Goal: Task Accomplishment & Management: Manage account settings

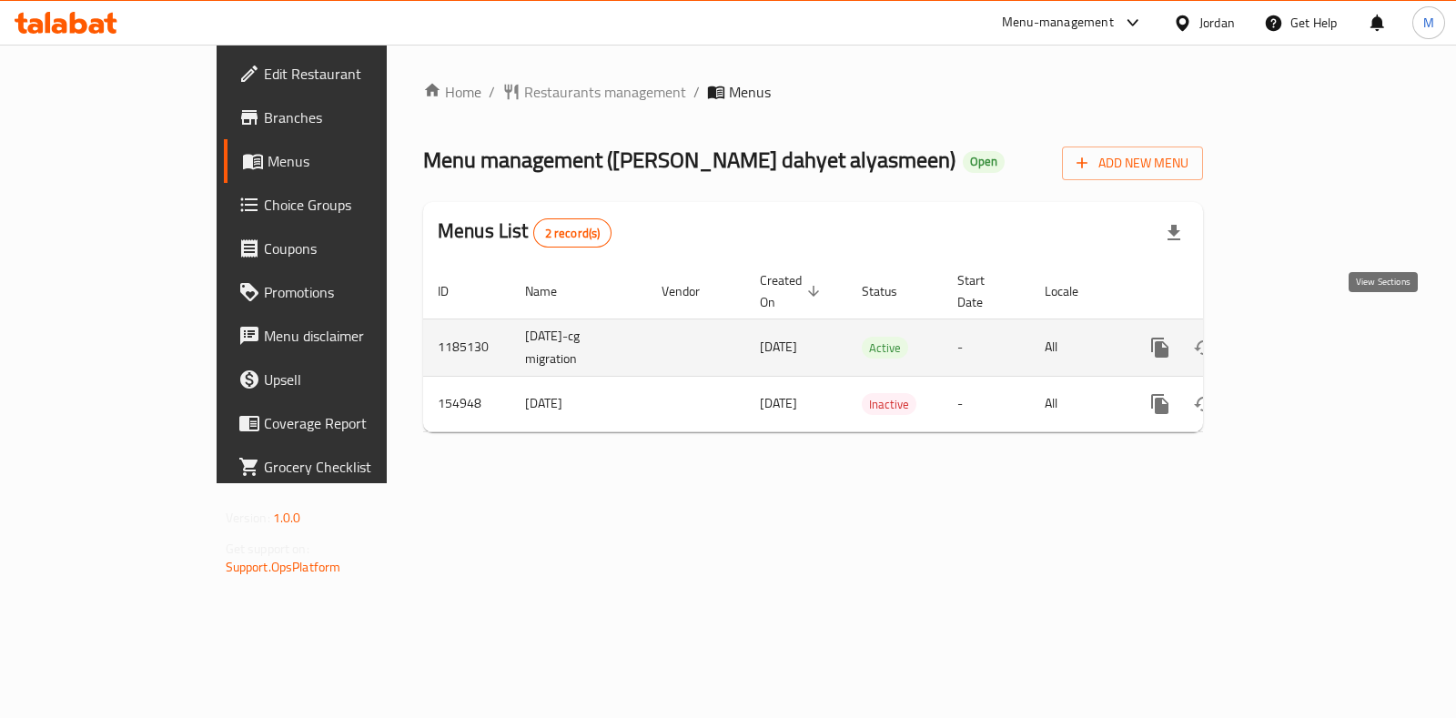
click at [1302, 337] on icon "enhanced table" at bounding box center [1291, 348] width 22 height 22
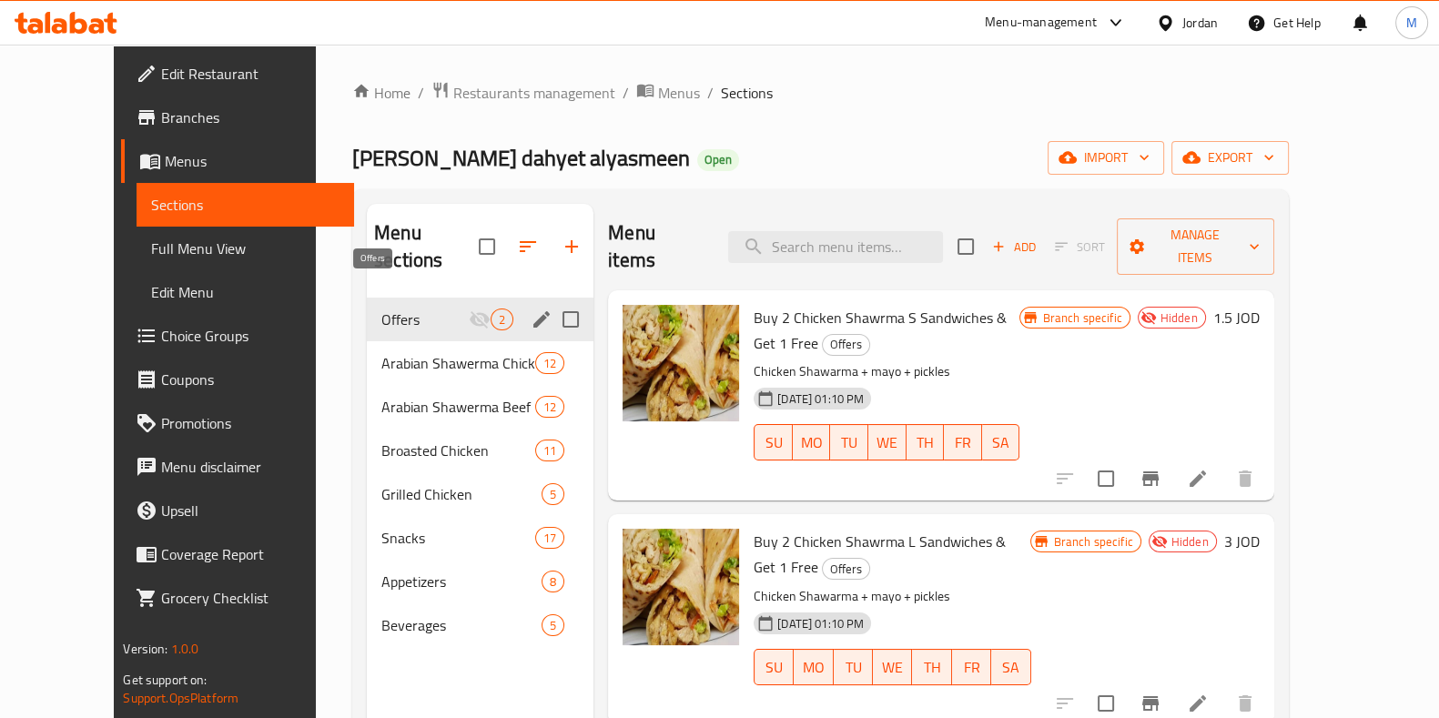
click at [409, 308] on span "Offers" at bounding box center [424, 319] width 87 height 22
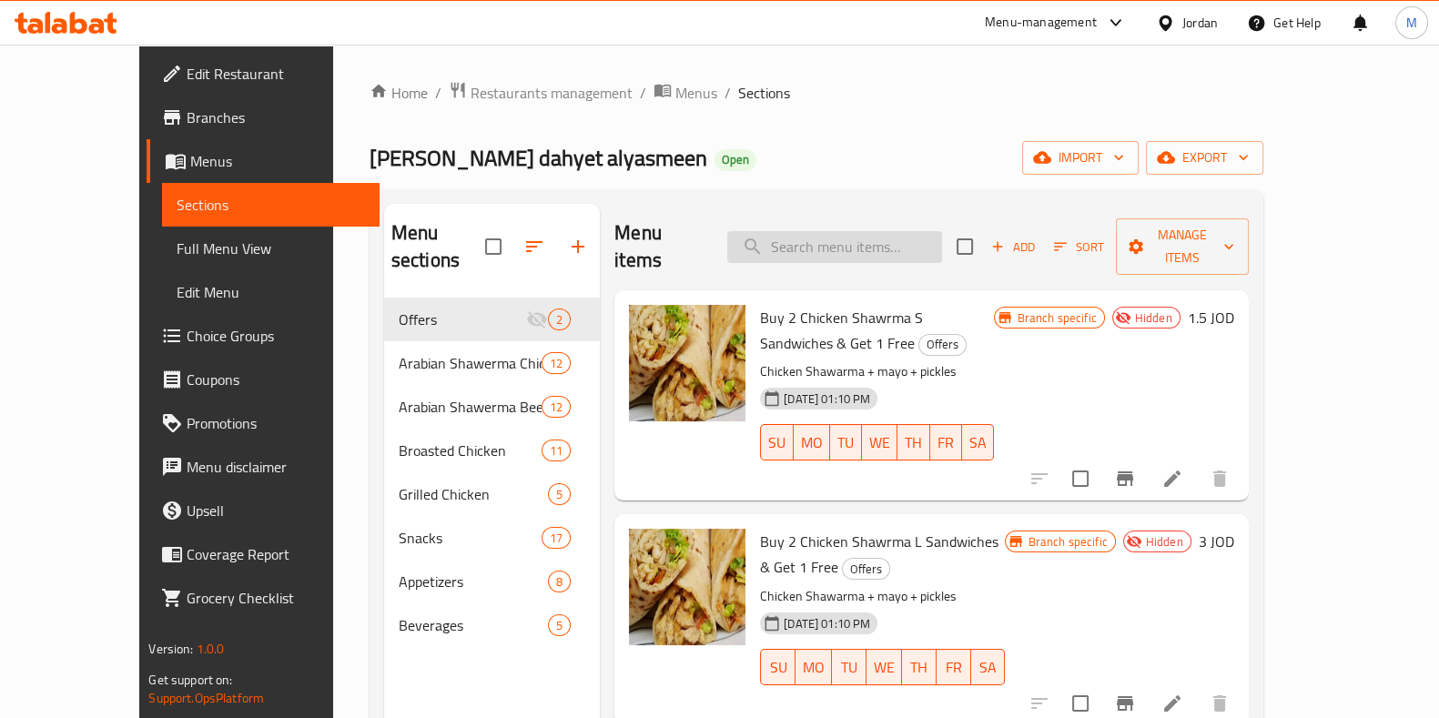
click at [876, 235] on input "search" at bounding box center [834, 247] width 215 height 32
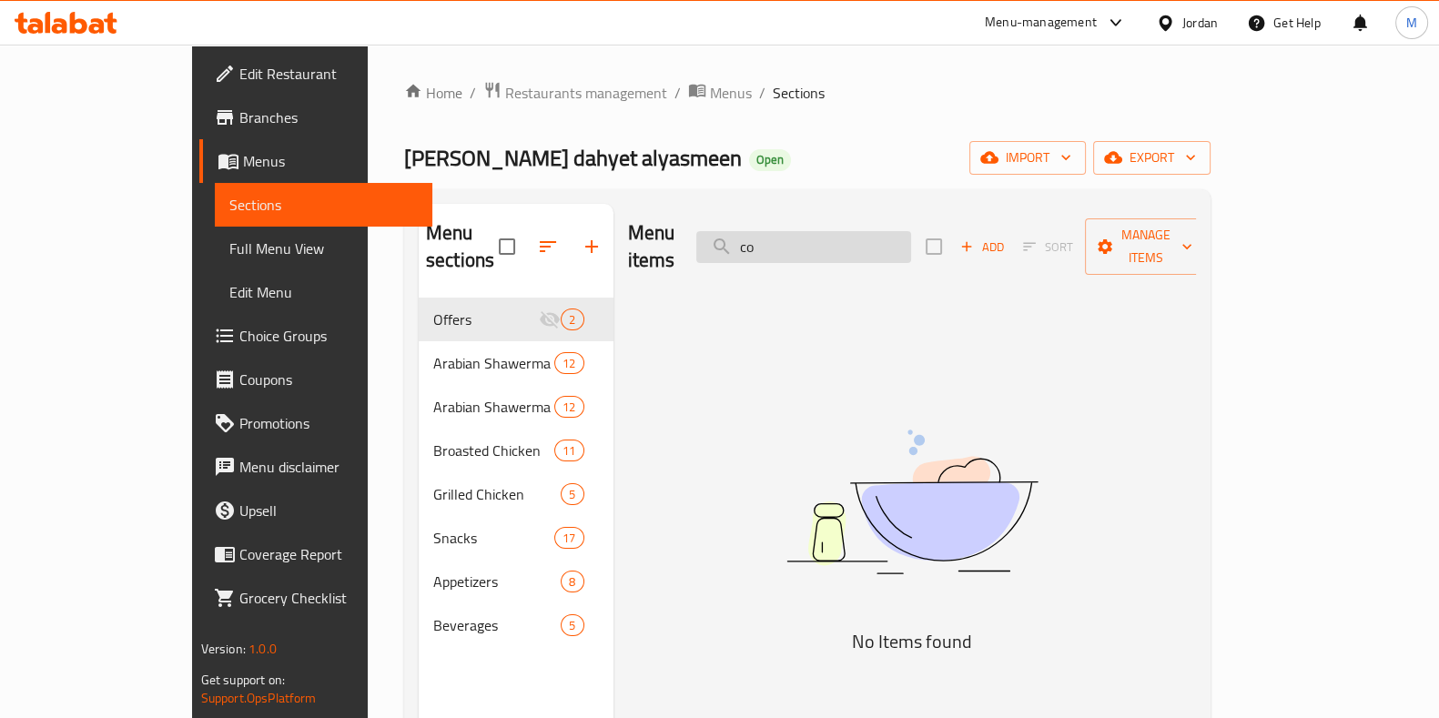
type input "c"
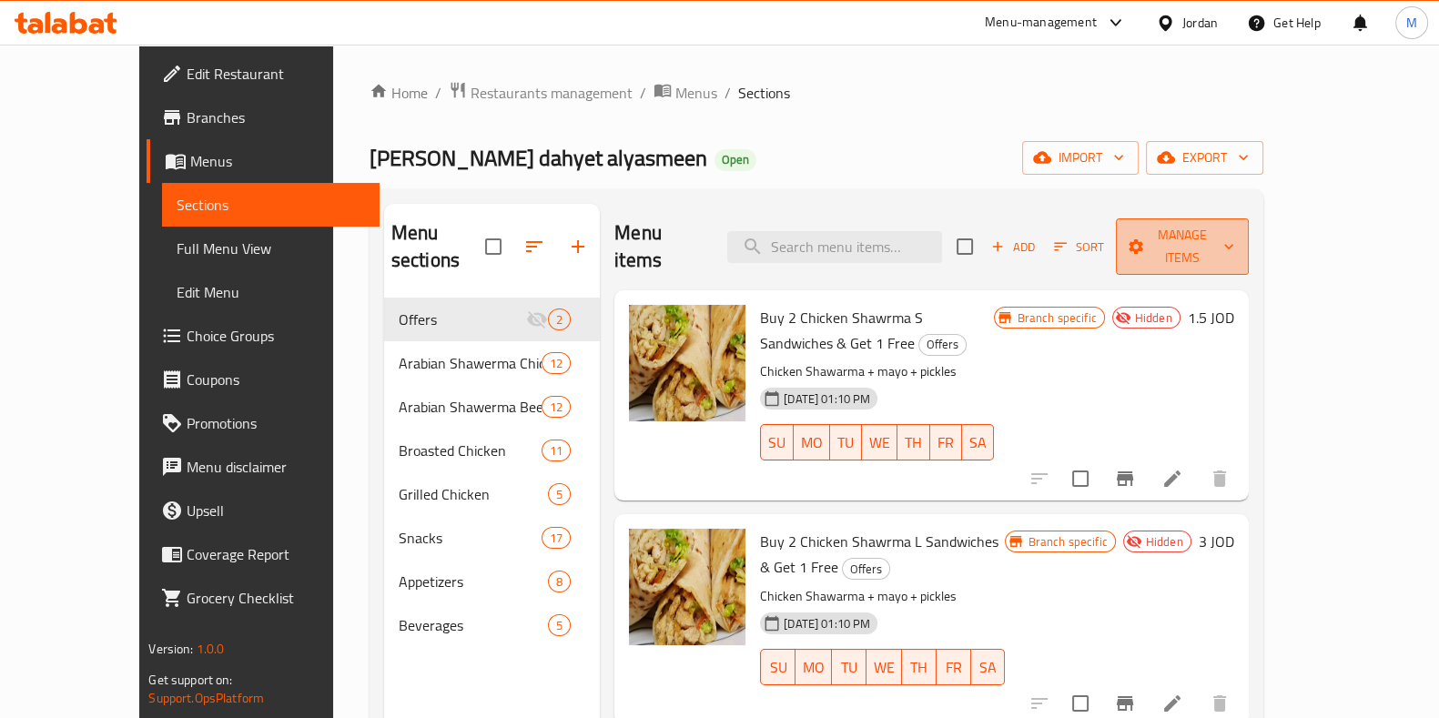
click at [1234, 225] on span "Manage items" at bounding box center [1182, 246] width 104 height 45
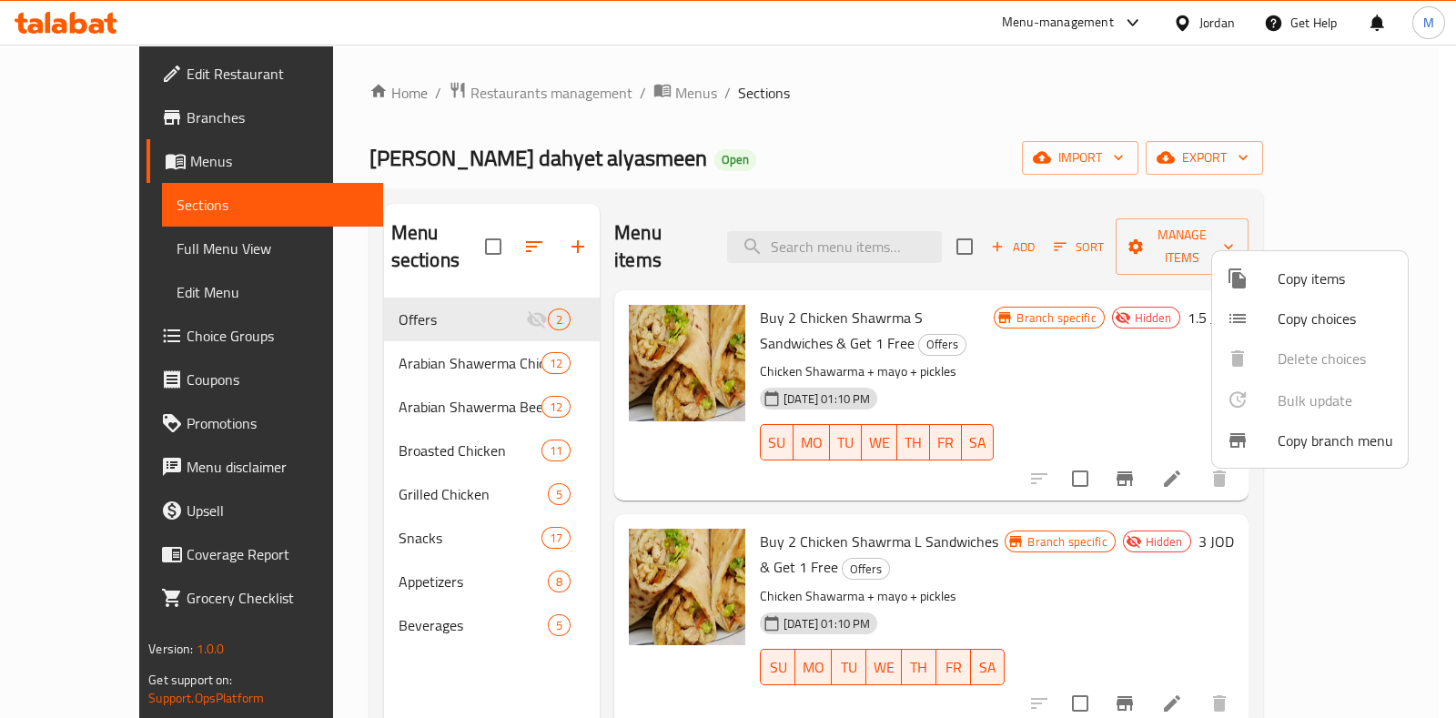
click at [1289, 272] on span "Copy items" at bounding box center [1336, 279] width 116 height 22
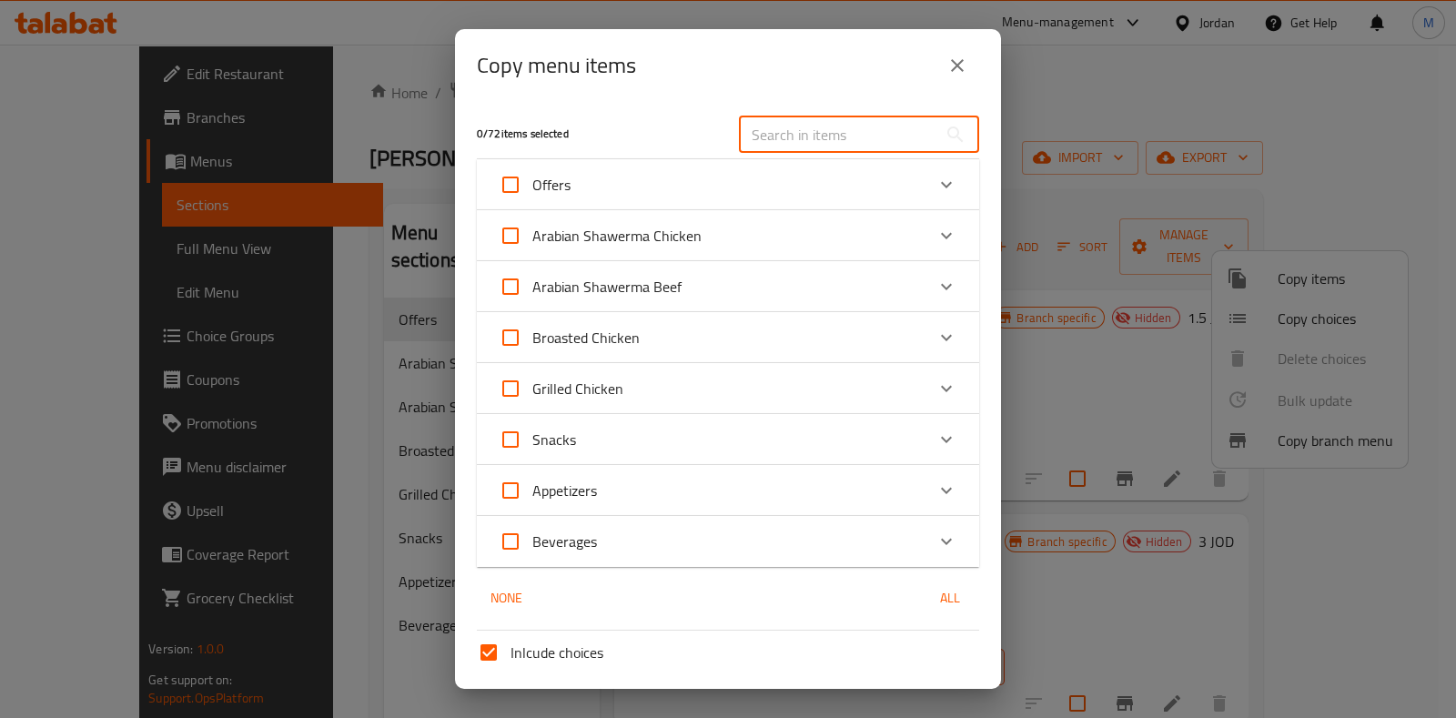
click at [888, 134] on input "text" at bounding box center [838, 134] width 198 height 36
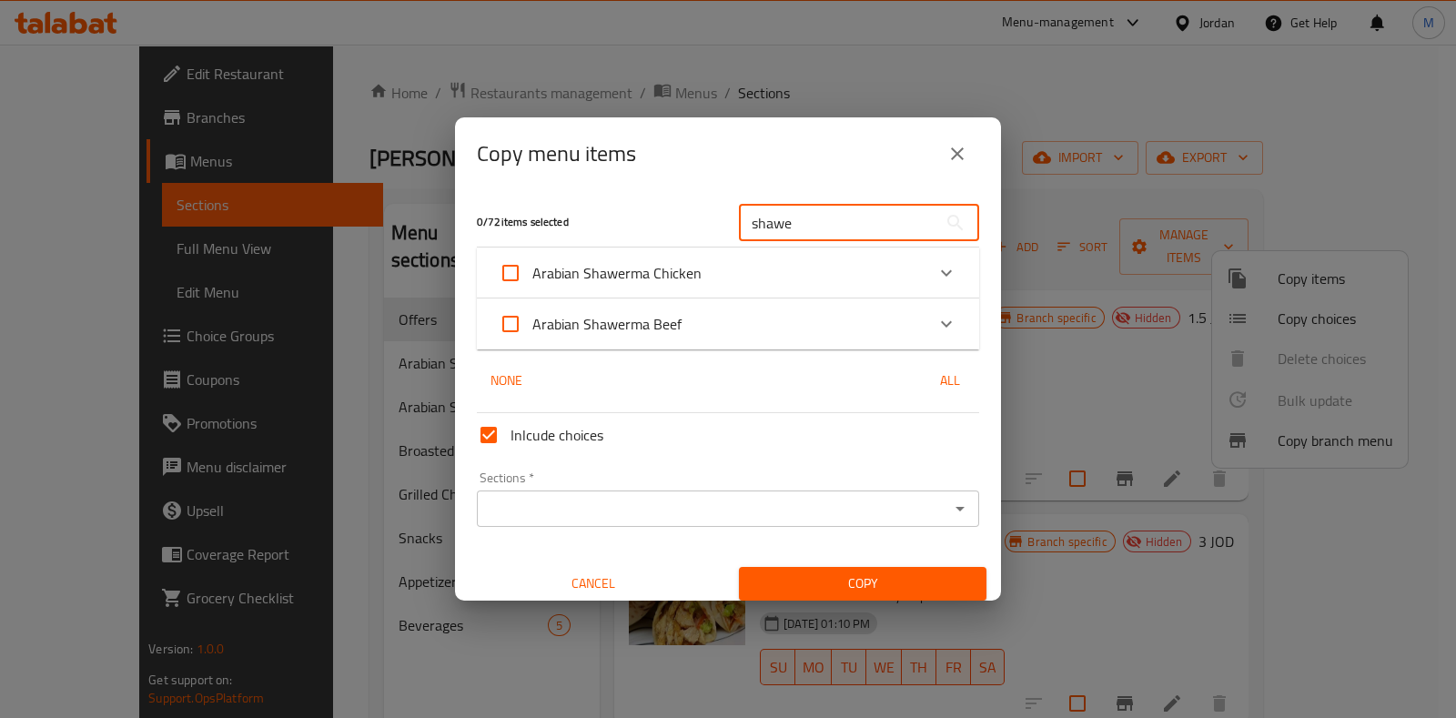
type input "shawe"
click at [677, 266] on span "Arabian Shawerma Chicken" at bounding box center [616, 272] width 169 height 27
click at [532, 266] on input "Arabian Shawerma Chicken" at bounding box center [511, 273] width 44 height 44
checkbox input "true"
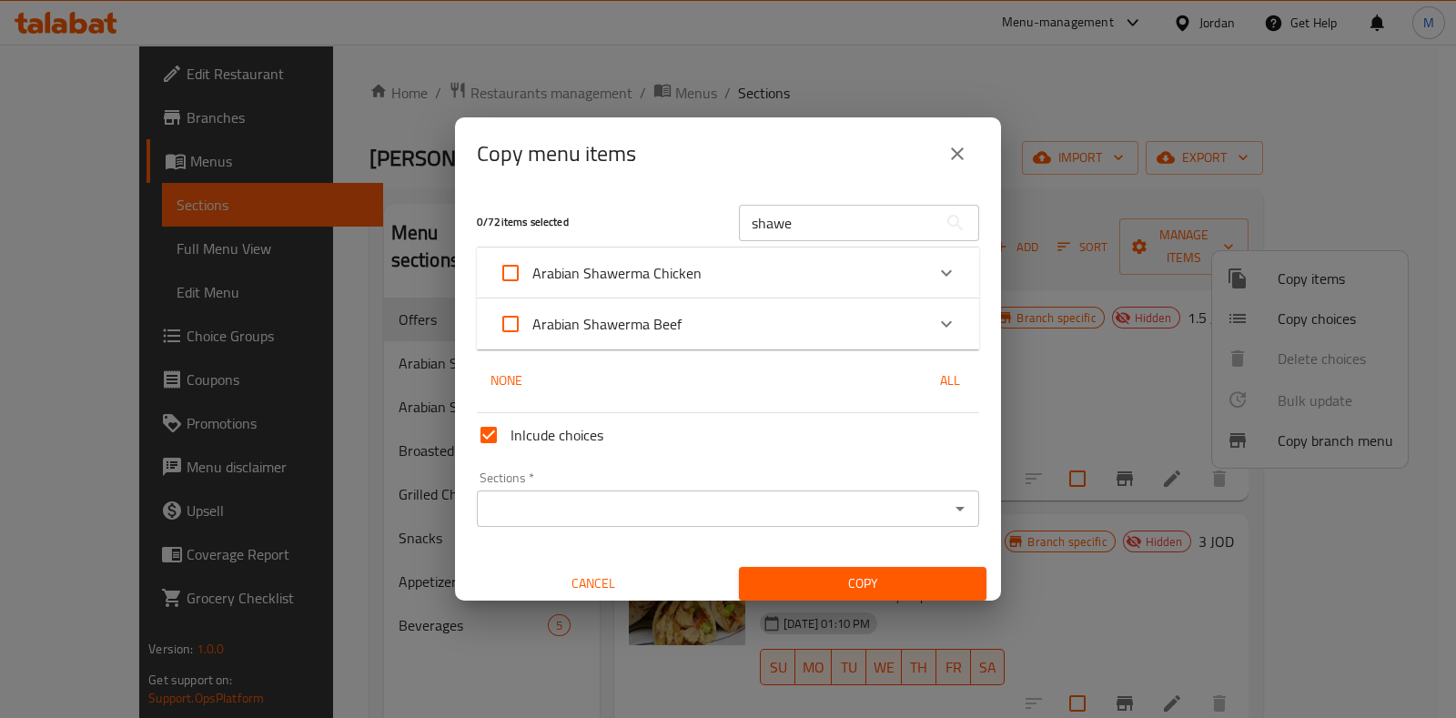
checkbox input "true"
click at [677, 266] on span "Arabian Shawerma Chicken" at bounding box center [616, 272] width 169 height 27
click at [532, 266] on input "Arabian Shawerma Chicken" at bounding box center [511, 273] width 44 height 44
checkbox input "false"
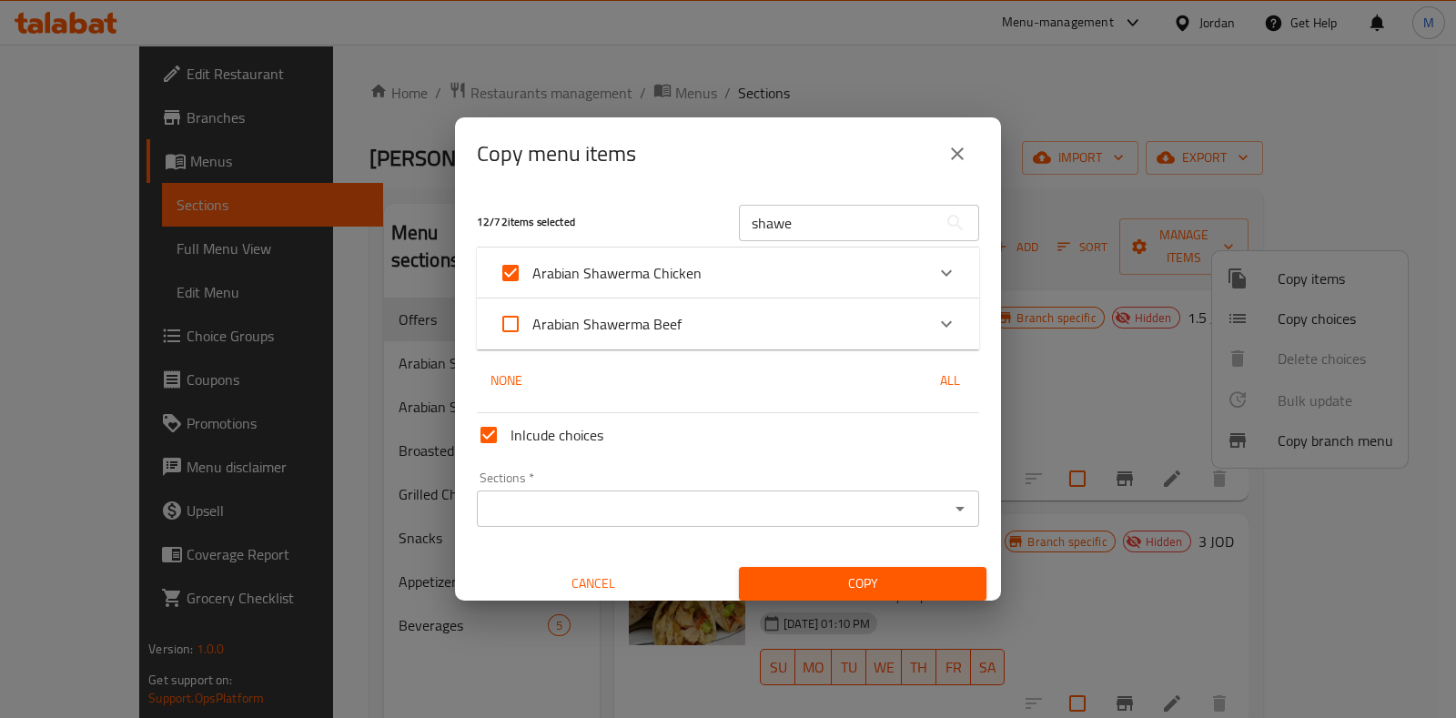
checkbox input "false"
click at [905, 267] on div "Arabian Shawerma Chicken" at bounding box center [712, 273] width 426 height 44
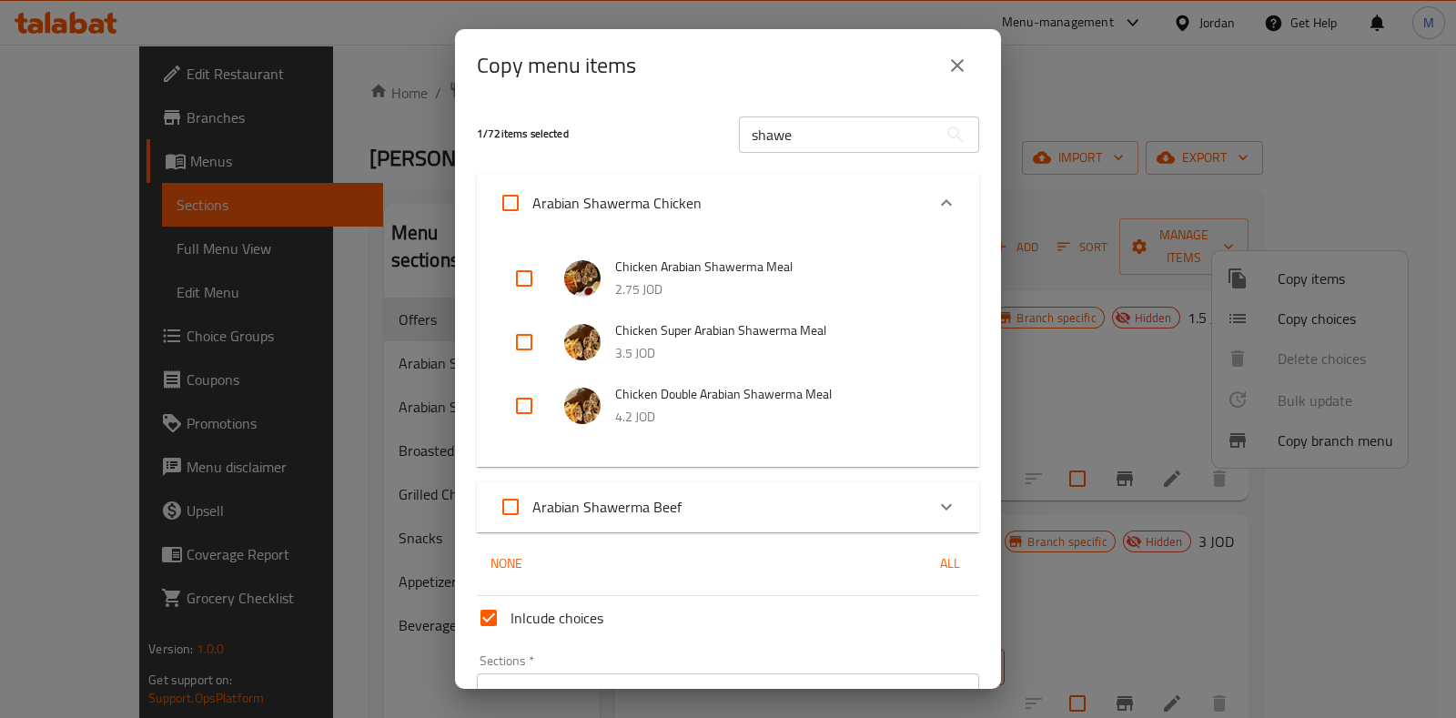
click at [528, 272] on input "checkbox" at bounding box center [524, 279] width 44 height 44
checkbox input "true"
click at [529, 340] on input "checkbox" at bounding box center [524, 342] width 44 height 44
checkbox input "true"
click at [527, 402] on input "checkbox" at bounding box center [524, 406] width 44 height 44
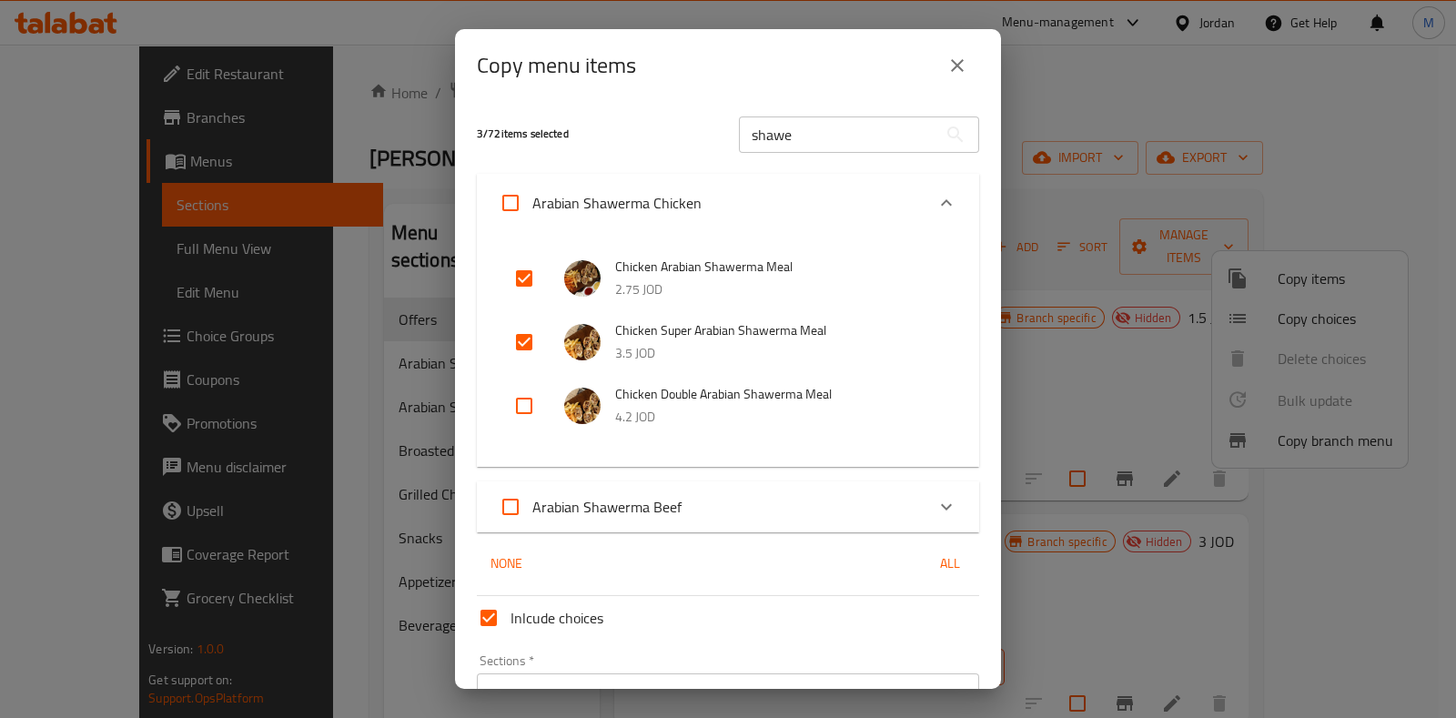
checkbox input "true"
drag, startPoint x: 812, startPoint y: 137, endPoint x: 463, endPoint y: 125, distance: 348.8
click at [541, 138] on div "4 / 72 items selected shawe ​" at bounding box center [728, 134] width 524 height 72
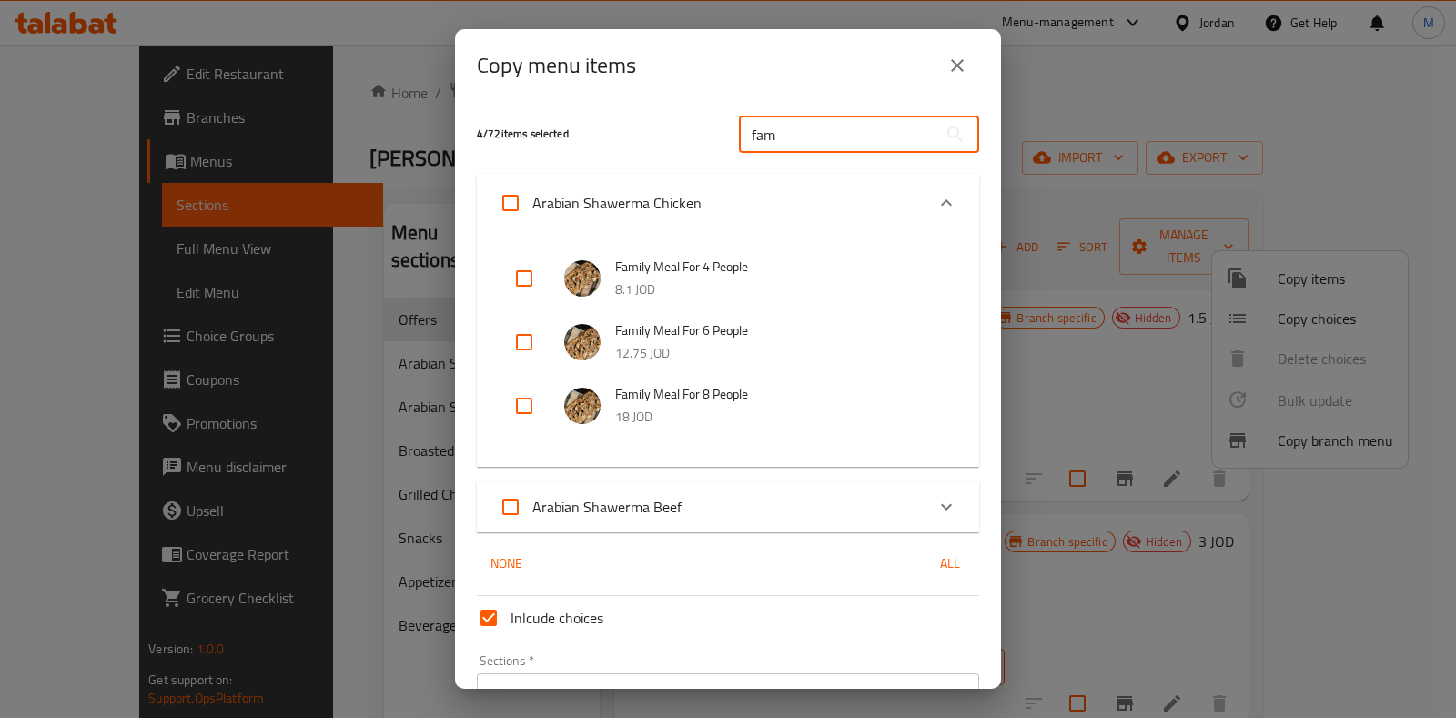
type input "fam"
click at [533, 279] on input "checkbox" at bounding box center [524, 279] width 44 height 44
checkbox input "true"
click at [528, 330] on input "checkbox" at bounding box center [524, 342] width 44 height 44
checkbox input "true"
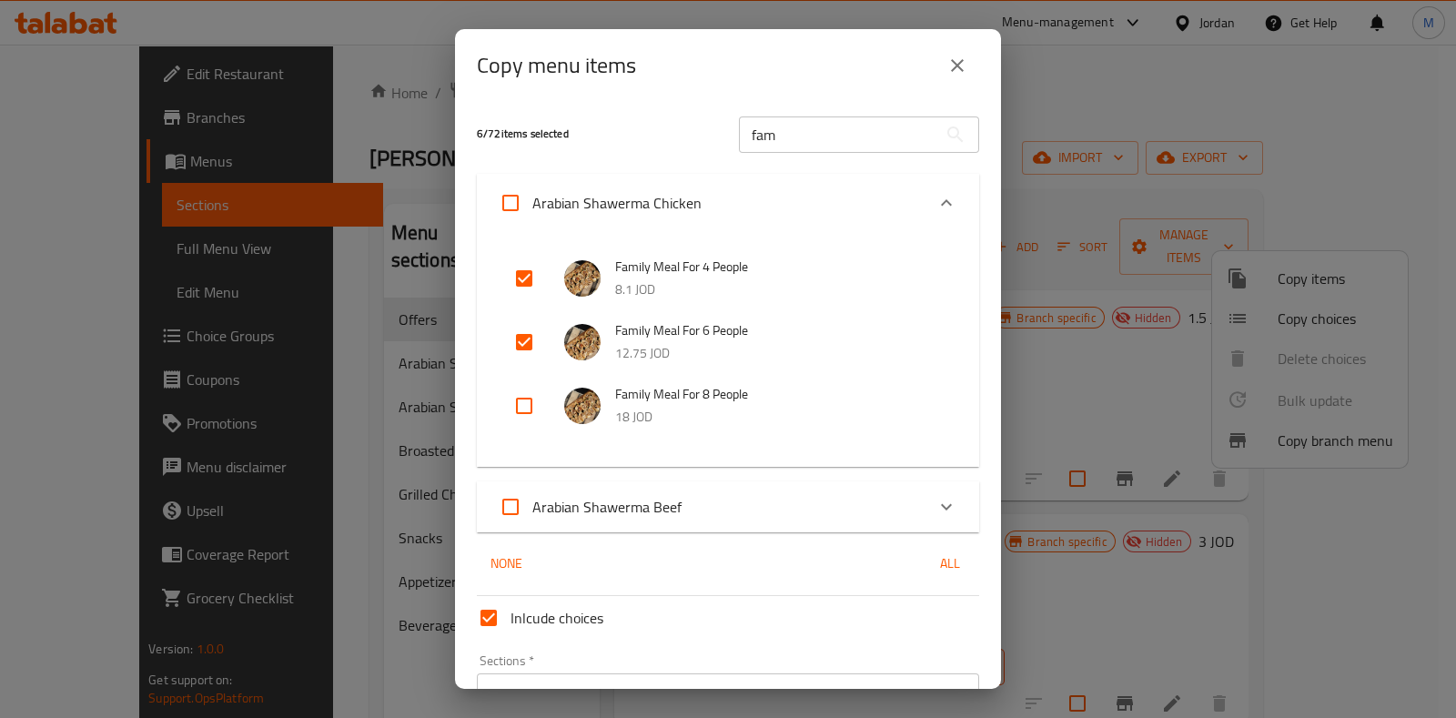
click at [525, 416] on input "checkbox" at bounding box center [524, 406] width 44 height 44
checkbox input "true"
drag, startPoint x: 839, startPoint y: 122, endPoint x: 506, endPoint y: 133, distance: 333.2
click at [506, 133] on div "7 / 72 items selected fam ​" at bounding box center [728, 134] width 524 height 72
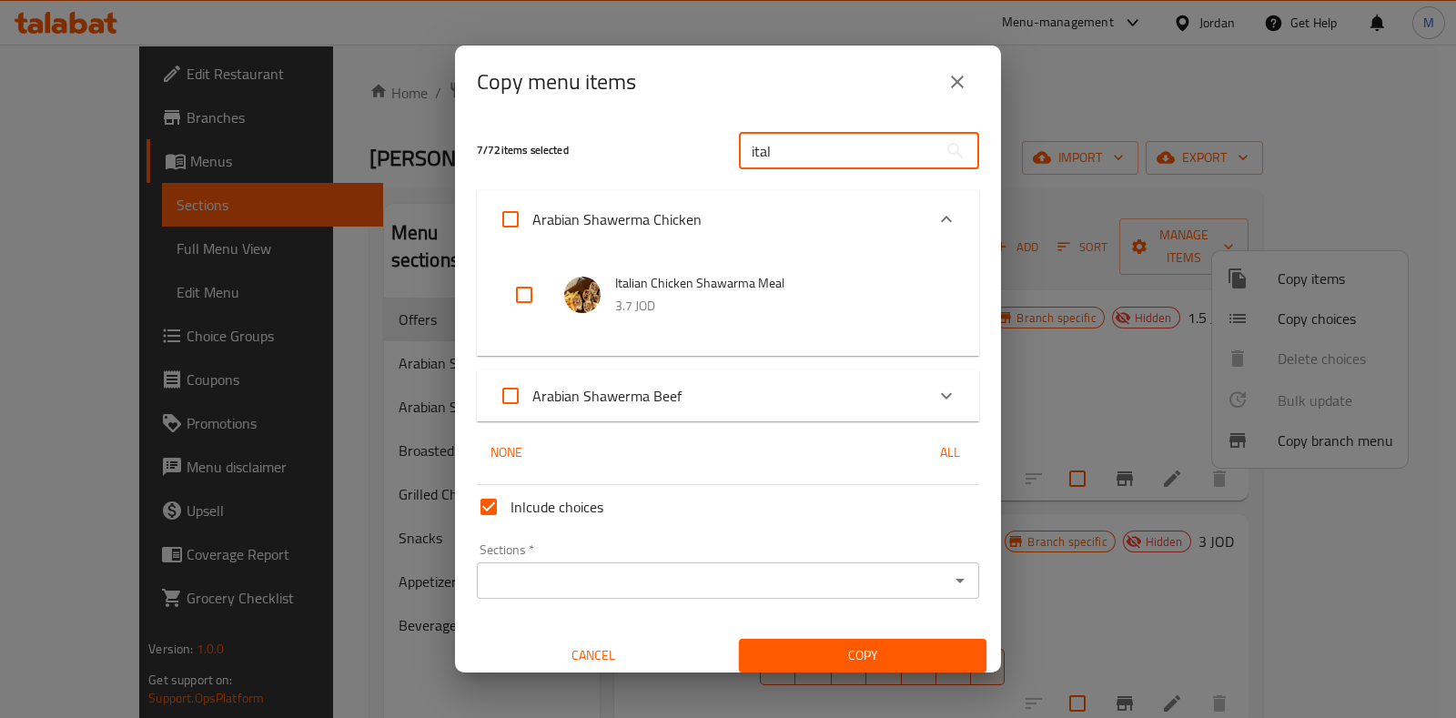
type input "ital"
click at [536, 302] on input "checkbox" at bounding box center [524, 295] width 44 height 44
checkbox input "true"
drag, startPoint x: 837, startPoint y: 130, endPoint x: 737, endPoint y: 136, distance: 100.2
click at [737, 136] on div "ital ​" at bounding box center [859, 151] width 262 height 58
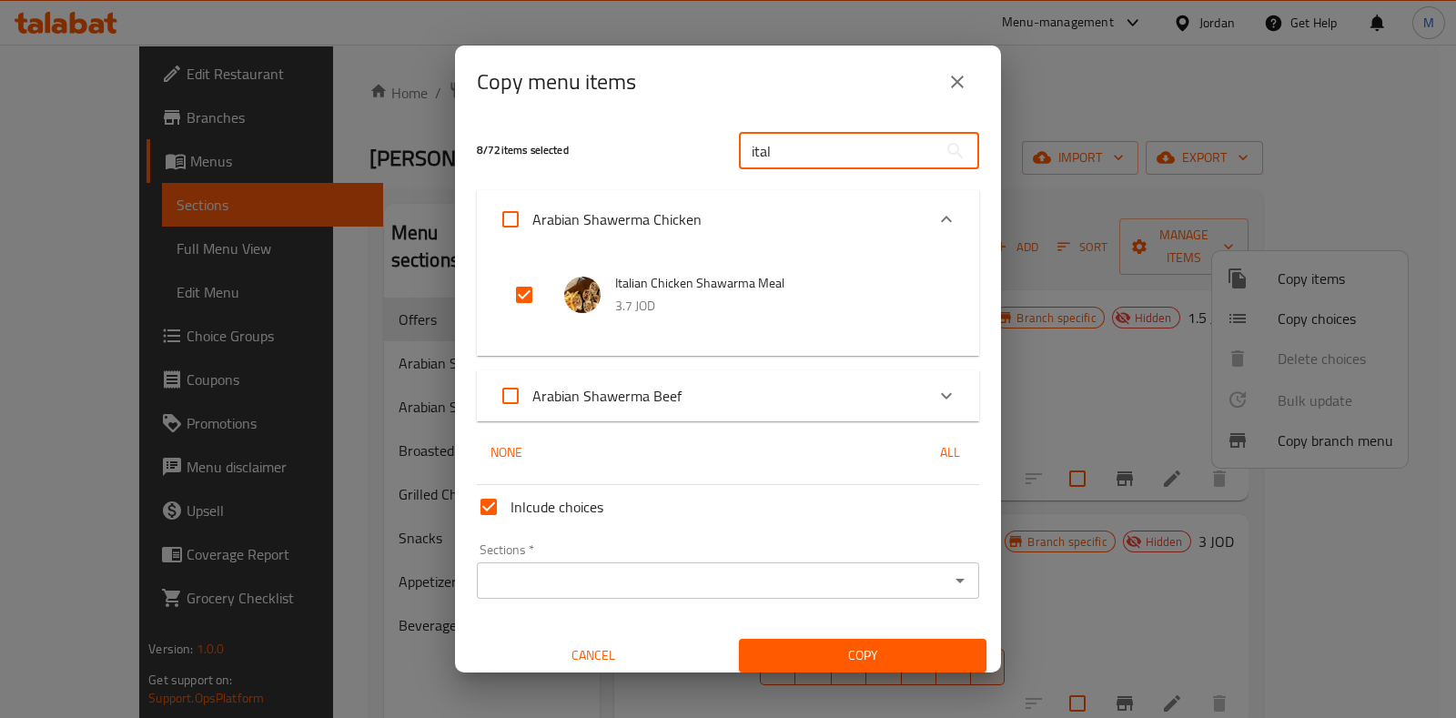
drag, startPoint x: 787, startPoint y: 147, endPoint x: 544, endPoint y: 143, distance: 243.0
click at [558, 146] on div "8 / 72 items selected ital ​" at bounding box center [728, 151] width 524 height 72
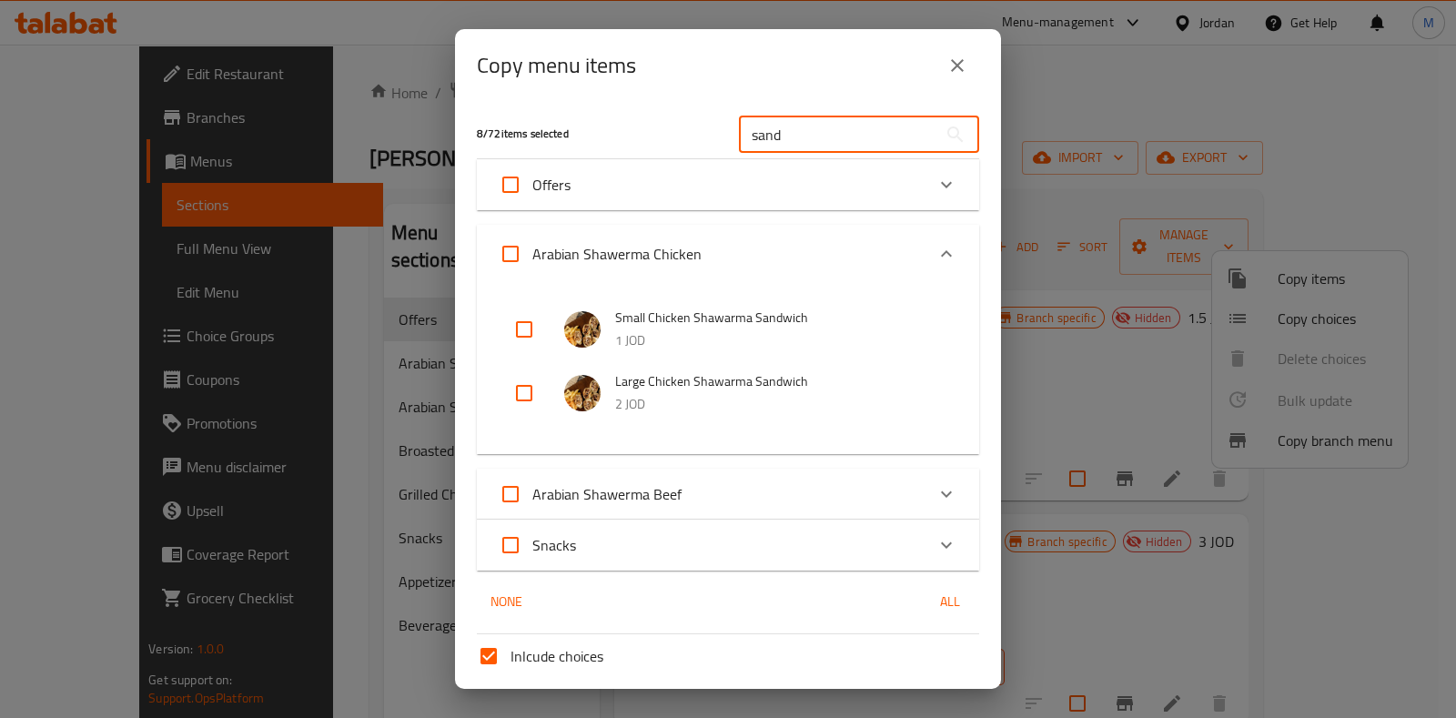
type input "sand"
click at [523, 325] on input "checkbox" at bounding box center [524, 330] width 44 height 44
checkbox input "true"
click at [519, 393] on input "checkbox" at bounding box center [524, 393] width 44 height 44
checkbox input "true"
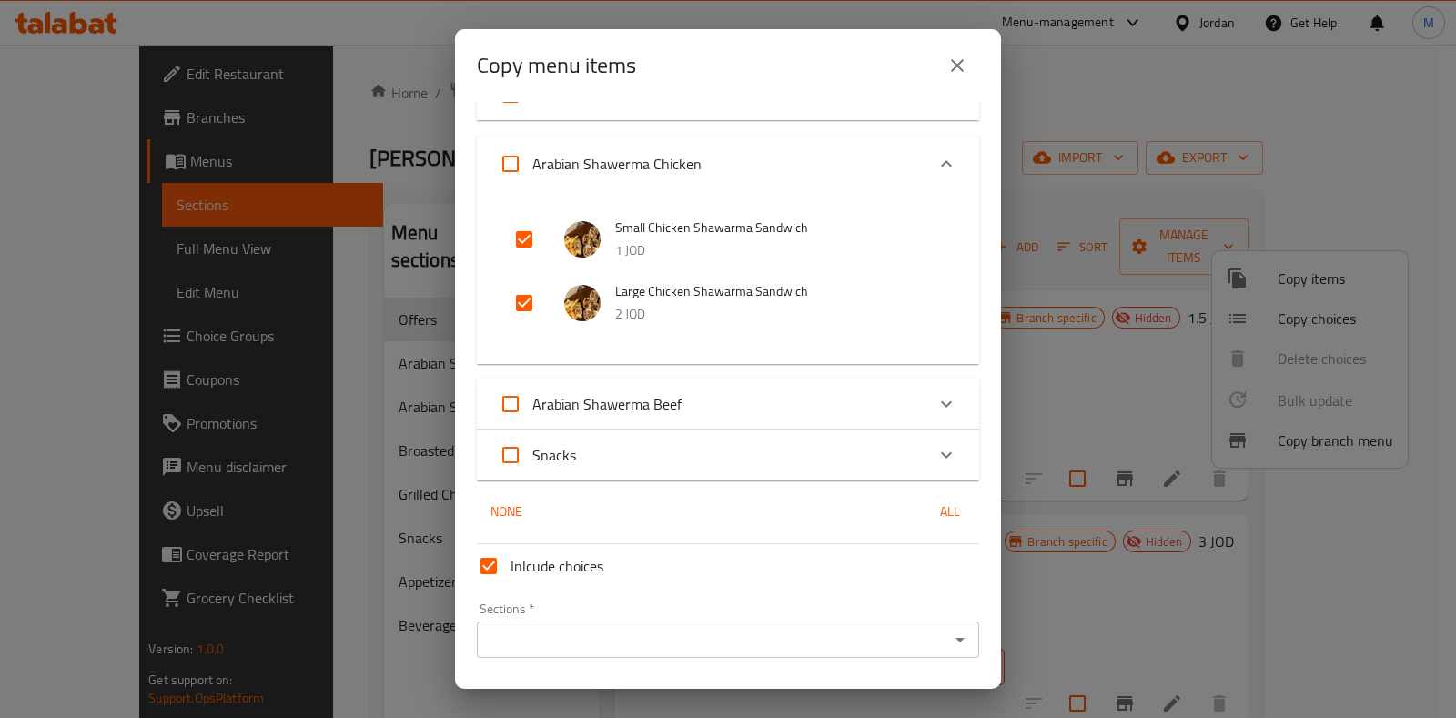
scroll to position [143, 0]
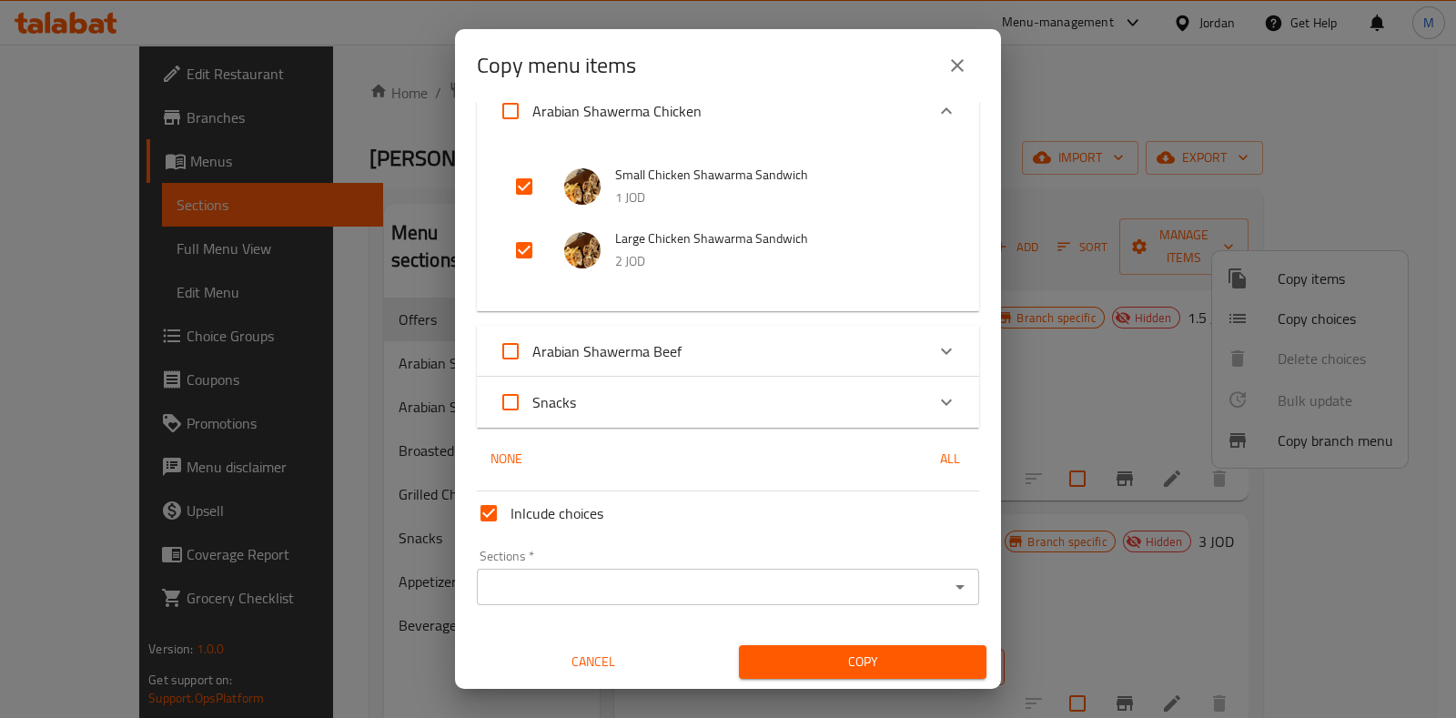
click at [495, 512] on input "Inlcude choices" at bounding box center [489, 513] width 44 height 44
checkbox input "false"
click at [570, 572] on div "Sections *" at bounding box center [728, 587] width 502 height 36
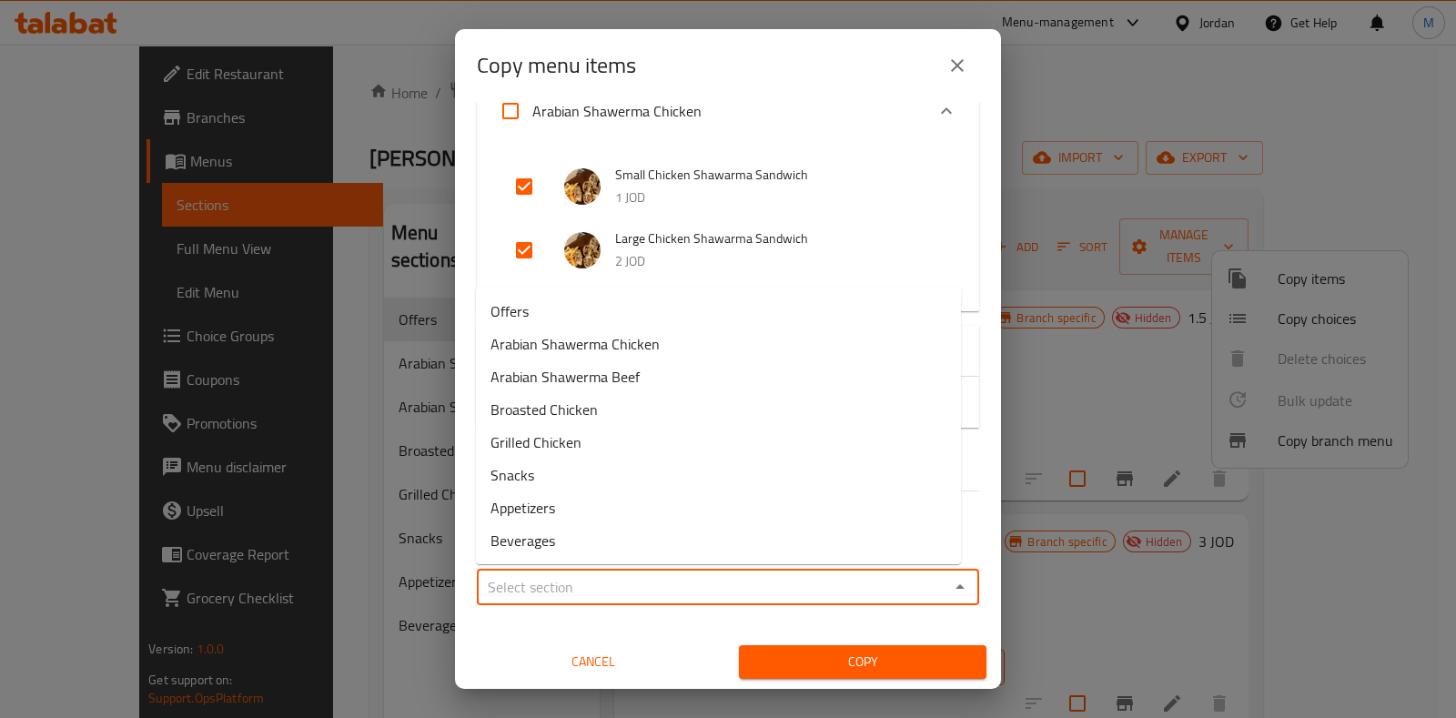
click at [575, 578] on input "Sections   *" at bounding box center [712, 586] width 461 height 25
click at [503, 637] on div "Cancel" at bounding box center [593, 662] width 269 height 56
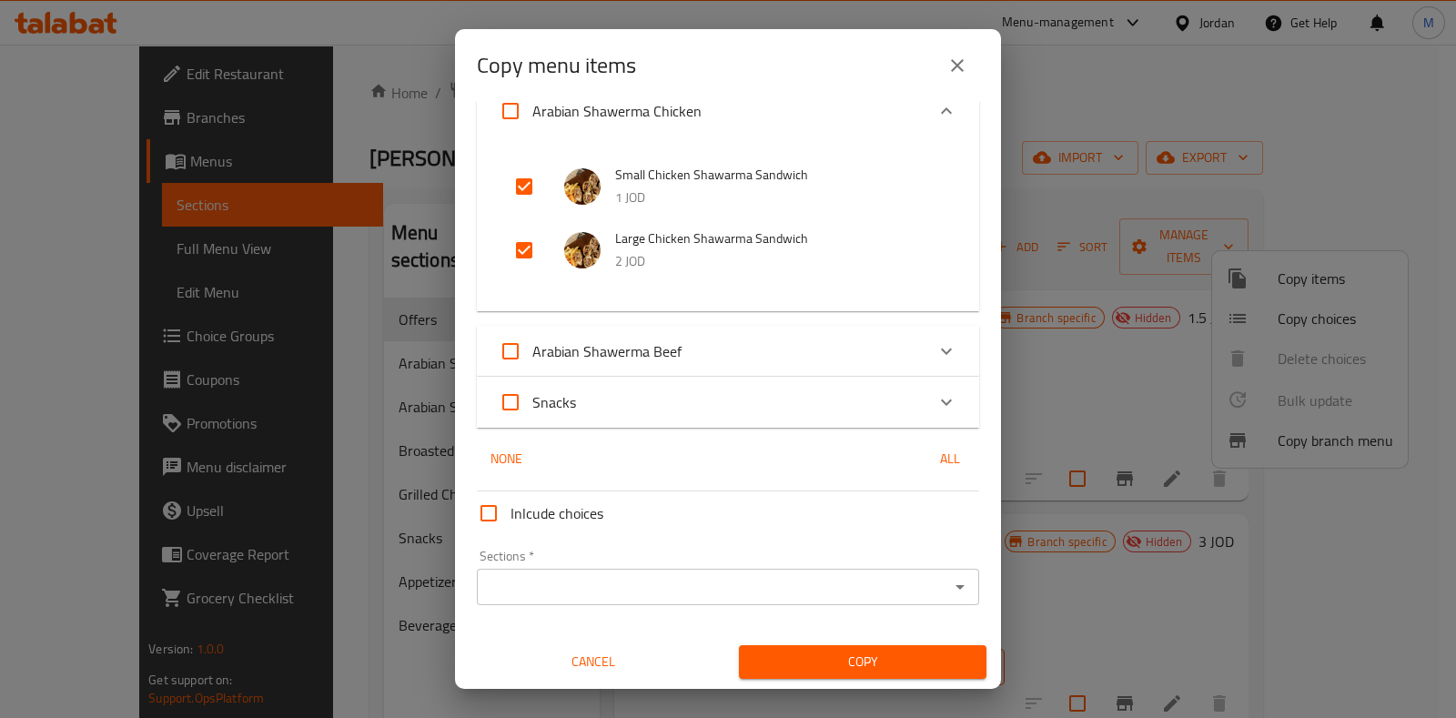
click at [540, 591] on input "Sections   *" at bounding box center [712, 586] width 461 height 25
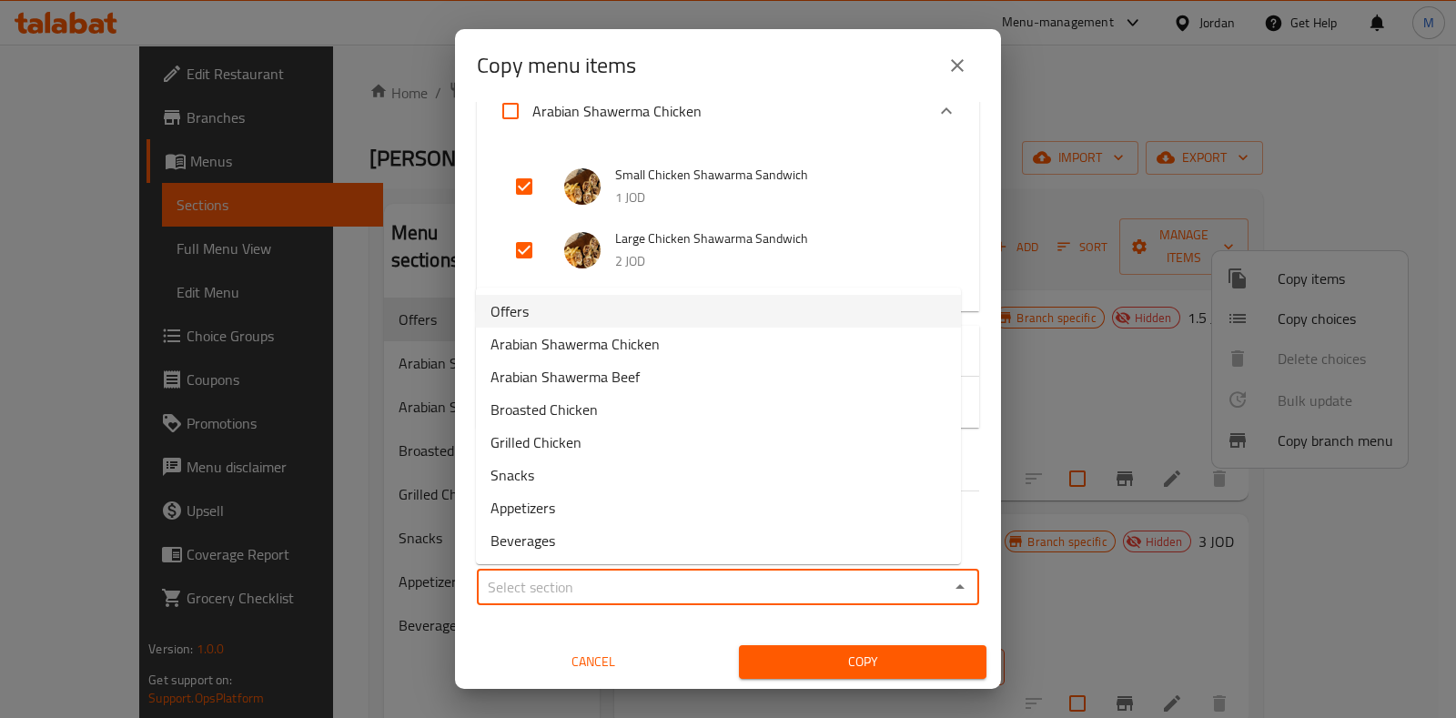
click at [521, 311] on span "Offers" at bounding box center [509, 311] width 38 height 22
type input "Offers"
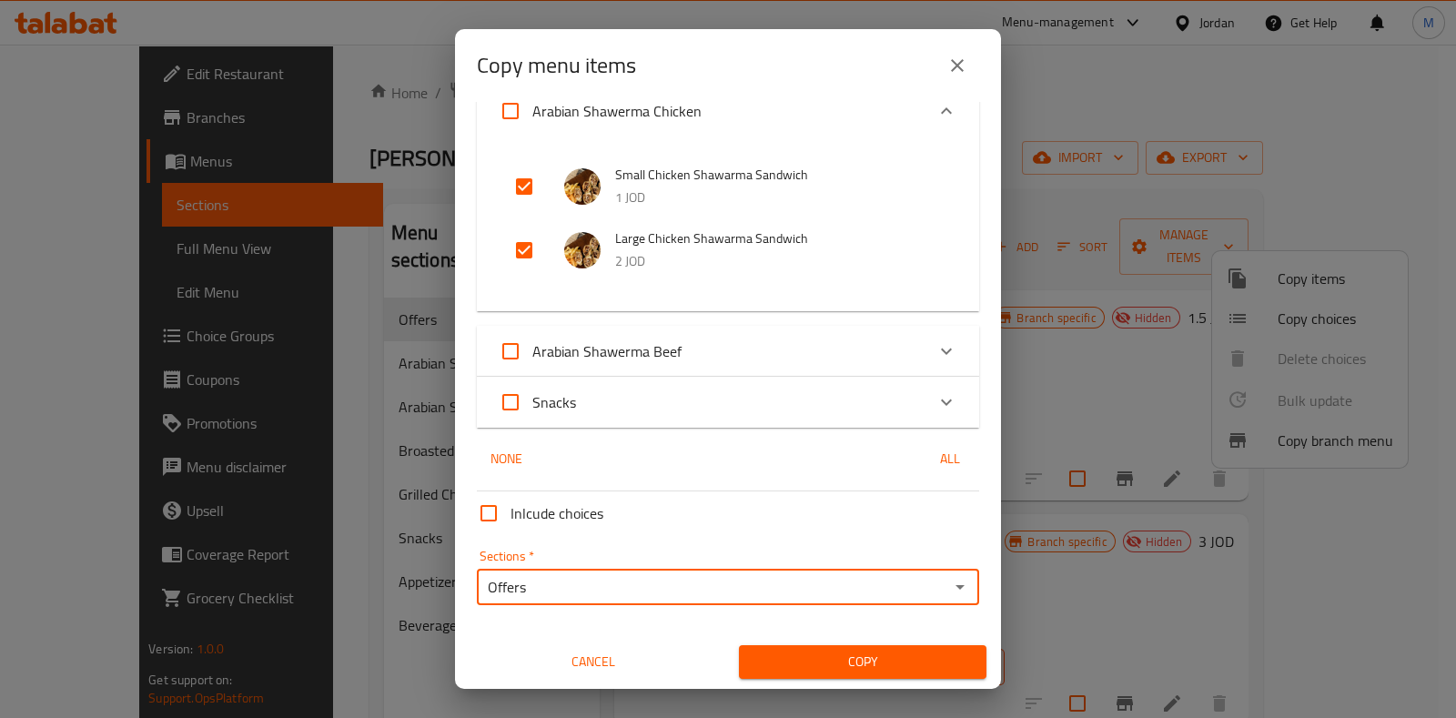
click at [822, 656] on span "Copy" at bounding box center [862, 662] width 218 height 23
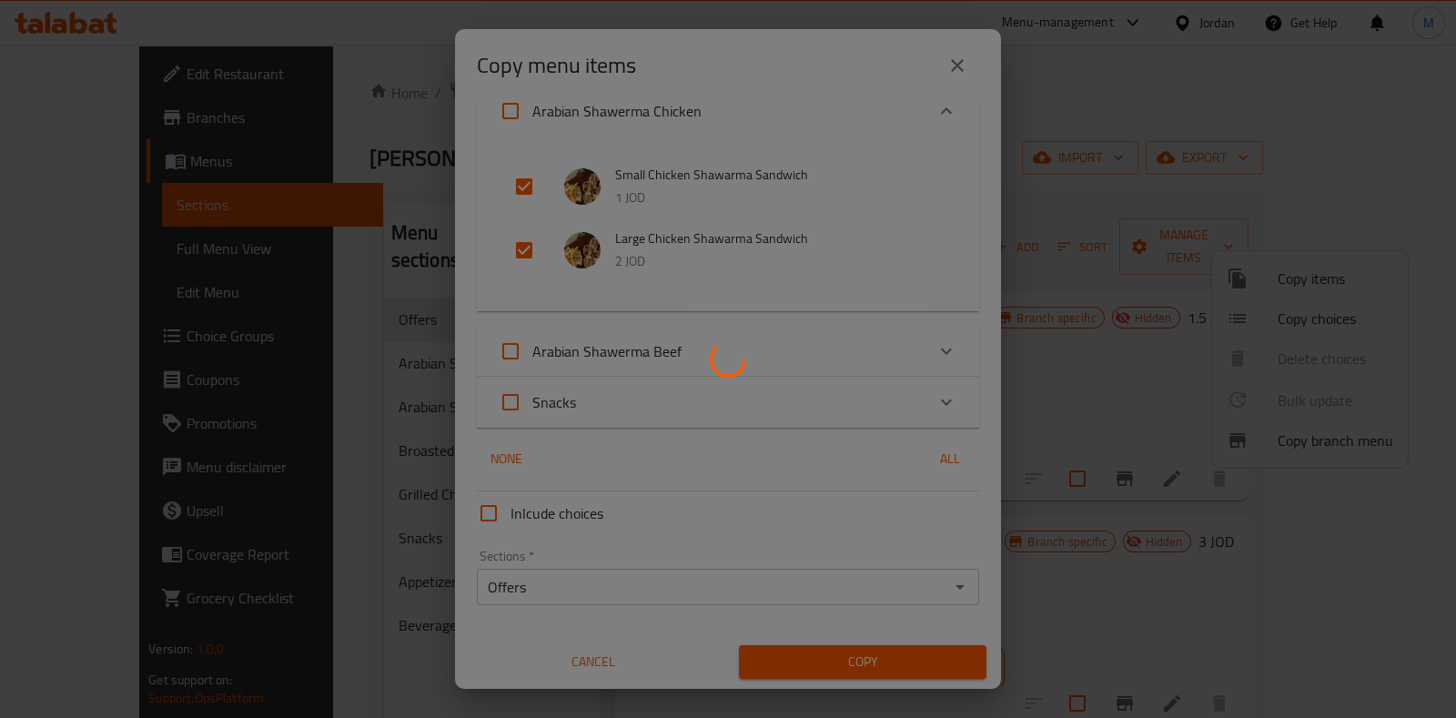
click at [852, 656] on div at bounding box center [728, 359] width 1456 height 718
click at [1121, 121] on div at bounding box center [728, 359] width 1456 height 718
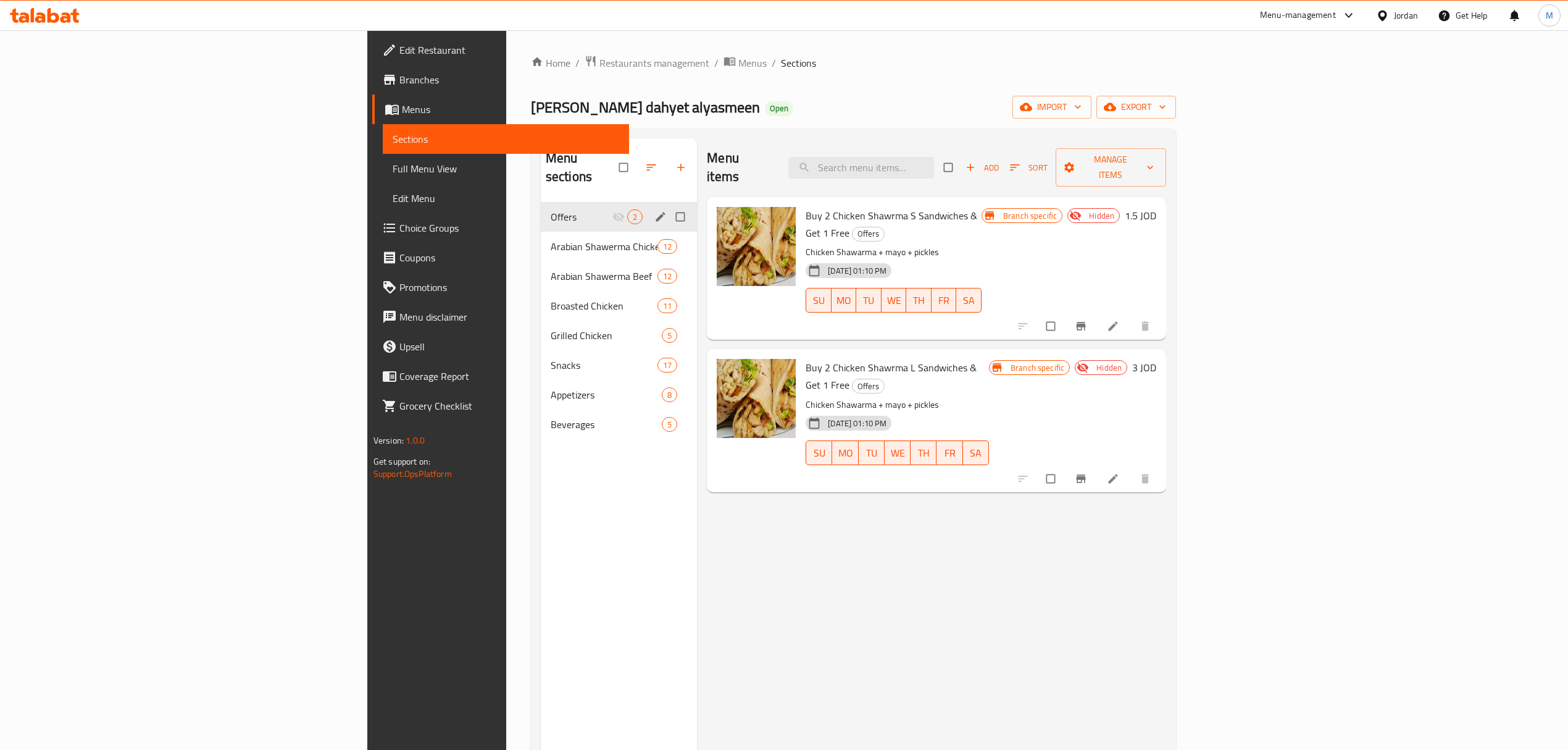
click at [656, 212] on icon "edit" at bounding box center [661, 217] width 9 height 10
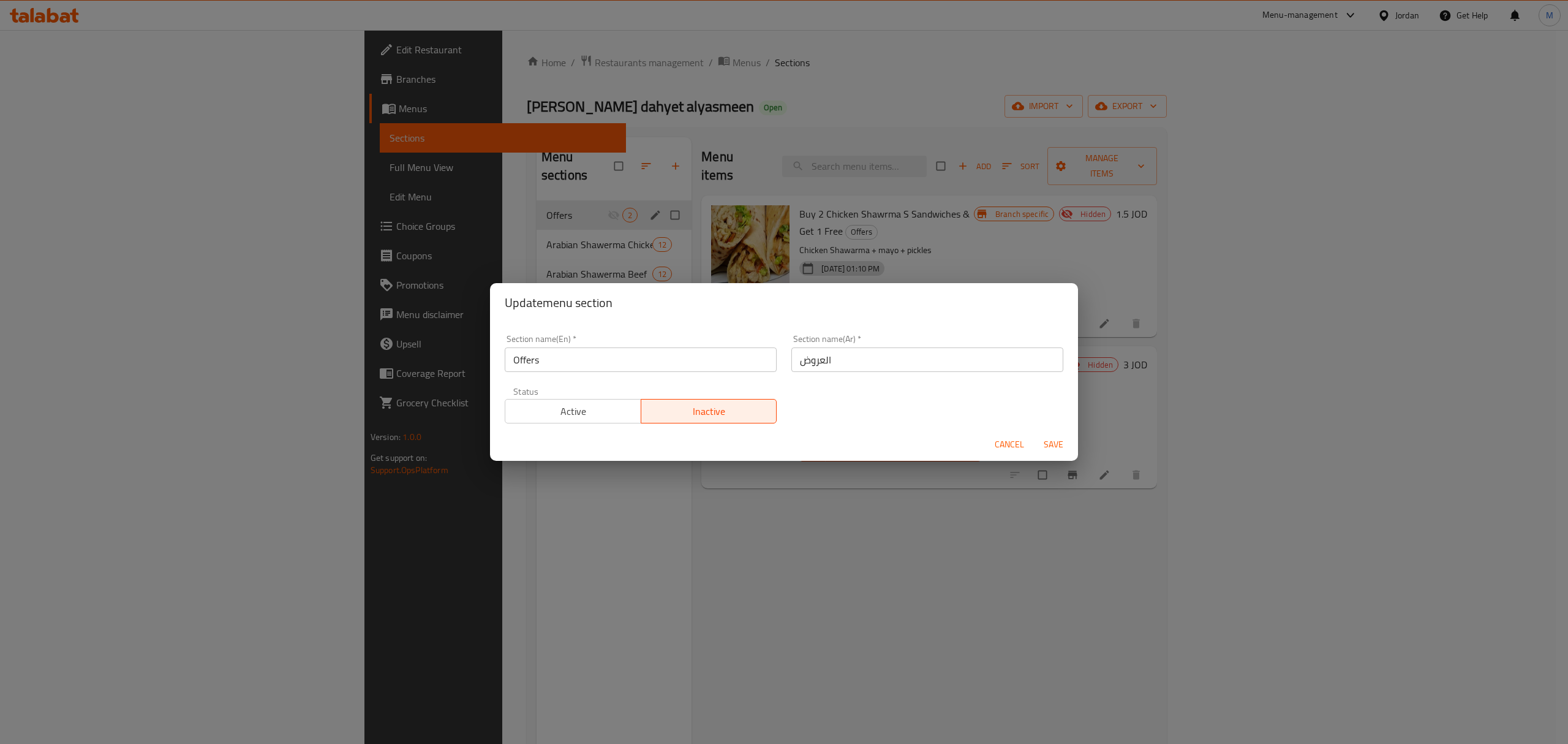
click at [588, 407] on span "Active" at bounding box center [573, 411] width 126 height 18
click at [979, 439] on button "Save" at bounding box center [1053, 444] width 39 height 23
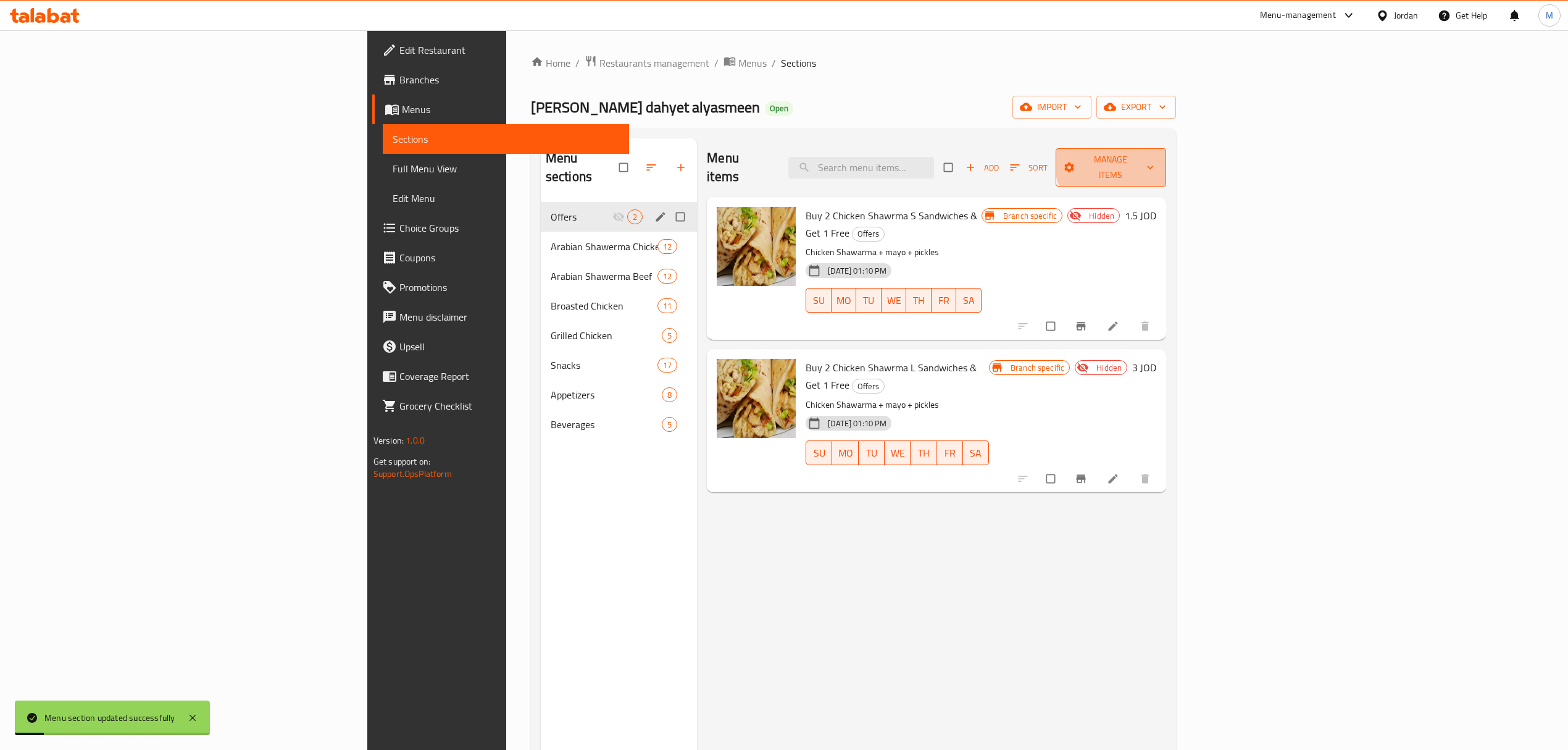
click at [987, 158] on span "Manage items" at bounding box center [1111, 167] width 91 height 31
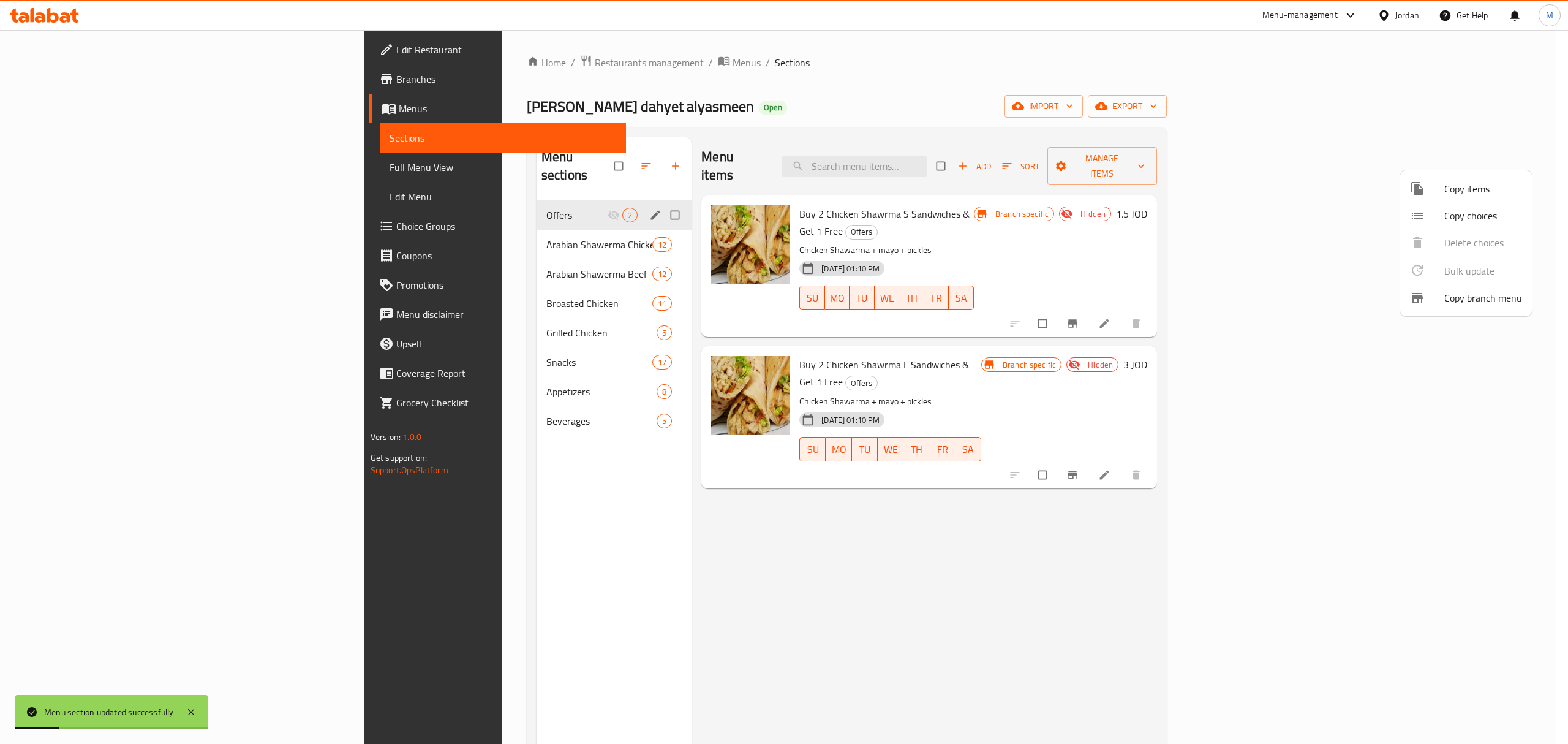
click at [979, 187] on span "Copy items" at bounding box center [1483, 189] width 78 height 15
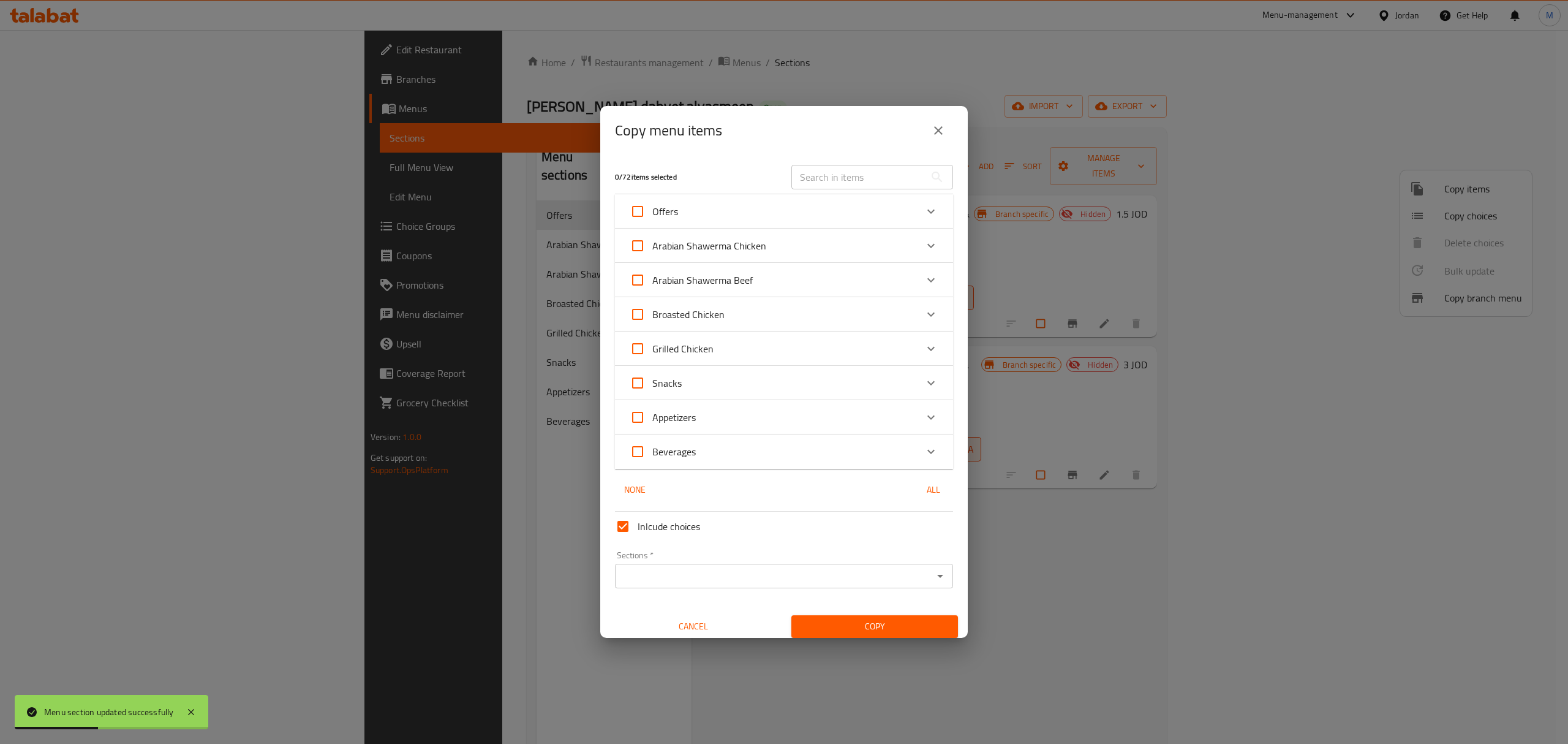
click at [822, 246] on div "Arabian Shawerma Chicken" at bounding box center [773, 246] width 287 height 30
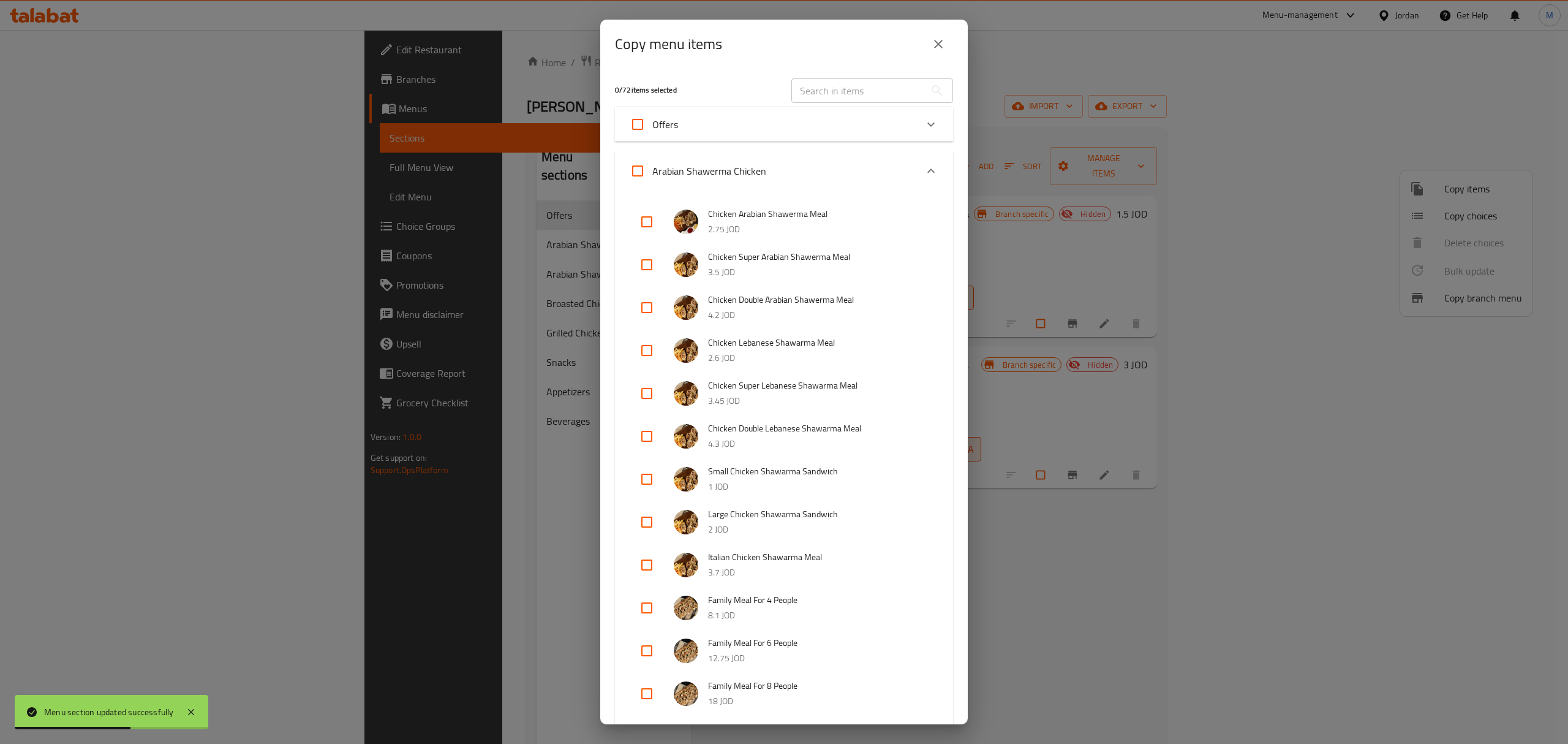
click at [638, 222] on input "checkbox" at bounding box center [647, 222] width 30 height 30
checkbox input "true"
click at [642, 255] on input "checkbox" at bounding box center [647, 265] width 30 height 30
checkbox input "true"
click at [644, 303] on input "checkbox" at bounding box center [647, 308] width 30 height 30
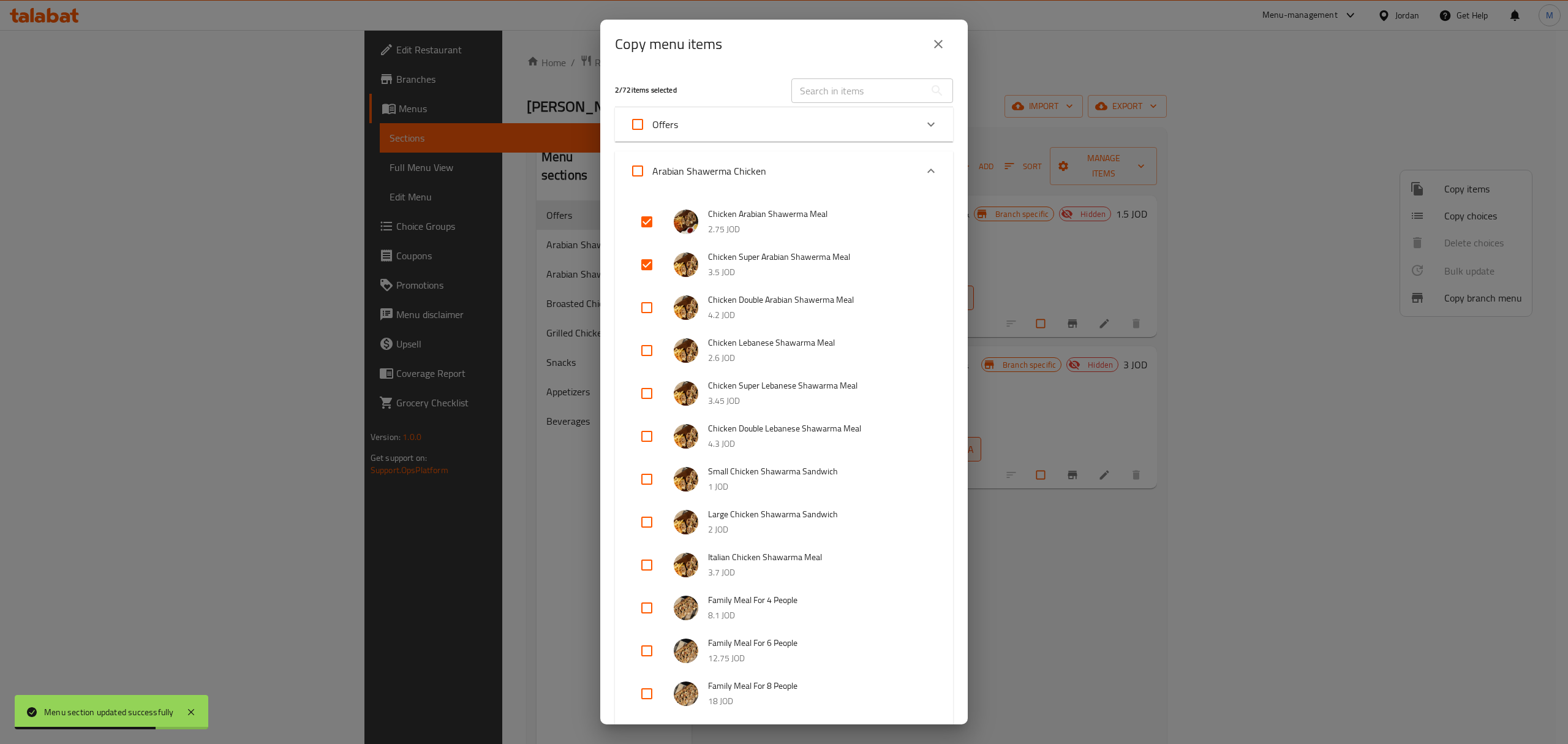
checkbox input "true"
click at [715, 176] on span "Arabian Shawerma Chicken" at bounding box center [709, 170] width 114 height 18
click at [652, 176] on input "Arabian Shawerma Chicken" at bounding box center [637, 171] width 30 height 30
checkbox input "true"
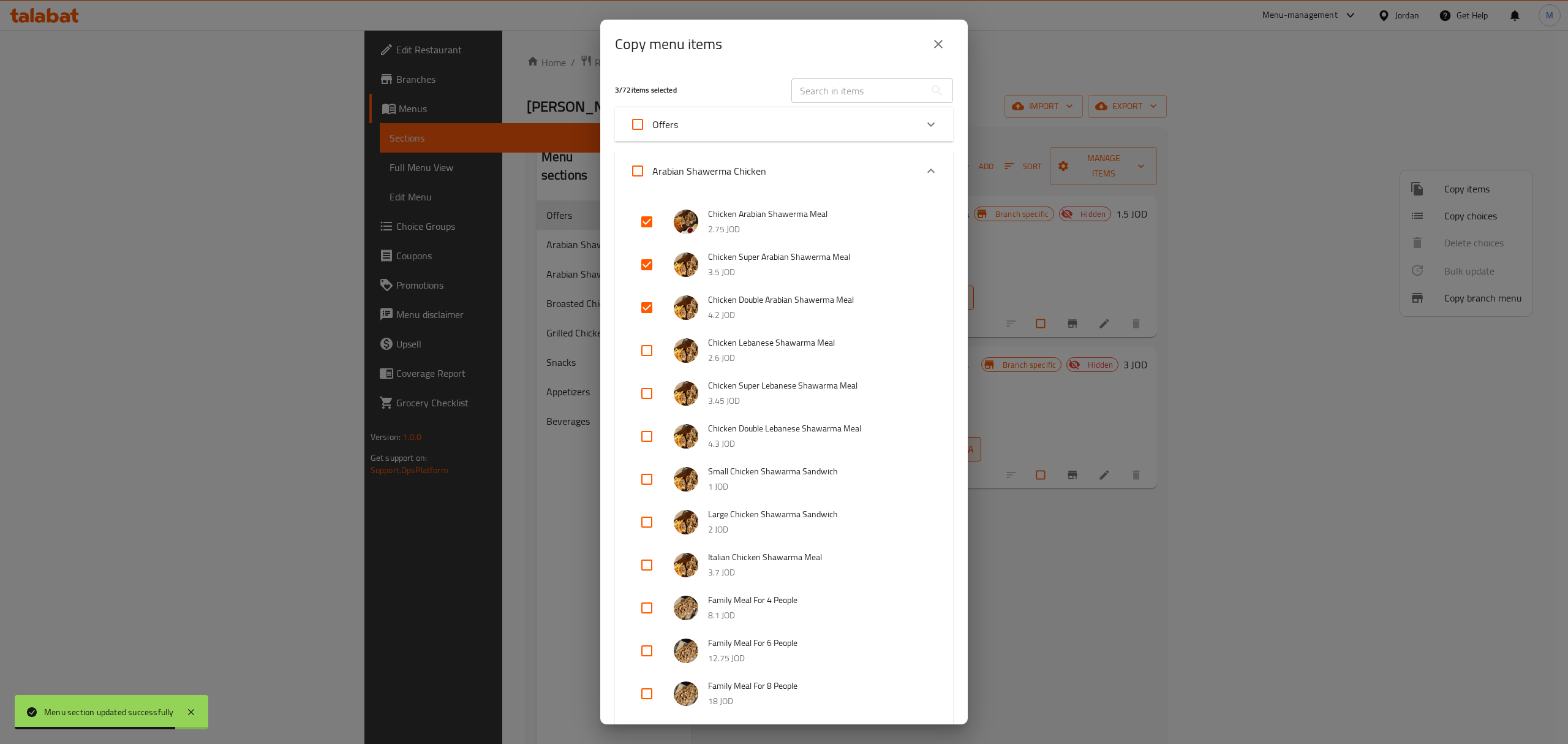
checkbox input "true"
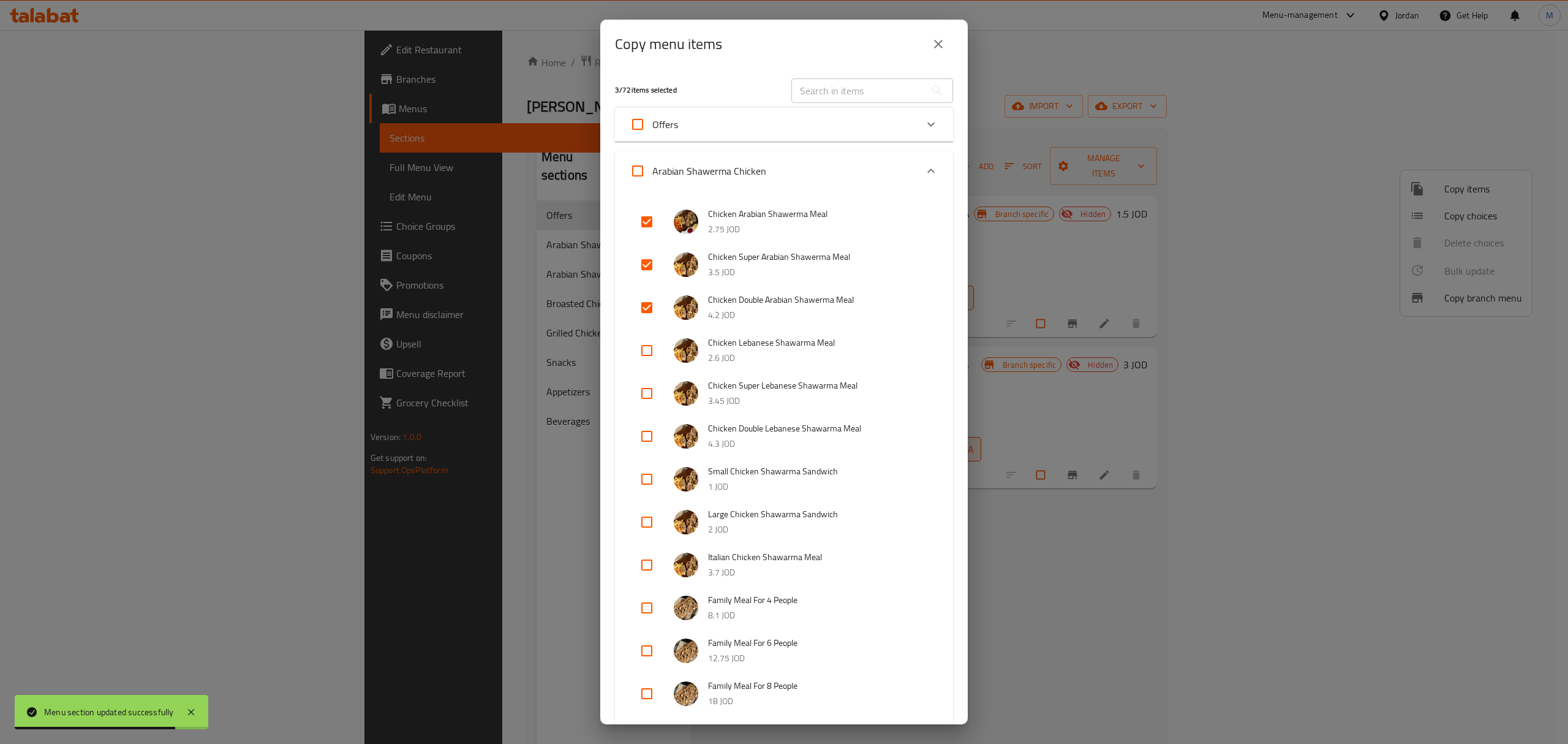
checkbox input "true"
click at [716, 176] on span "Arabian Shawerma Chicken" at bounding box center [709, 170] width 114 height 18
click at [652, 176] on input "Arabian Shawerma Chicken" at bounding box center [637, 171] width 30 height 30
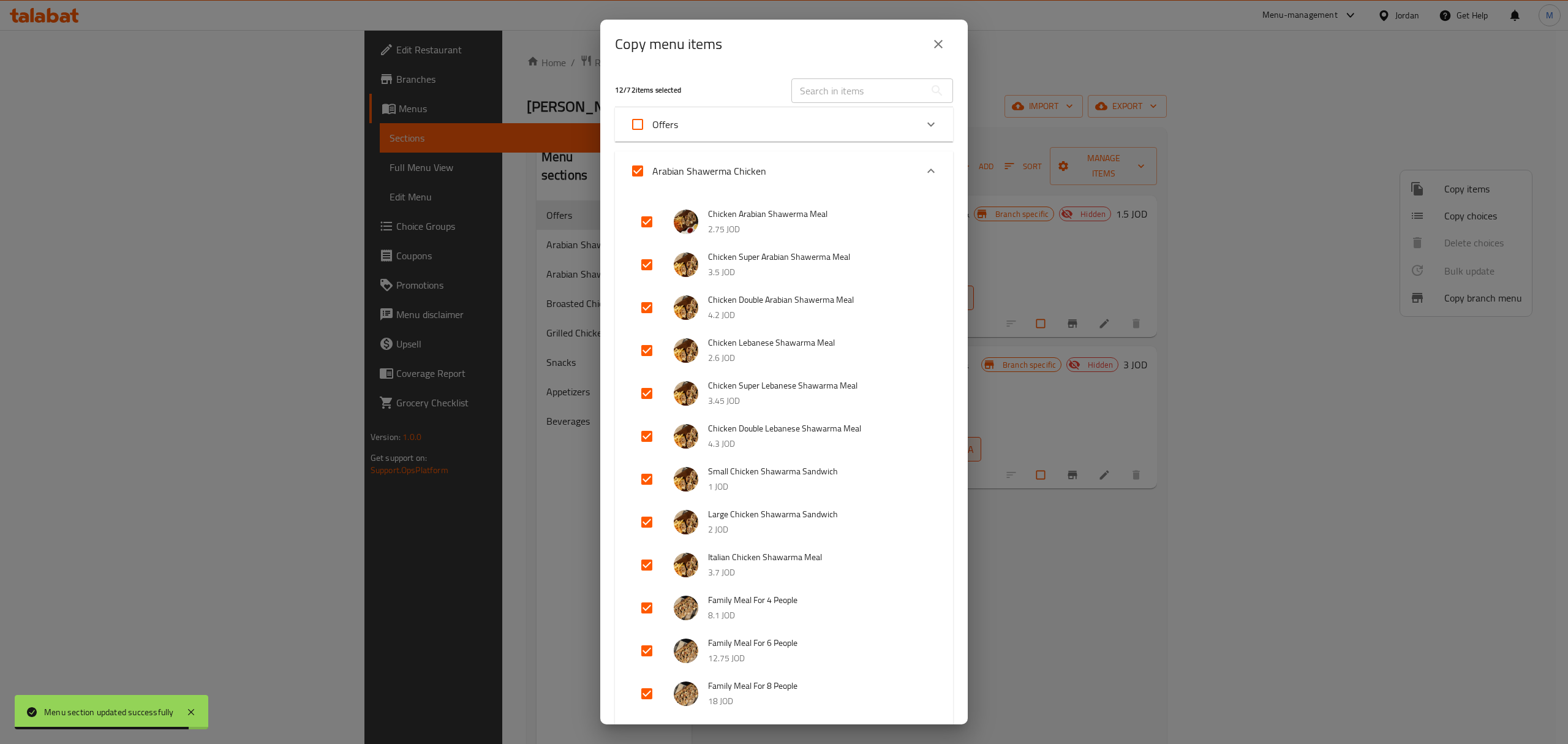
checkbox input "false"
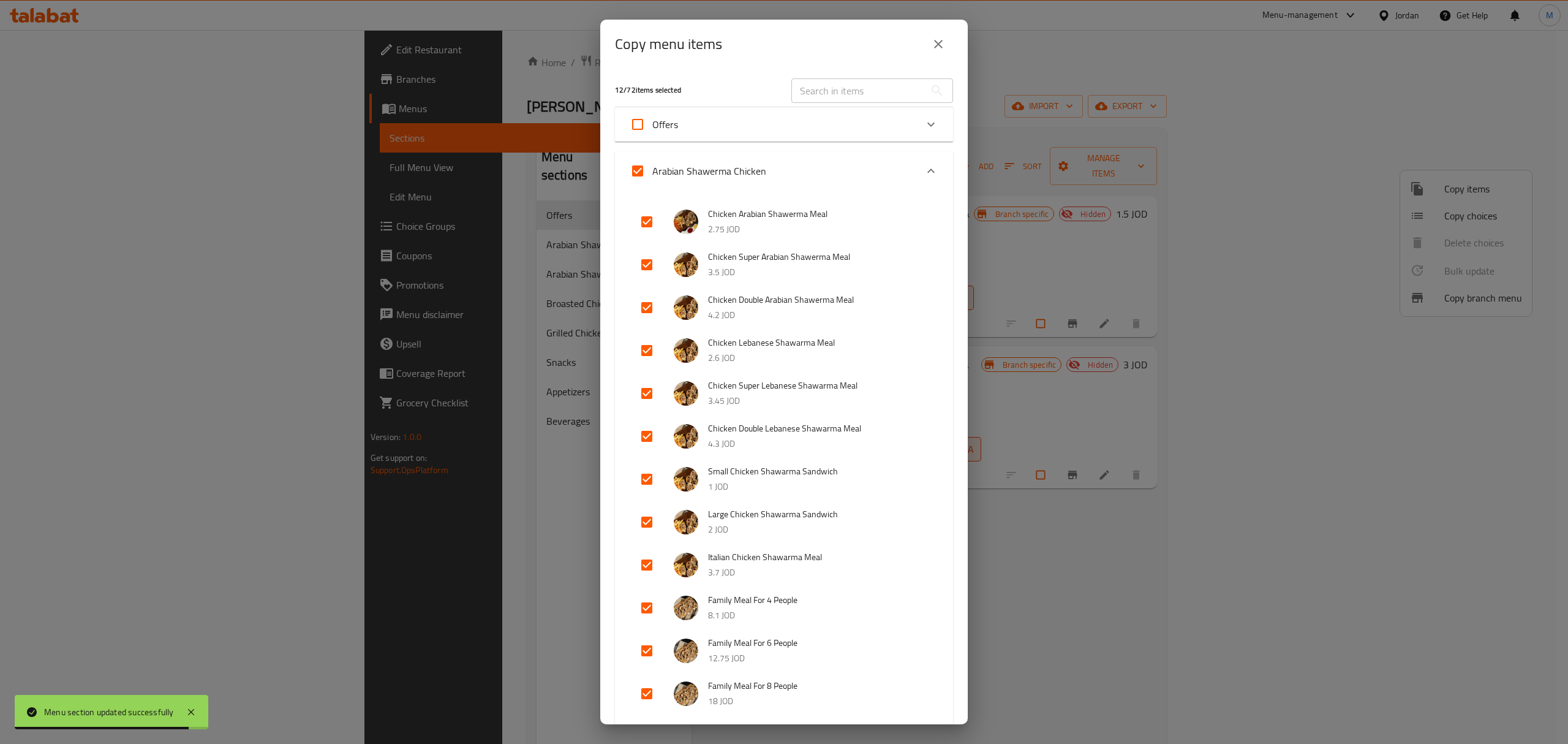
checkbox input "false"
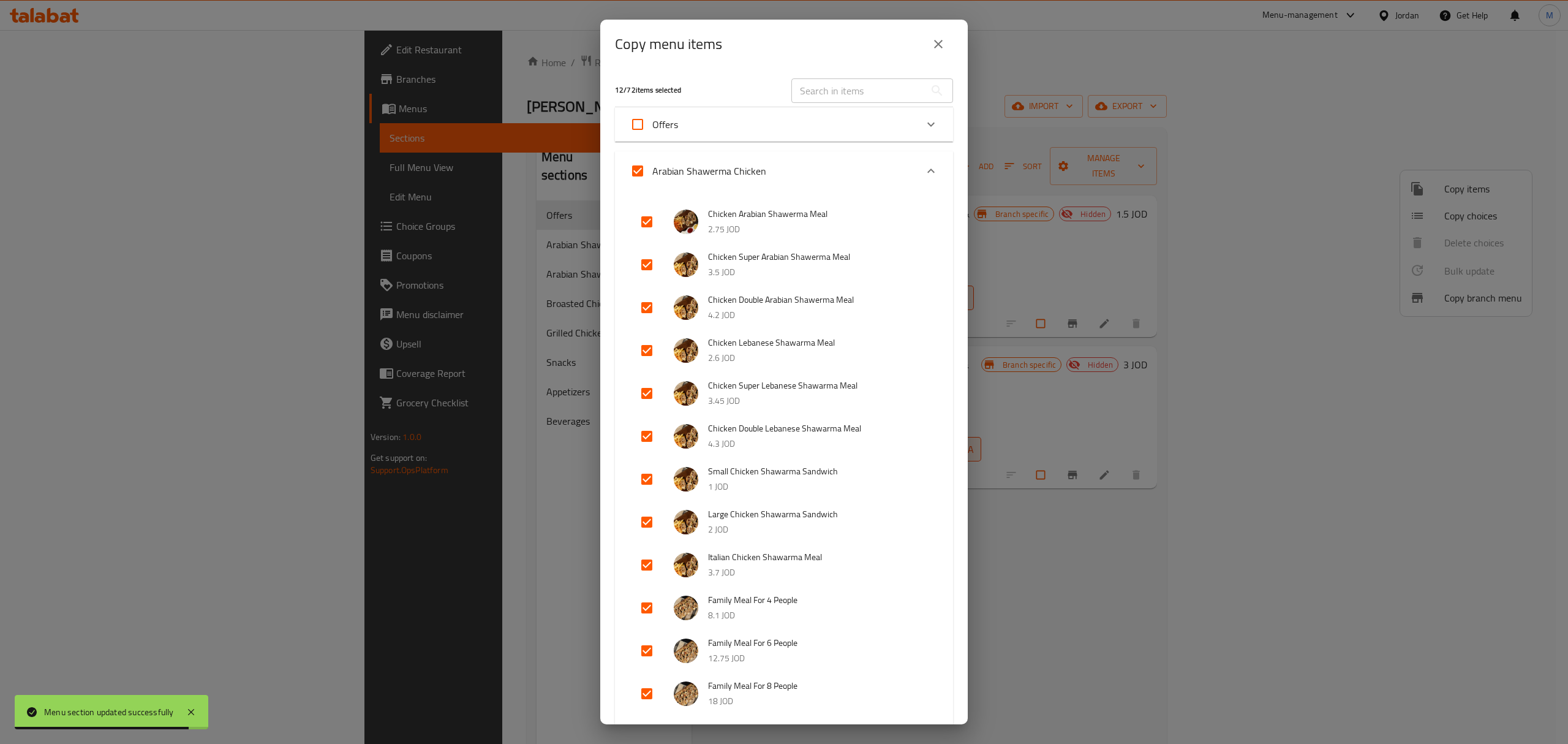
checkbox input "false"
click at [649, 215] on input "checkbox" at bounding box center [647, 222] width 30 height 30
checkbox input "true"
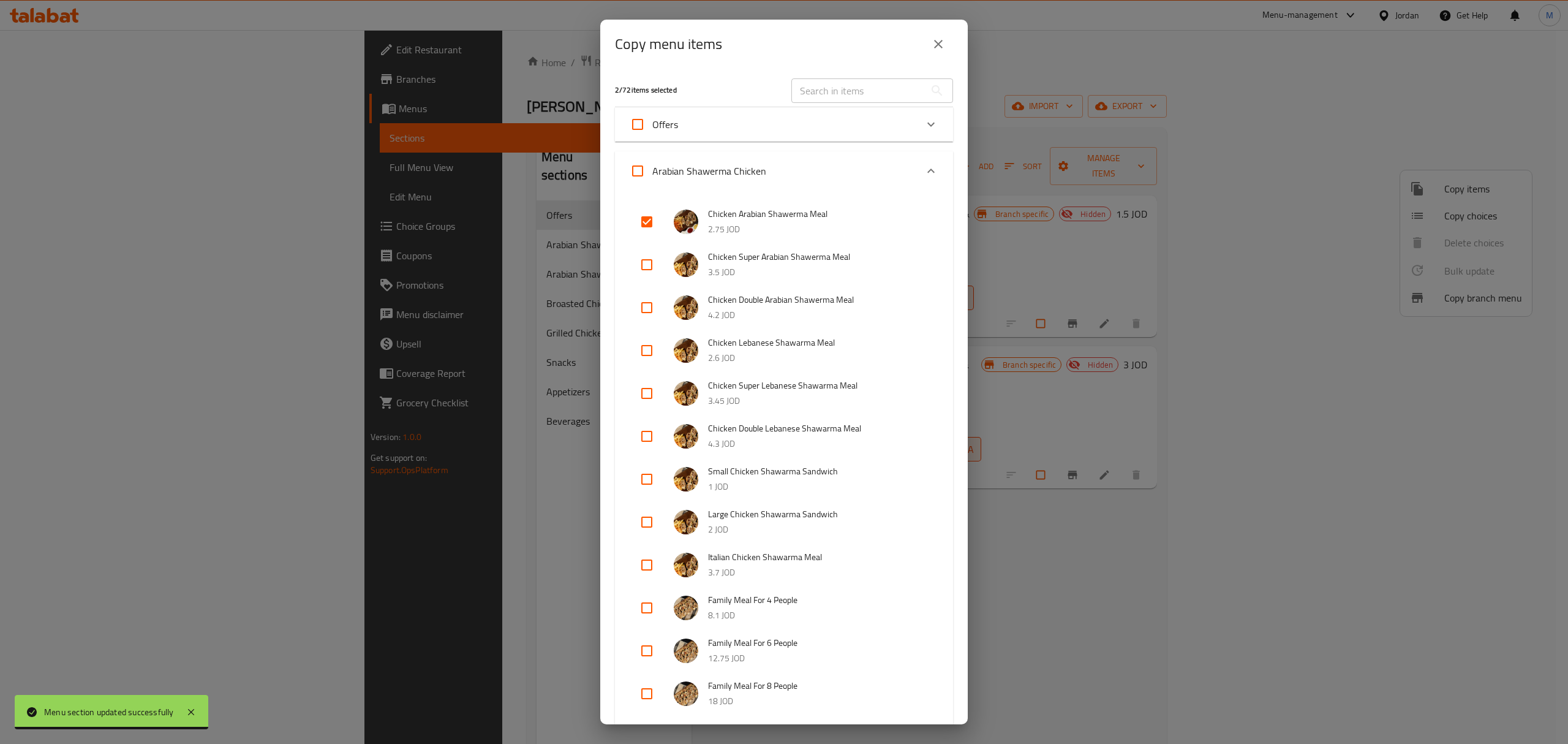
click at [650, 253] on input "checkbox" at bounding box center [647, 265] width 30 height 30
checkbox input "true"
click at [644, 300] on input "checkbox" at bounding box center [647, 308] width 30 height 30
checkbox input "true"
click at [923, 174] on icon "Expand" at bounding box center [931, 171] width 15 height 15
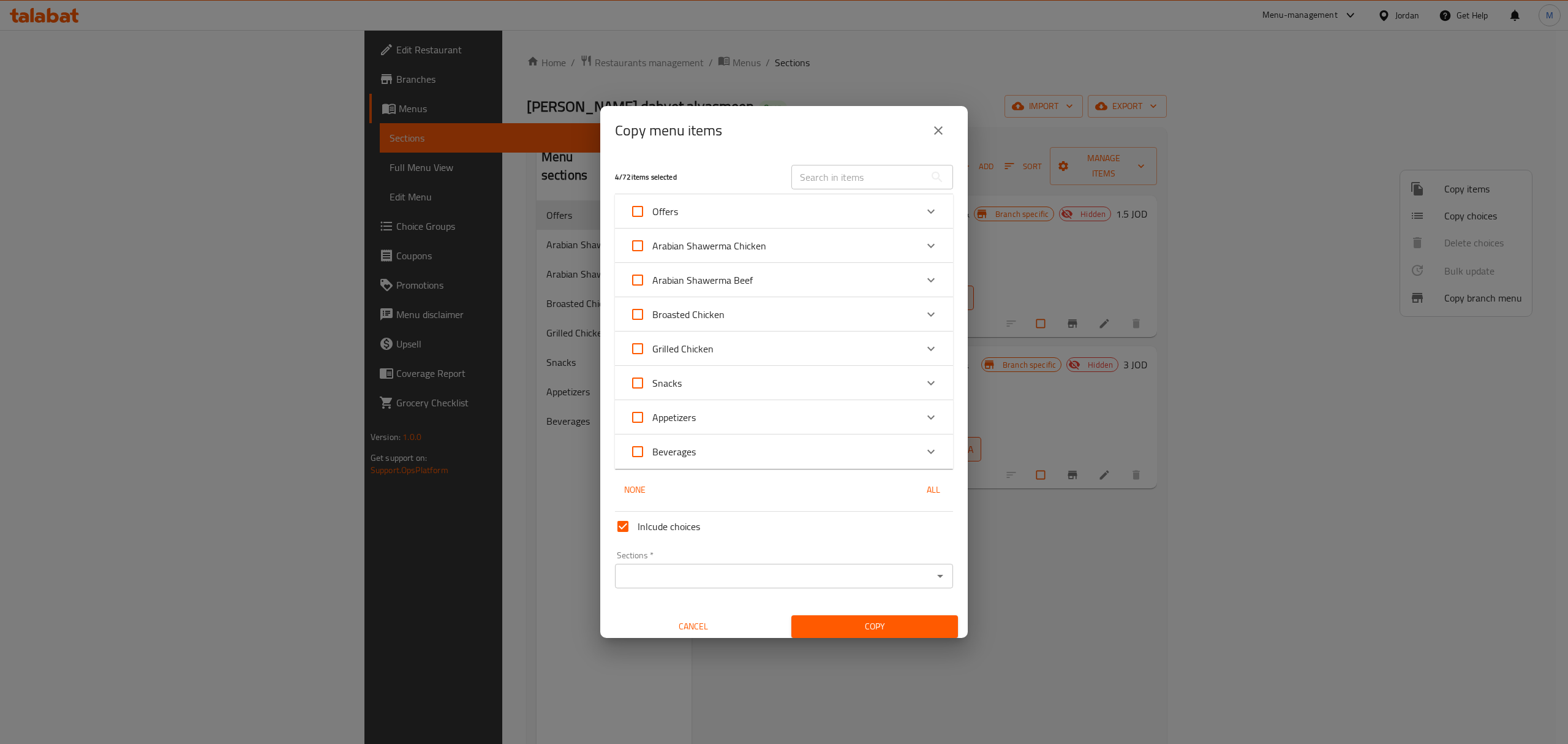
click at [877, 175] on input "text" at bounding box center [858, 177] width 133 height 24
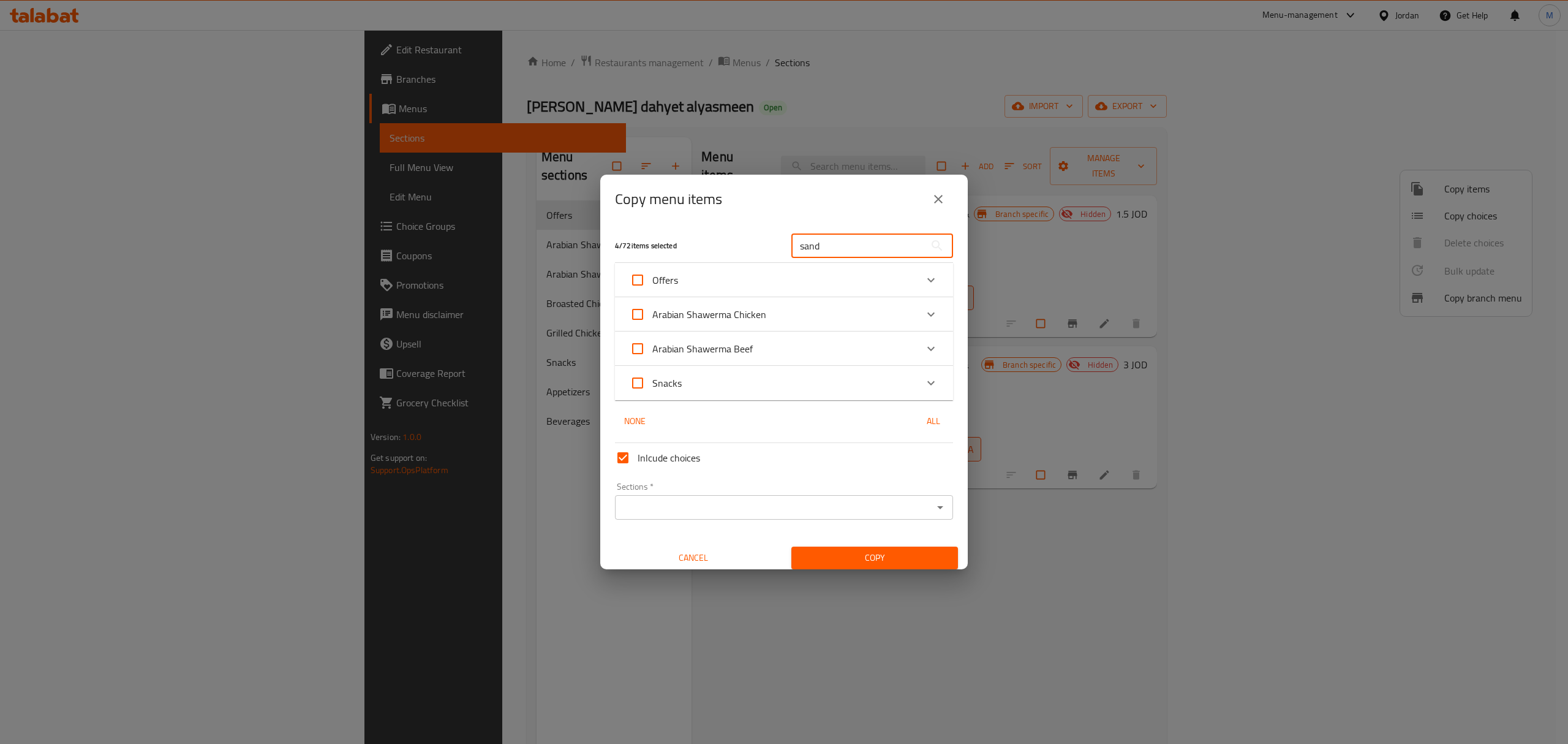
type input "sand"
click at [916, 310] on div "Expand" at bounding box center [931, 314] width 30 height 30
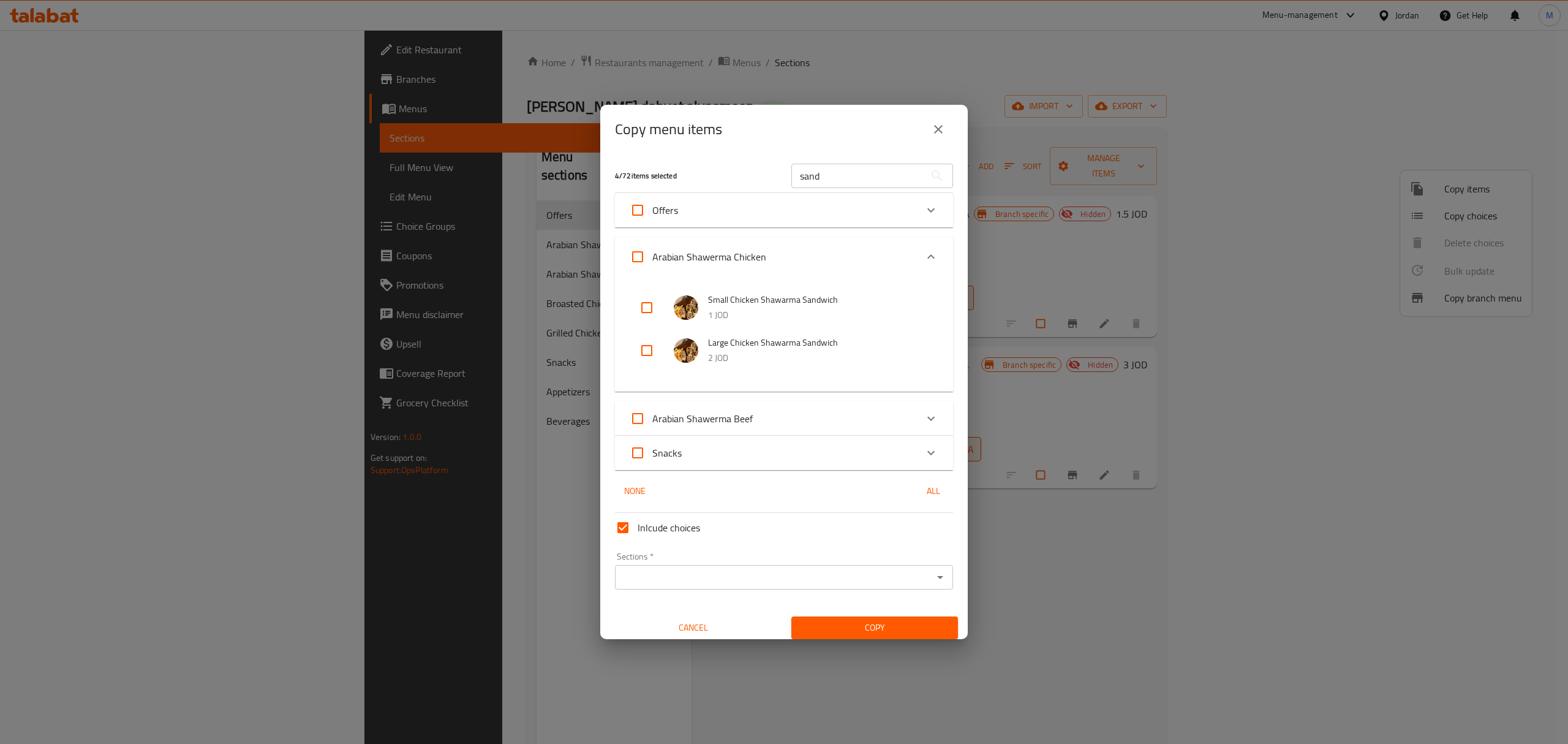
click at [636, 305] on input "checkbox" at bounding box center [647, 308] width 30 height 30
checkbox input "true"
click at [650, 343] on input "checkbox" at bounding box center [647, 351] width 30 height 30
checkbox input "true"
drag, startPoint x: 830, startPoint y: 180, endPoint x: 682, endPoint y: 187, distance: 148.2
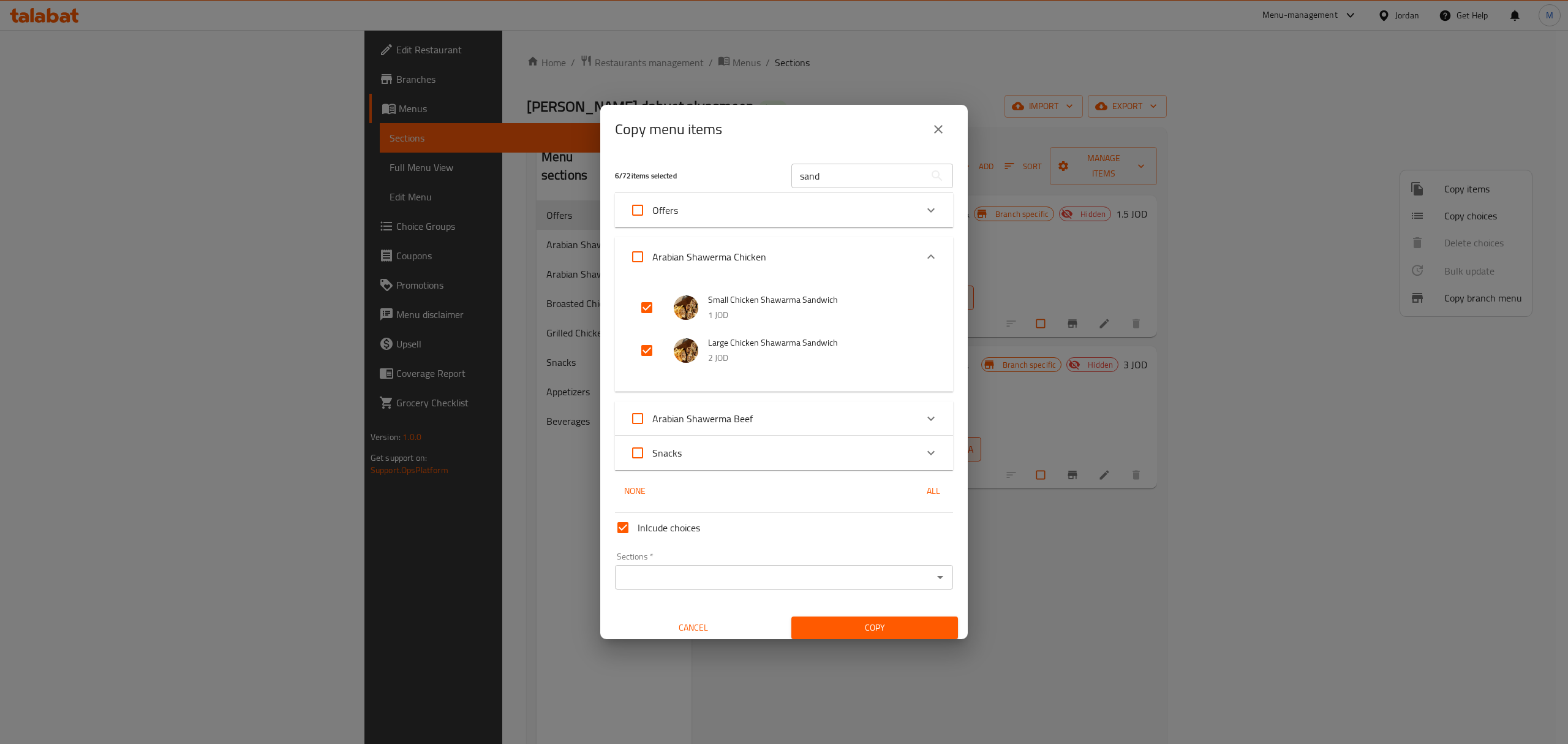
click at [684, 187] on div "6 / 72 items selected sand ​" at bounding box center [784, 176] width 353 height 48
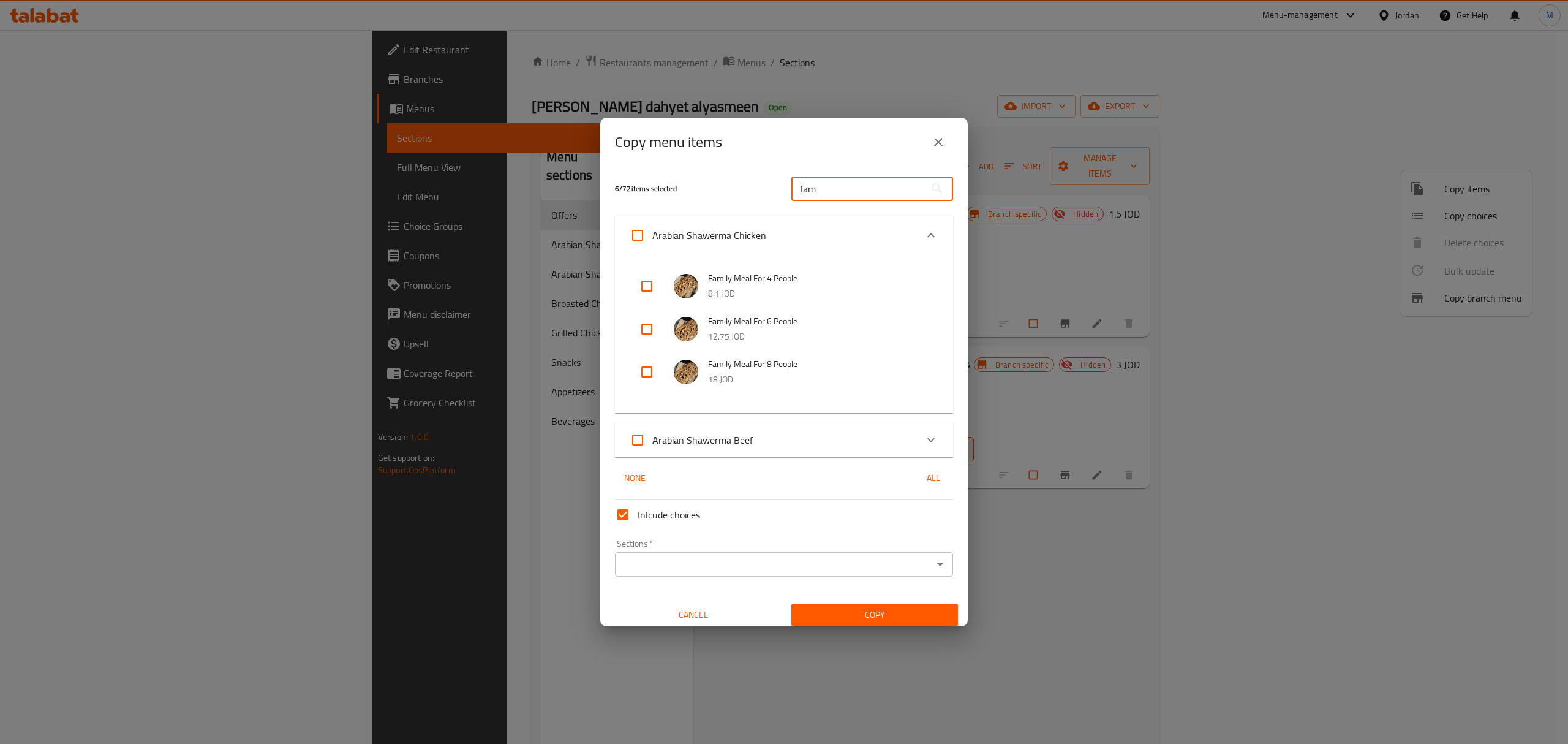
type input "fam"
click at [645, 295] on input "checkbox" at bounding box center [647, 286] width 30 height 30
checkbox input "true"
click at [649, 339] on input "checkbox" at bounding box center [647, 329] width 30 height 30
checkbox input "true"
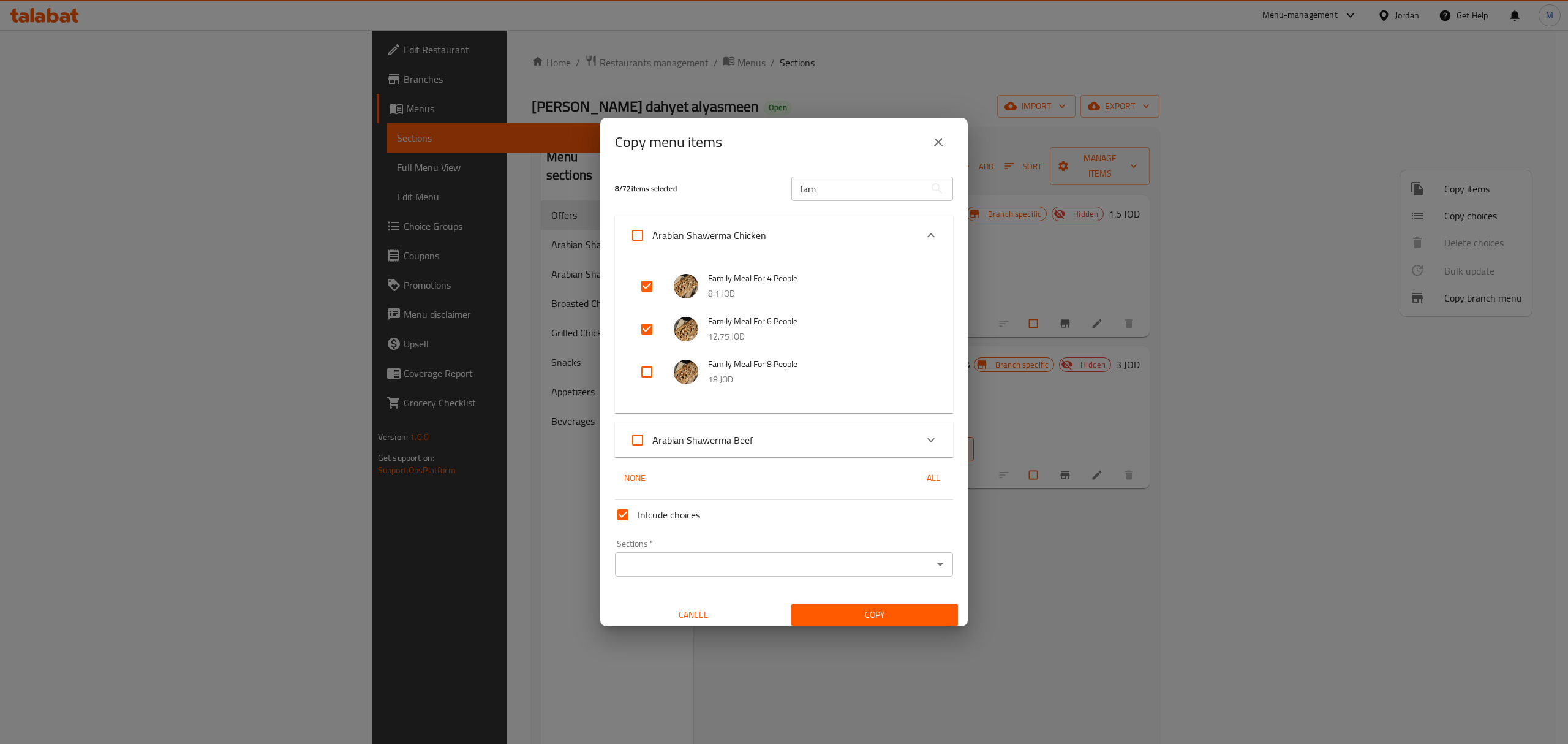
click at [647, 373] on input "checkbox" at bounding box center [647, 372] width 30 height 30
checkbox input "true"
click at [677, 483] on input "Sections   *" at bounding box center [773, 564] width 310 height 17
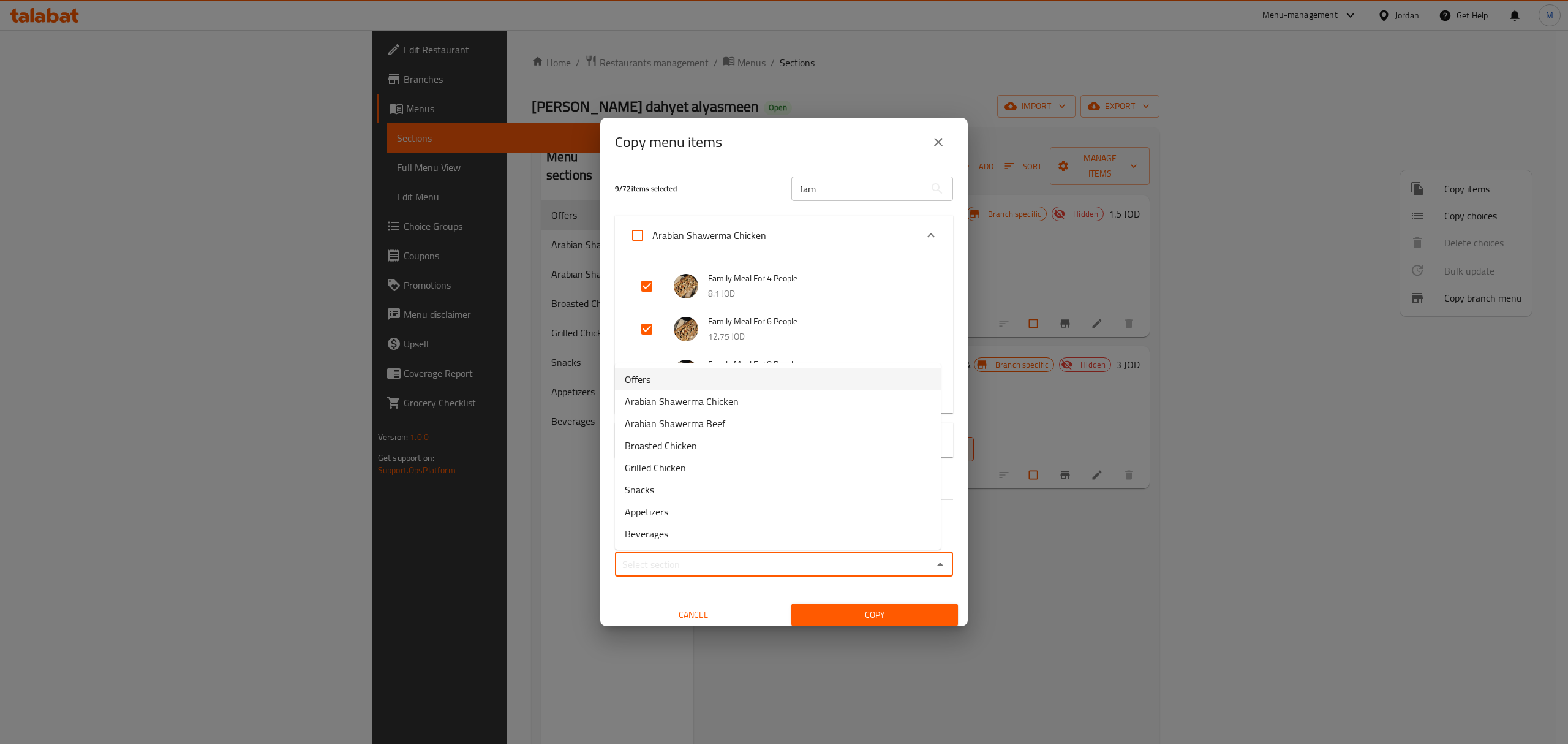
click at [678, 388] on li "Offers" at bounding box center [778, 379] width 326 height 22
type input "Offers"
click at [831, 483] on span "Copy" at bounding box center [874, 615] width 147 height 15
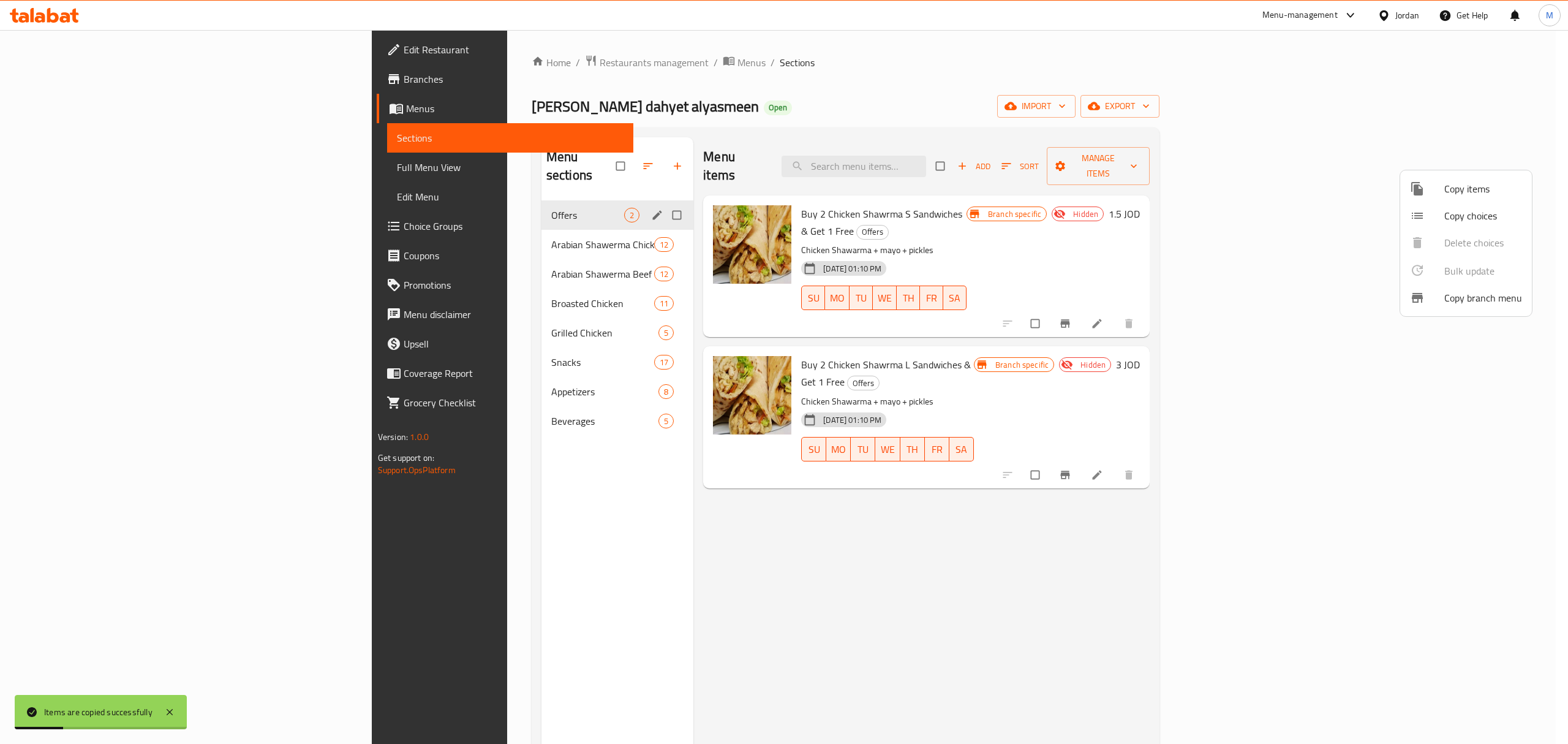
click at [481, 223] on div at bounding box center [784, 372] width 1568 height 744
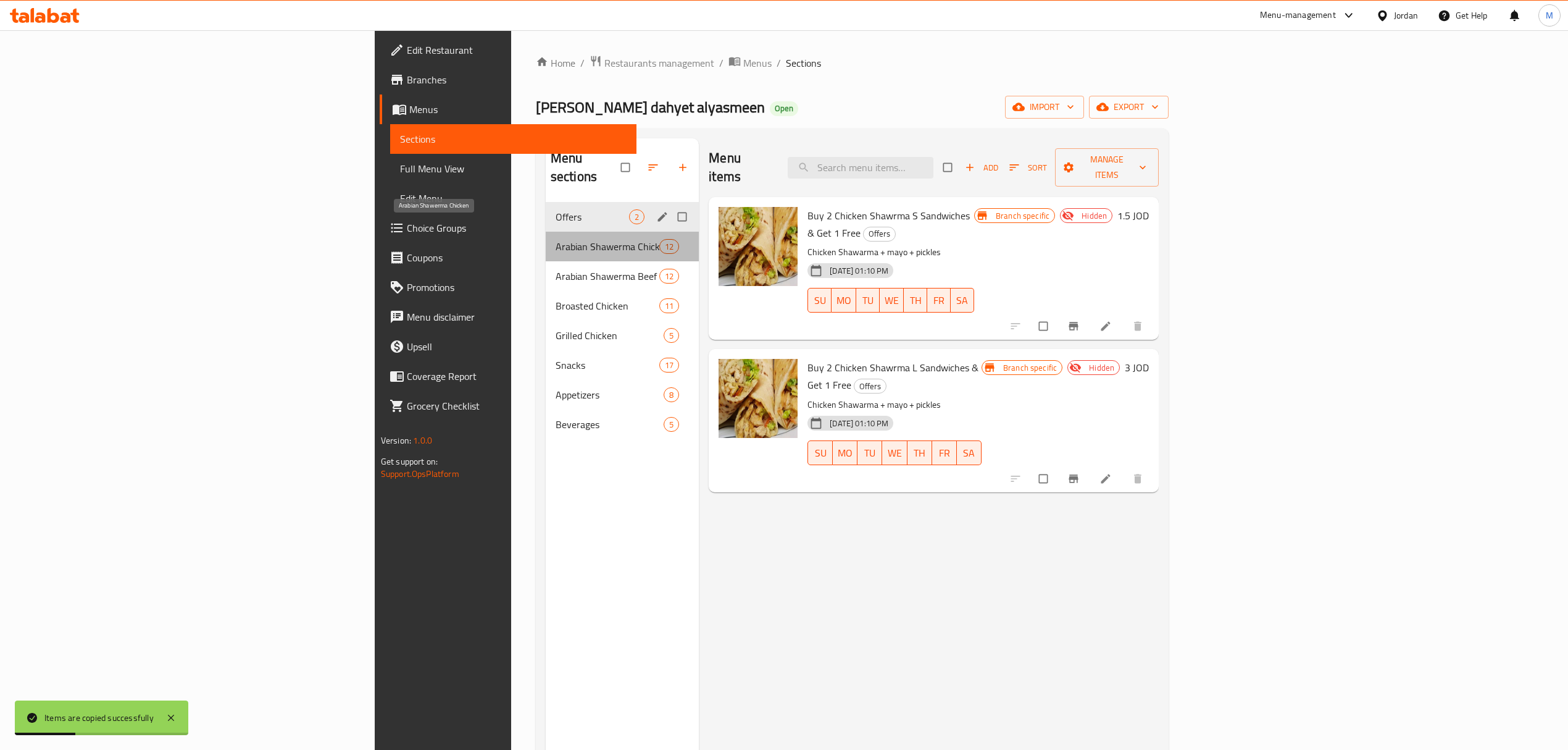
click at [556, 239] on span "Arabian Shawerma Chicken" at bounding box center [607, 246] width 104 height 15
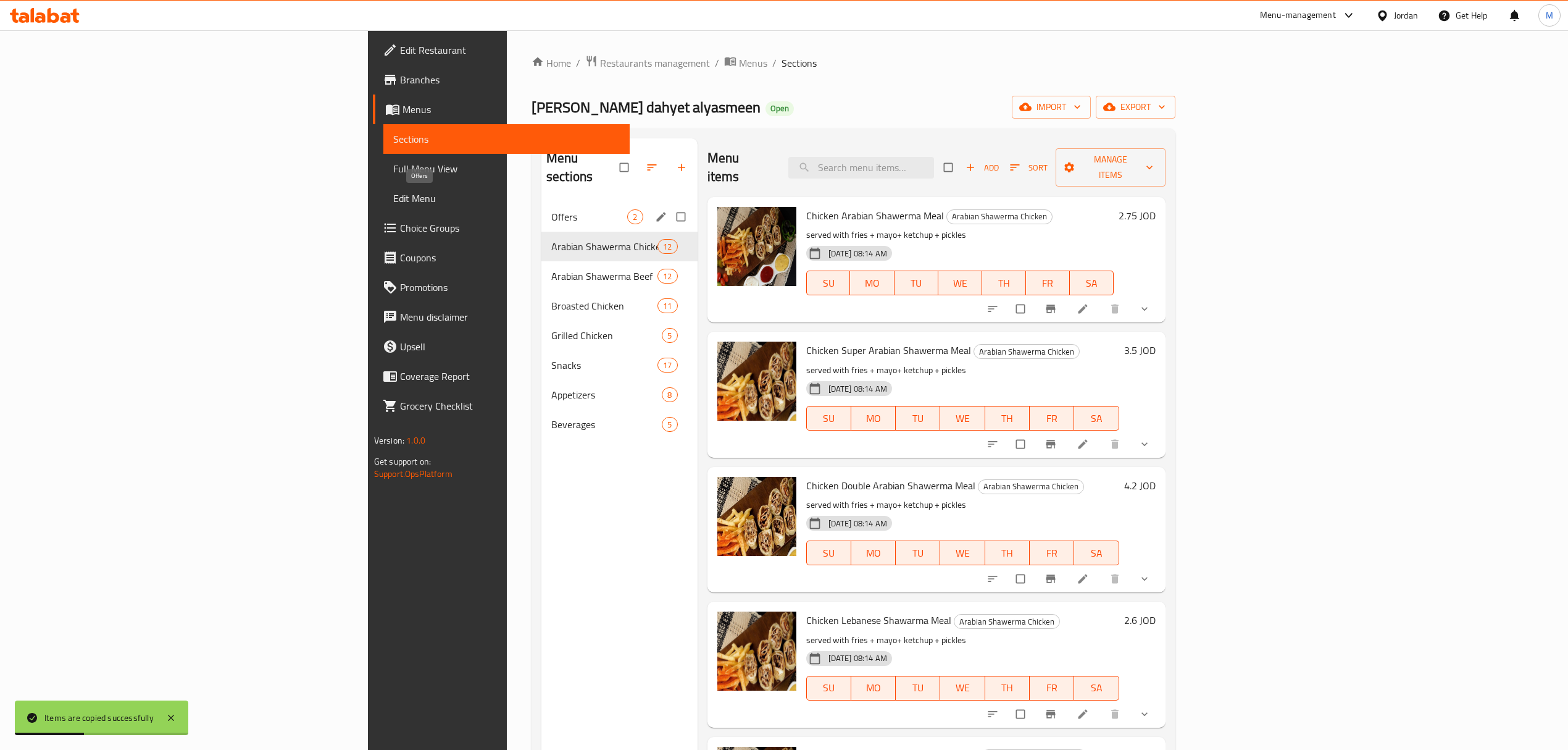
click at [552, 209] on span "Offers" at bounding box center [590, 217] width 77 height 15
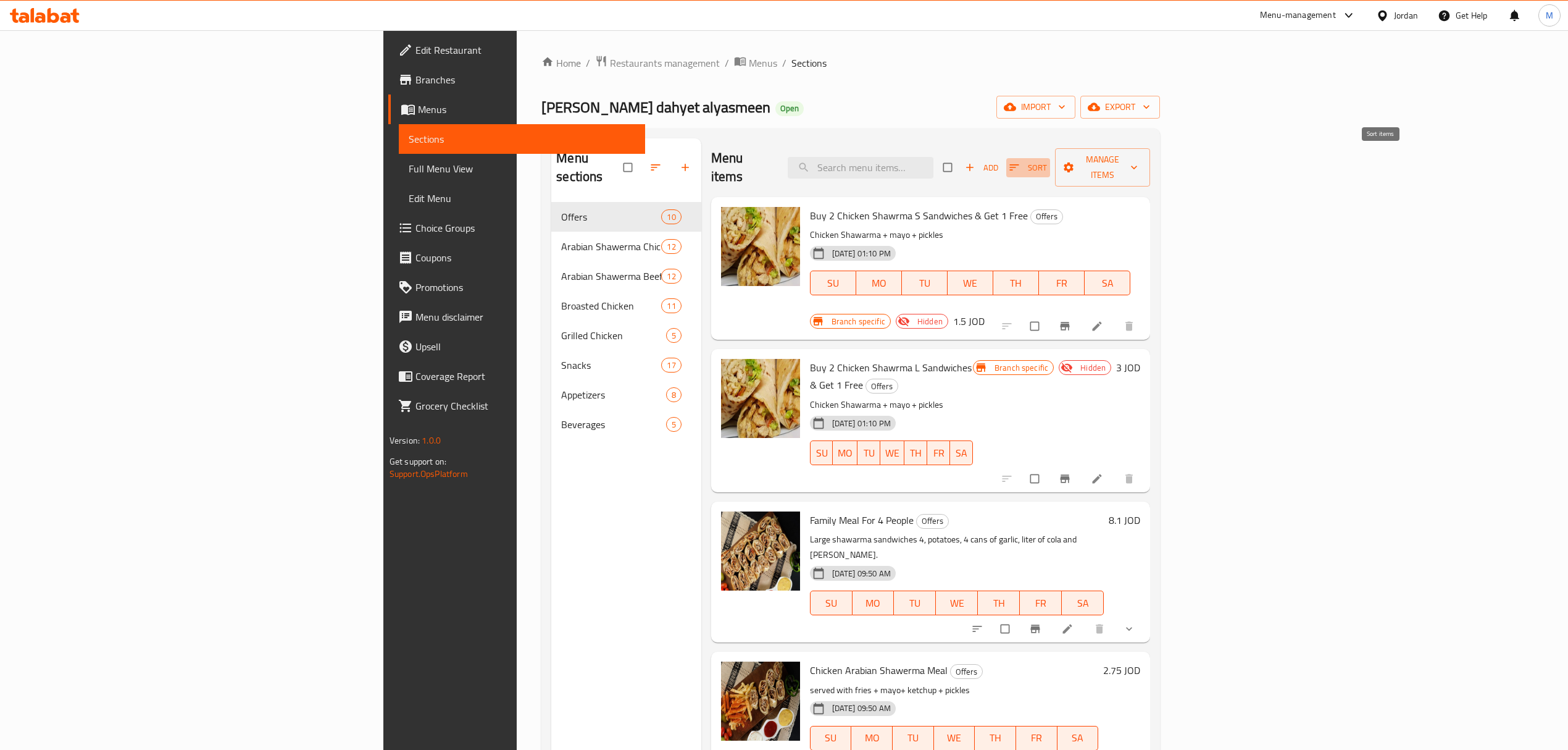
click at [1020, 162] on icon "button" at bounding box center [1014, 168] width 12 height 12
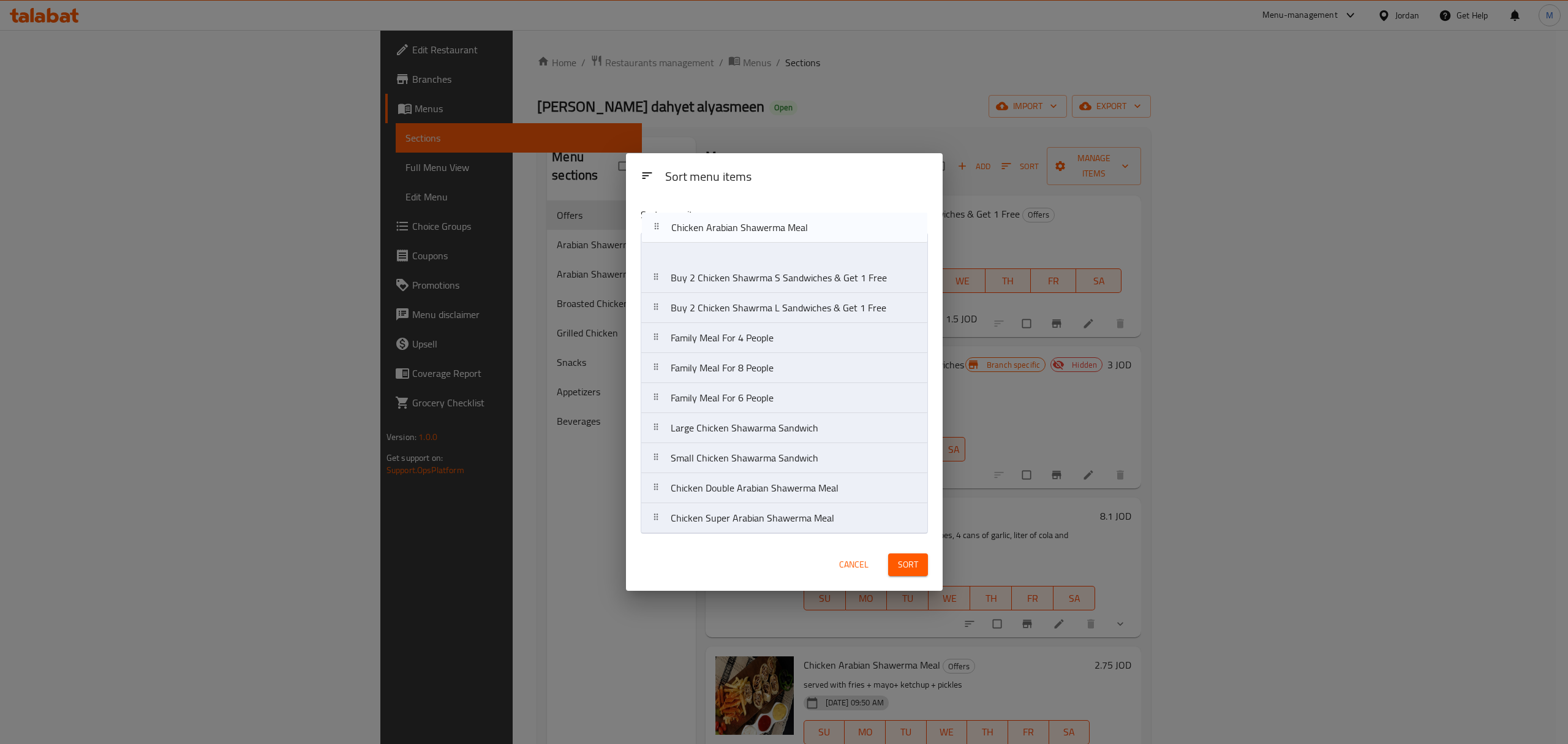
drag, startPoint x: 744, startPoint y: 347, endPoint x: 745, endPoint y: 229, distance: 118.0
click at [745, 229] on div "Sort menu items Buy 2 Chicken Shawrma S Sandwiches & Get 1 Free Buy 2 Chicken S…" at bounding box center [784, 368] width 316 height 341
drag, startPoint x: 773, startPoint y: 522, endPoint x: 785, endPoint y: 272, distance: 250.3
click at [785, 272] on nav "Chicken Arabian Shawerma Meal Buy 2 Chicken Shawrma S Sandwiches & Get 1 Free B…" at bounding box center [784, 383] width 287 height 302
drag, startPoint x: 752, startPoint y: 527, endPoint x: 744, endPoint y: 304, distance: 223.1
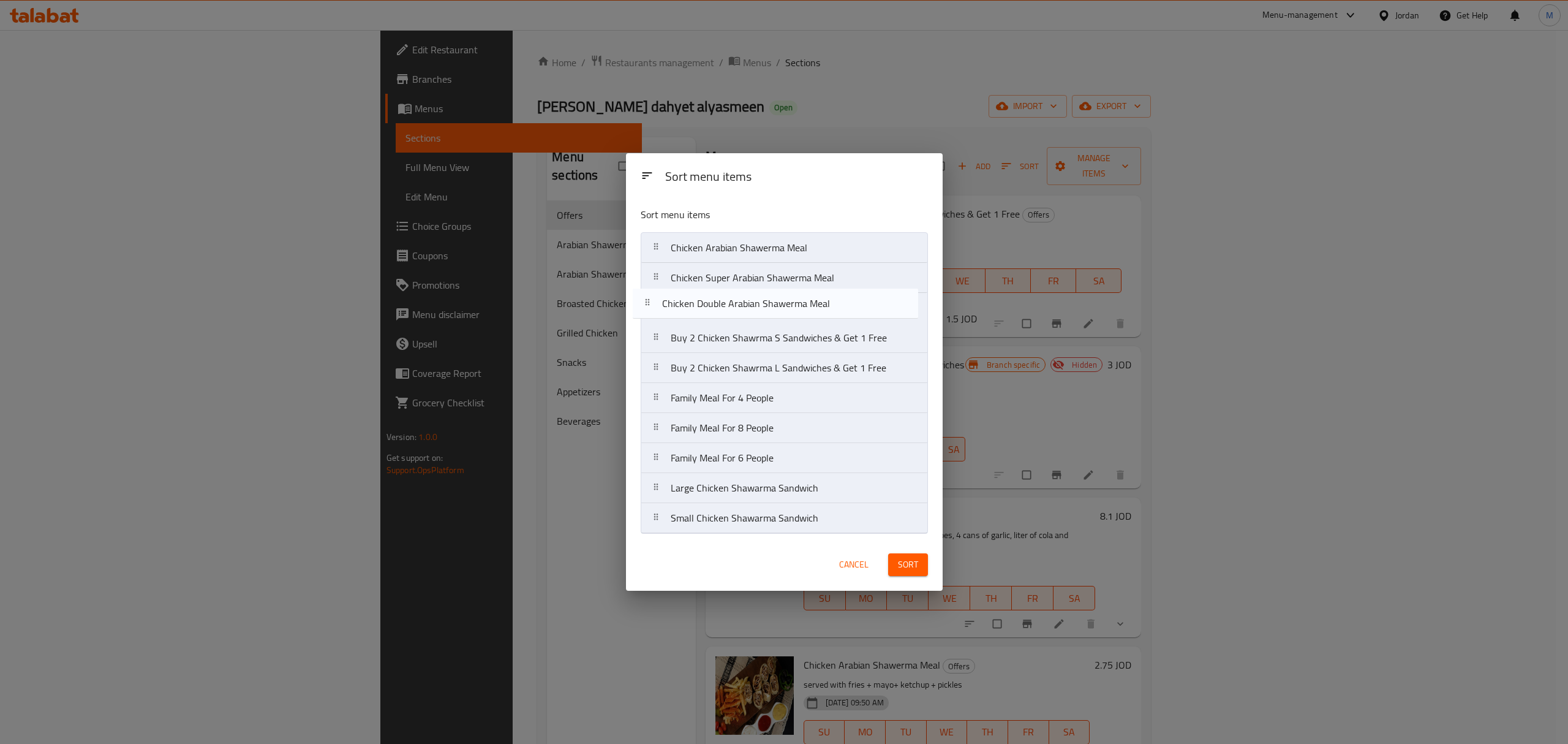
click at [744, 304] on nav "Chicken Arabian Shawerma Meal Chicken Super Arabian Shawerma Meal Buy 2 Chicken…" at bounding box center [784, 383] width 287 height 302
drag, startPoint x: 758, startPoint y: 412, endPoint x: 752, endPoint y: 344, distance: 68.3
click at [752, 344] on nav "Chicken Arabian Shawerma Meal Chicken Super Arabian Shawerma Meal Chicken Doubl…" at bounding box center [784, 383] width 287 height 302
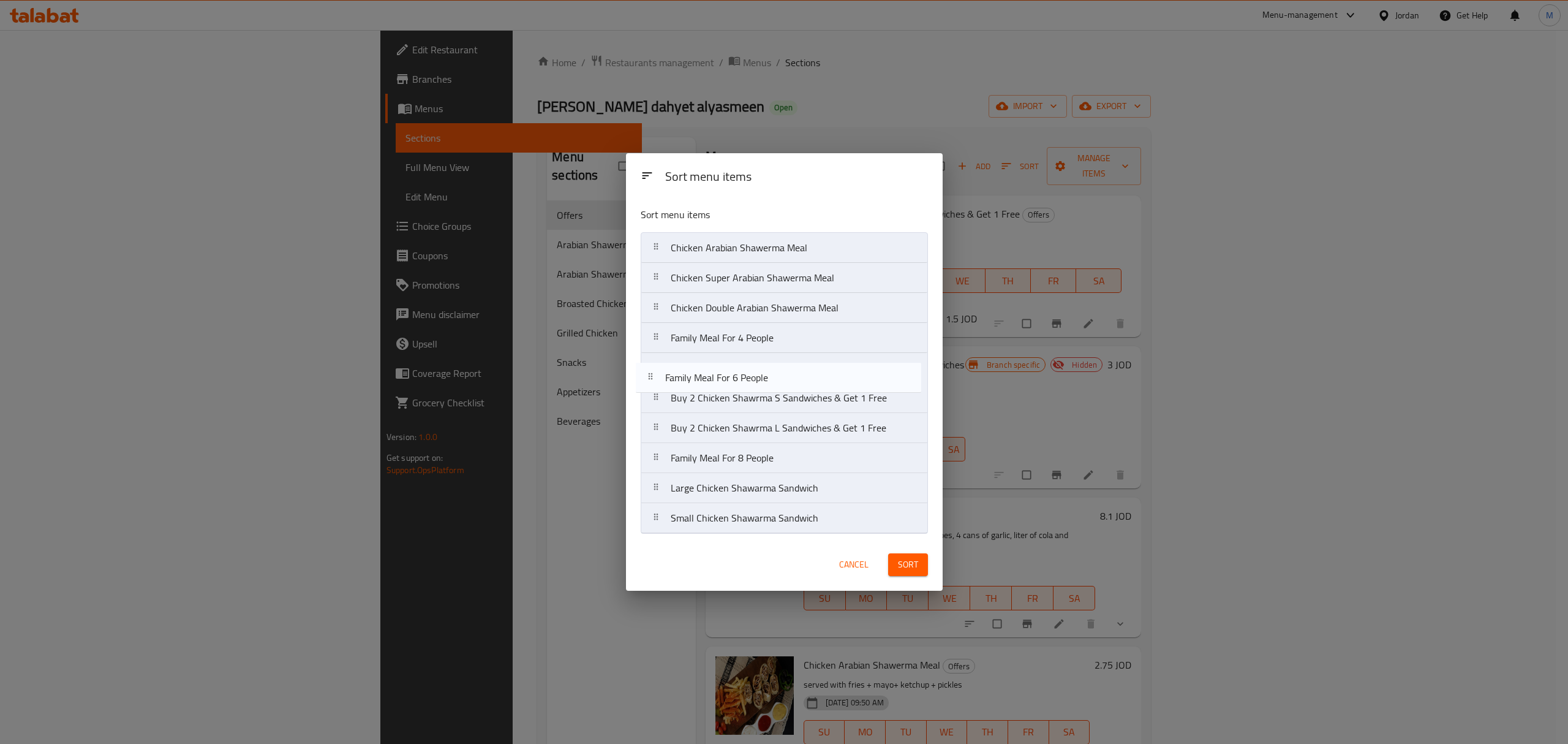
drag, startPoint x: 756, startPoint y: 459, endPoint x: 750, endPoint y: 366, distance: 93.2
click at [750, 366] on nav "Chicken Arabian Shawerma Meal Chicken Super Arabian Shawerma Meal Chicken Doubl…" at bounding box center [784, 383] width 287 height 302
drag, startPoint x: 762, startPoint y: 462, endPoint x: 757, endPoint y: 402, distance: 60.2
click at [757, 402] on nav "Chicken Arabian Shawerma Meal Chicken Super Arabian Shawerma Meal Chicken Doubl…" at bounding box center [784, 383] width 287 height 302
drag, startPoint x: 750, startPoint y: 517, endPoint x: 744, endPoint y: 423, distance: 94.2
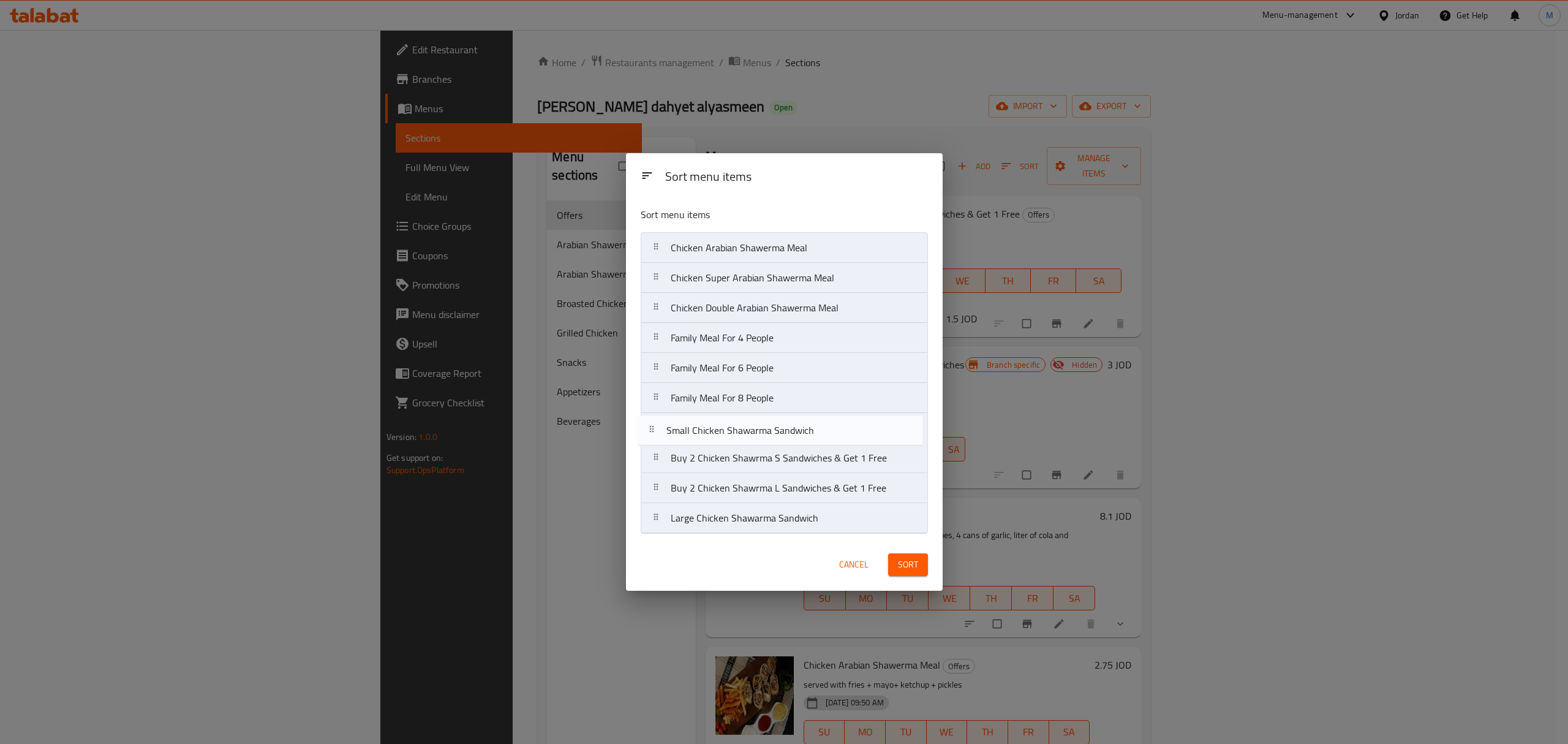
click at [744, 423] on nav "Chicken Arabian Shawerma Meal Chicken Super Arabian Shawerma Meal Chicken Doubl…" at bounding box center [784, 383] width 287 height 302
drag, startPoint x: 758, startPoint y: 522, endPoint x: 758, endPoint y: 442, distance: 80.0
click at [758, 442] on nav "Chicken Arabian Shawerma Meal Chicken Super Arabian Shawerma Meal Chicken Doubl…" at bounding box center [784, 383] width 287 height 302
drag, startPoint x: 780, startPoint y: 437, endPoint x: 783, endPoint y: 480, distance: 43.1
click at [783, 480] on nav "Chicken Arabian Shawerma Meal Chicken Super Arabian Shawerma Meal Chicken Doubl…" at bounding box center [784, 383] width 287 height 302
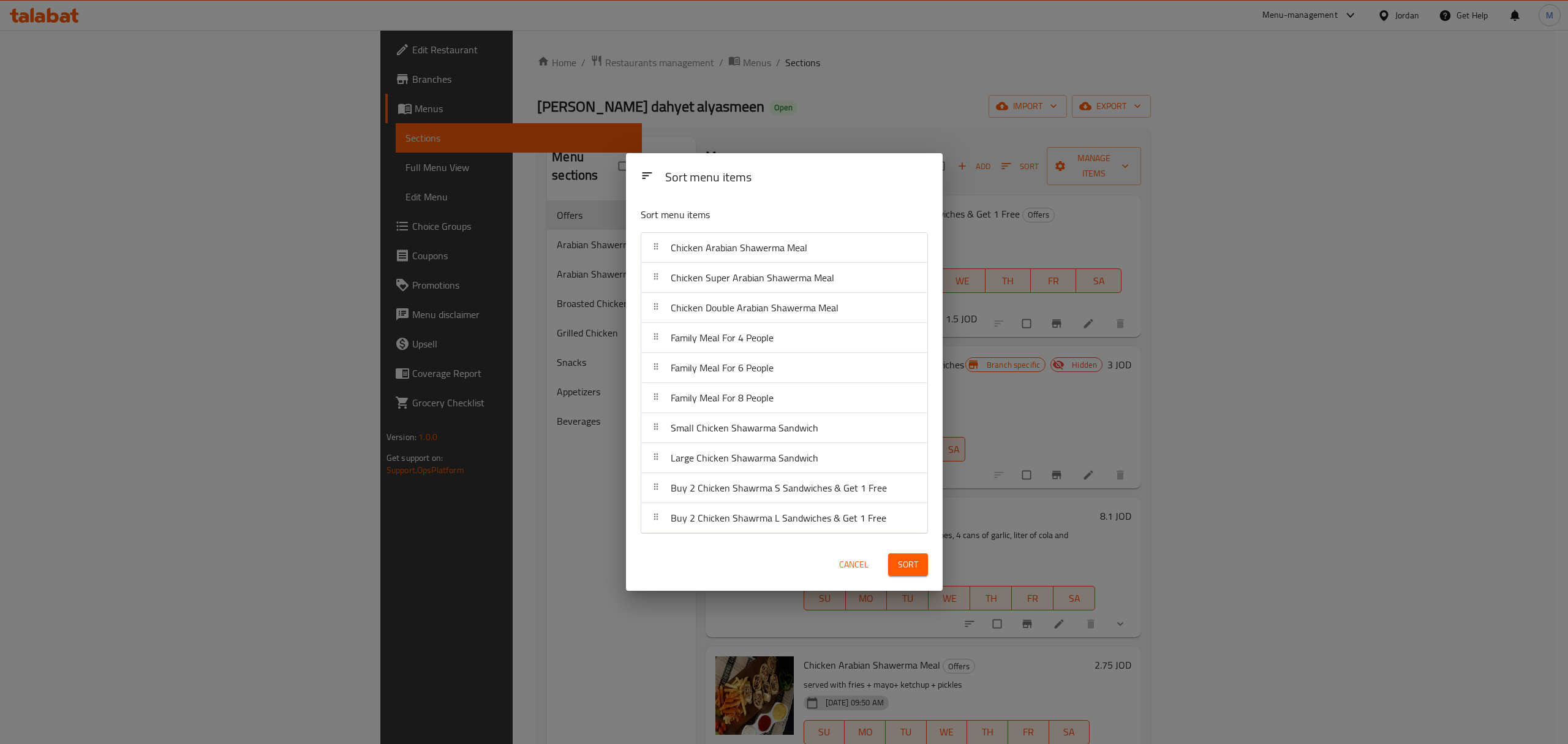
click at [904, 567] on span "Sort" at bounding box center [908, 564] width 20 height 15
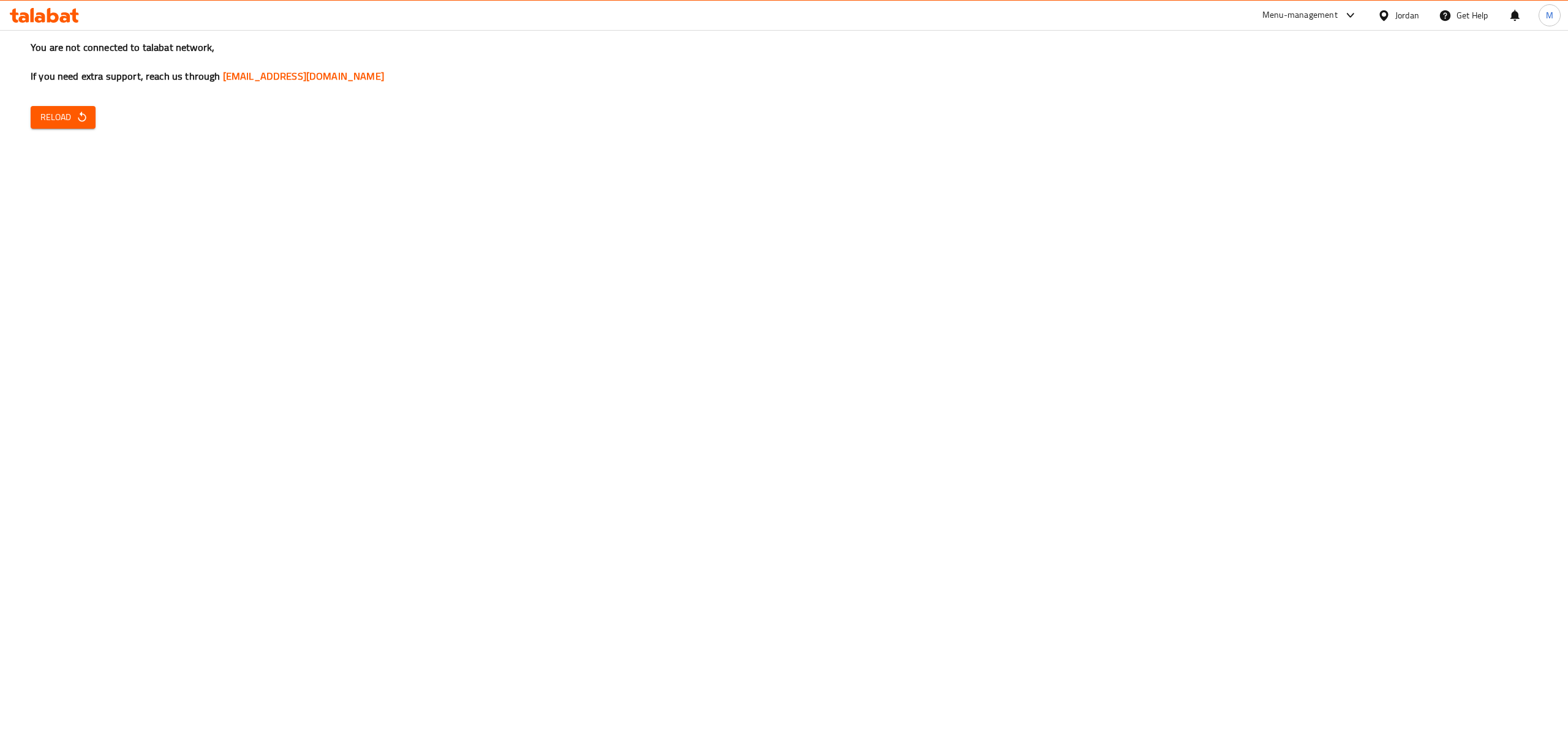
click at [77, 108] on button "Reload" at bounding box center [63, 117] width 65 height 23
click at [28, 97] on div "You are not connected to talabat network, If you need extra support, reach us t…" at bounding box center [784, 372] width 1568 height 744
click at [50, 106] on button "Reload" at bounding box center [63, 117] width 65 height 23
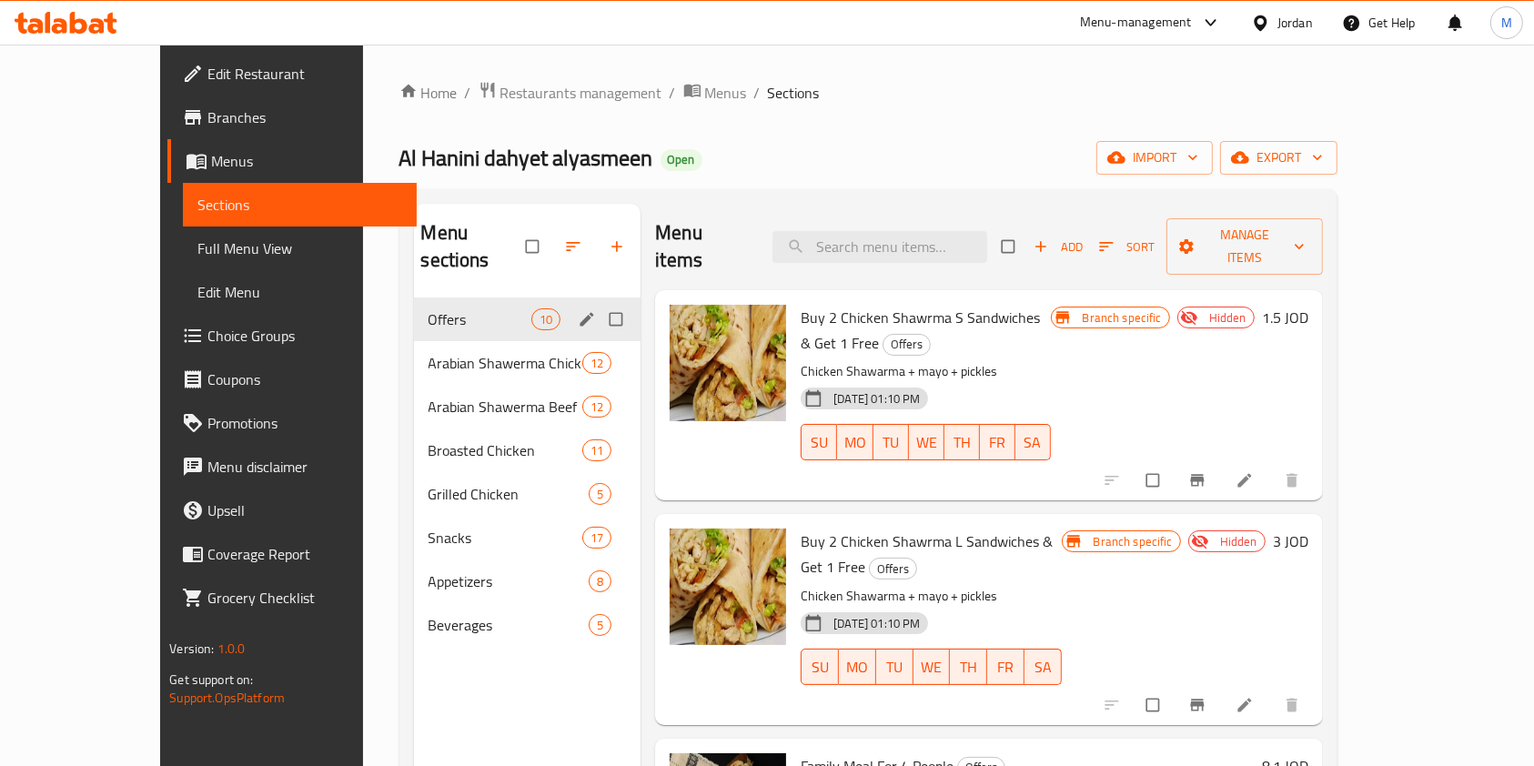
click at [599, 302] on input "Menu sections" at bounding box center [618, 319] width 38 height 35
checkbox input "true"
click at [429, 308] on span "Offers" at bounding box center [480, 319] width 103 height 22
click at [571, 239] on icon "button" at bounding box center [580, 247] width 18 height 18
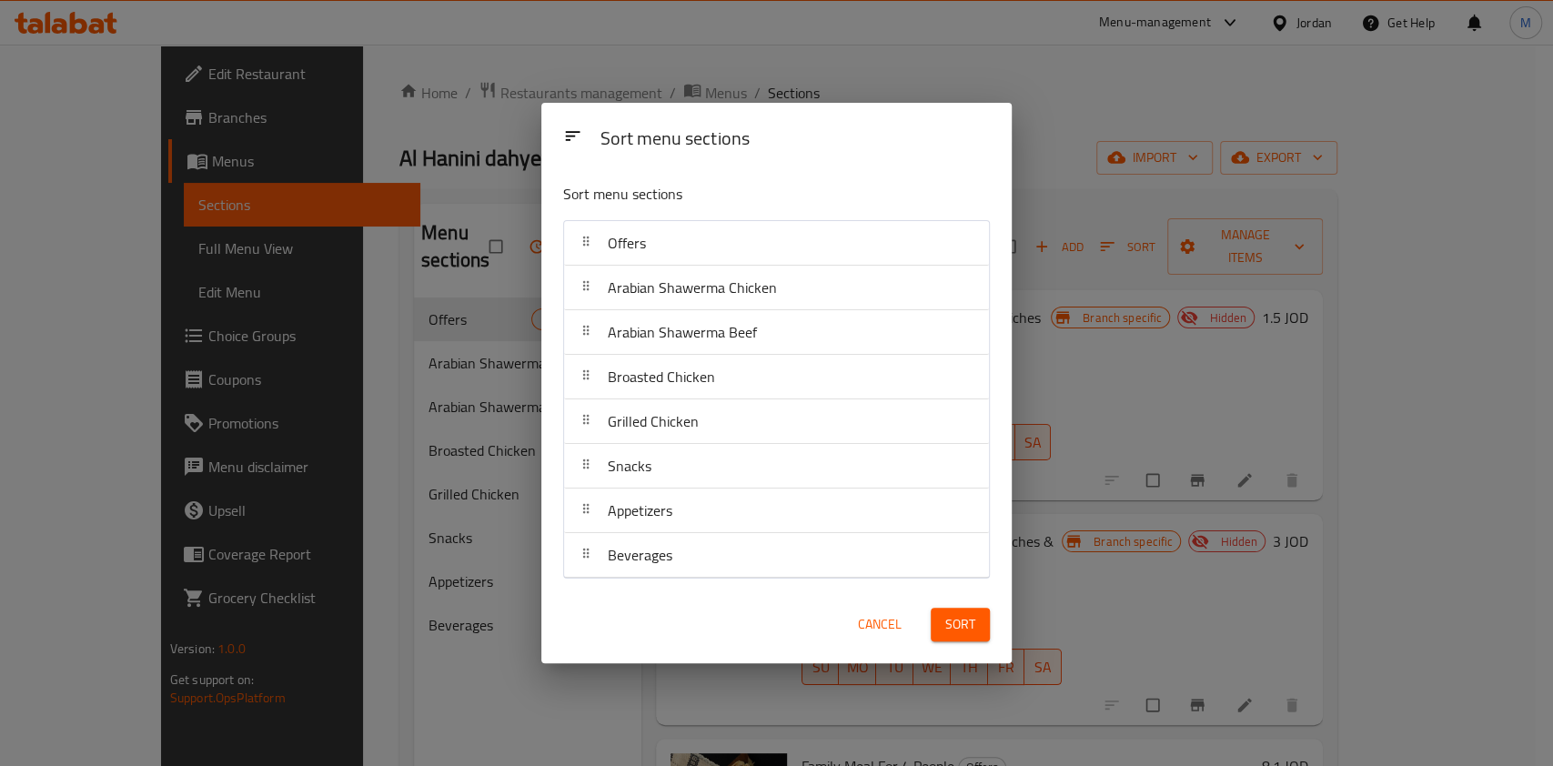
drag, startPoint x: 888, startPoint y: 622, endPoint x: 859, endPoint y: 624, distance: 29.2
click at [887, 622] on span "Cancel" at bounding box center [880, 624] width 44 height 23
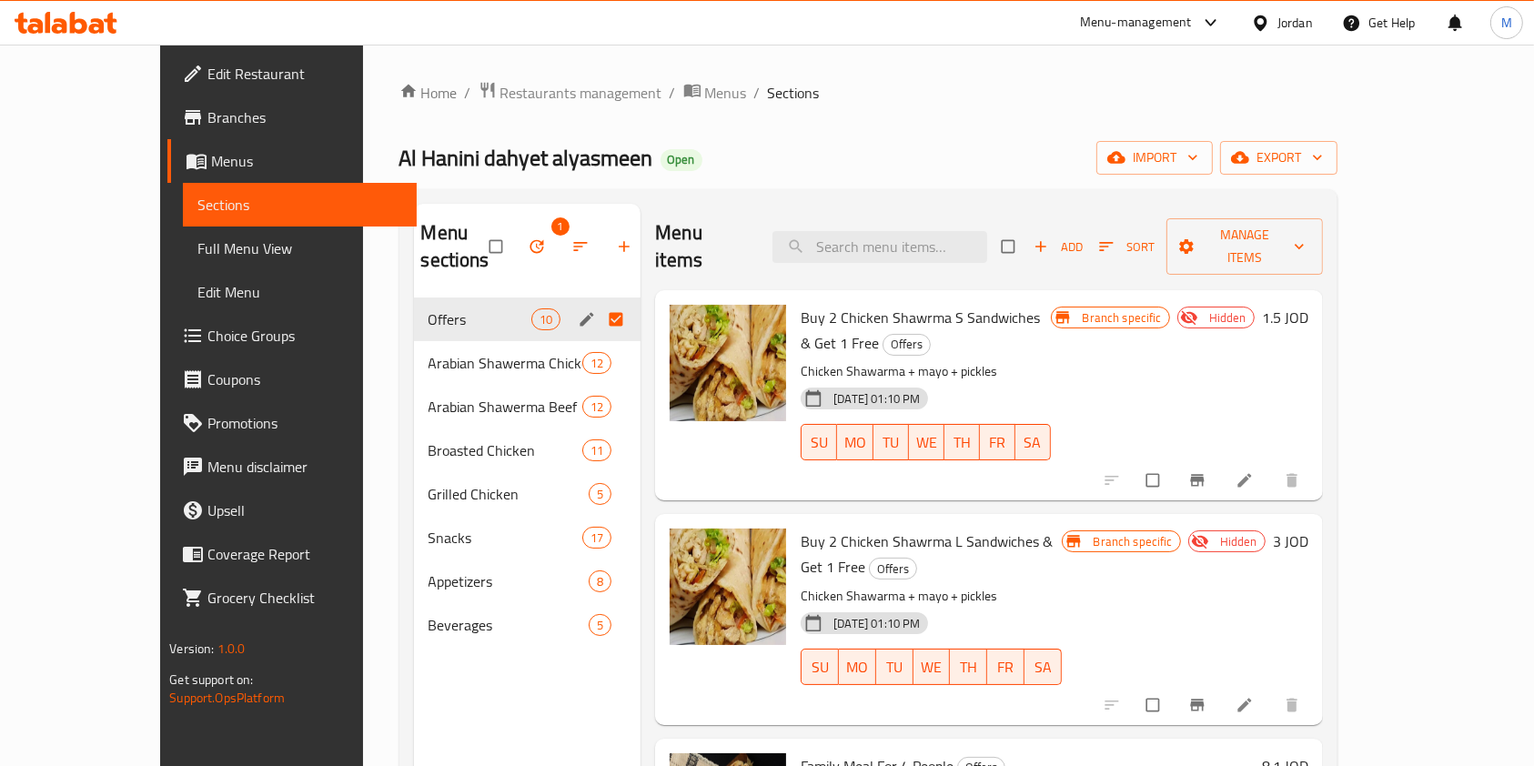
click at [575, 308] on button "edit" at bounding box center [588, 320] width 27 height 24
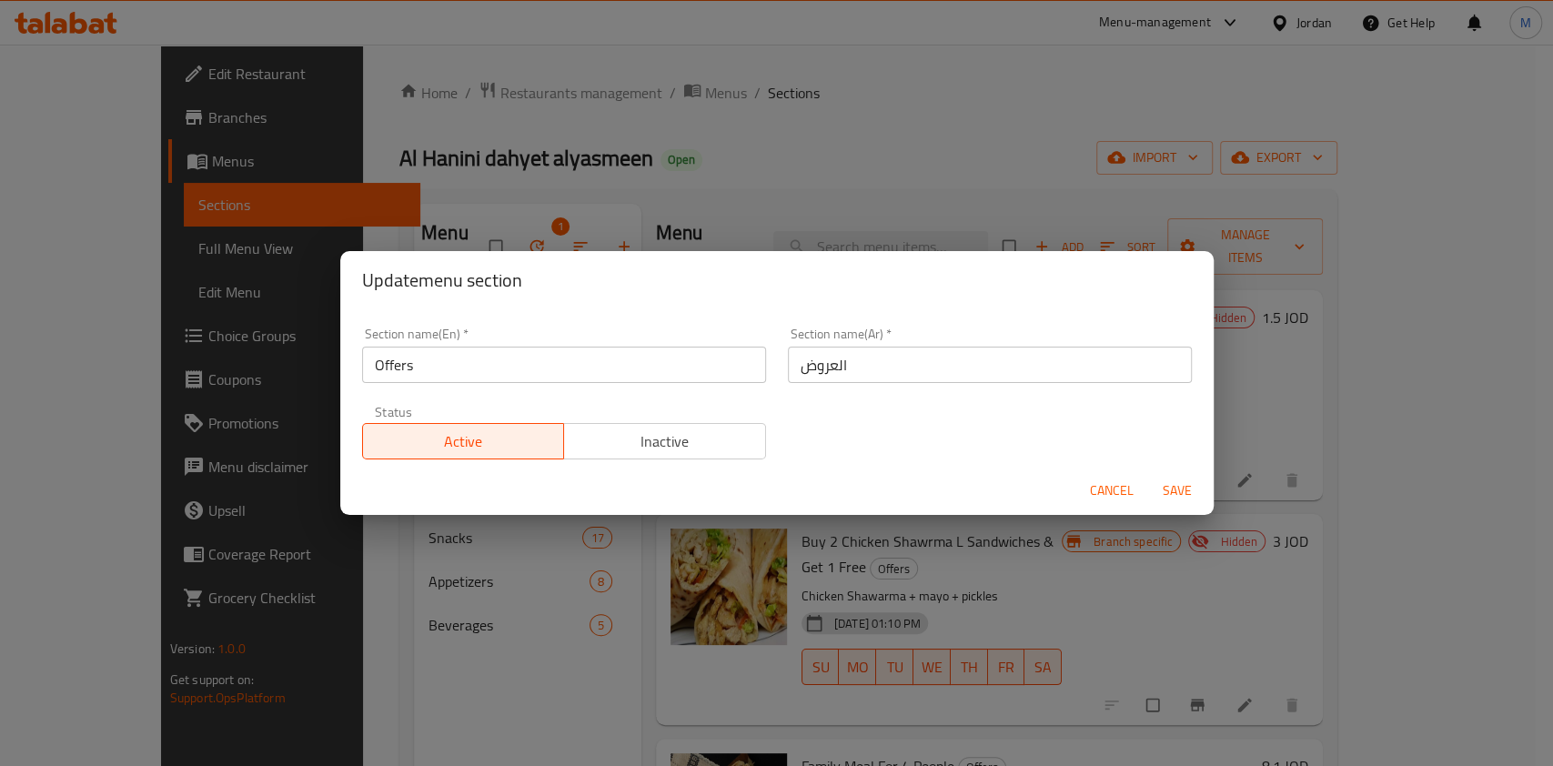
click at [689, 450] on span "Inactive" at bounding box center [664, 442] width 187 height 26
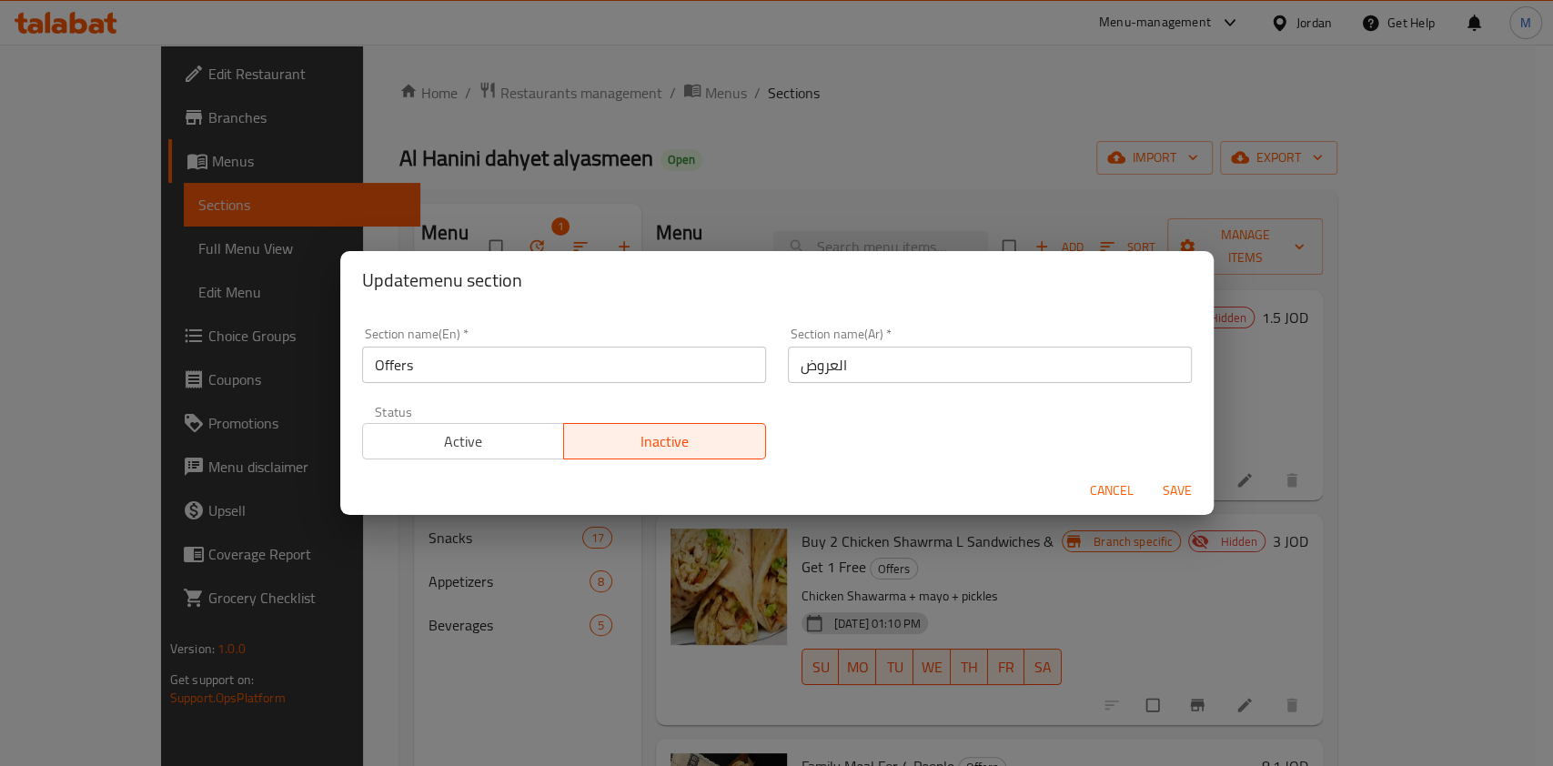
click at [1151, 477] on button "Save" at bounding box center [1177, 491] width 58 height 34
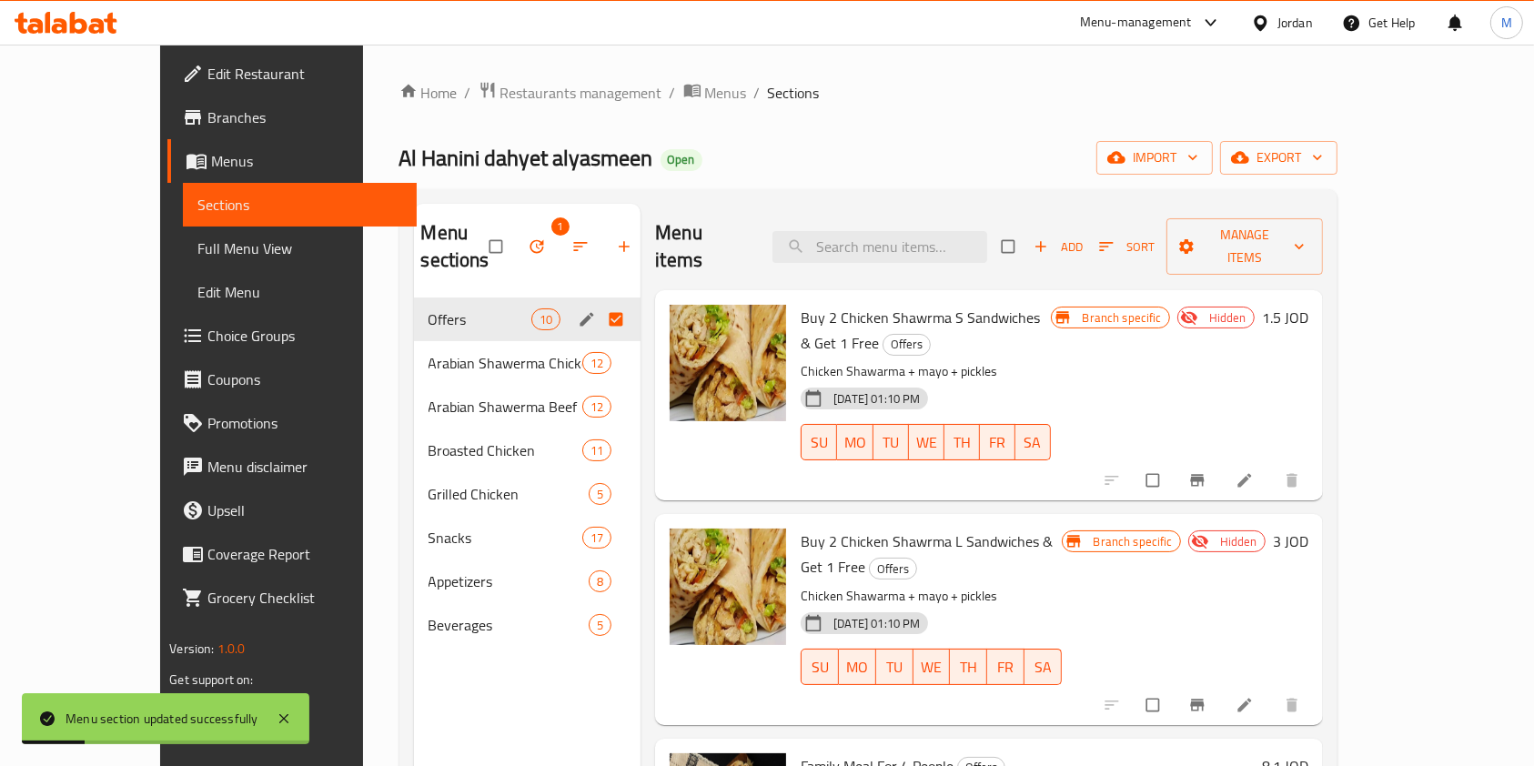
click at [1001, 95] on ol "Home / Restaurants management / Menus / Sections" at bounding box center [868, 93] width 938 height 24
click at [578, 310] on icon "edit" at bounding box center [587, 319] width 18 height 18
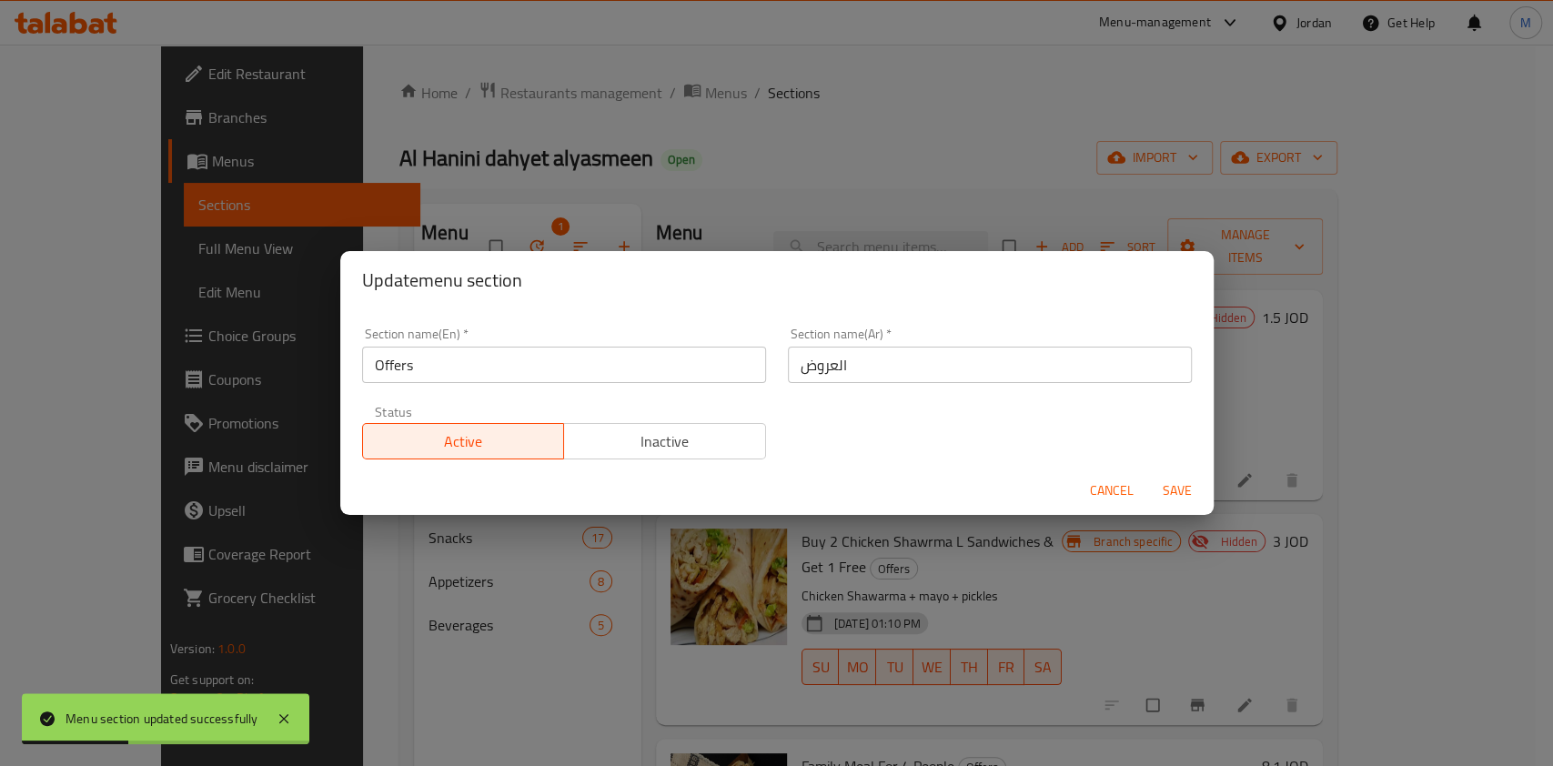
click at [690, 443] on span "Inactive" at bounding box center [664, 442] width 187 height 26
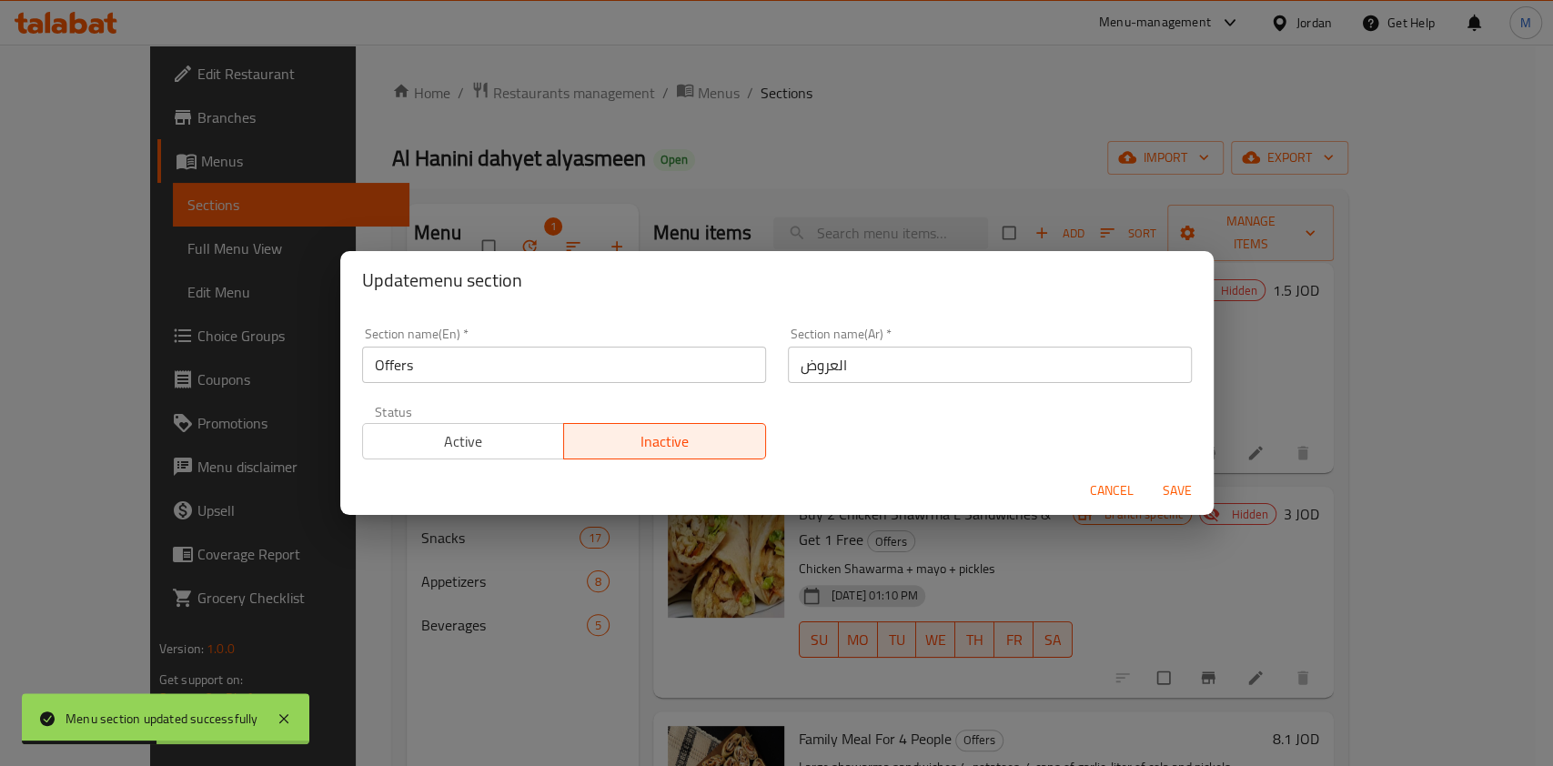
click at [1180, 497] on span "Save" at bounding box center [1178, 491] width 44 height 23
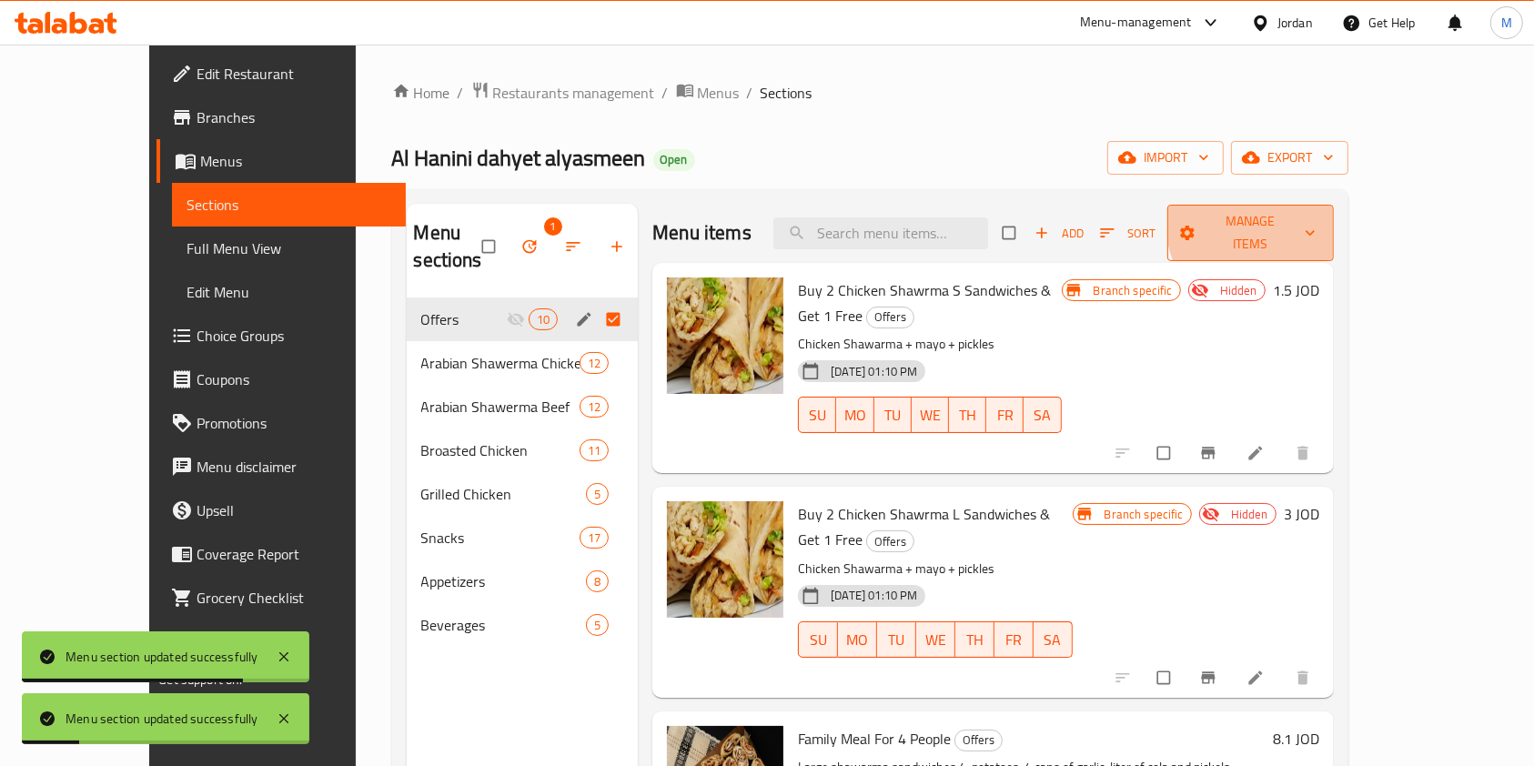
click at [1319, 232] on span "Manage items" at bounding box center [1250, 232] width 137 height 45
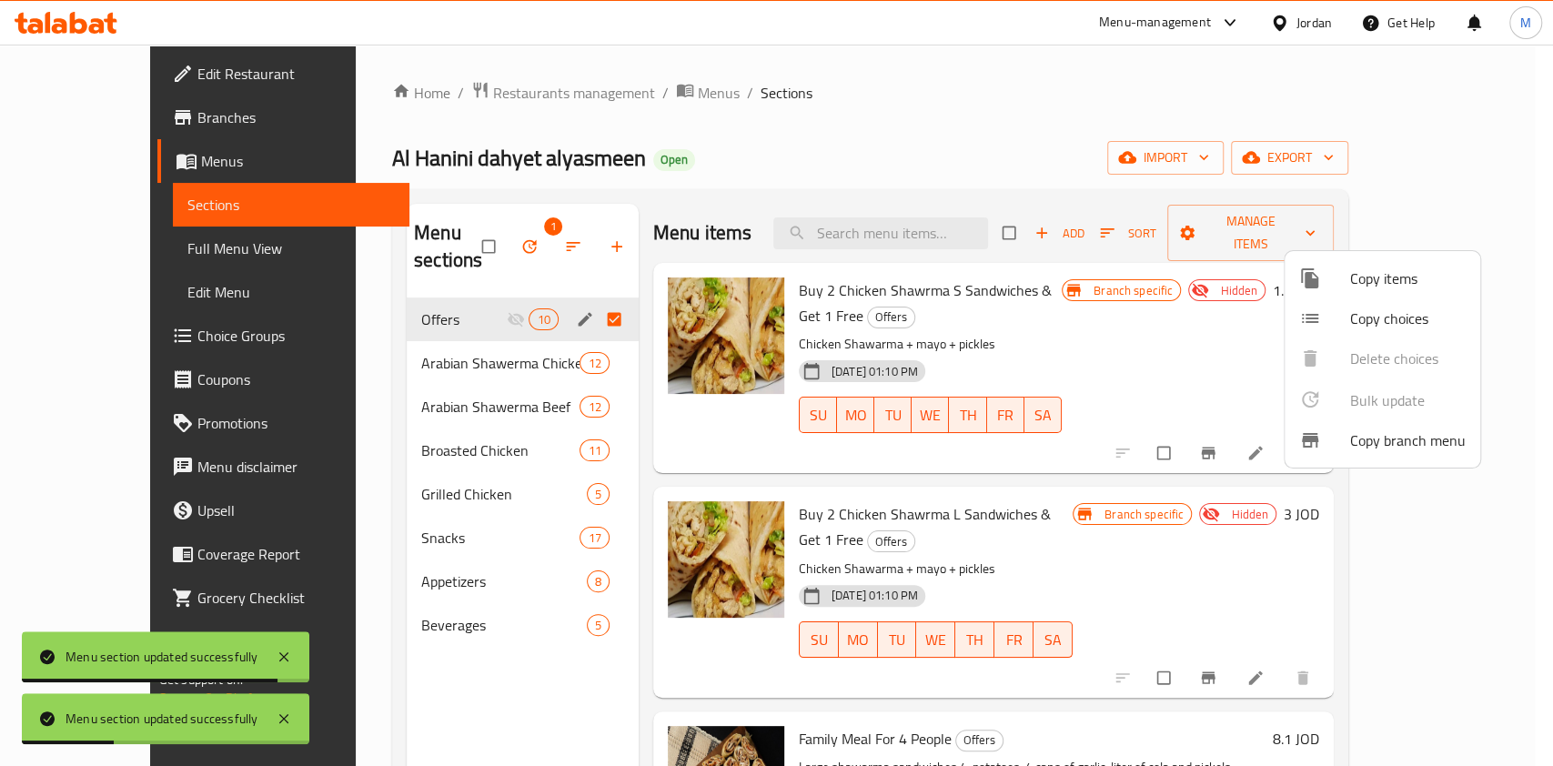
click at [1016, 103] on div at bounding box center [776, 383] width 1553 height 766
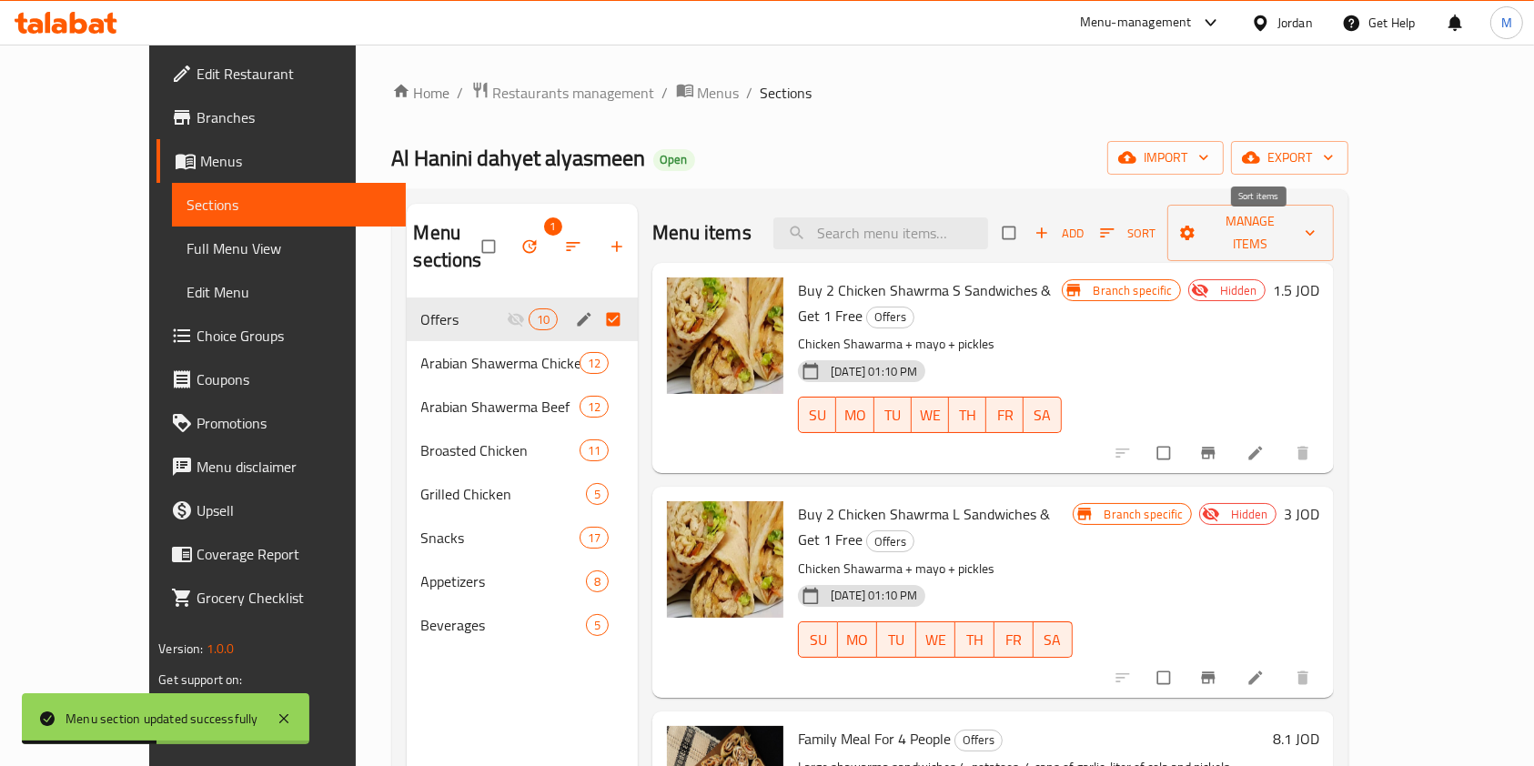
click at [1279, 214] on div "Menu items Add Sort Manage items" at bounding box center [992, 233] width 681 height 59
click at [1156, 238] on span "Sort" at bounding box center [1128, 233] width 56 height 21
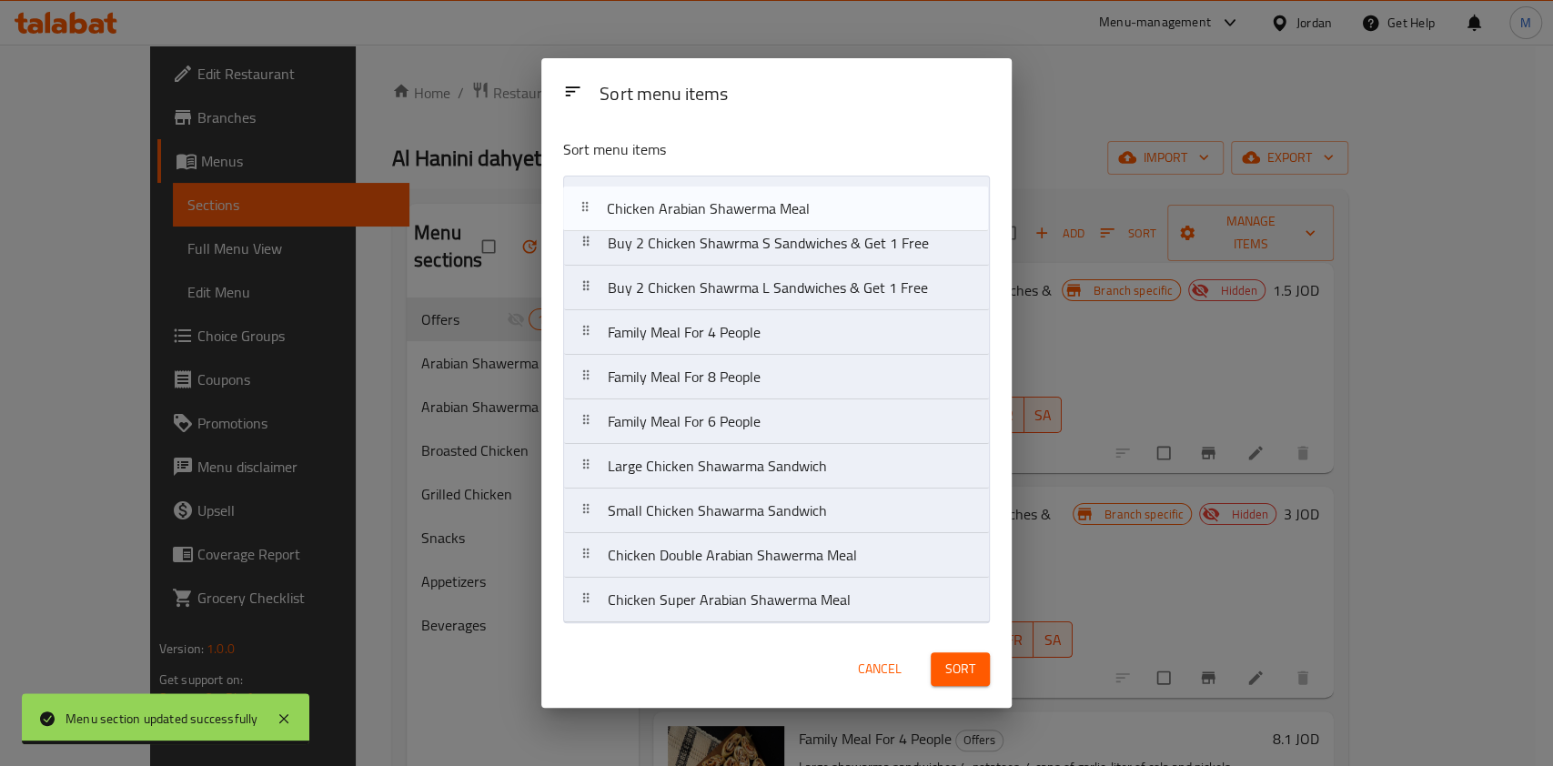
drag, startPoint x: 757, startPoint y: 334, endPoint x: 756, endPoint y: 200, distance: 133.8
click at [756, 200] on nav "Buy 2 Chicken Shawrma S Sandwiches & Get 1 Free Buy 2 Chicken Shawrma L Sandwic…" at bounding box center [776, 400] width 427 height 448
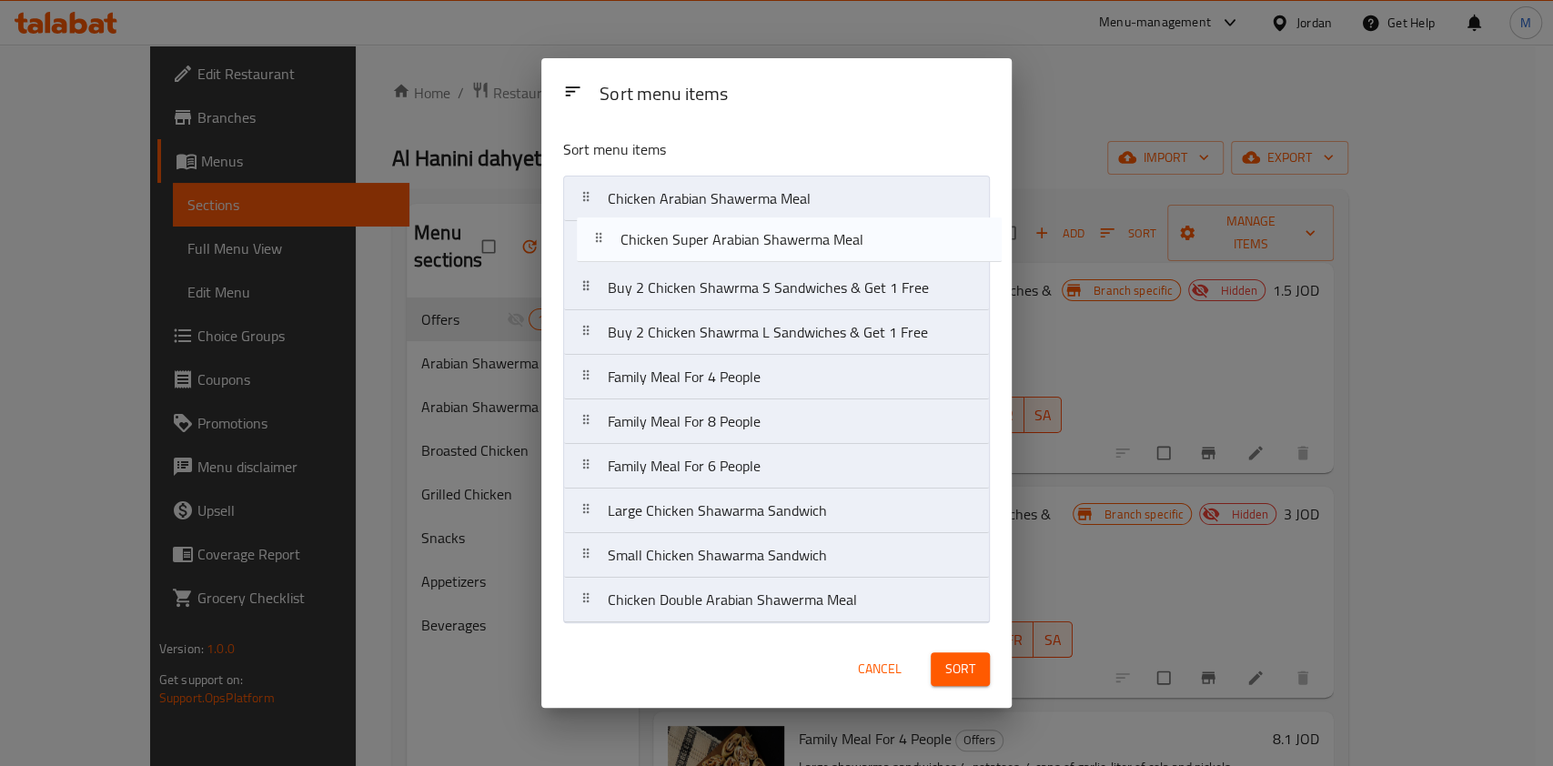
drag, startPoint x: 743, startPoint y: 598, endPoint x: 756, endPoint y: 221, distance: 376.9
click at [756, 221] on nav "Chicken Arabian Shawerma Meal Buy 2 Chicken Shawrma S Sandwiches & Get 1 Free B…" at bounding box center [776, 400] width 427 height 448
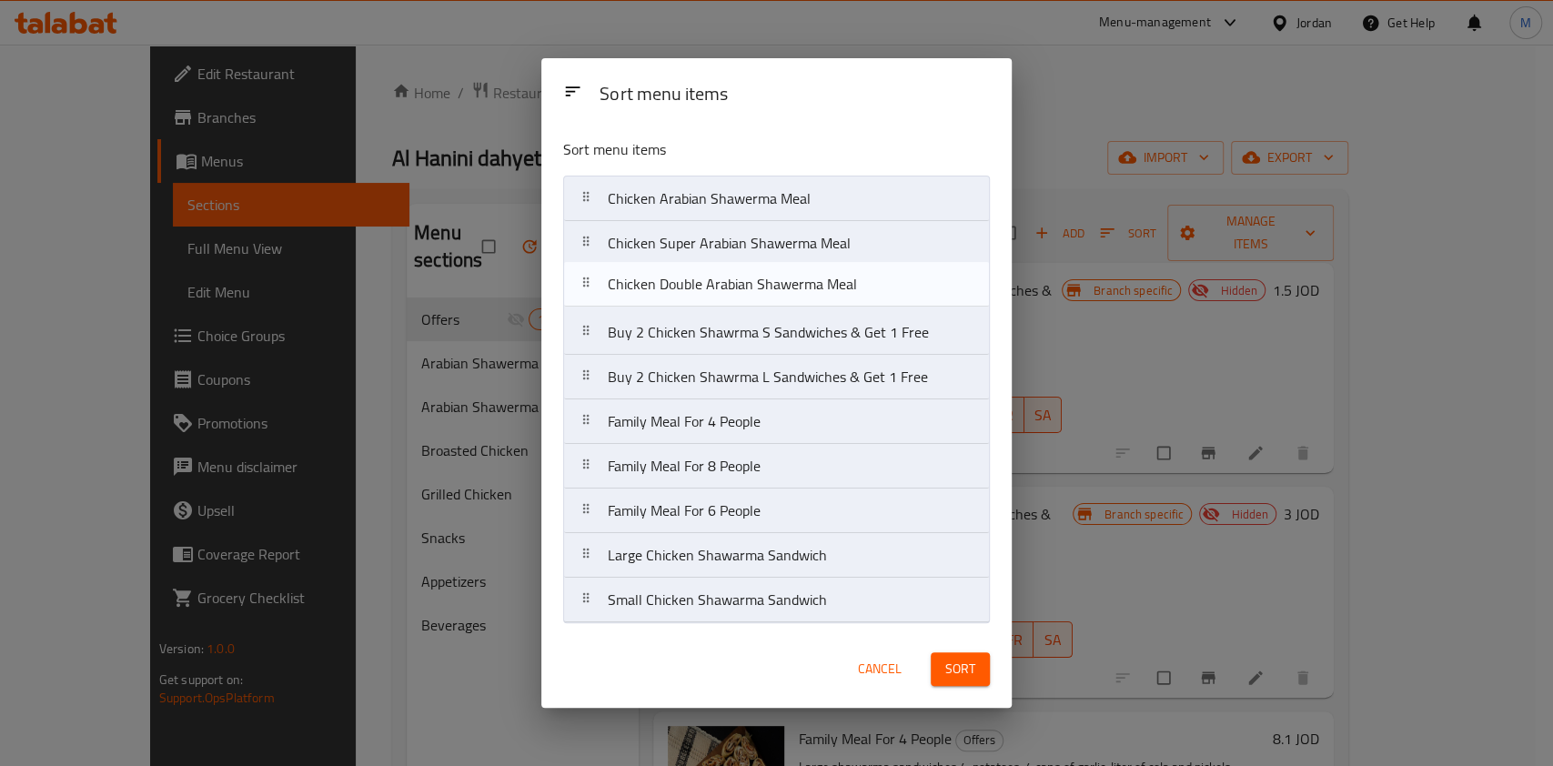
drag, startPoint x: 701, startPoint y: 608, endPoint x: 702, endPoint y: 284, distance: 324.0
click at [702, 284] on nav "Chicken Arabian Shawerma Meal Chicken Super Arabian Shawerma Meal Buy 2 Chicken…" at bounding box center [776, 400] width 427 height 448
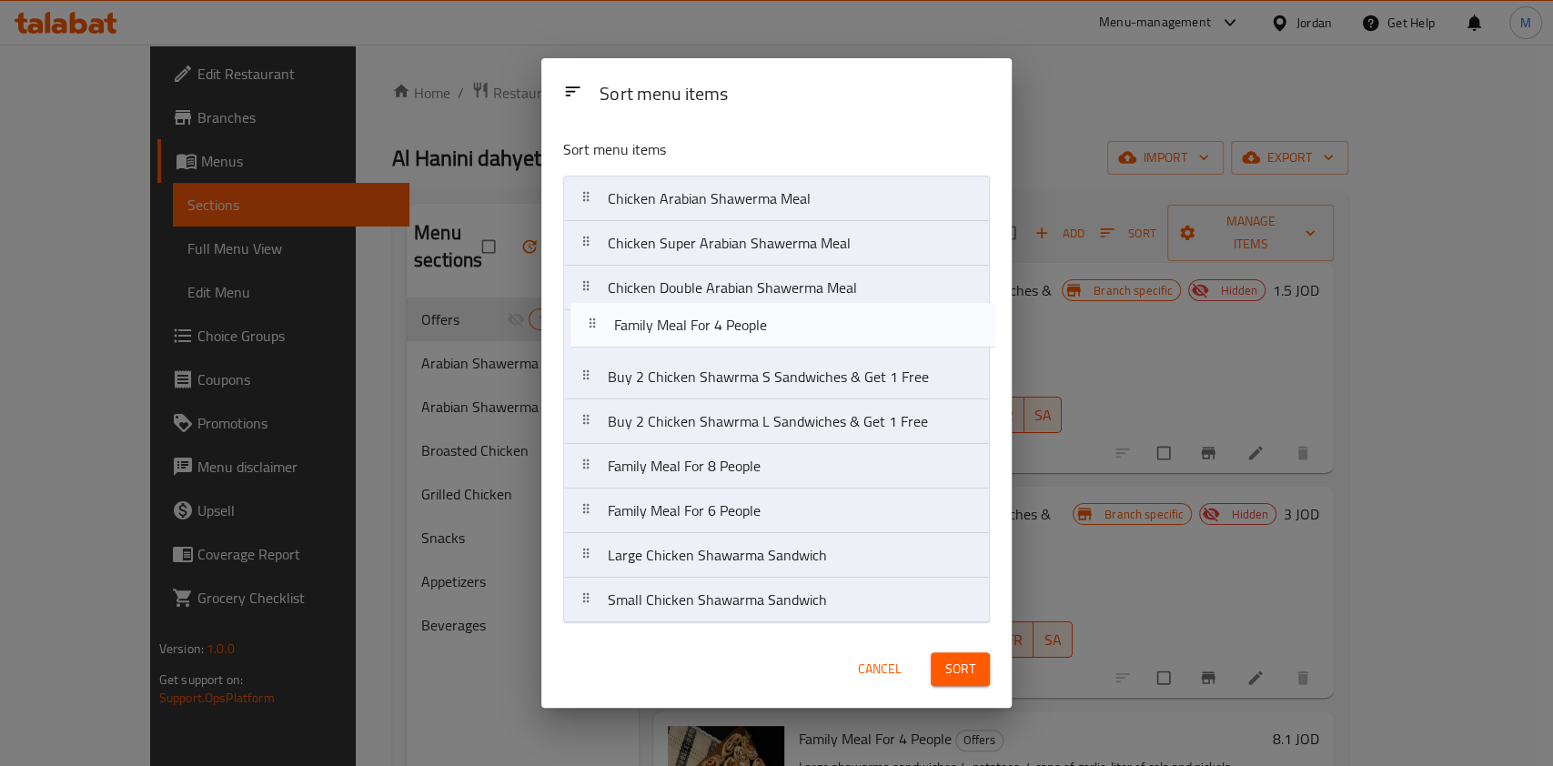
drag, startPoint x: 658, startPoint y: 436, endPoint x: 669, endPoint y: 328, distance: 108.8
click at [669, 328] on nav "Chicken Arabian Shawerma Meal Chicken Super Arabian Shawerma Meal Chicken Doubl…" at bounding box center [776, 400] width 427 height 448
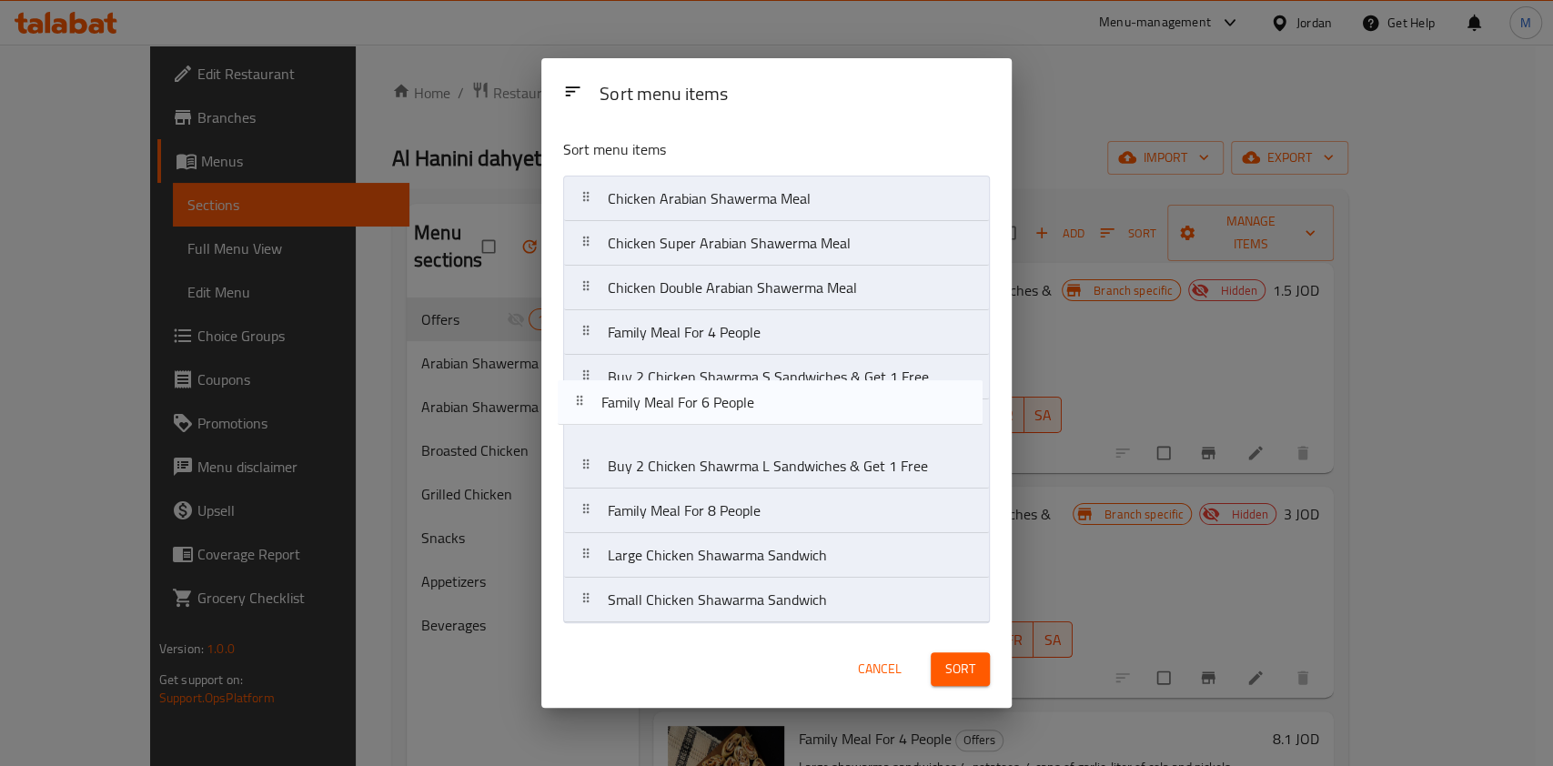
drag, startPoint x: 664, startPoint y: 498, endPoint x: 660, endPoint y: 376, distance: 122.0
click at [660, 376] on nav "Chicken Arabian Shawerma Meal Chicken Super Arabian Shawerma Meal Chicken Doubl…" at bounding box center [776, 400] width 427 height 448
drag, startPoint x: 665, startPoint y: 500, endPoint x: 666, endPoint y: 424, distance: 76.4
click at [674, 396] on nav "Chicken Arabian Shawerma Meal Chicken Super Arabian Shawerma Meal Chicken Doubl…" at bounding box center [776, 400] width 427 height 448
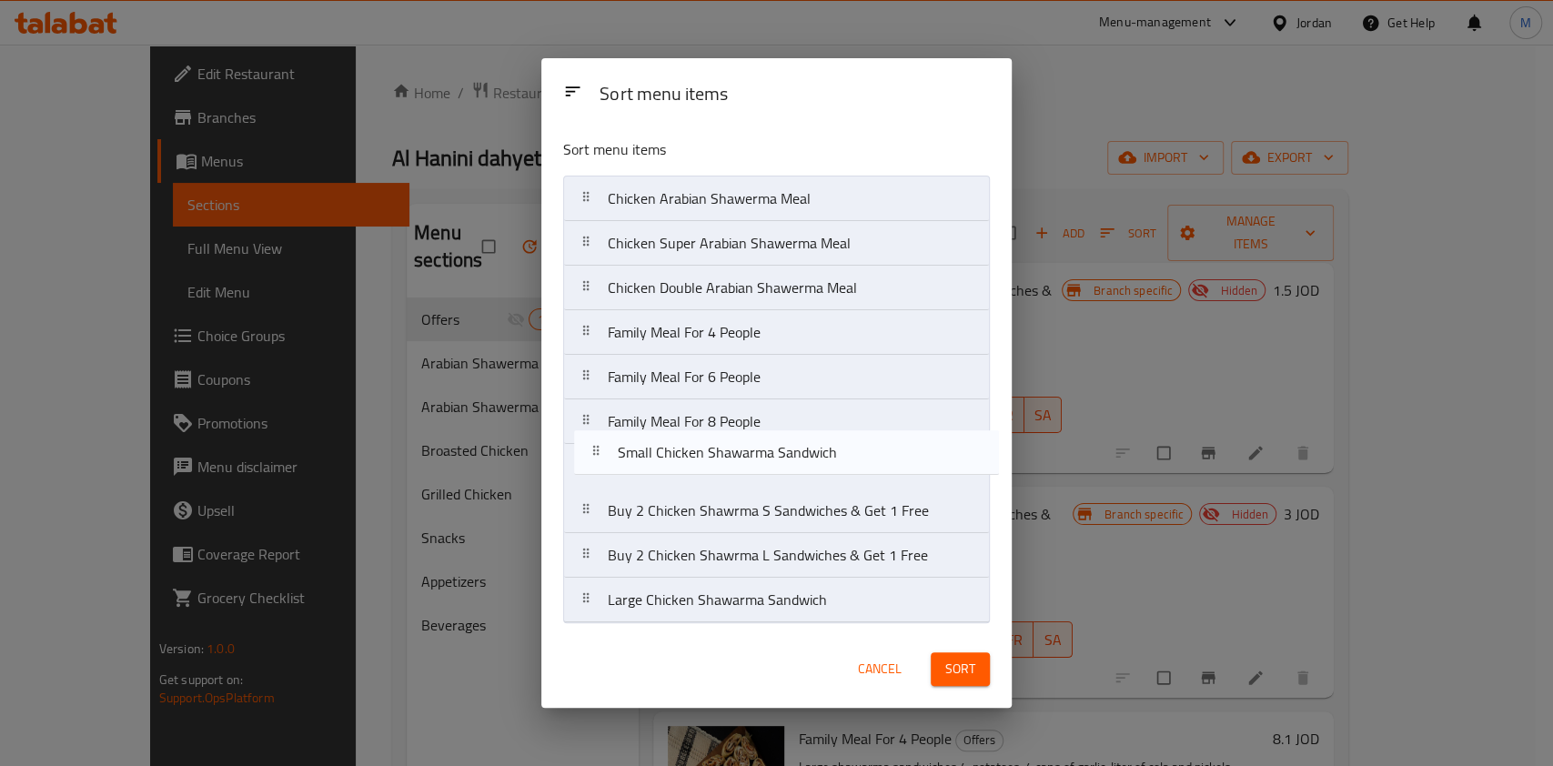
drag, startPoint x: 703, startPoint y: 614, endPoint x: 712, endPoint y: 463, distance: 151.3
click at [712, 463] on nav "Chicken Arabian Shawerma Meal Chicken Super Arabian Shawerma Meal Chicken Doubl…" at bounding box center [776, 400] width 427 height 448
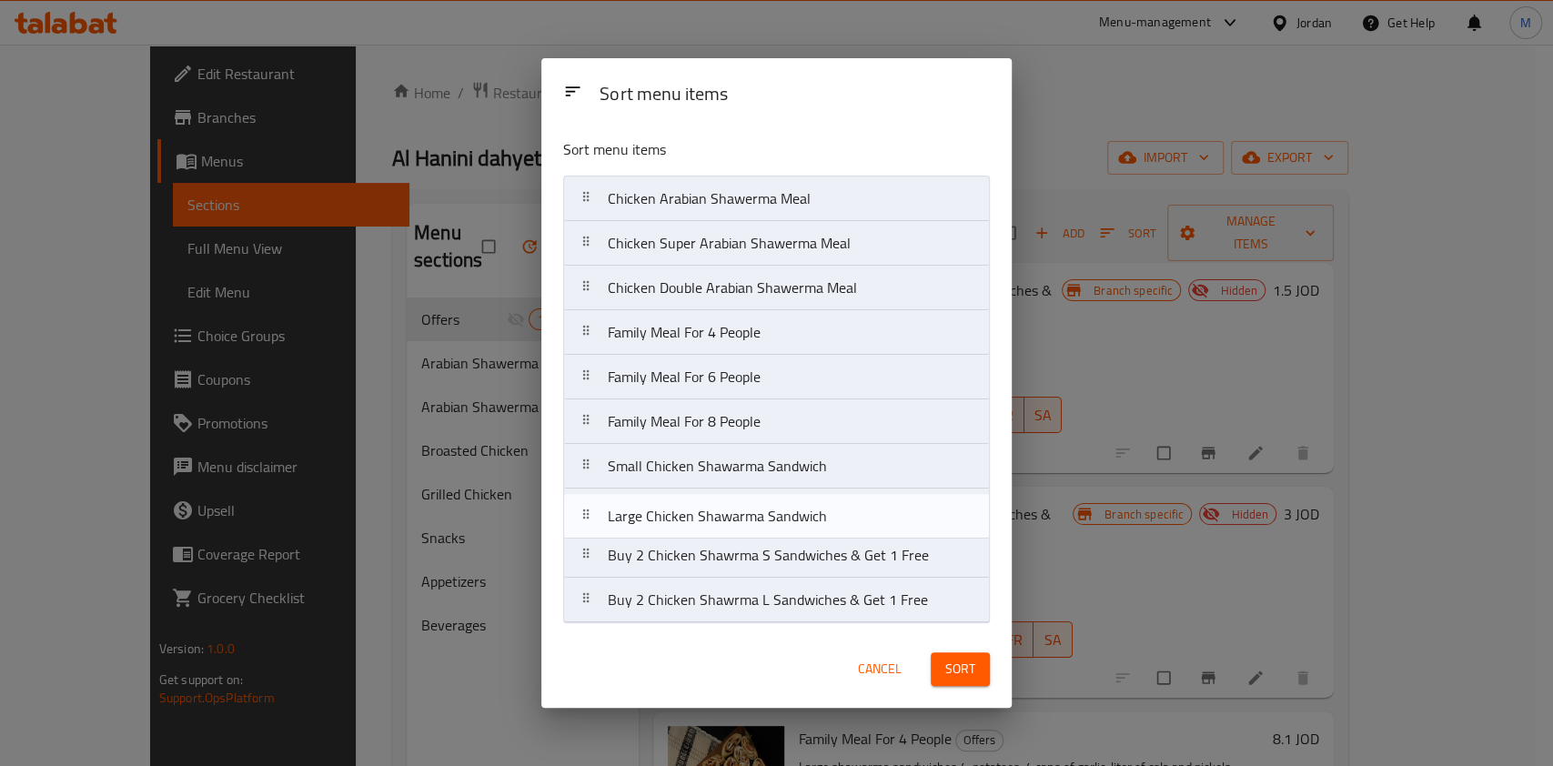
drag, startPoint x: 702, startPoint y: 611, endPoint x: 702, endPoint y: 521, distance: 90.1
click at [702, 521] on nav "Chicken Arabian Shawerma Meal Chicken Super Arabian Shawerma Meal Chicken Doubl…" at bounding box center [776, 400] width 427 height 448
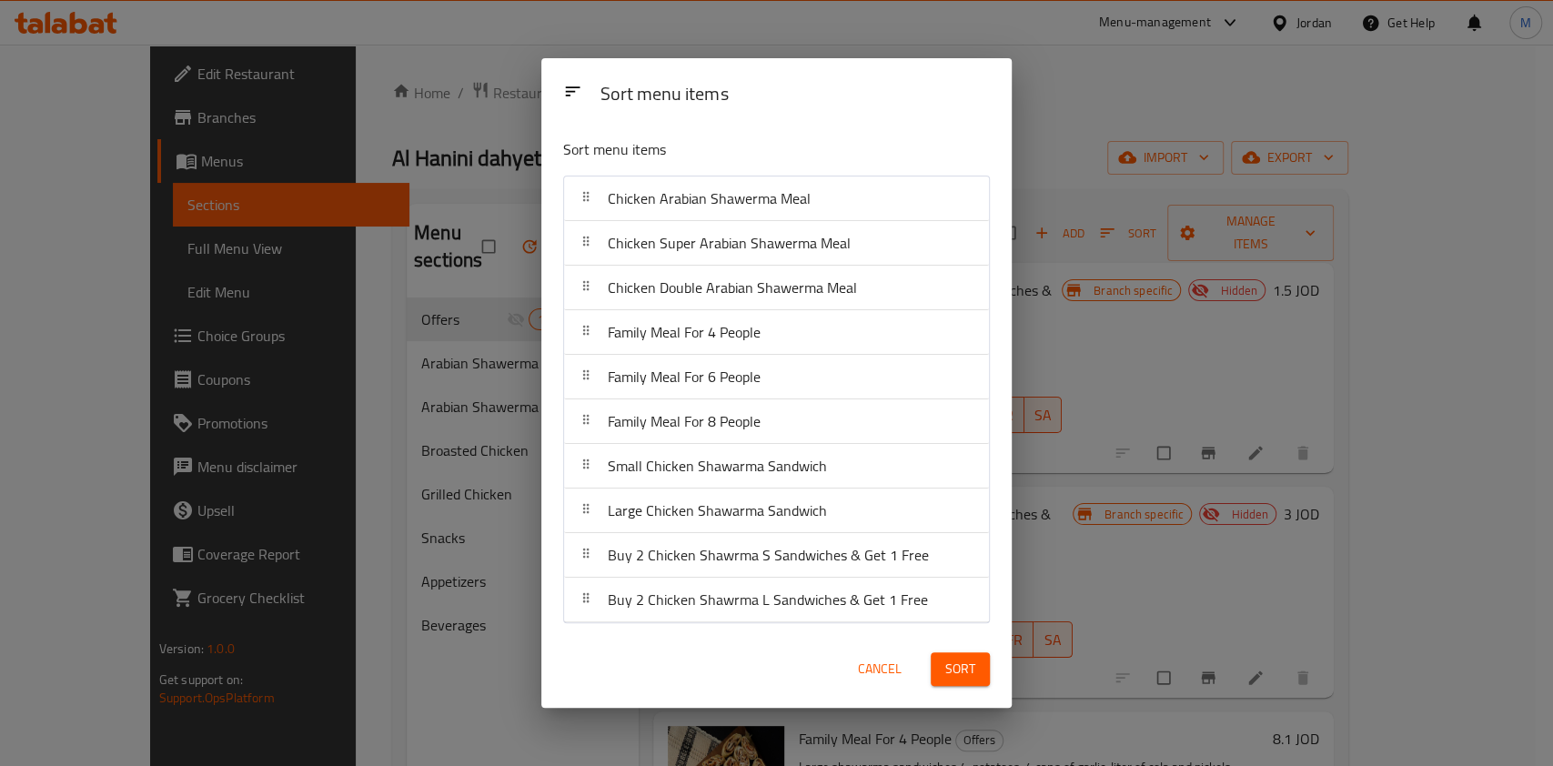
click at [960, 663] on span "Sort" at bounding box center [960, 669] width 30 height 23
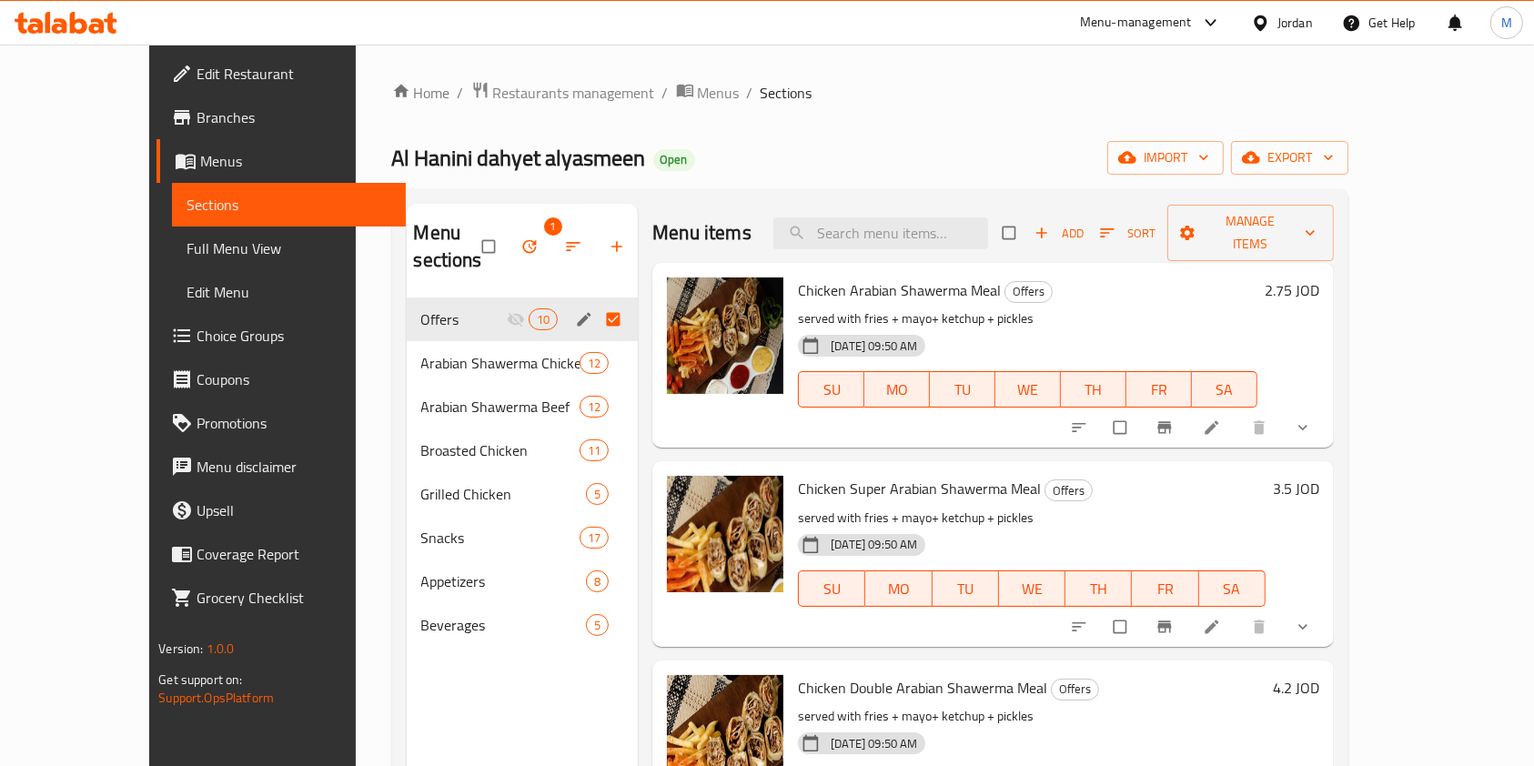
click at [1239, 437] on li at bounding box center [1213, 427] width 51 height 29
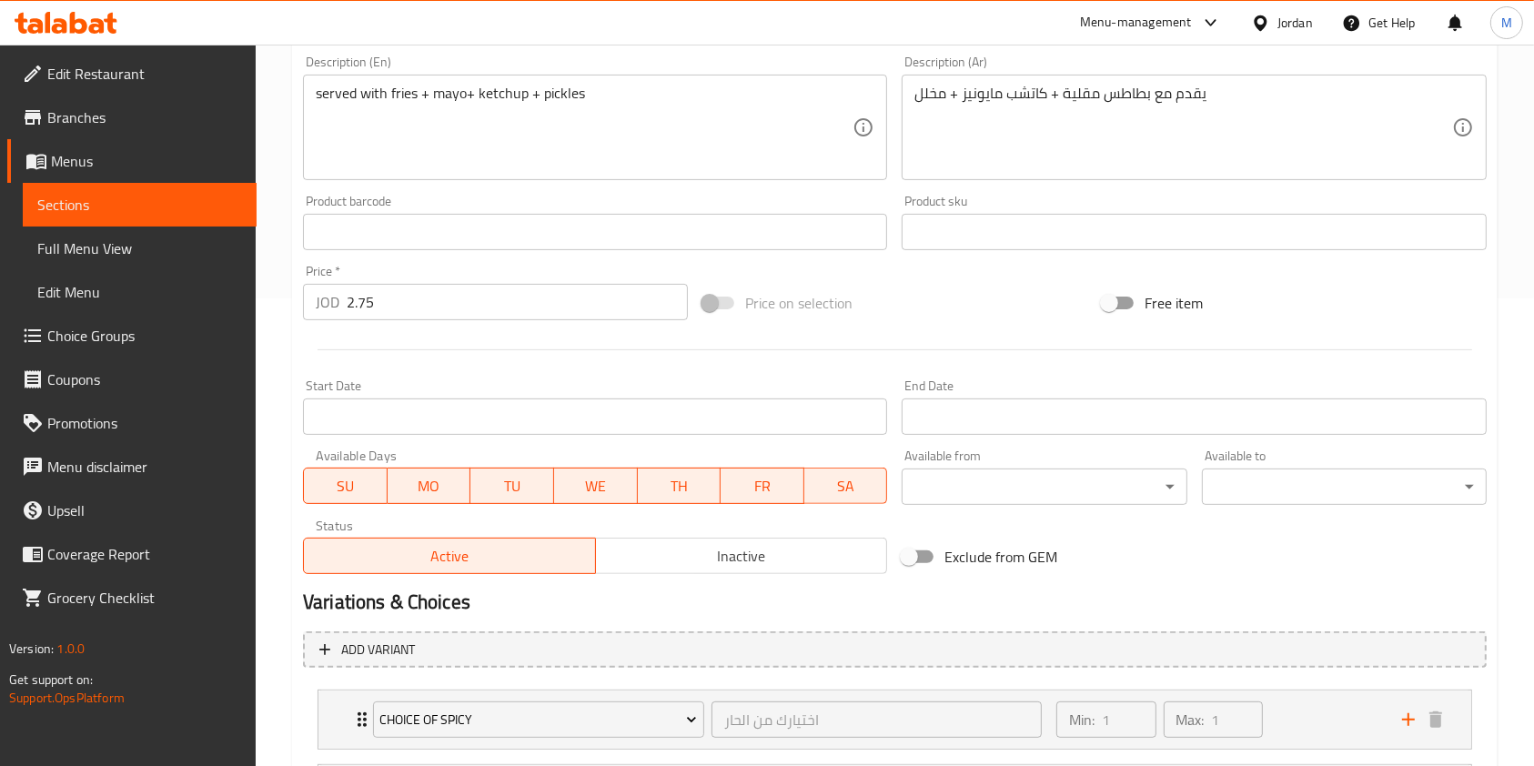
scroll to position [485, 0]
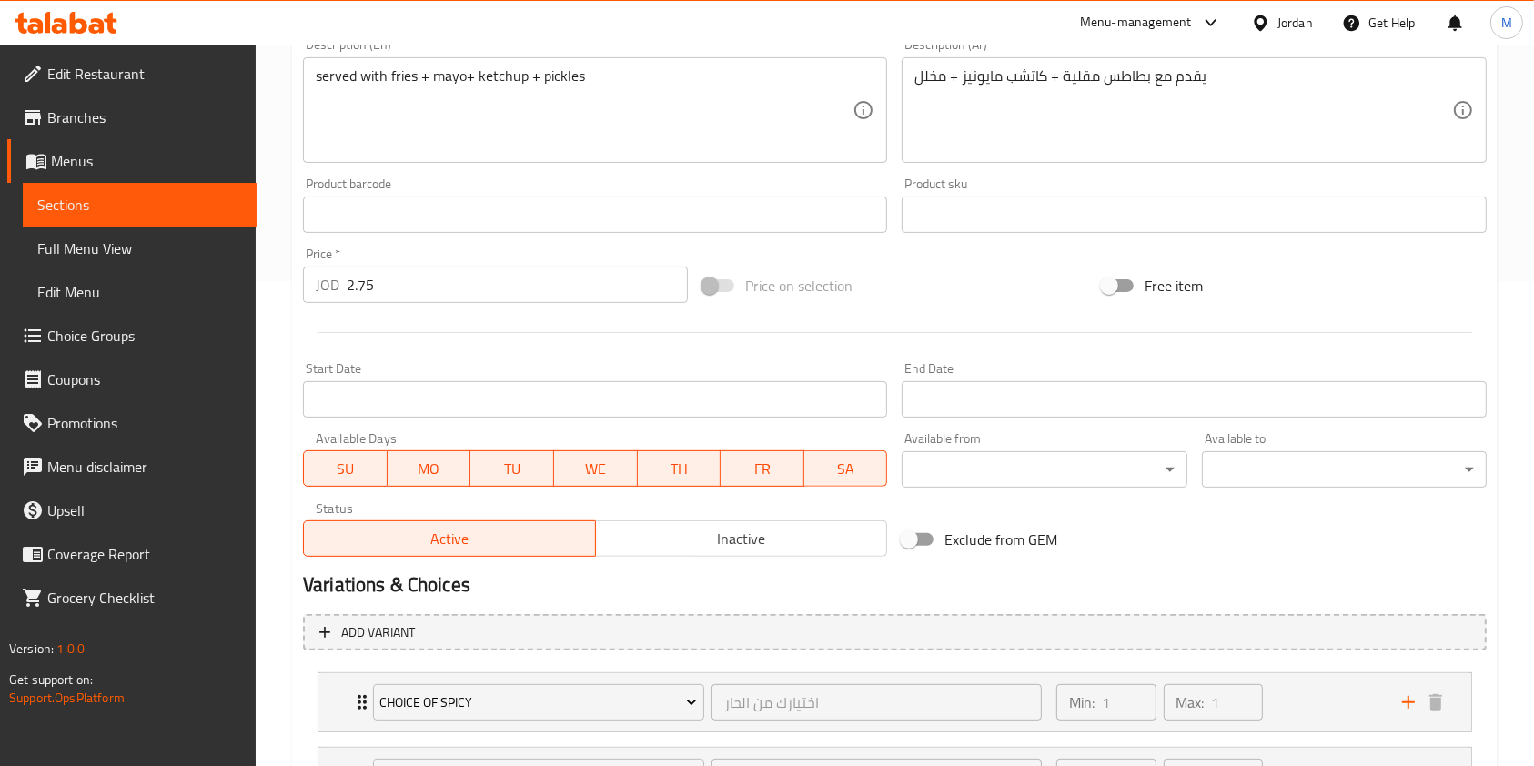
drag, startPoint x: 408, startPoint y: 290, endPoint x: 0, endPoint y: 18, distance: 490.1
click at [0, 155] on div "Edit Restaurant Branches Menus Sections Full Menu View Edit Menu Choice Groups …" at bounding box center [767, 283] width 1534 height 1447
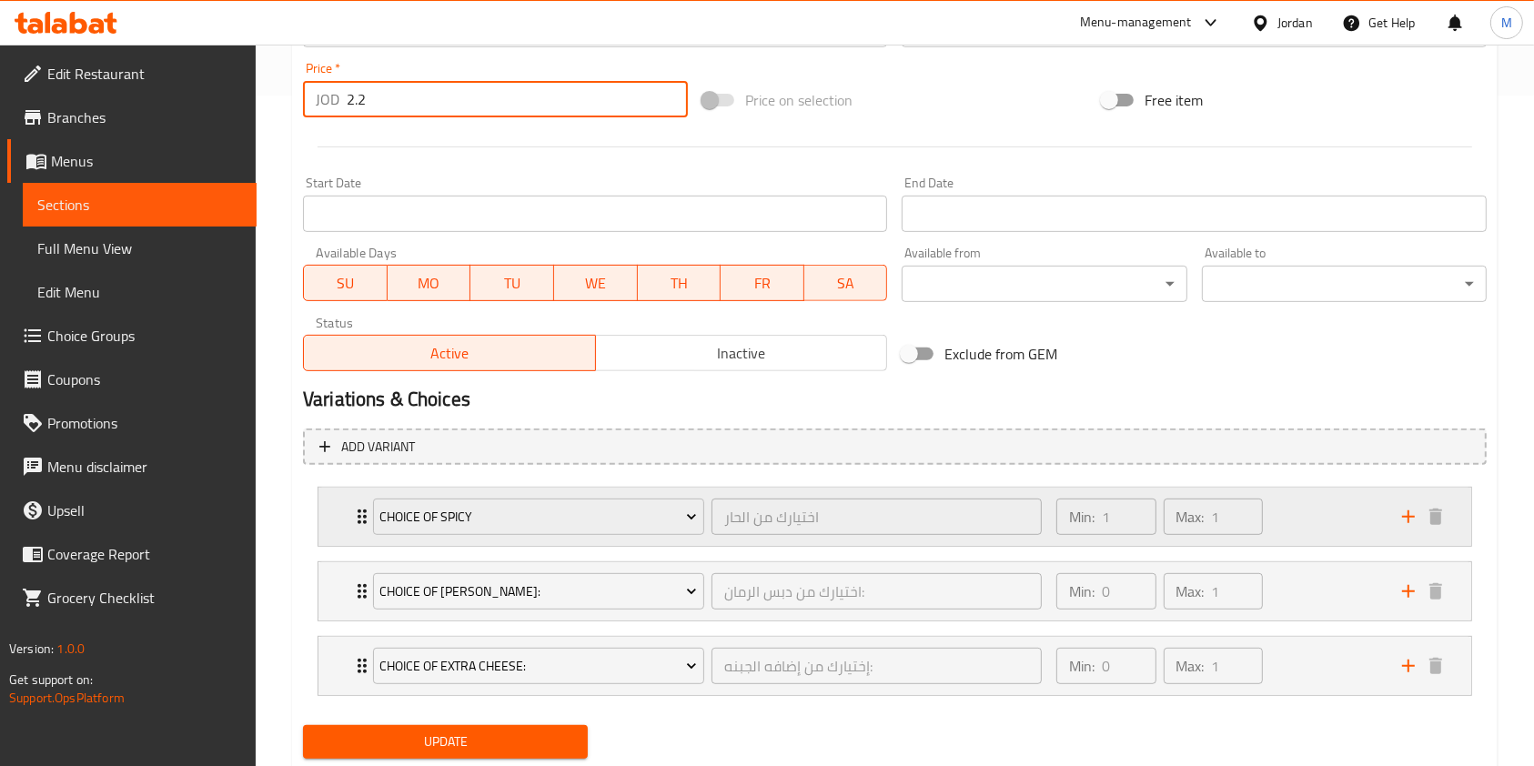
scroll to position [724, 0]
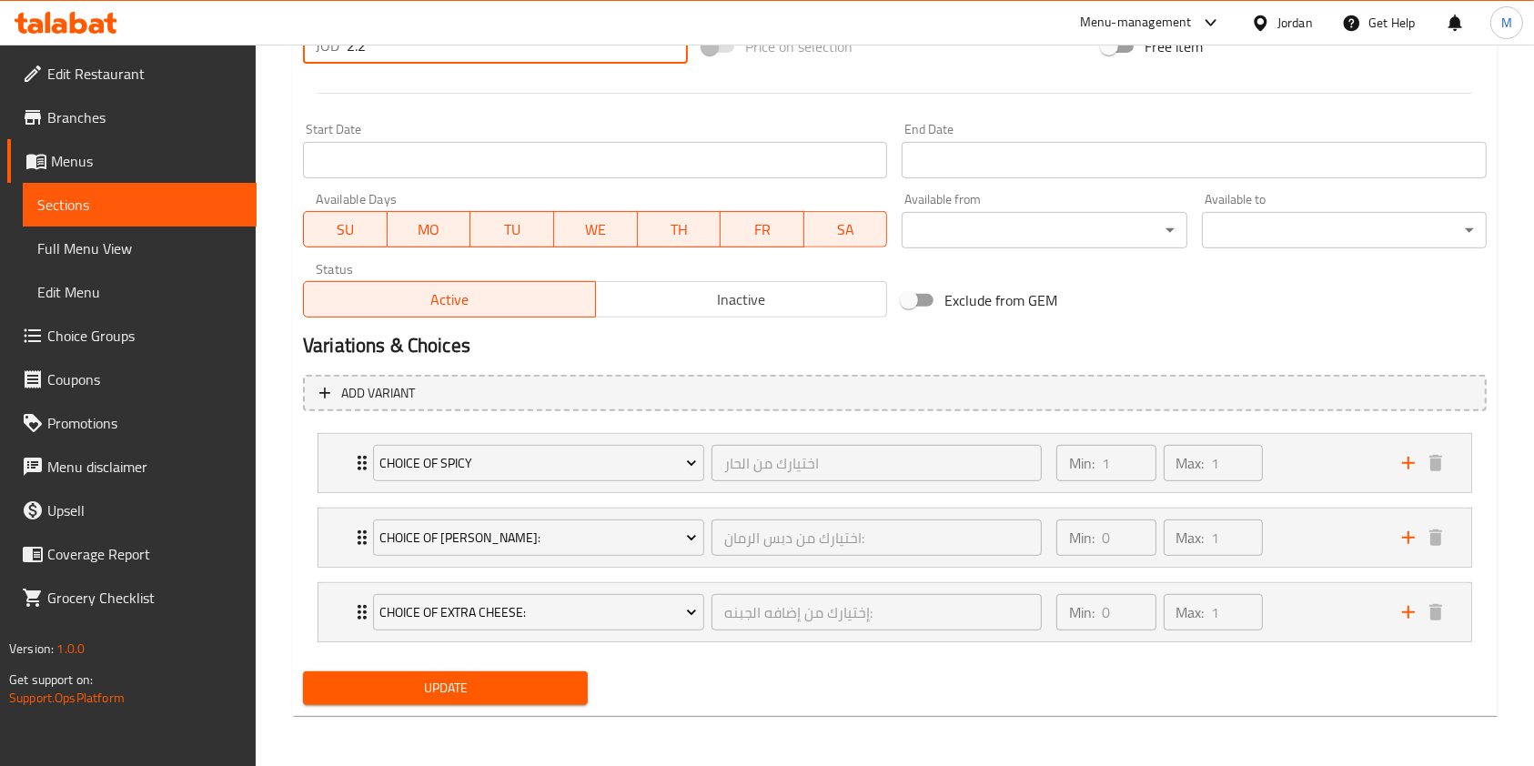
type input "2.2"
click at [428, 681] on span "Update" at bounding box center [446, 688] width 256 height 23
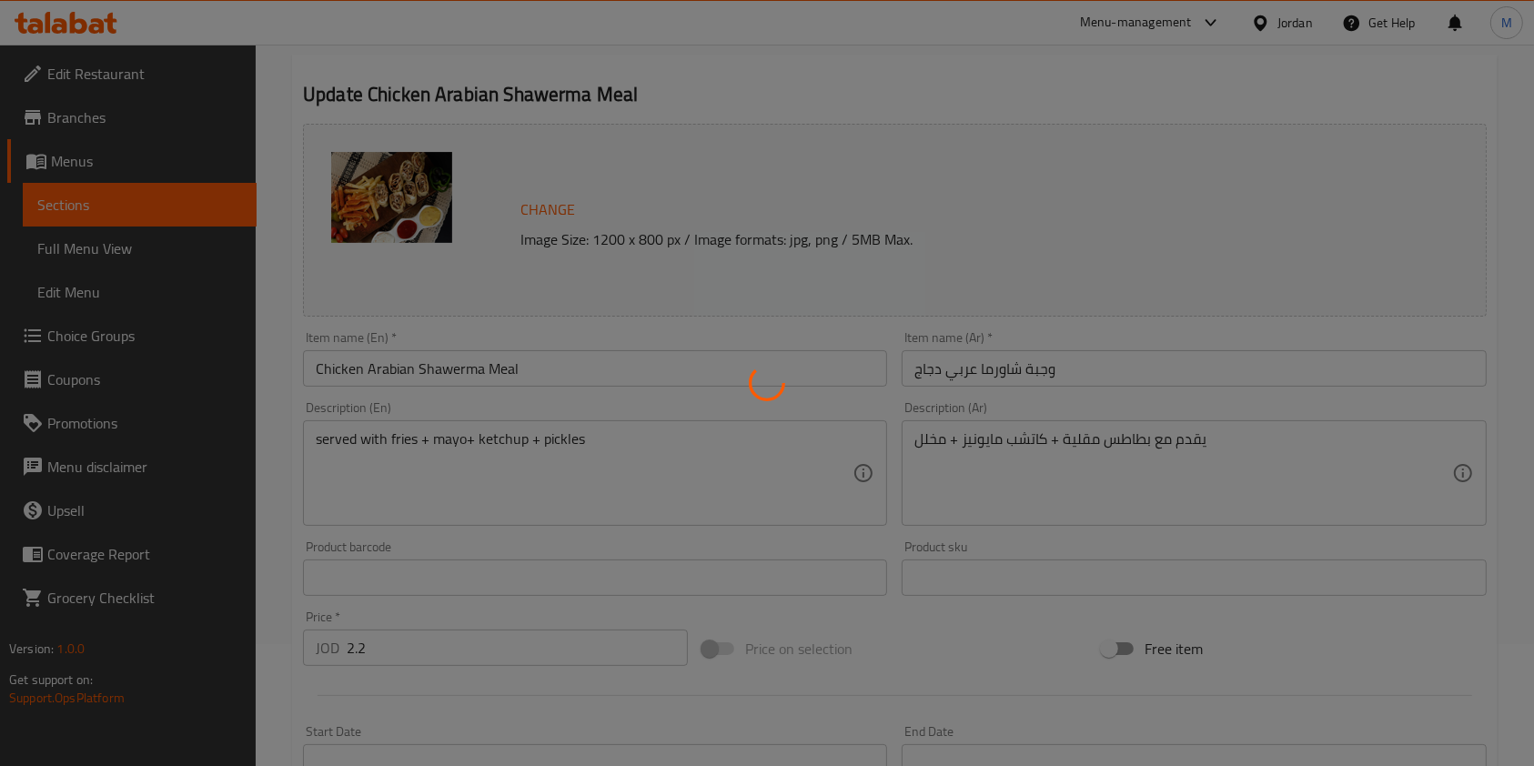
scroll to position [0, 0]
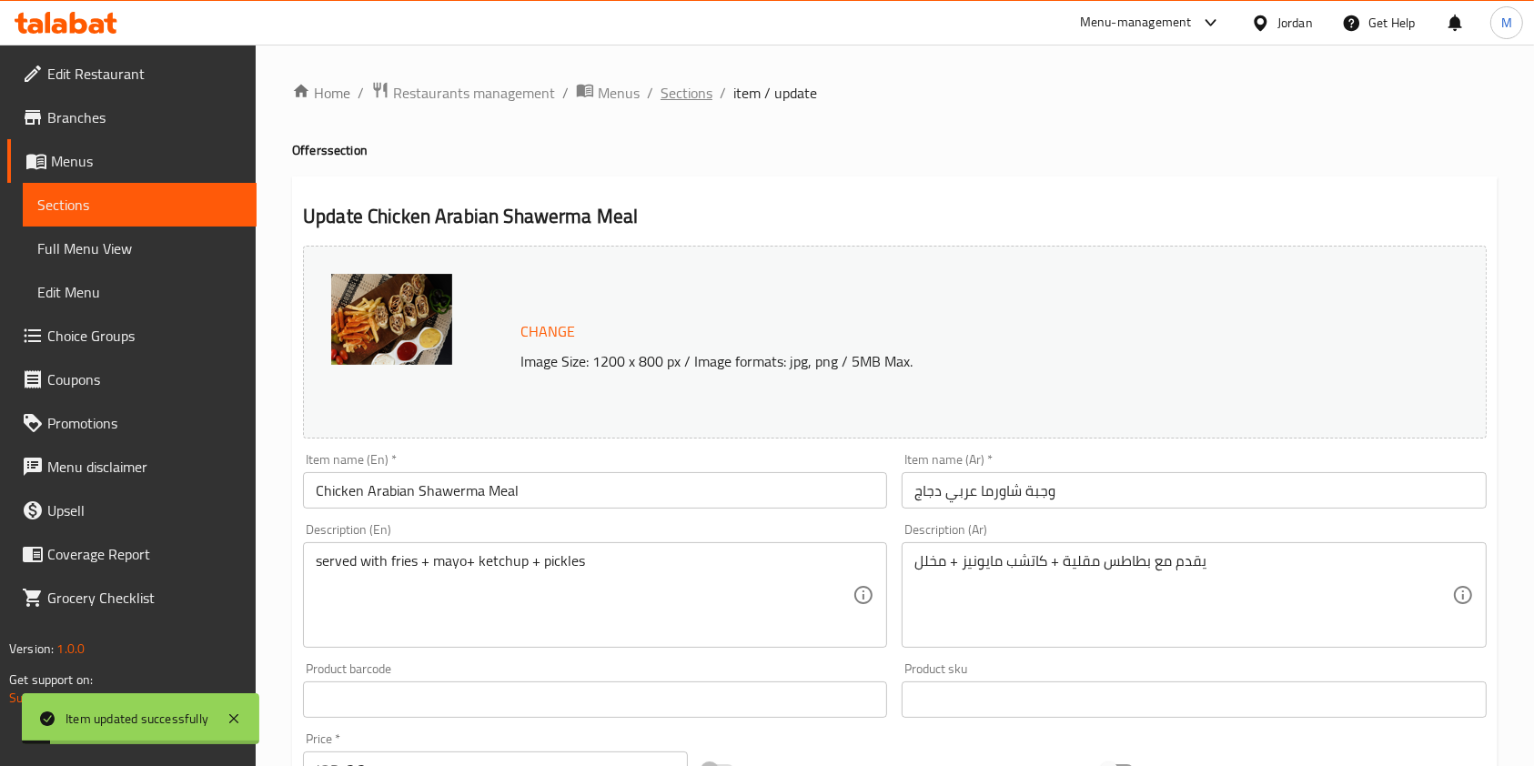
click at [699, 96] on span "Sections" at bounding box center [687, 93] width 52 height 22
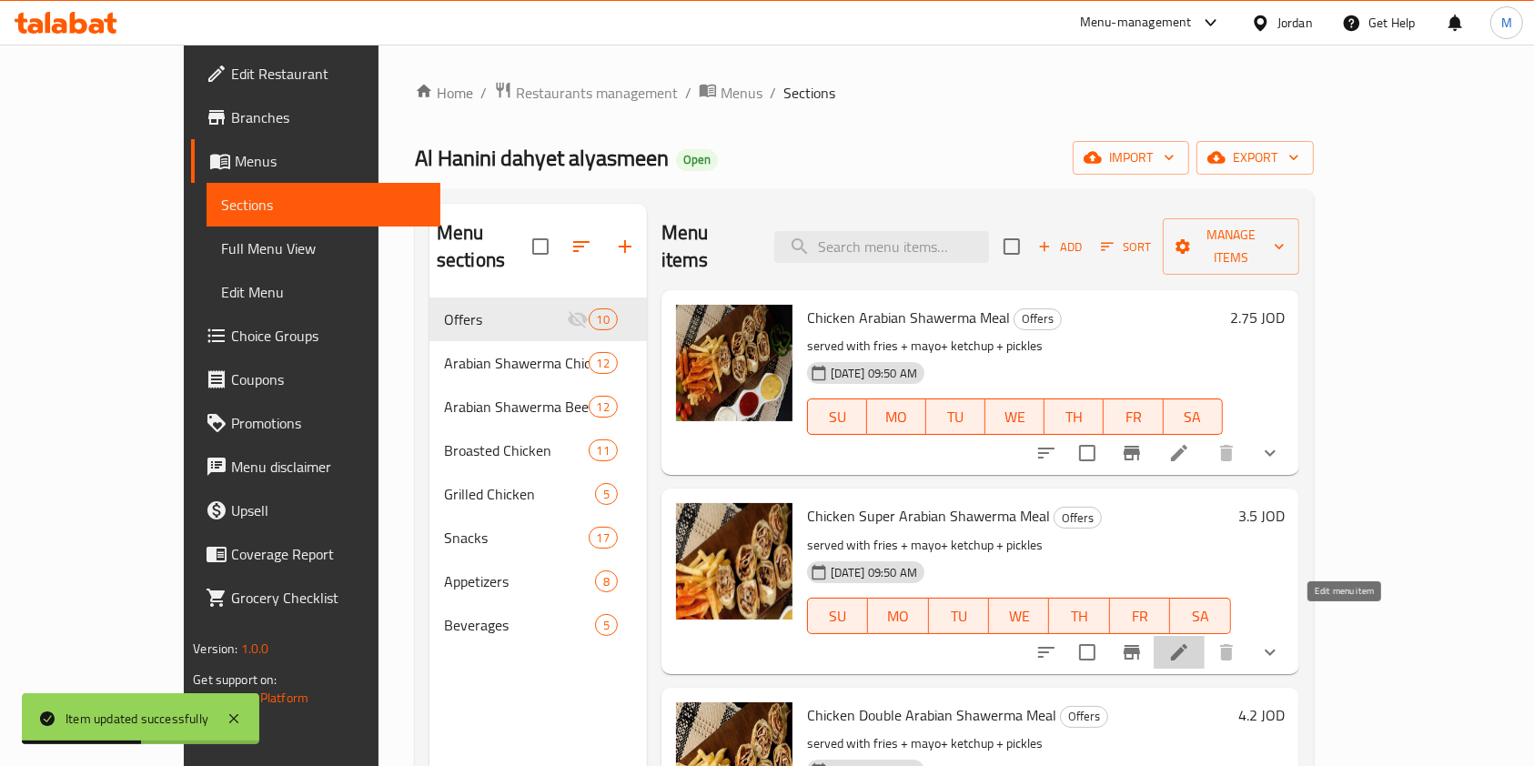
click at [1190, 642] on icon at bounding box center [1179, 653] width 22 height 22
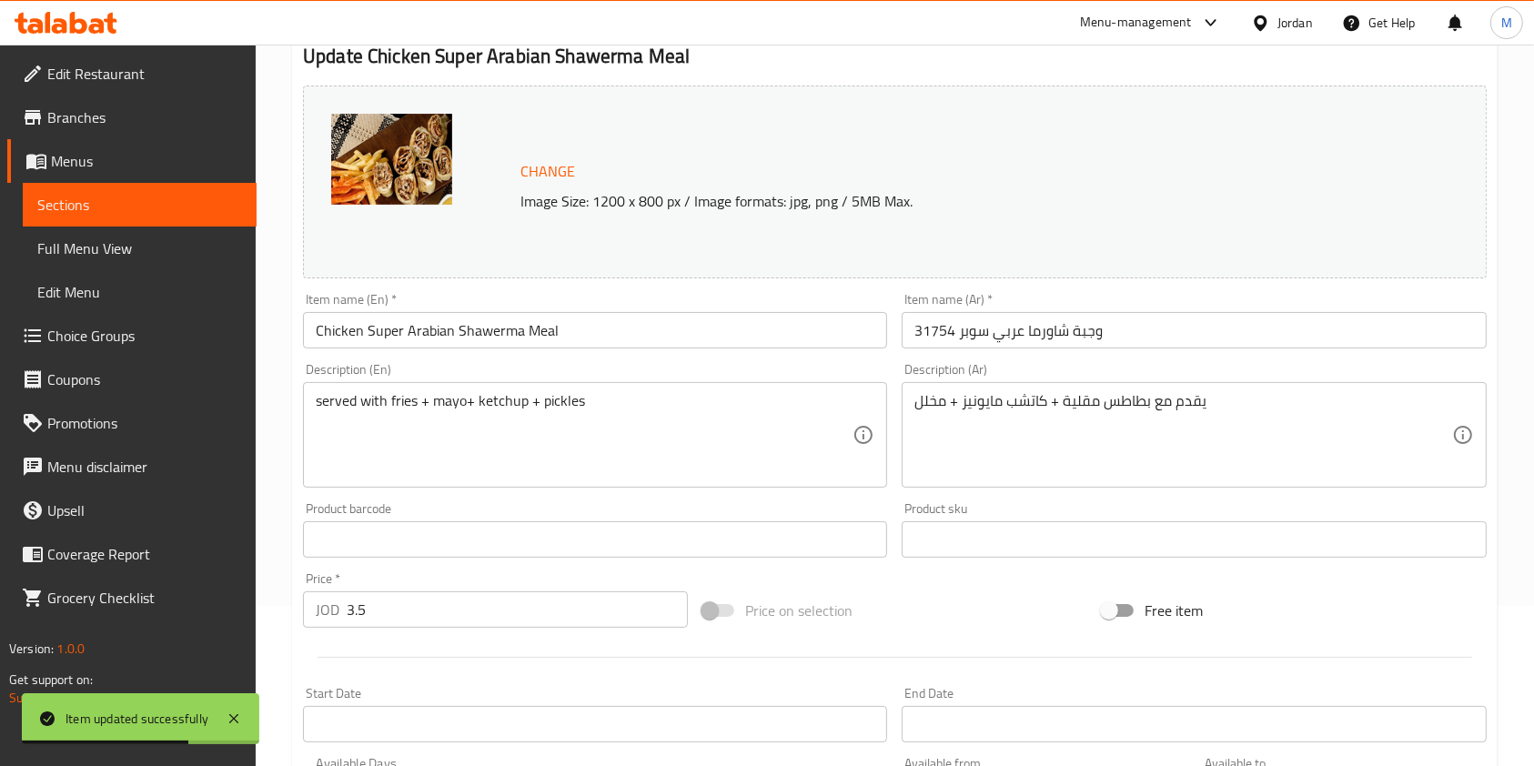
scroll to position [242, 0]
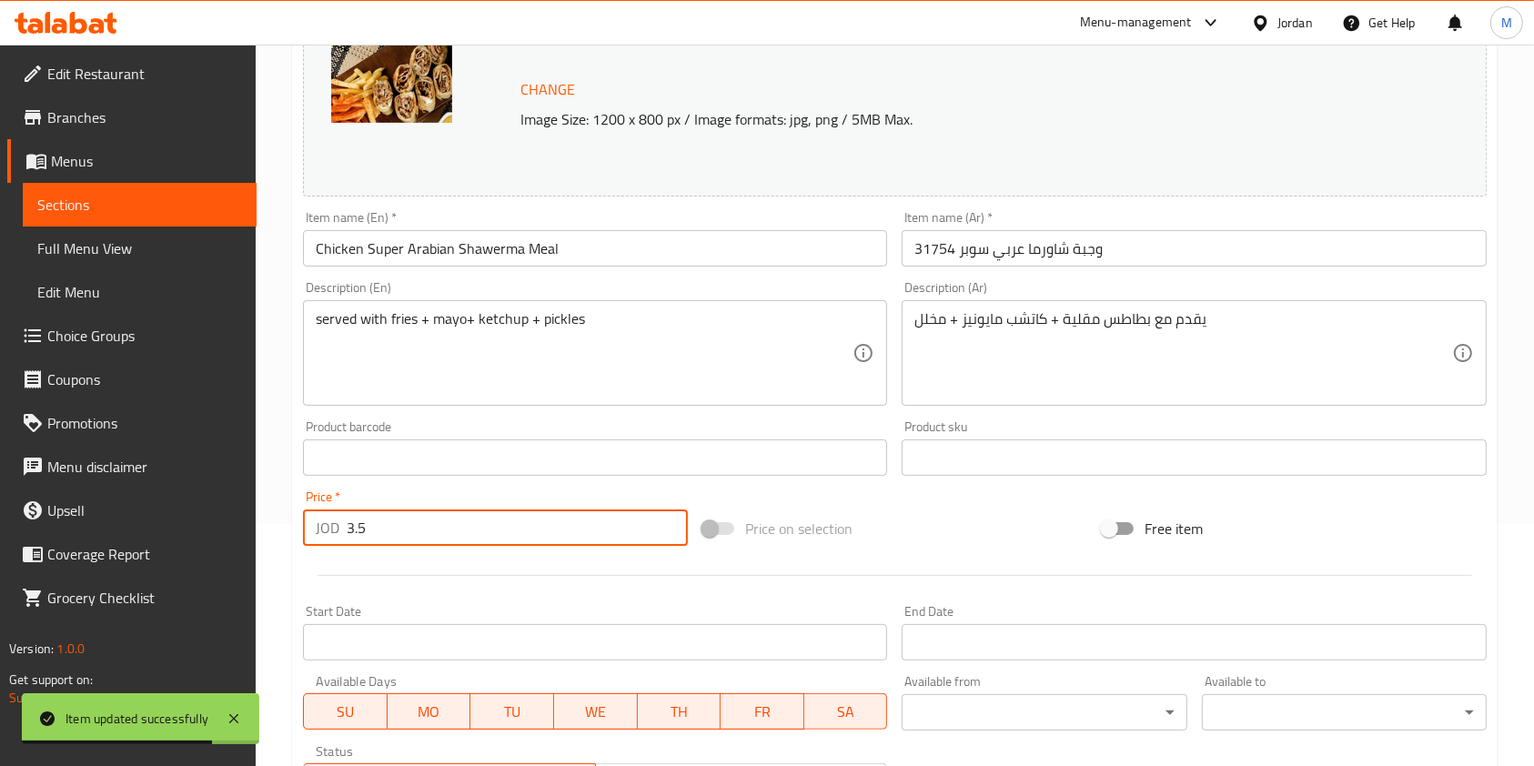
drag, startPoint x: 432, startPoint y: 526, endPoint x: 105, endPoint y: 519, distance: 327.7
click at [115, 521] on div "Edit Restaurant Branches Menus Sections Full Menu View Edit Menu Choice Groups …" at bounding box center [767, 526] width 1534 height 1447
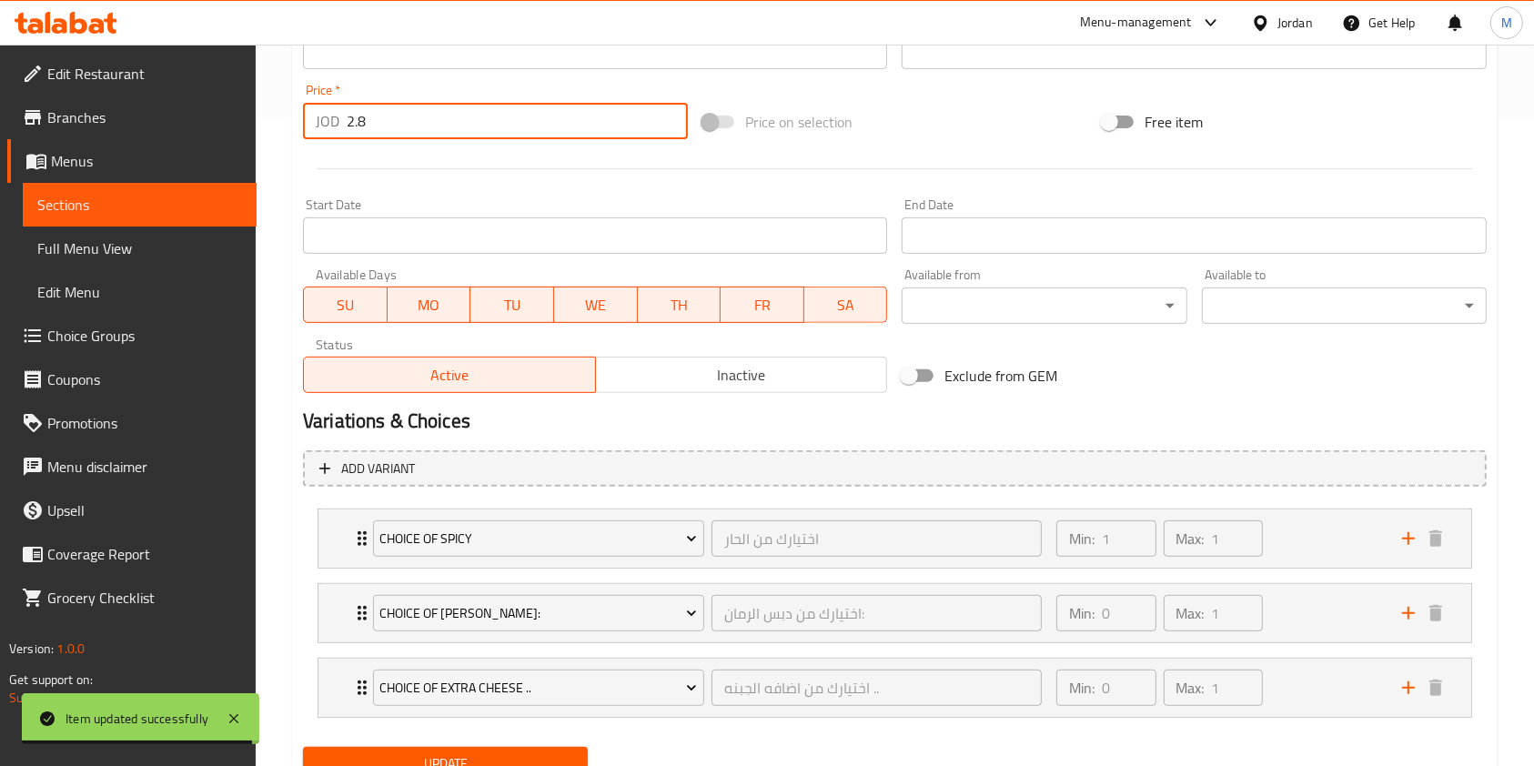
scroll to position [724, 0]
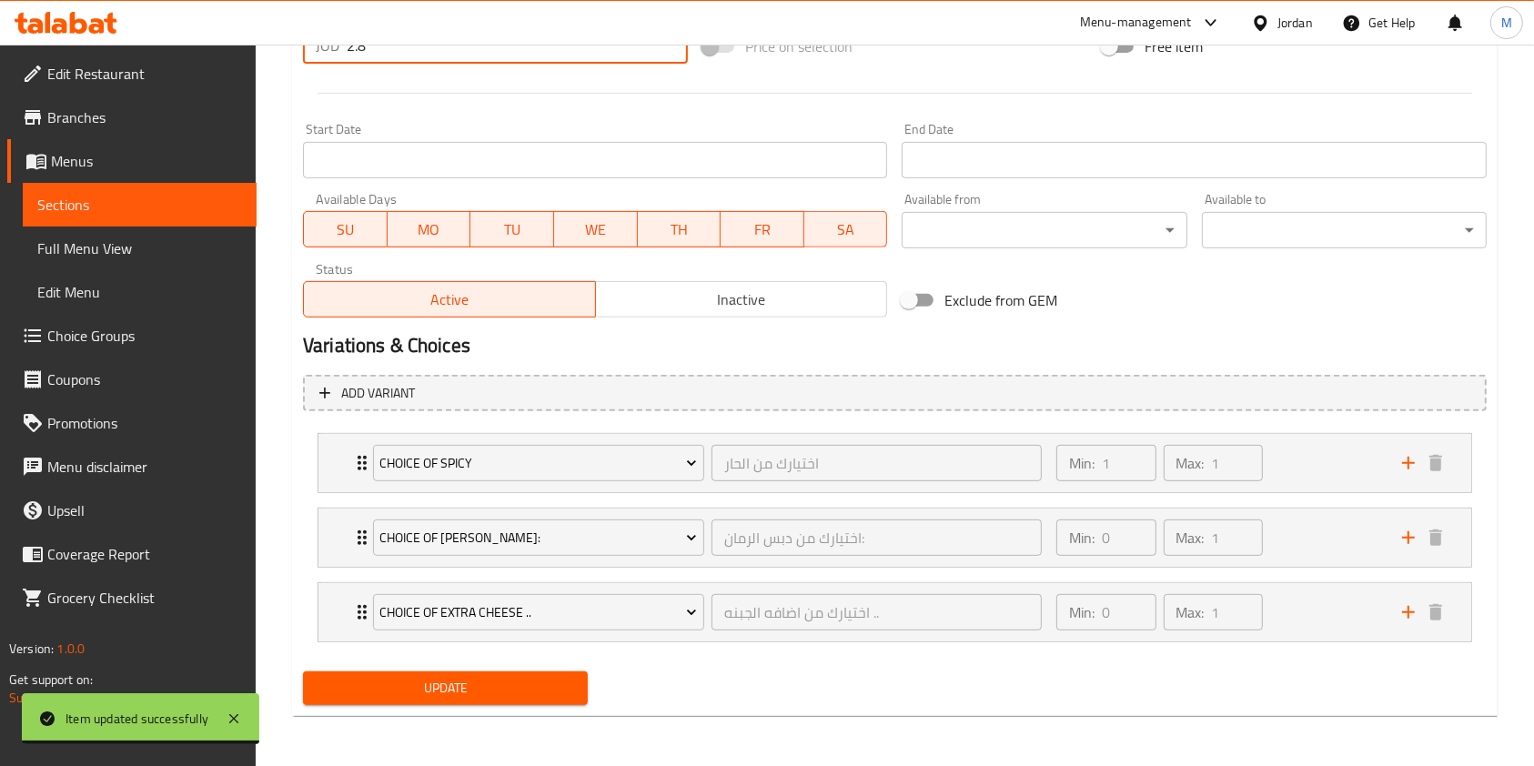
type input "2.8"
click at [519, 690] on span "Update" at bounding box center [446, 688] width 256 height 23
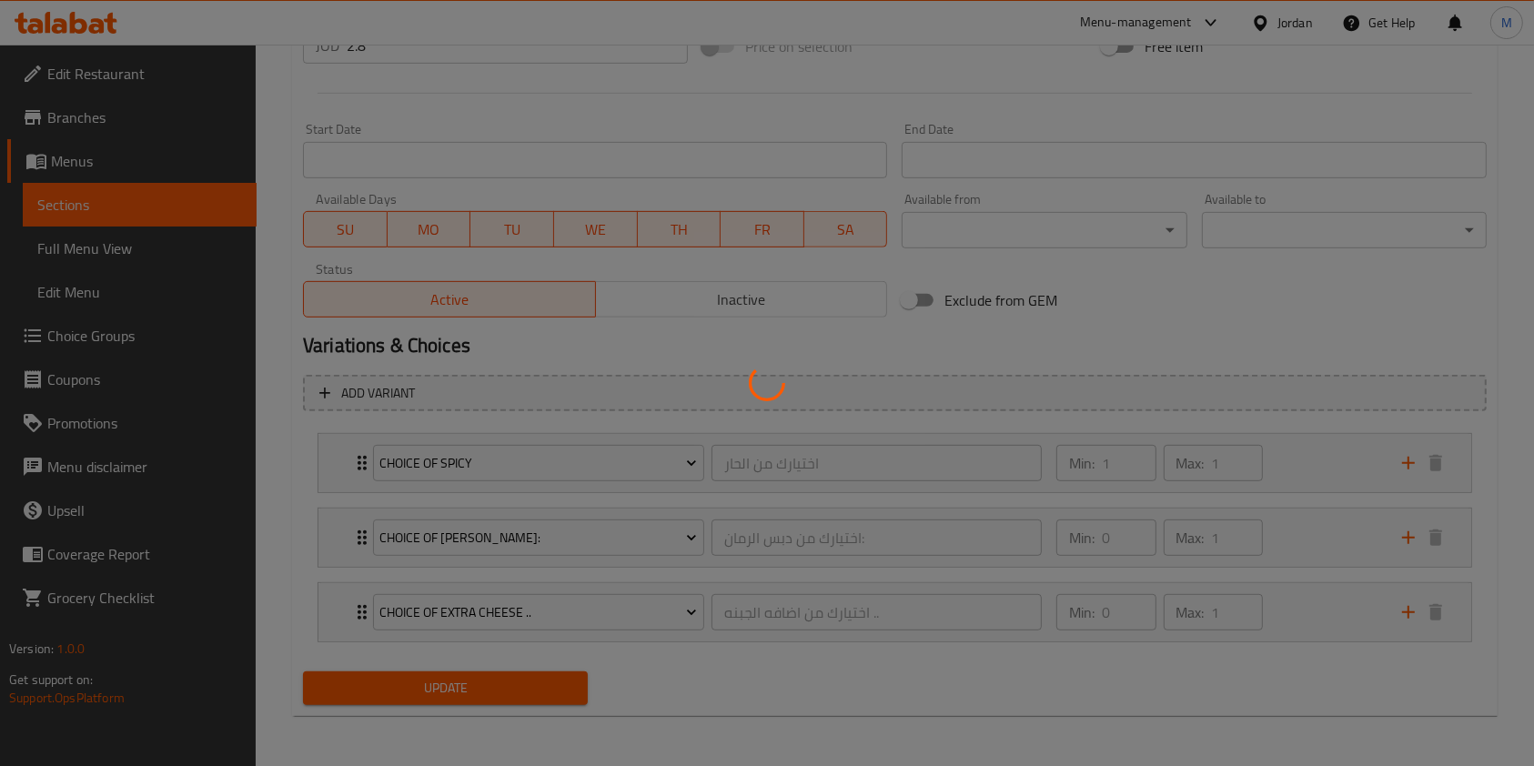
scroll to position [0, 0]
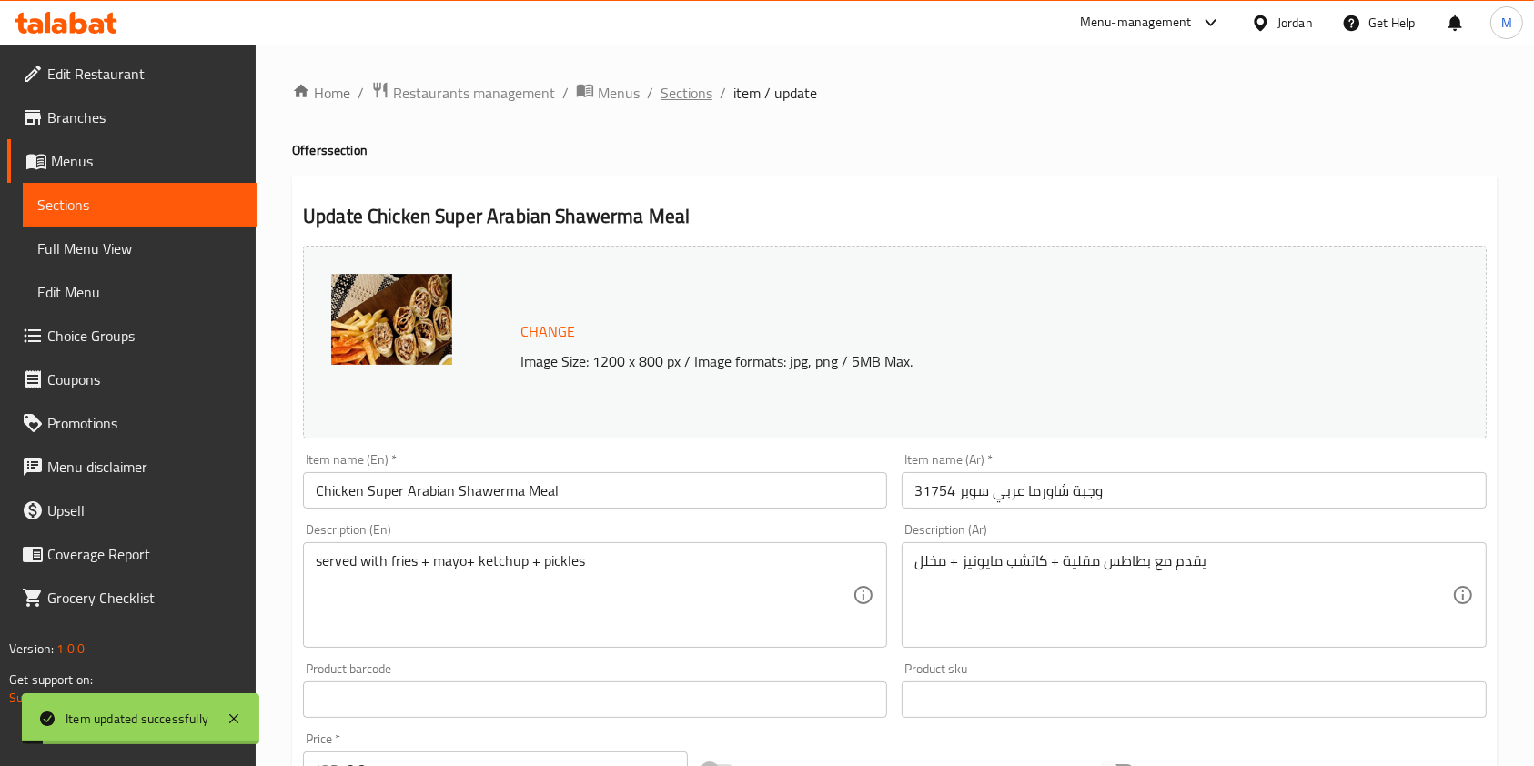
click at [682, 90] on span "Sections" at bounding box center [687, 93] width 52 height 22
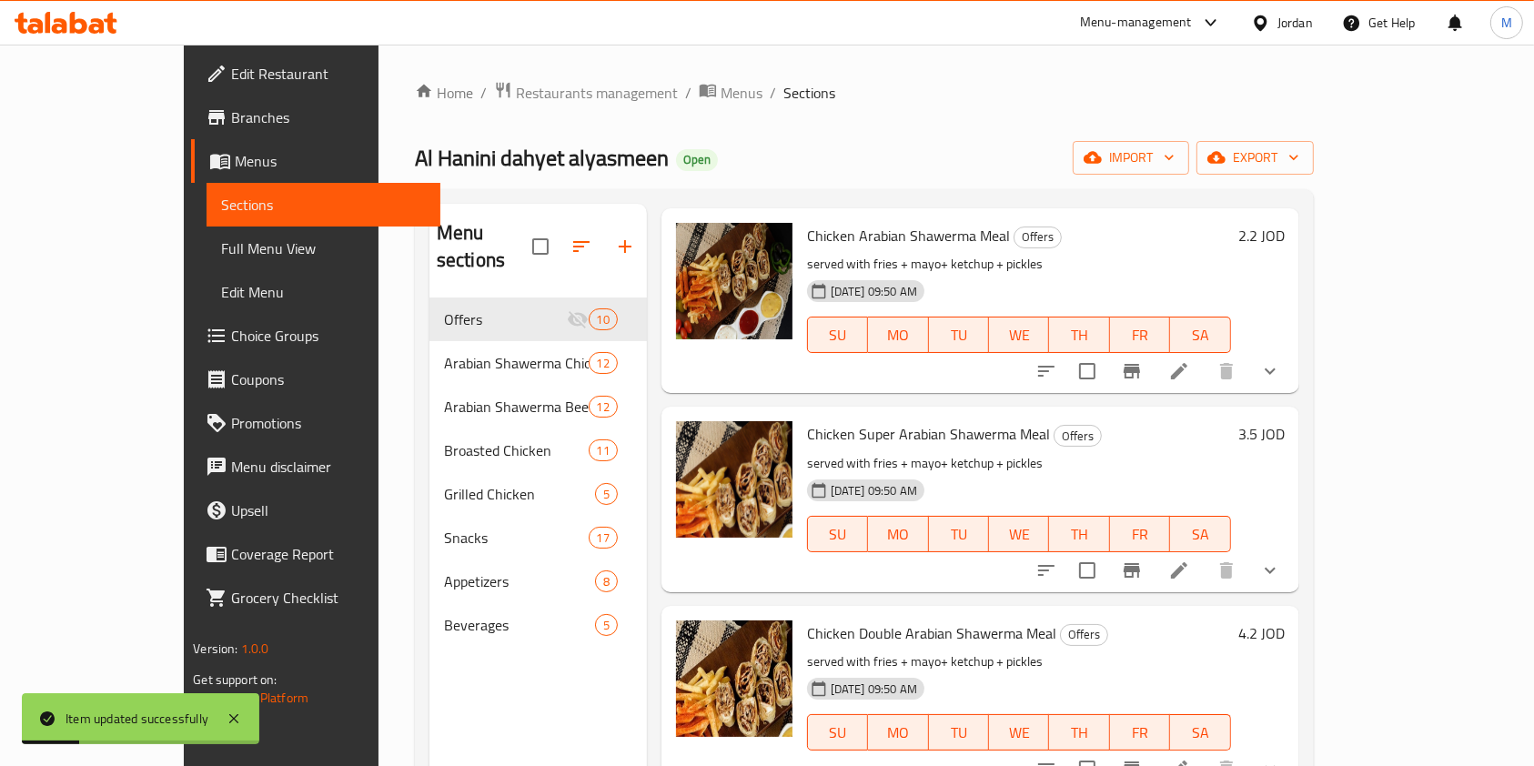
scroll to position [121, 0]
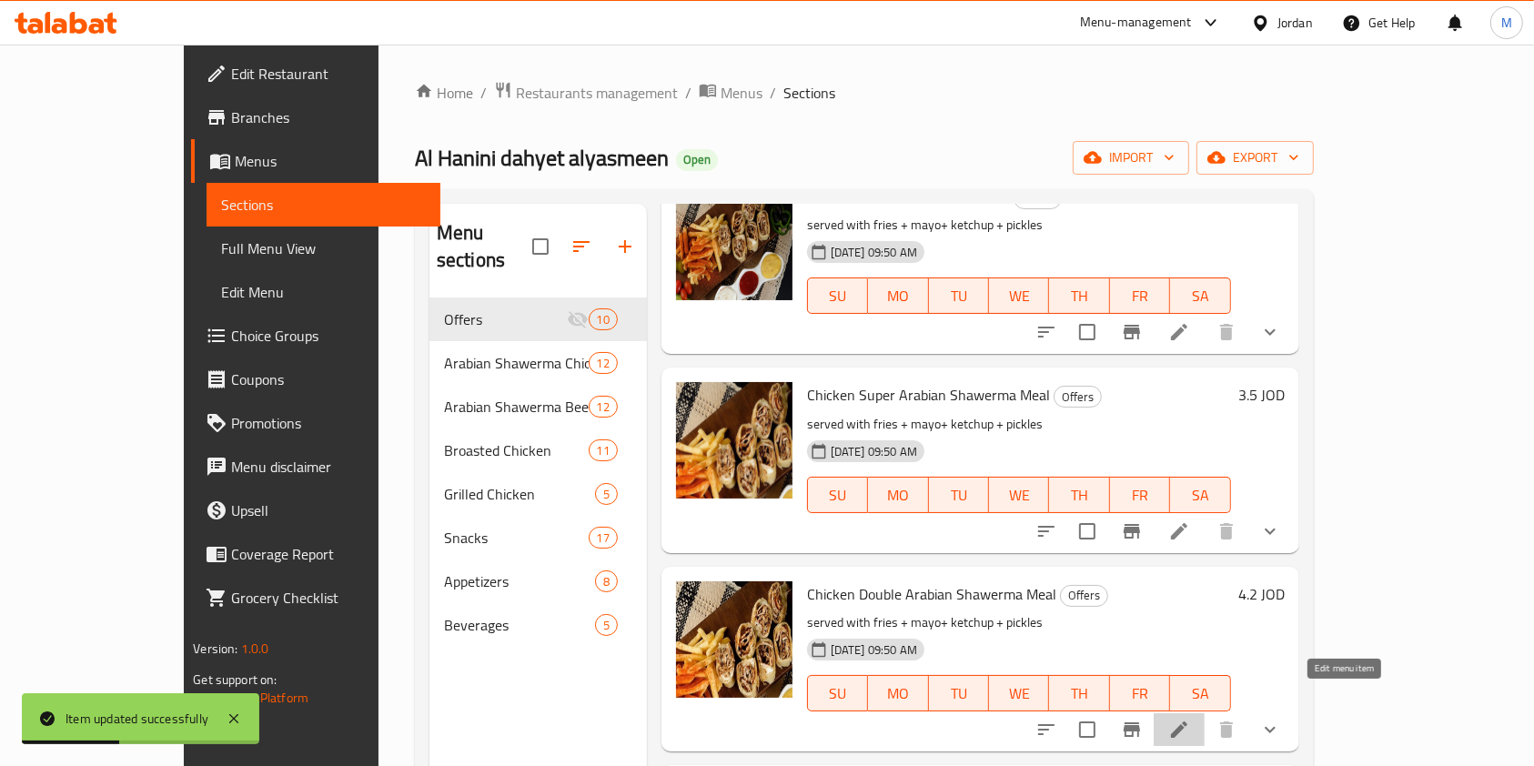
click at [1190, 719] on icon at bounding box center [1179, 730] width 22 height 22
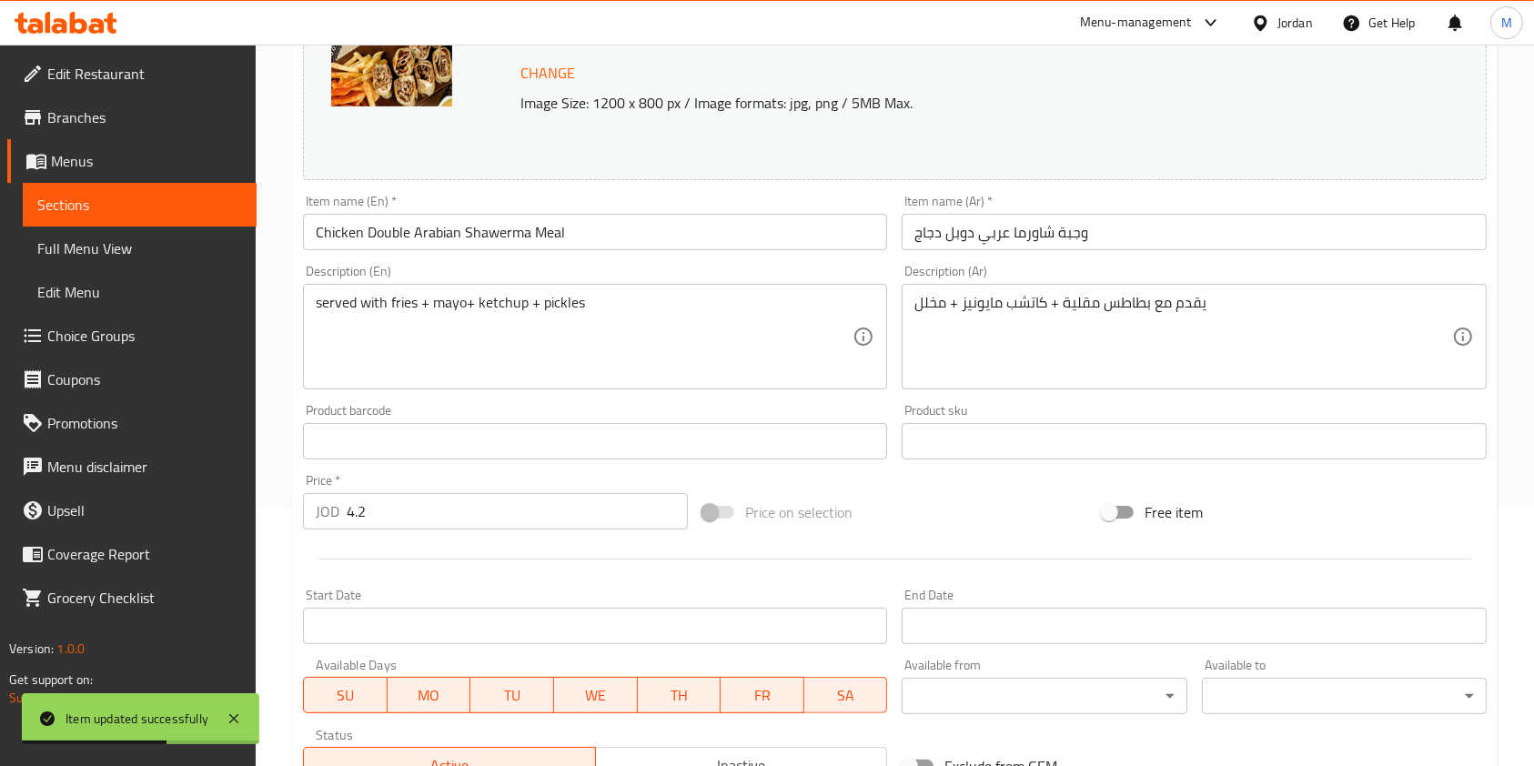
scroll to position [364, 0]
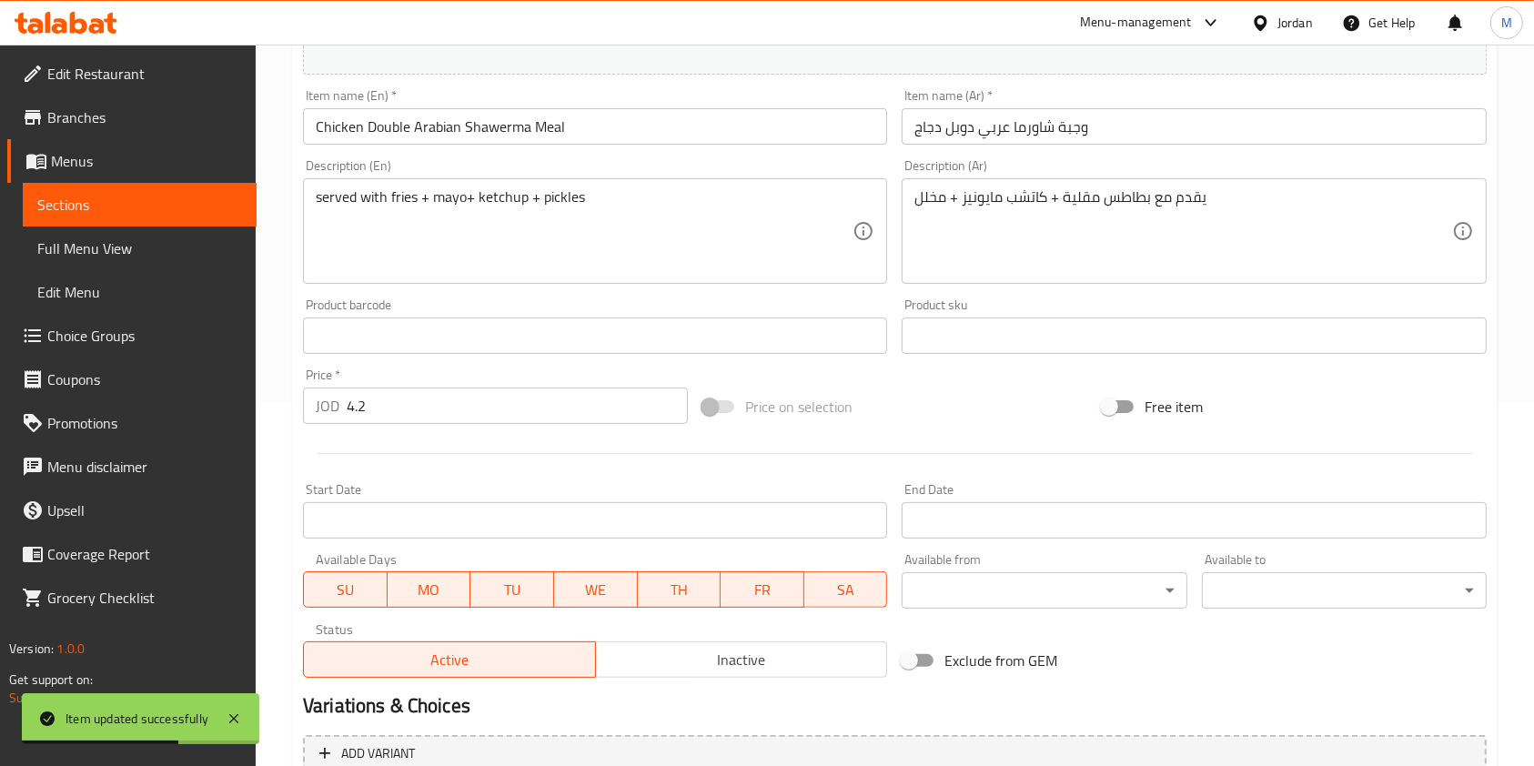
drag, startPoint x: 431, startPoint y: 409, endPoint x: 0, endPoint y: 359, distance: 434.2
click at [0, 364] on div "Edit Restaurant Branches Menus Sections Full Menu View Edit Menu Choice Groups …" at bounding box center [767, 404] width 1534 height 1447
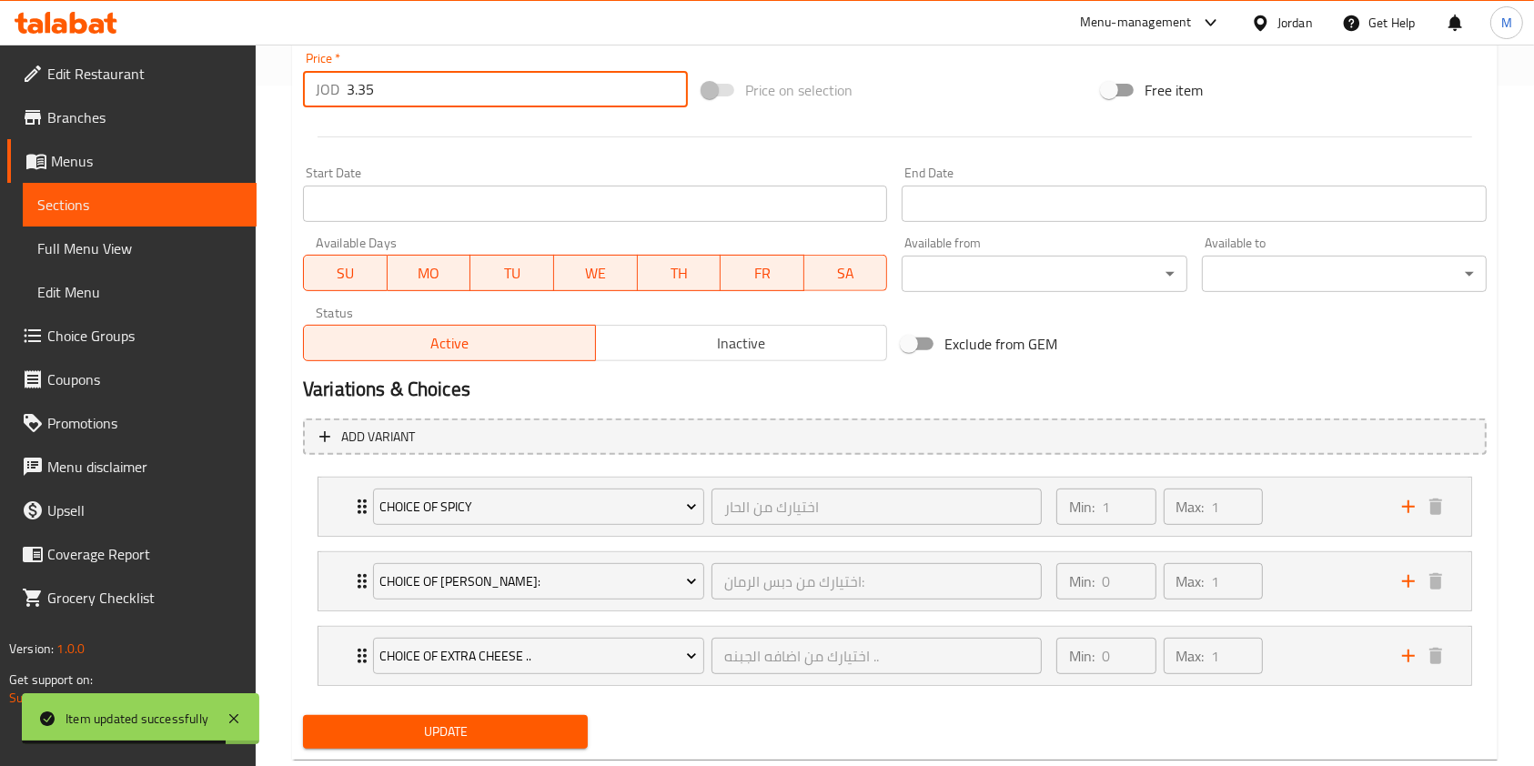
scroll to position [724, 0]
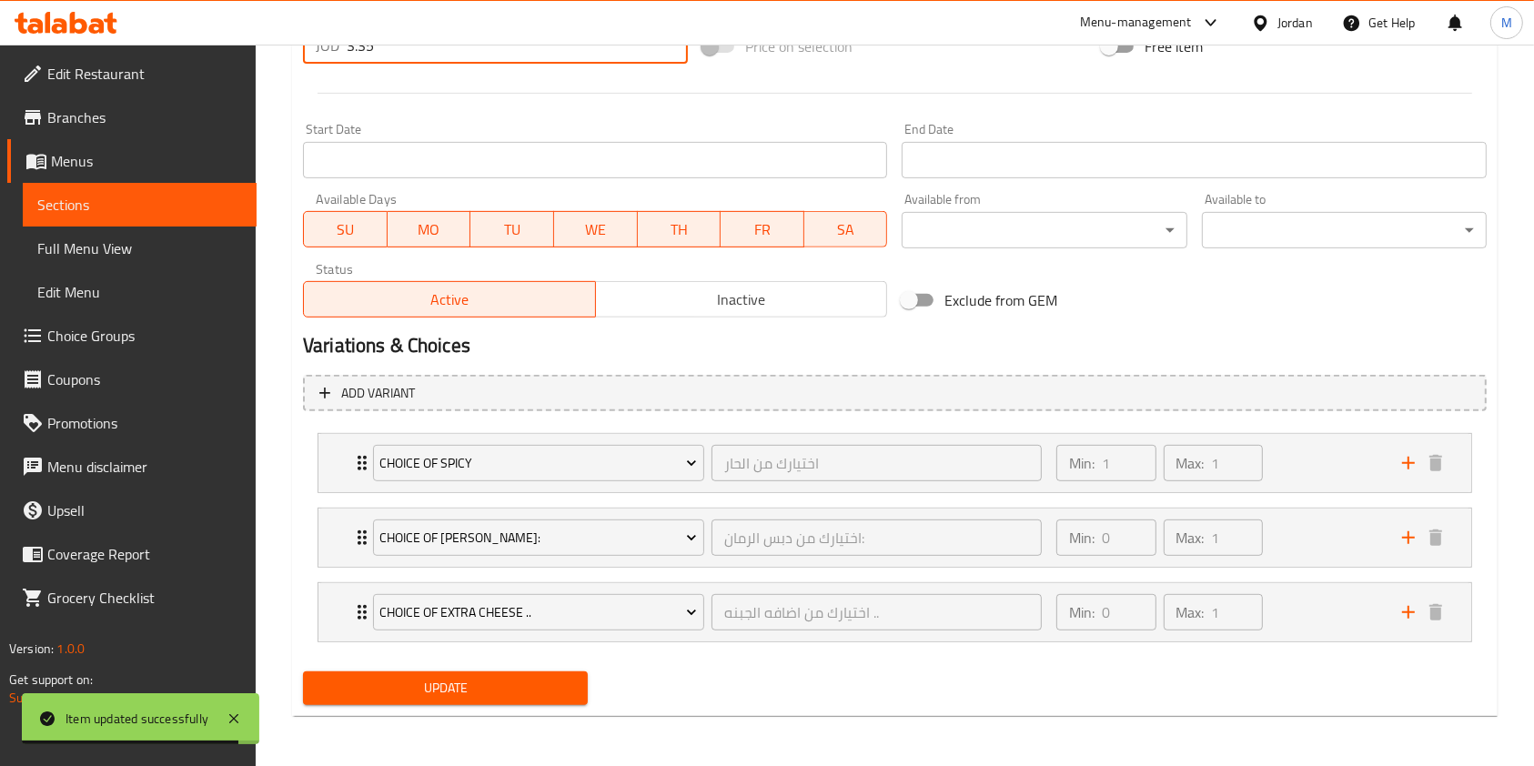
type input "3.35"
click at [430, 691] on span "Update" at bounding box center [446, 688] width 256 height 23
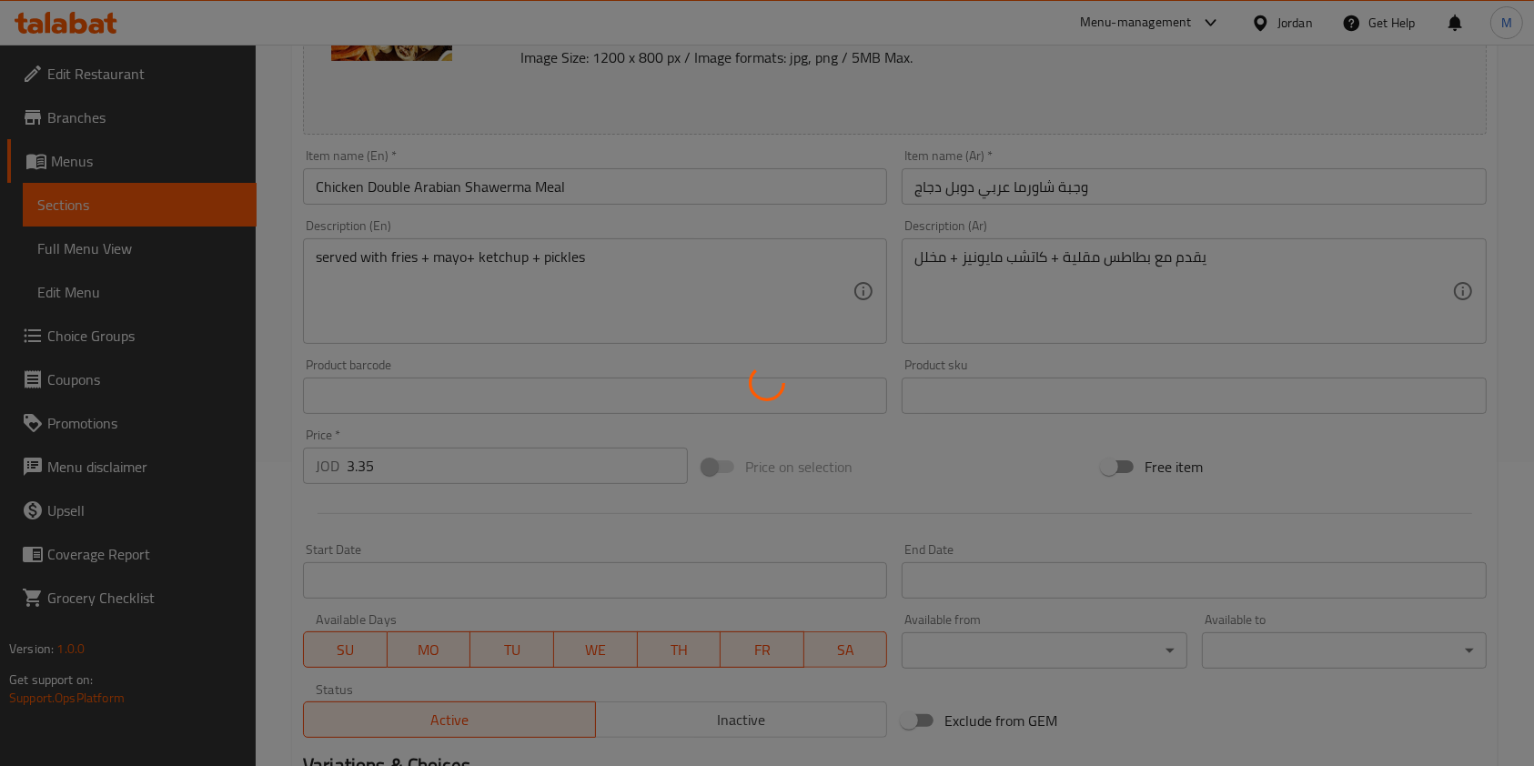
scroll to position [0, 0]
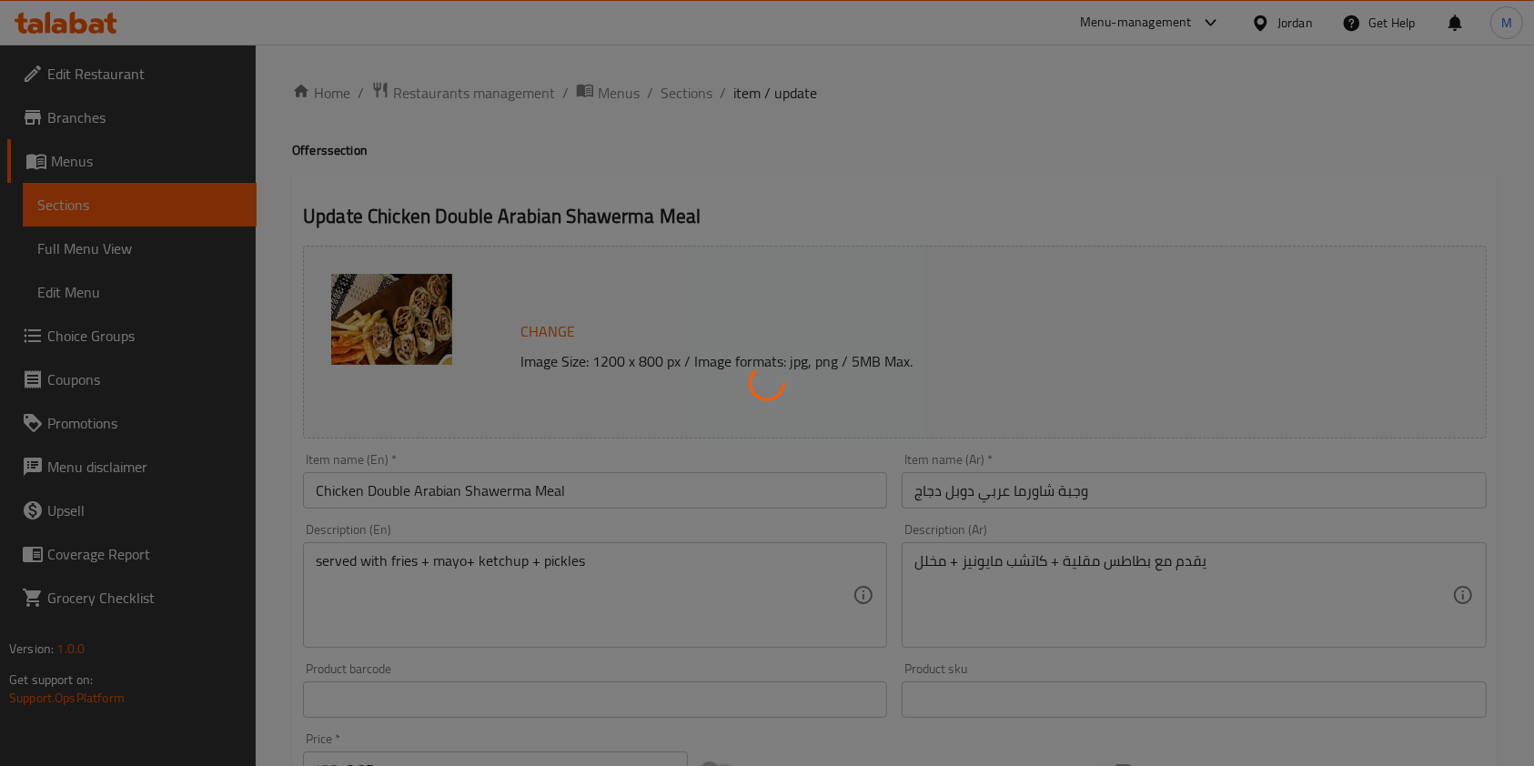
click at [677, 92] on div at bounding box center [767, 383] width 1534 height 766
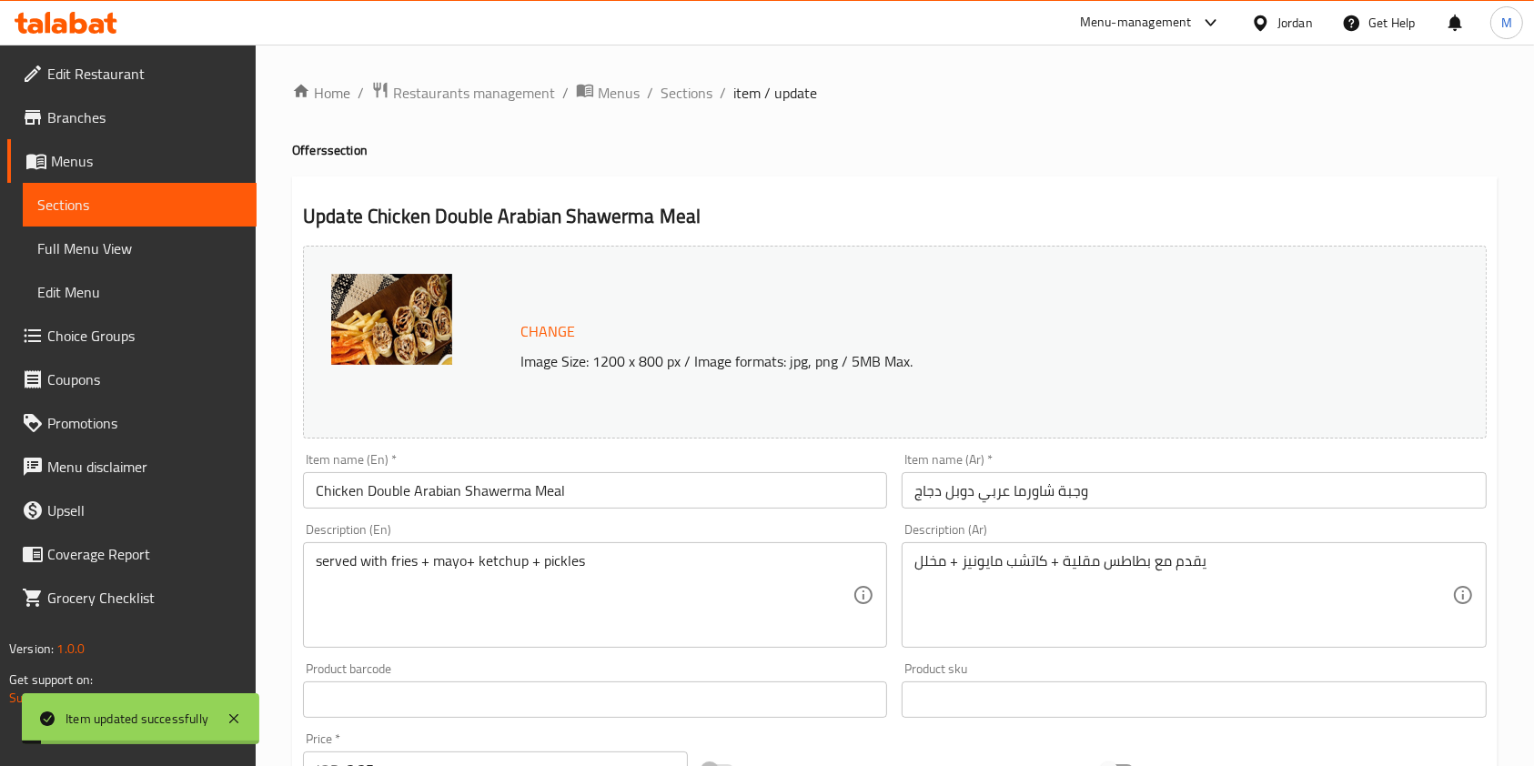
click at [678, 110] on div "Home / Restaurants management / Menus / Sections / item / update Offers section…" at bounding box center [895, 768] width 1206 height 1374
click at [688, 103] on span "Sections" at bounding box center [687, 93] width 52 height 22
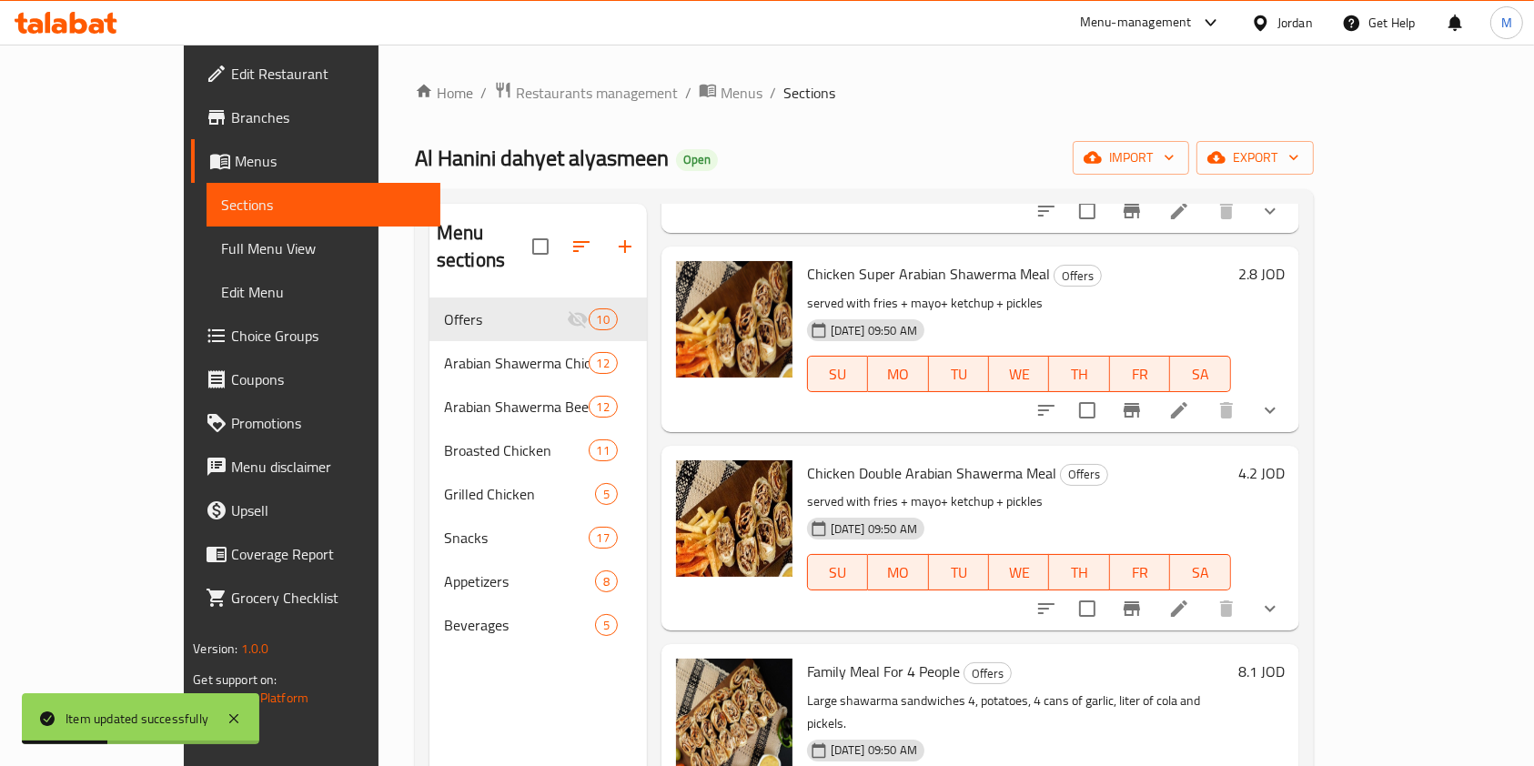
scroll to position [364, 0]
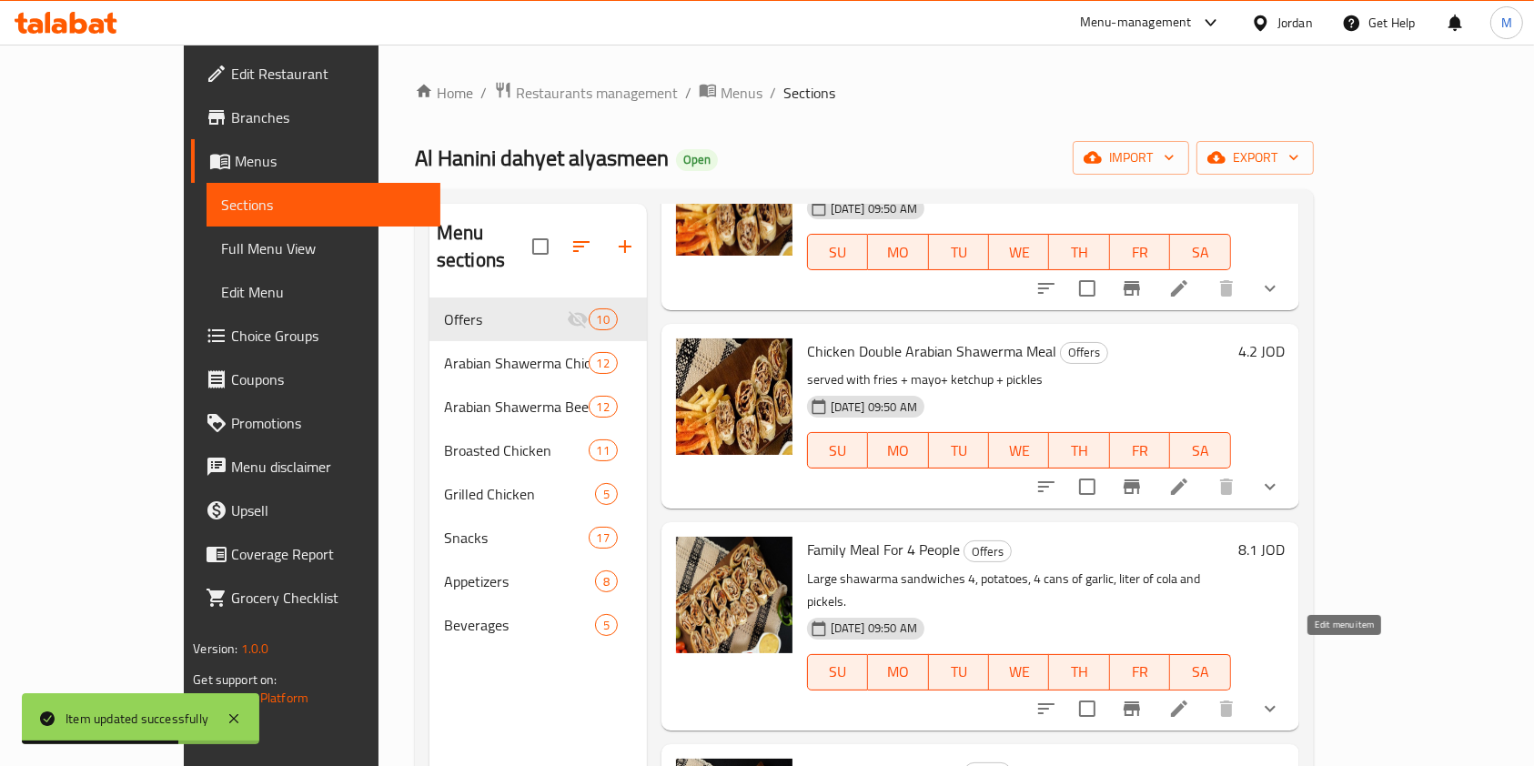
click at [1190, 698] on icon at bounding box center [1179, 709] width 22 height 22
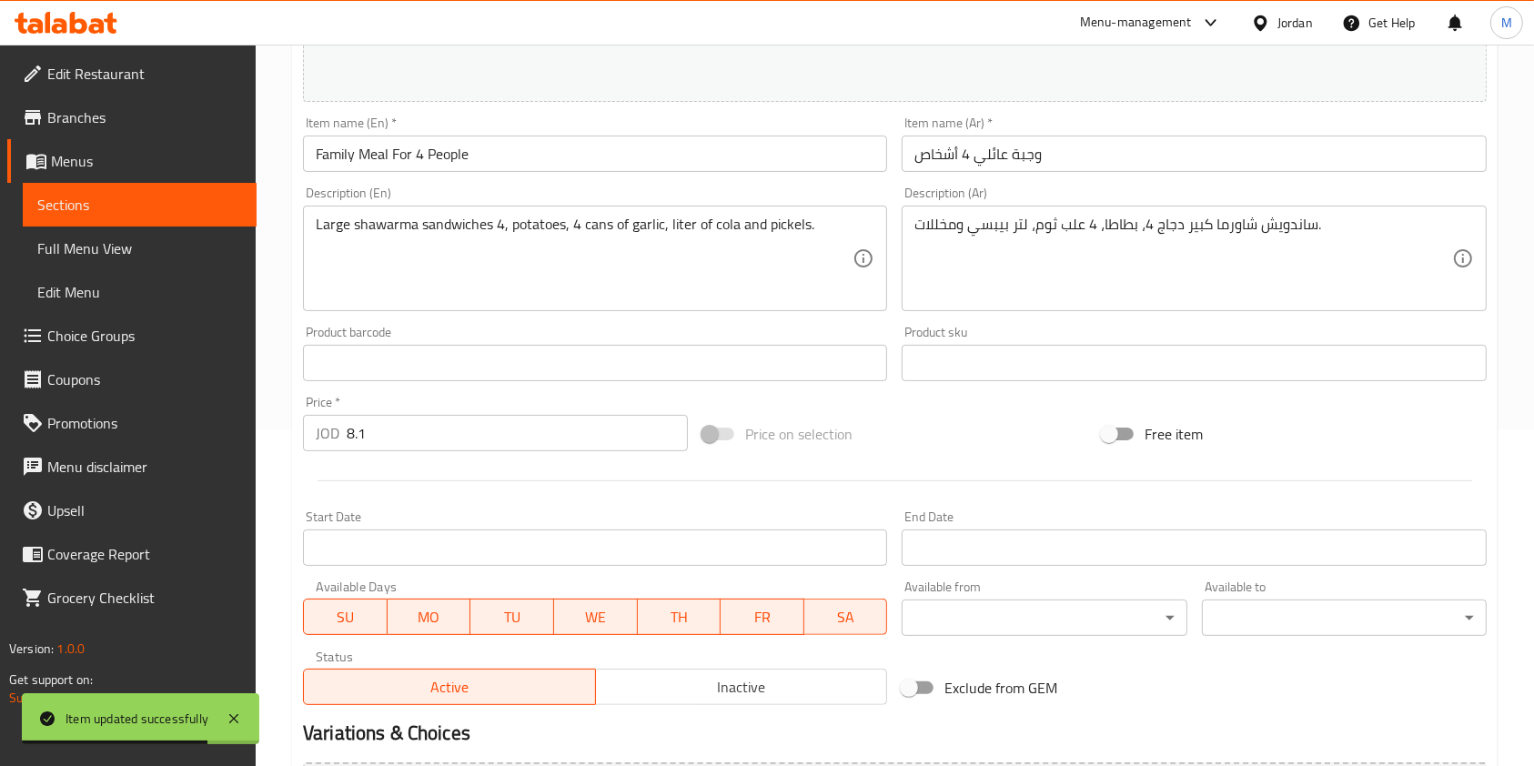
scroll to position [364, 0]
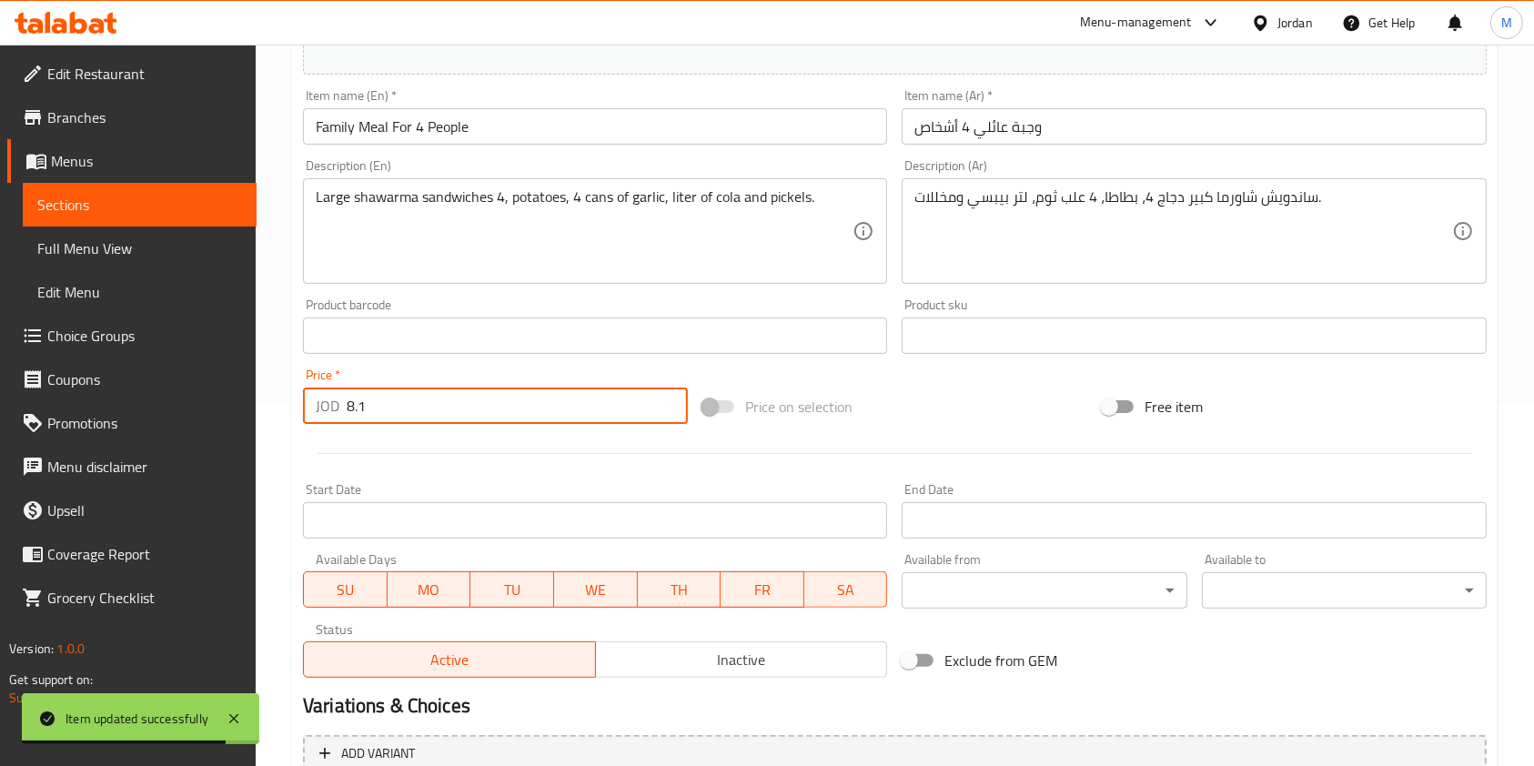
drag, startPoint x: 389, startPoint y: 411, endPoint x: 0, endPoint y: 266, distance: 415.8
click at [0, 289] on div "Edit Restaurant Branches Menus Sections Full Menu View Edit Menu Choice Groups …" at bounding box center [767, 404] width 1534 height 1447
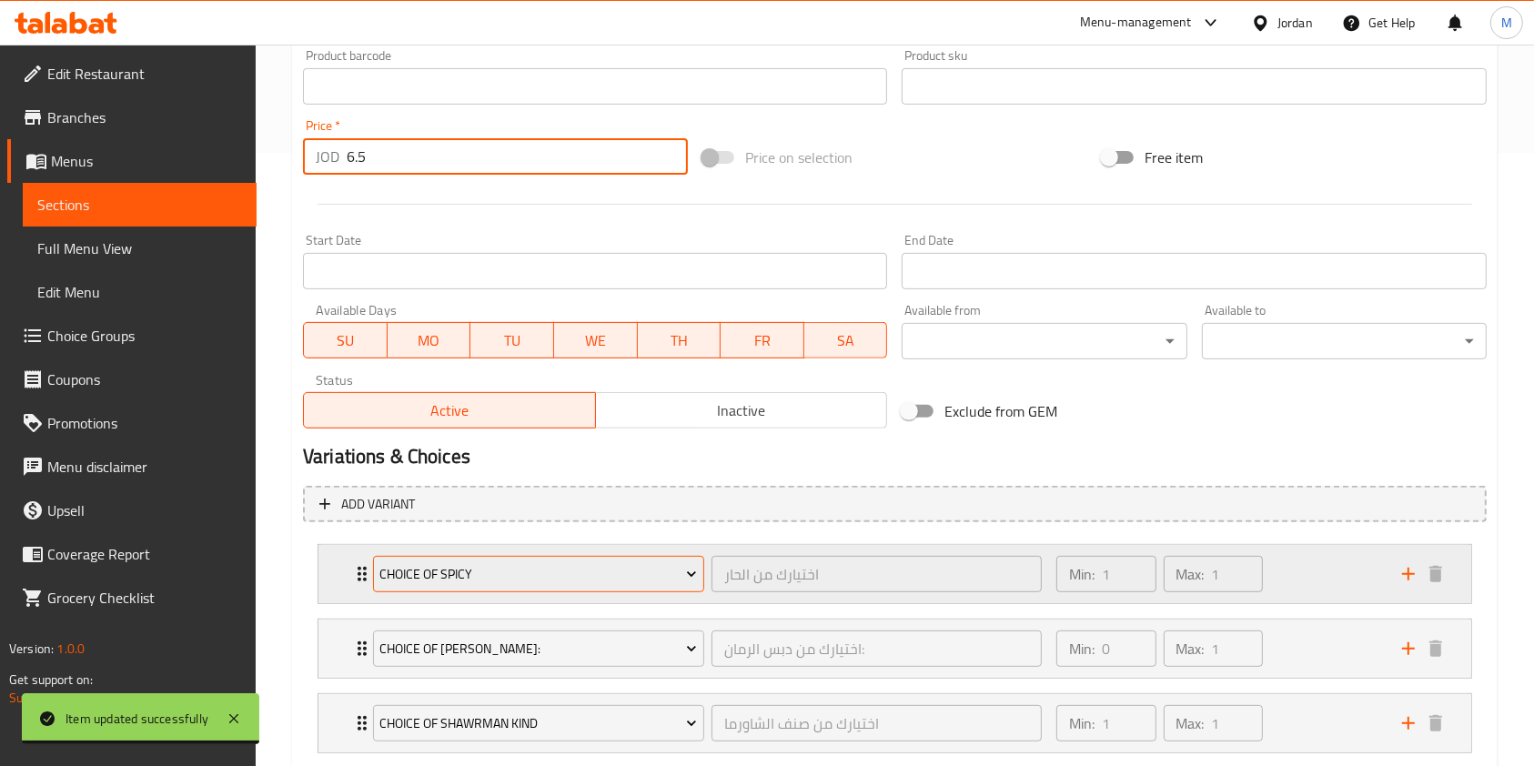
scroll to position [724, 0]
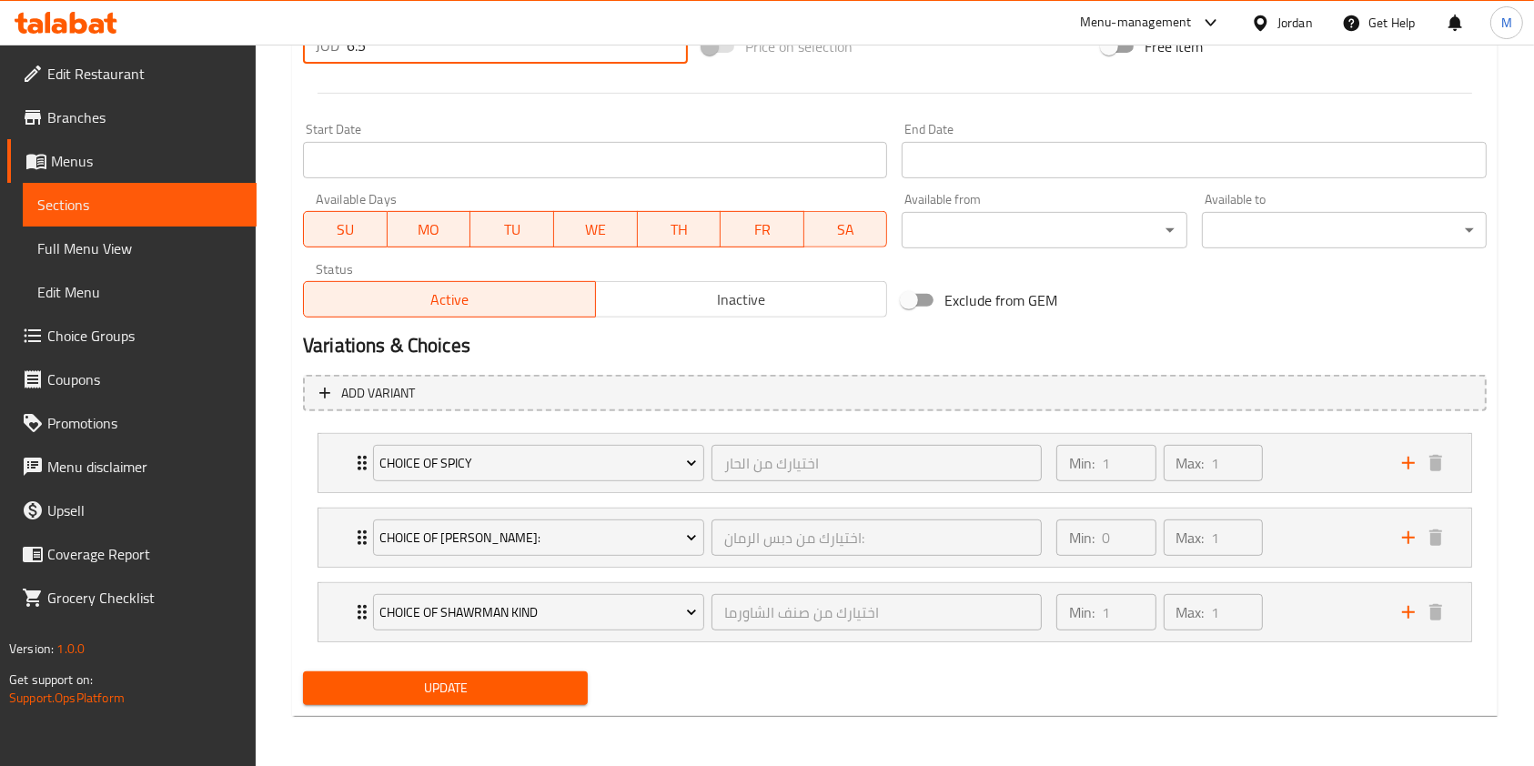
type input "6.5"
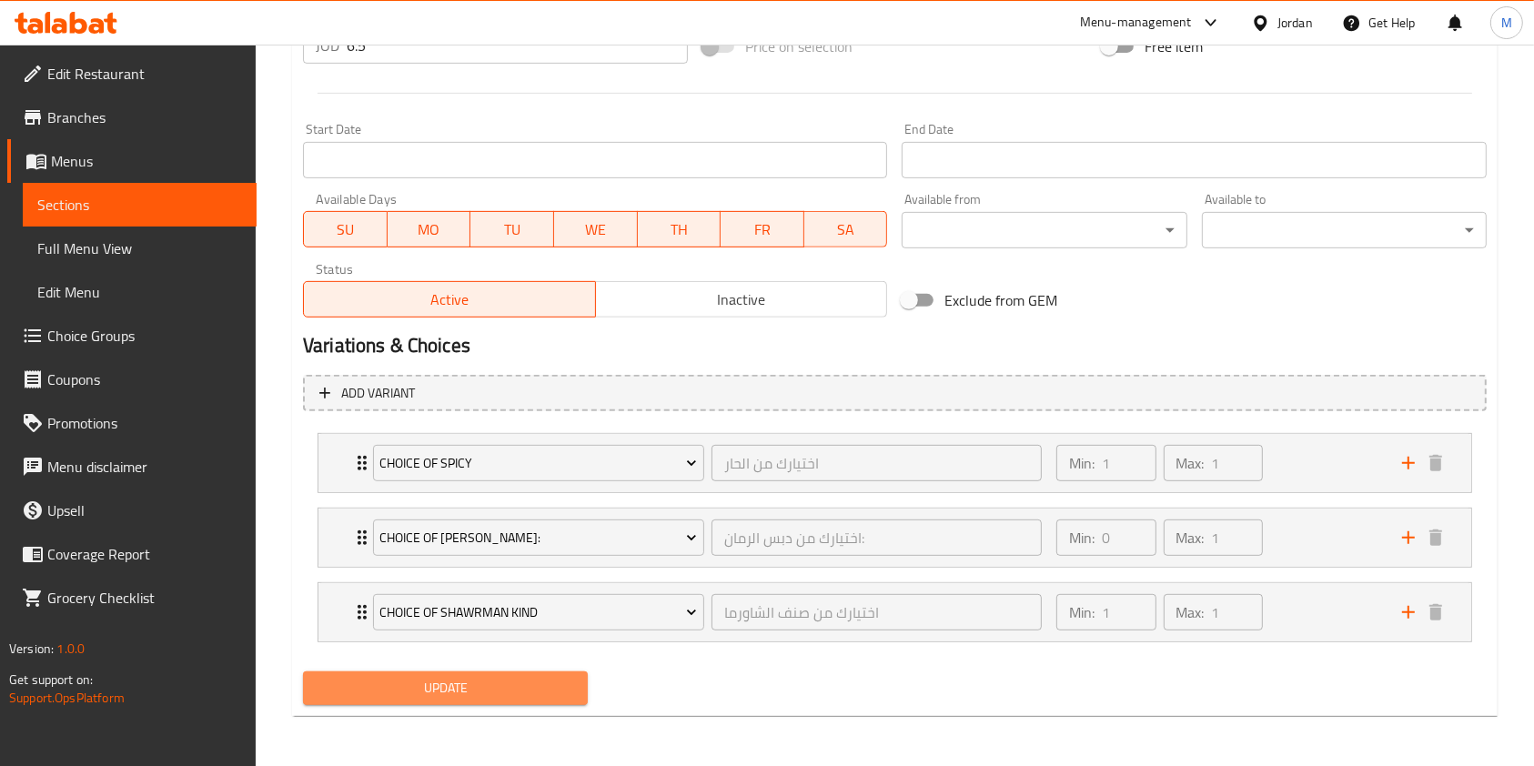
click at [497, 691] on span "Update" at bounding box center [446, 688] width 256 height 23
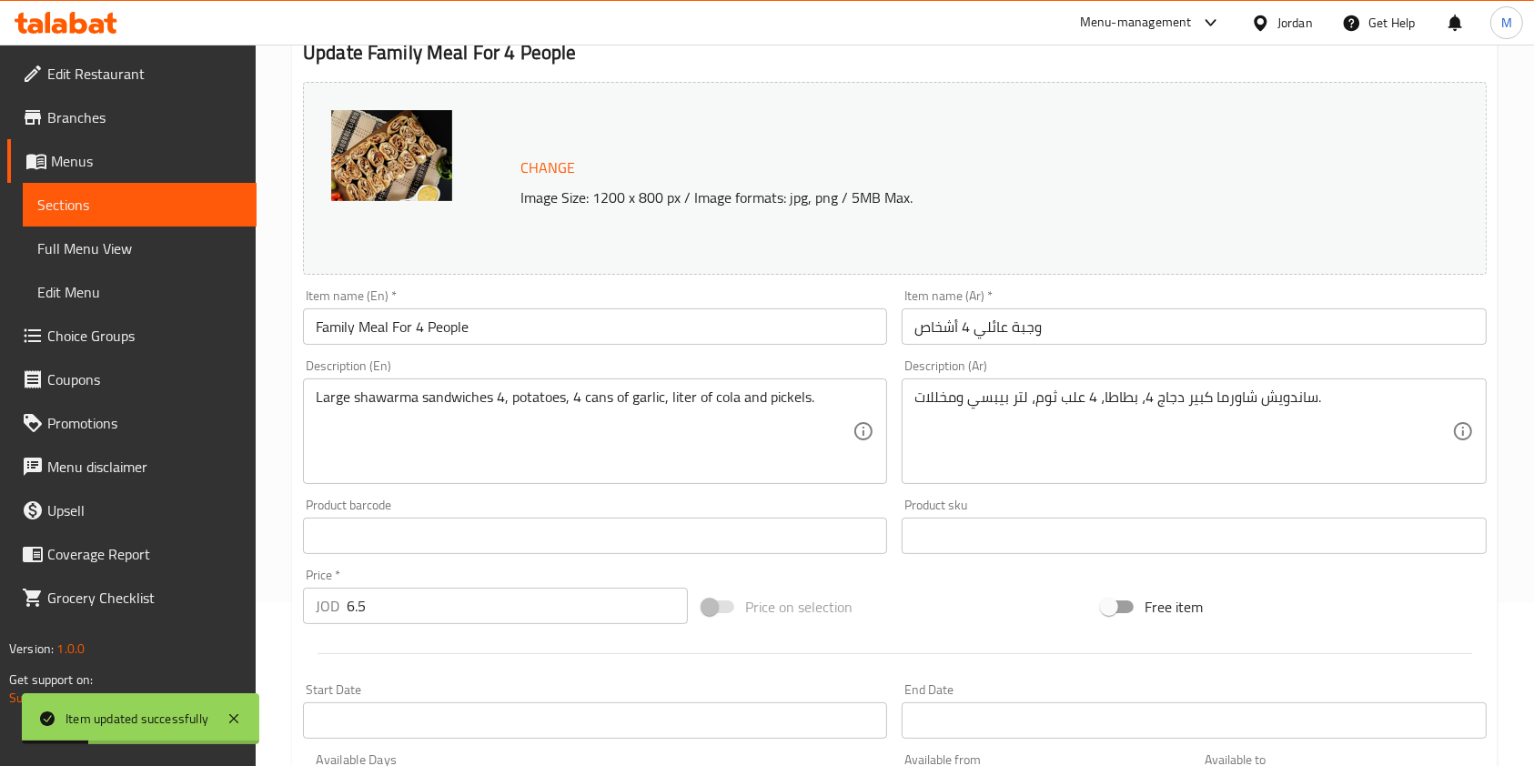
scroll to position [0, 0]
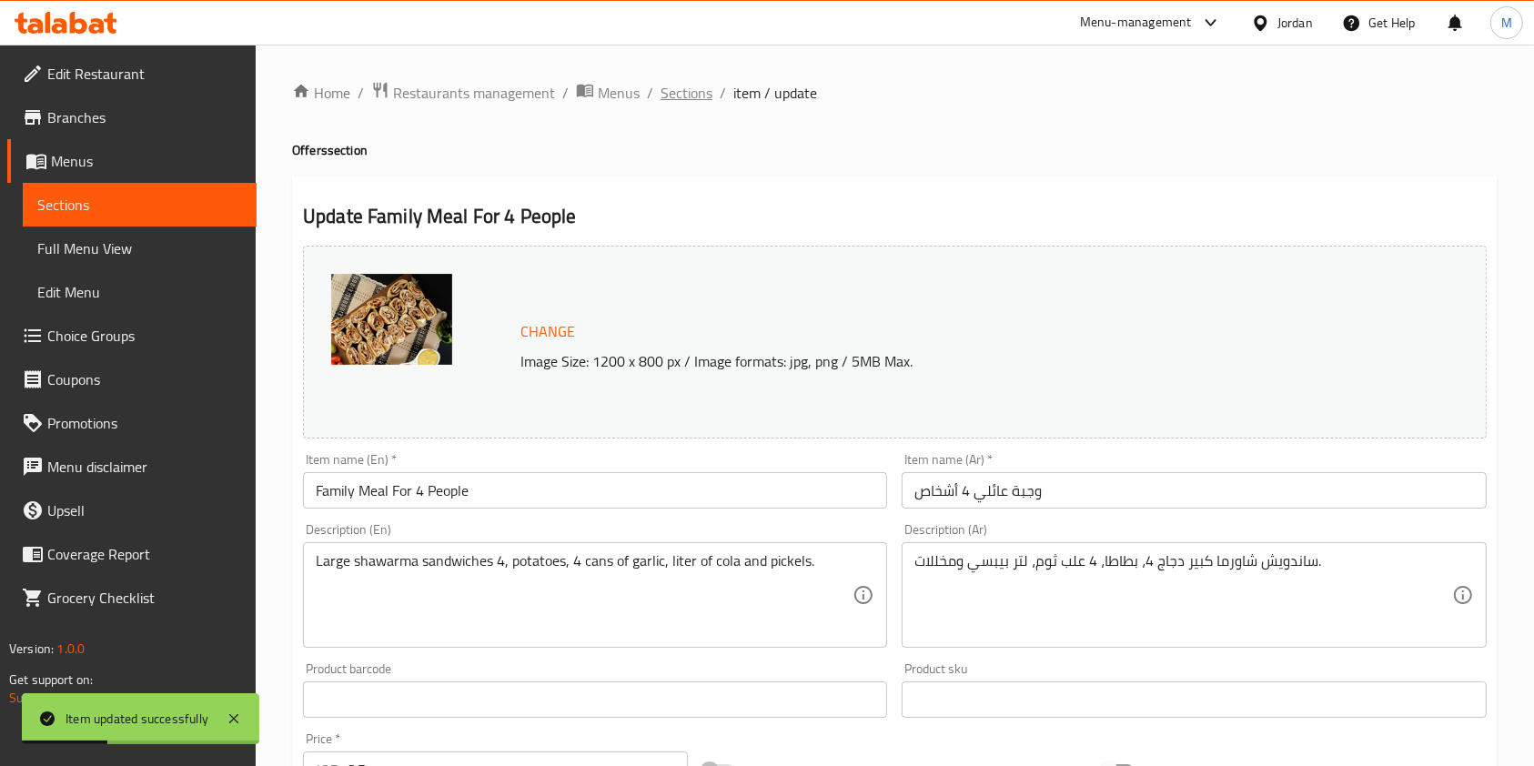
click at [673, 86] on span "Sections" at bounding box center [687, 93] width 52 height 22
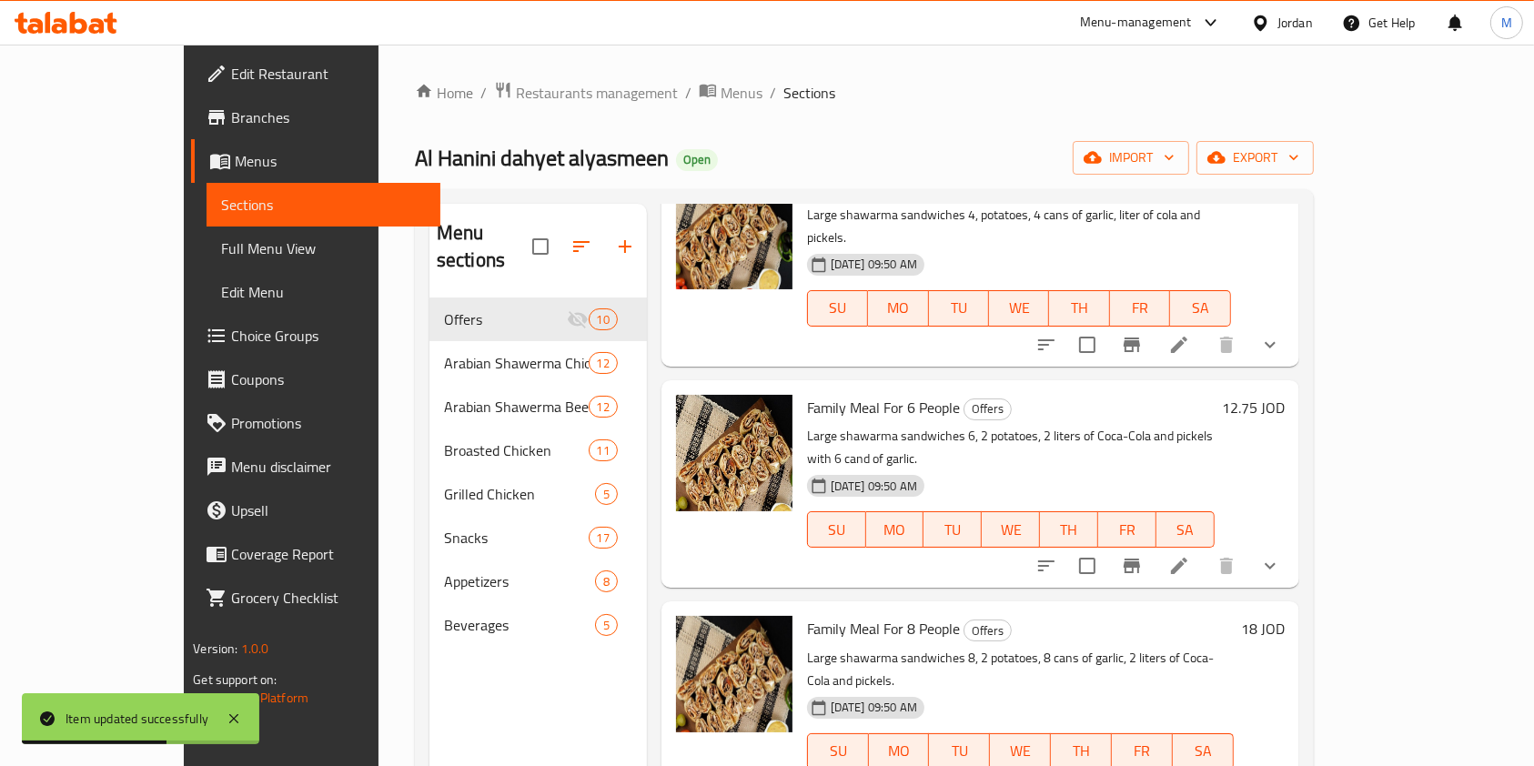
scroll to position [606, 0]
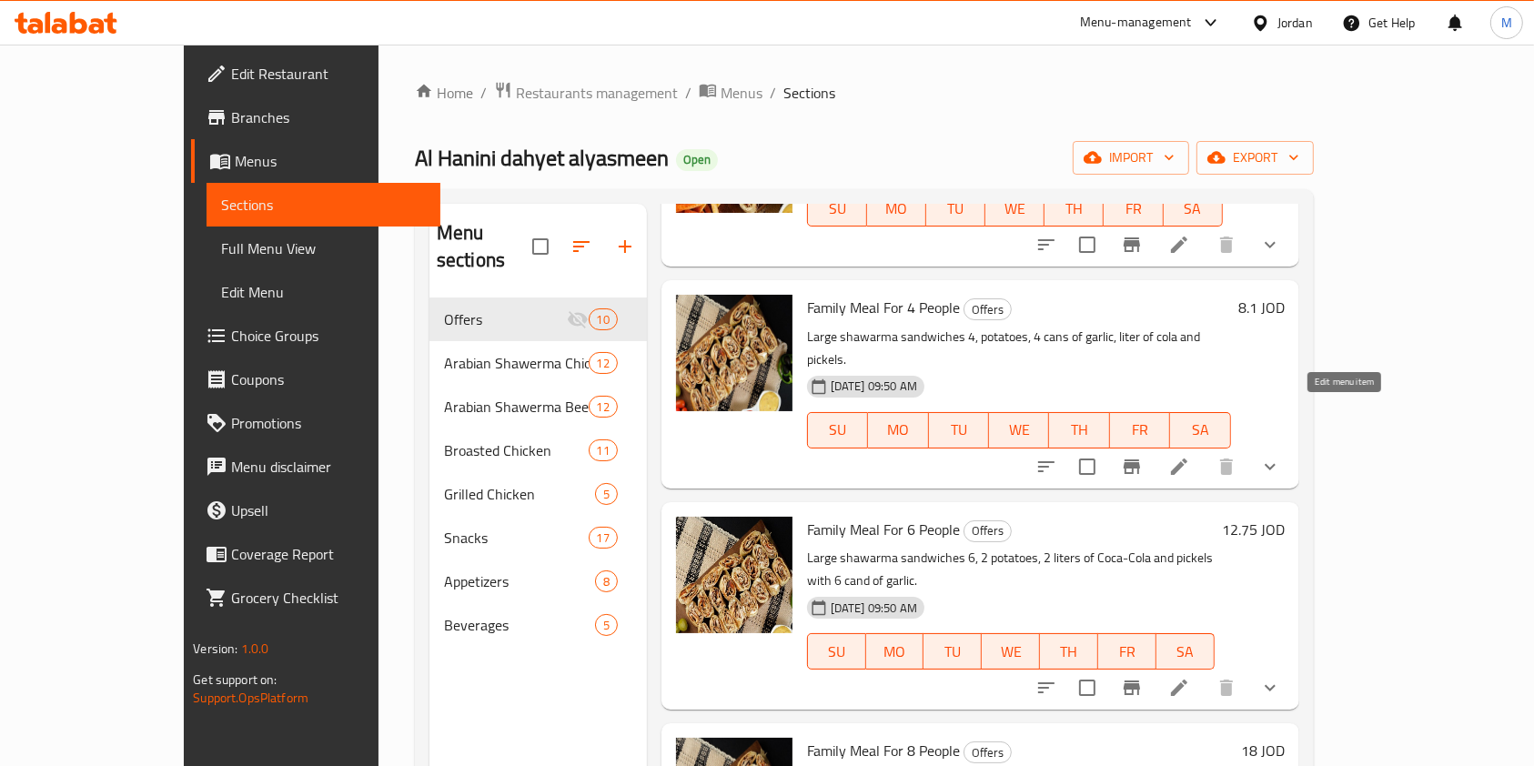
click at [1190, 456] on icon at bounding box center [1179, 467] width 22 height 22
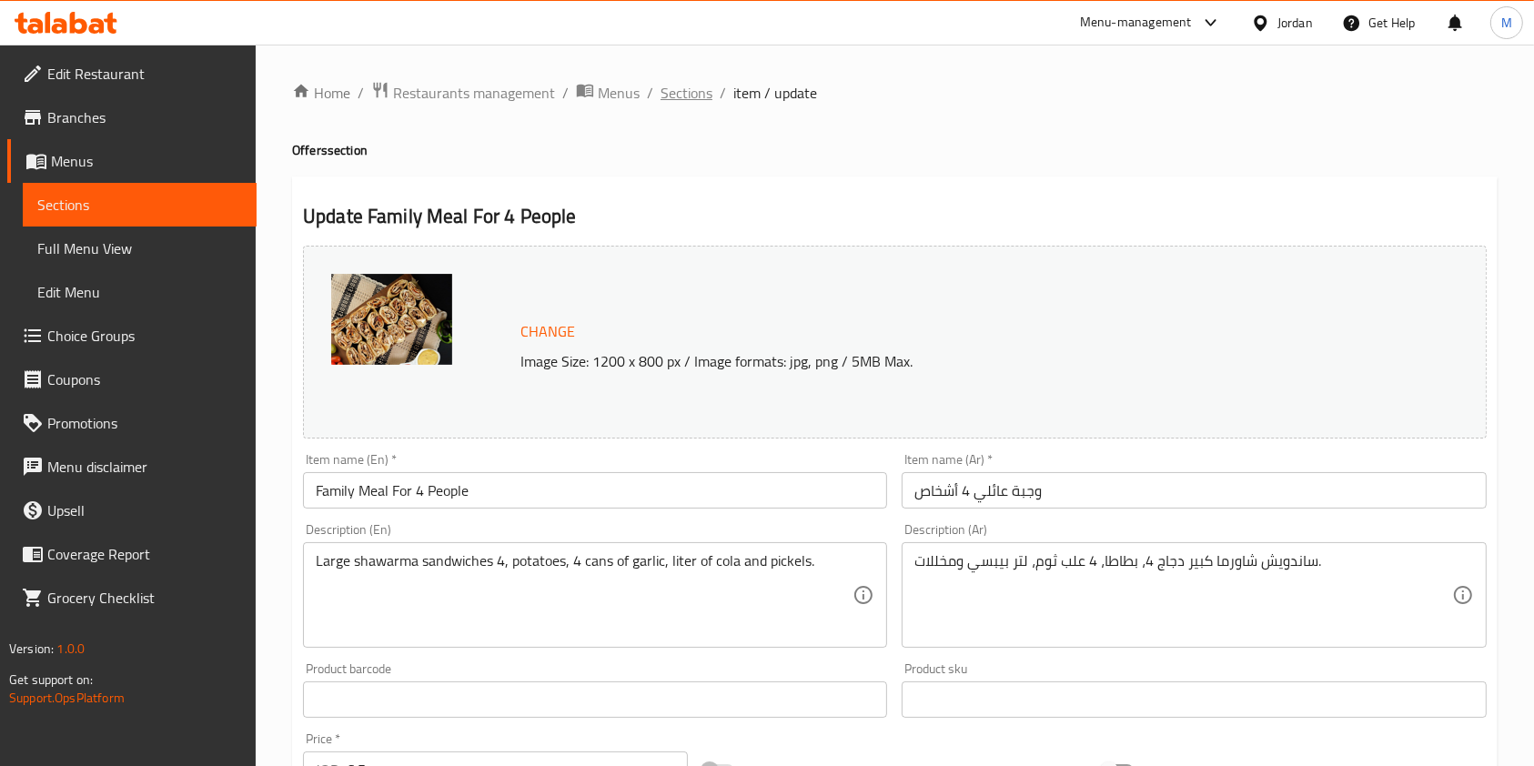
click at [693, 94] on span "Sections" at bounding box center [687, 93] width 52 height 22
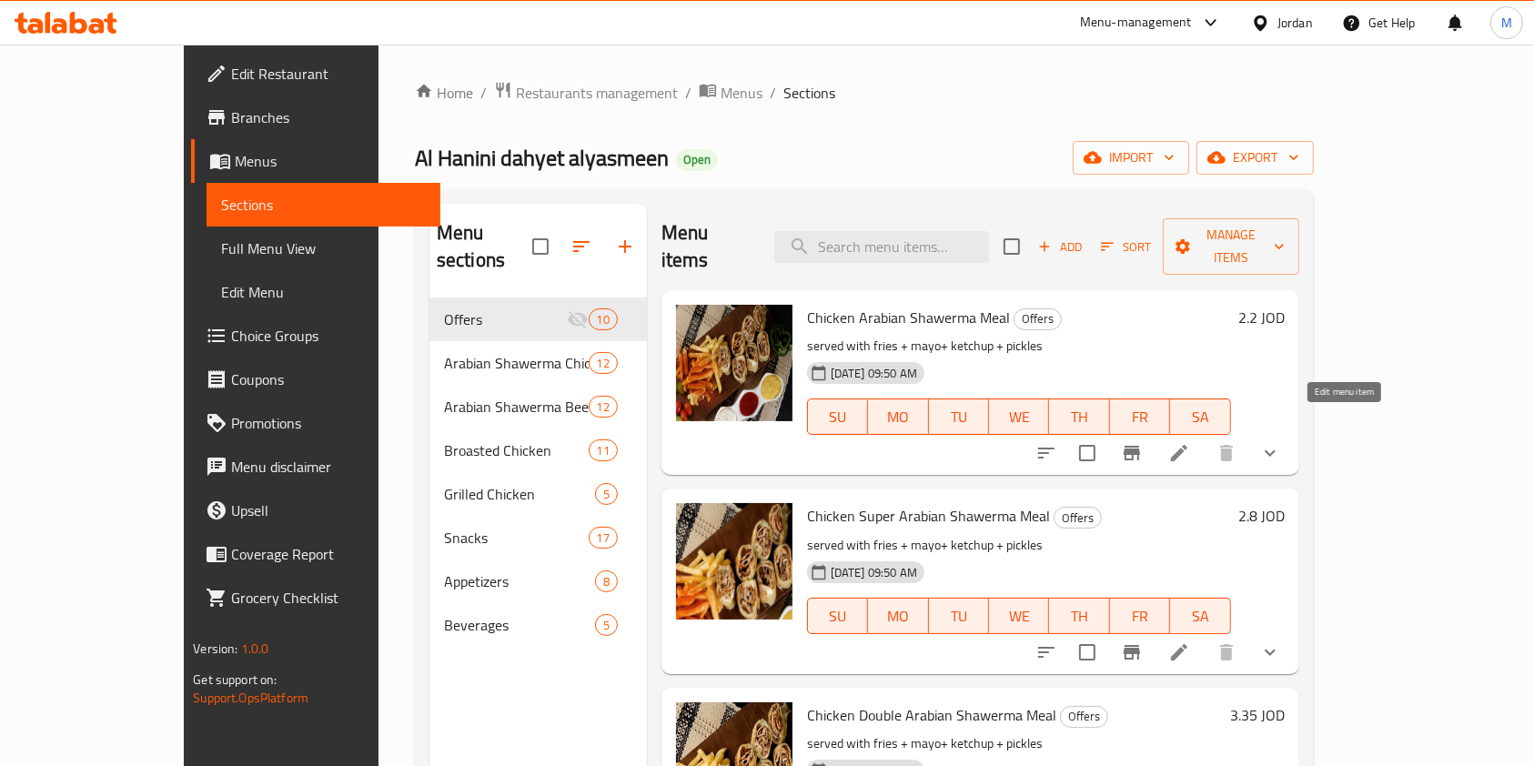
click at [1188, 445] on icon at bounding box center [1179, 453] width 16 height 16
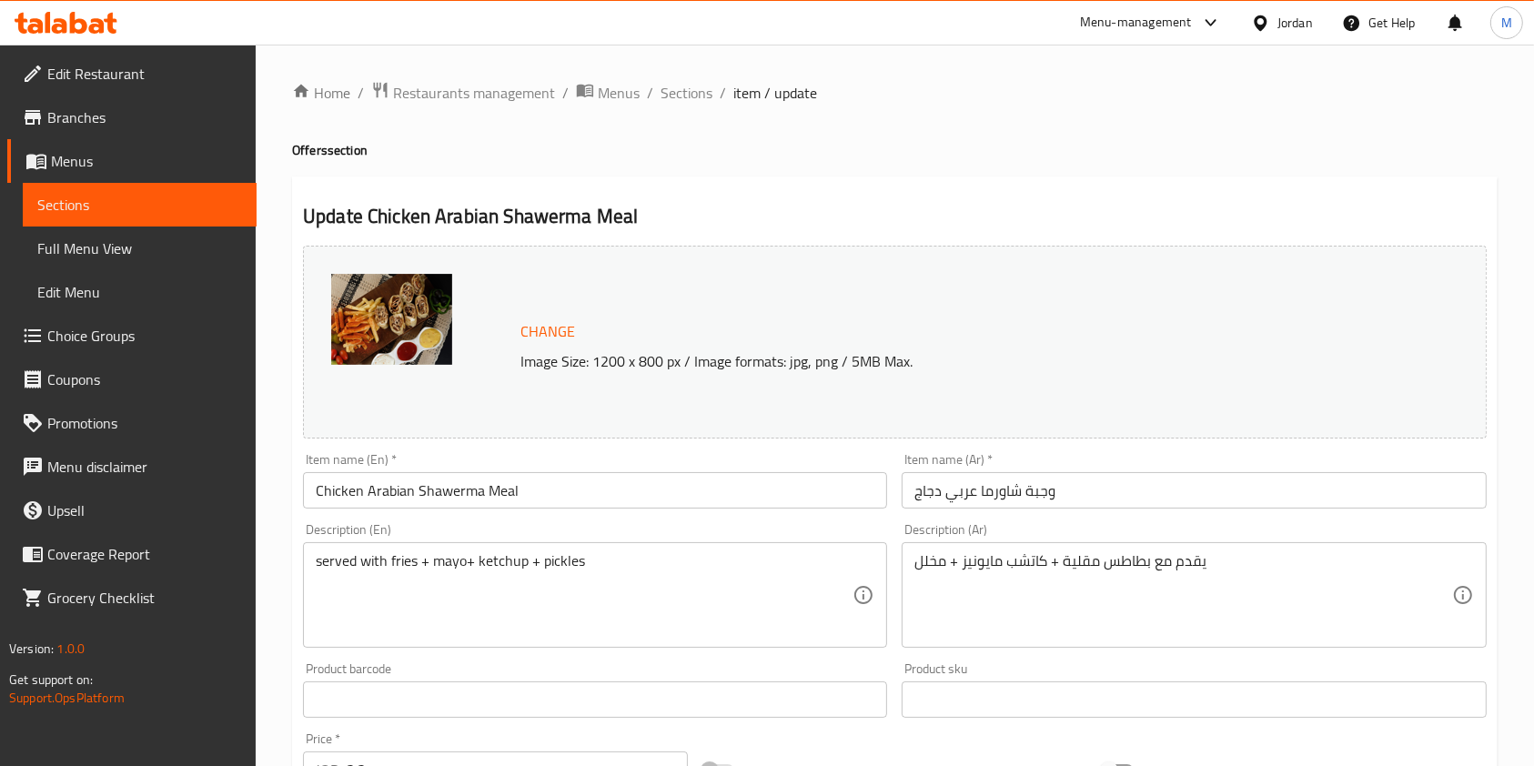
scroll to position [121, 0]
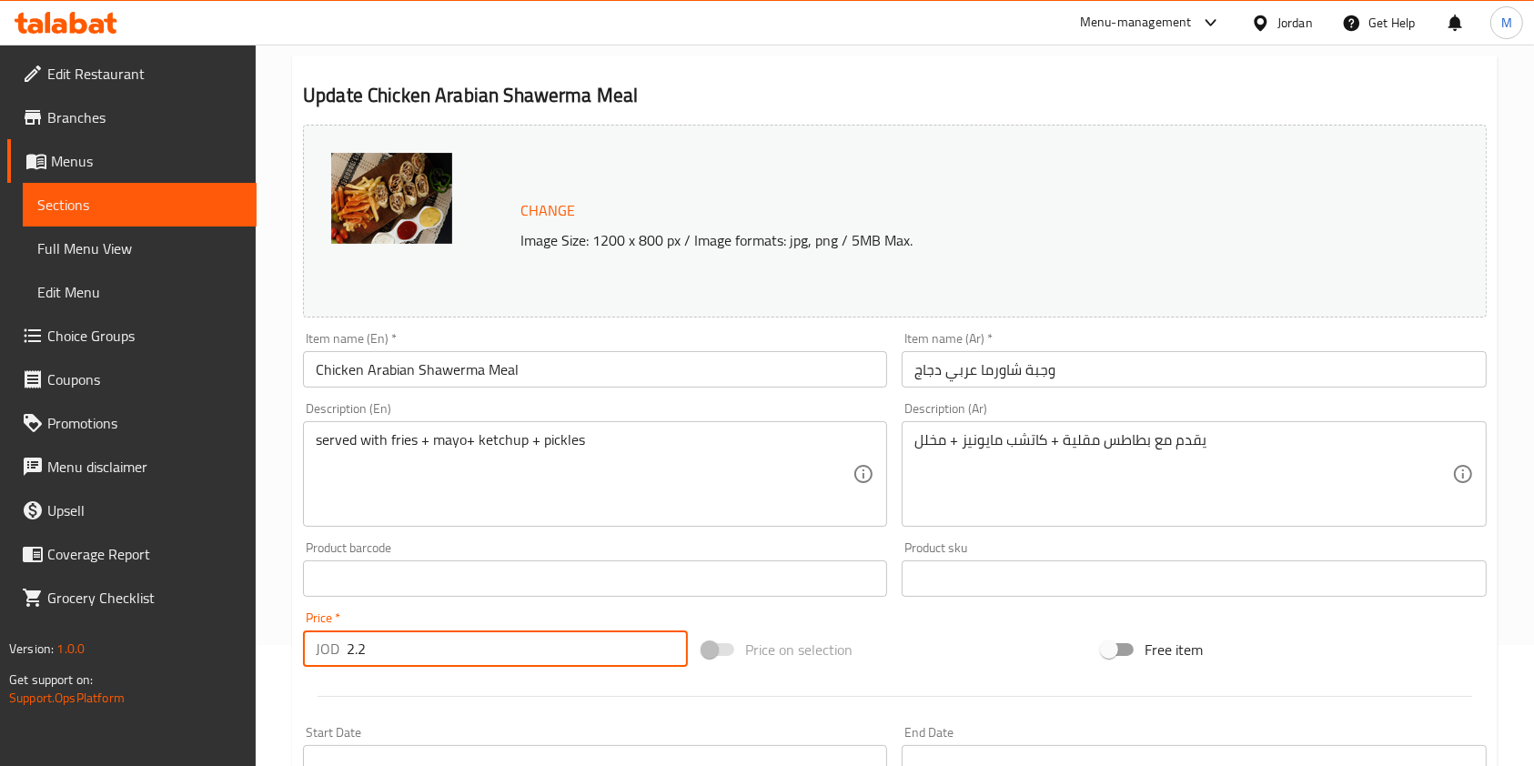
drag, startPoint x: 408, startPoint y: 652, endPoint x: 197, endPoint y: 656, distance: 210.3
click at [197, 656] on div "Edit Restaurant Branches Menus Sections Full Menu View Edit Menu Choice Groups …" at bounding box center [767, 647] width 1534 height 1447
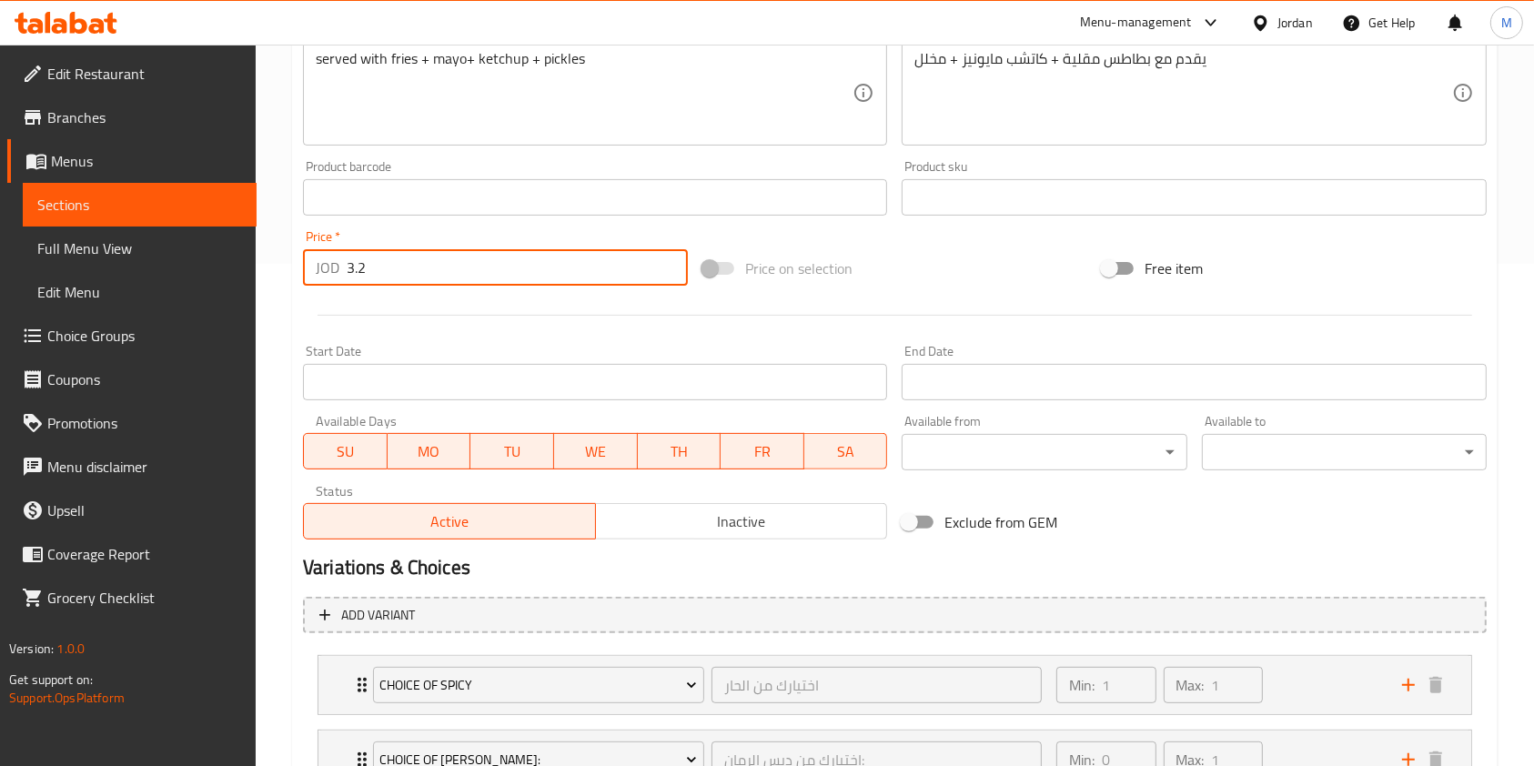
scroll to position [724, 0]
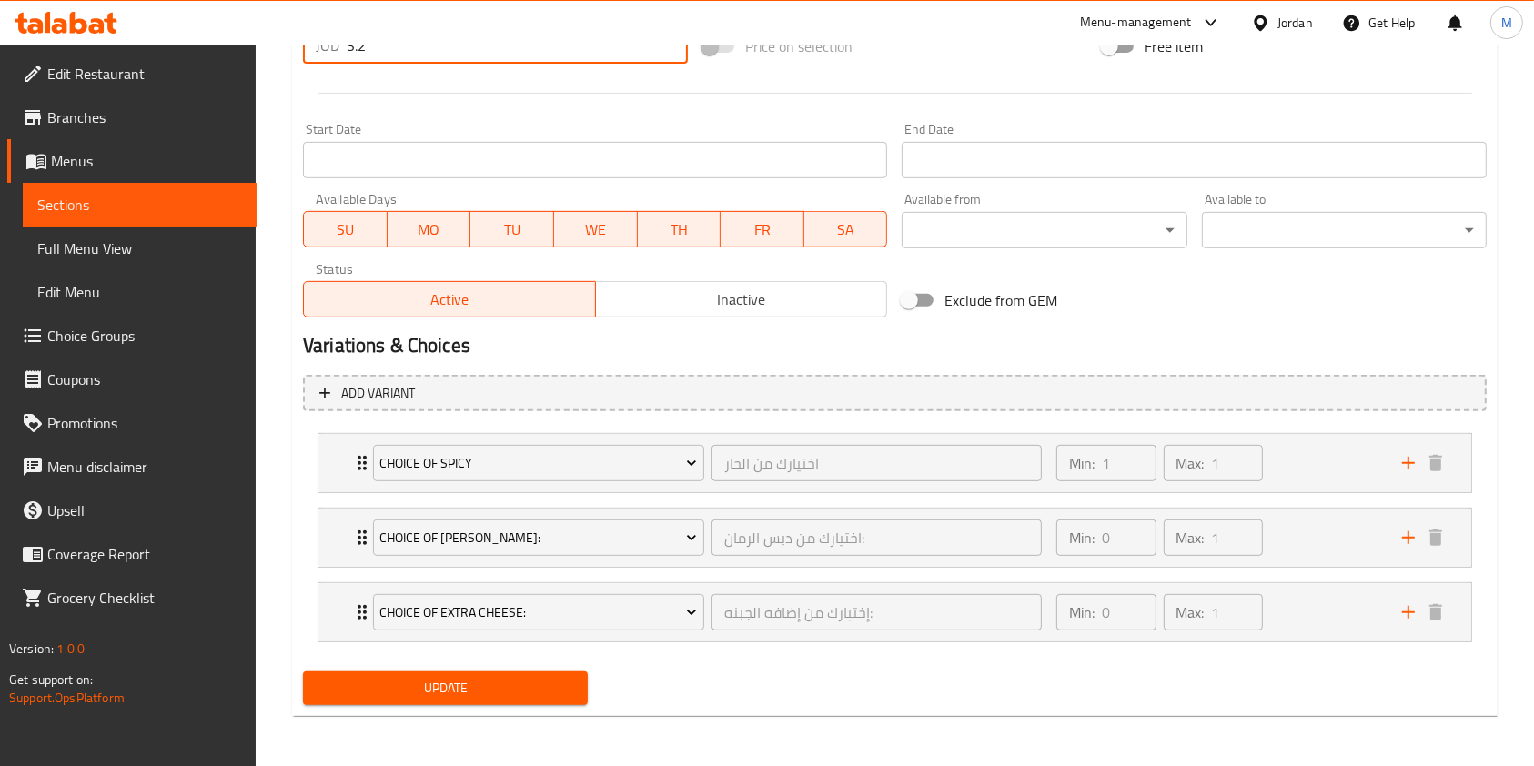
type input "3.2"
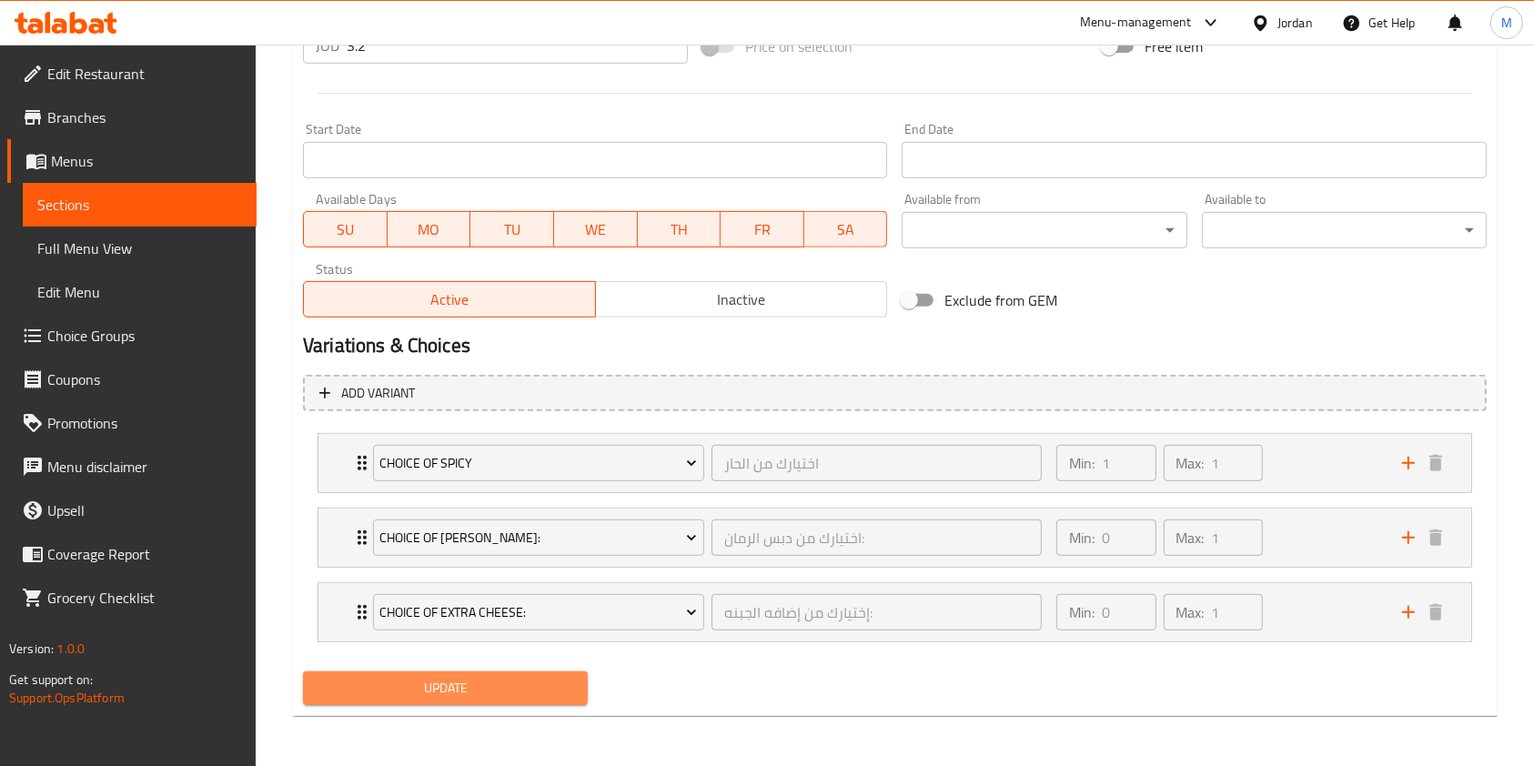
click at [480, 677] on span "Update" at bounding box center [446, 688] width 256 height 23
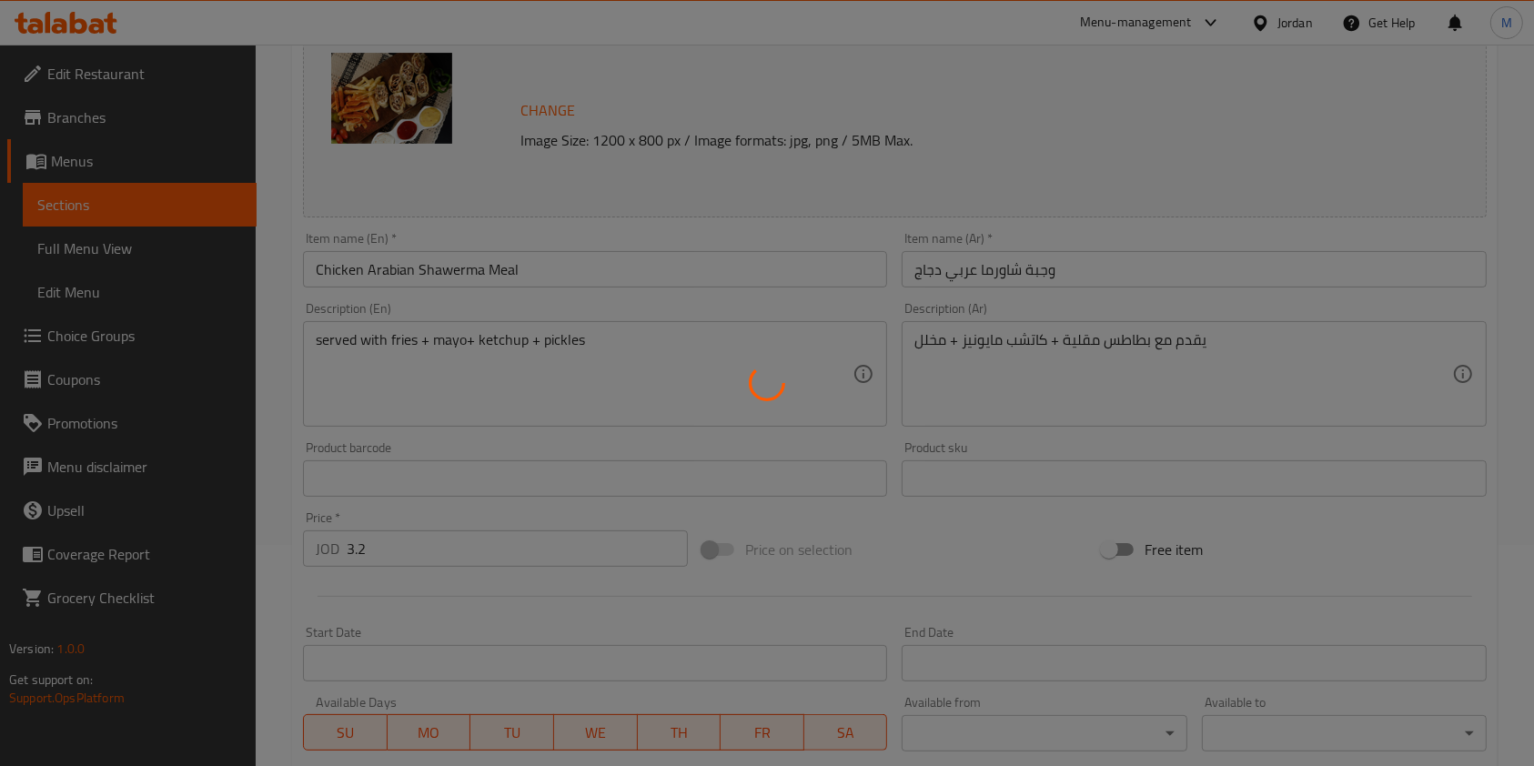
scroll to position [0, 0]
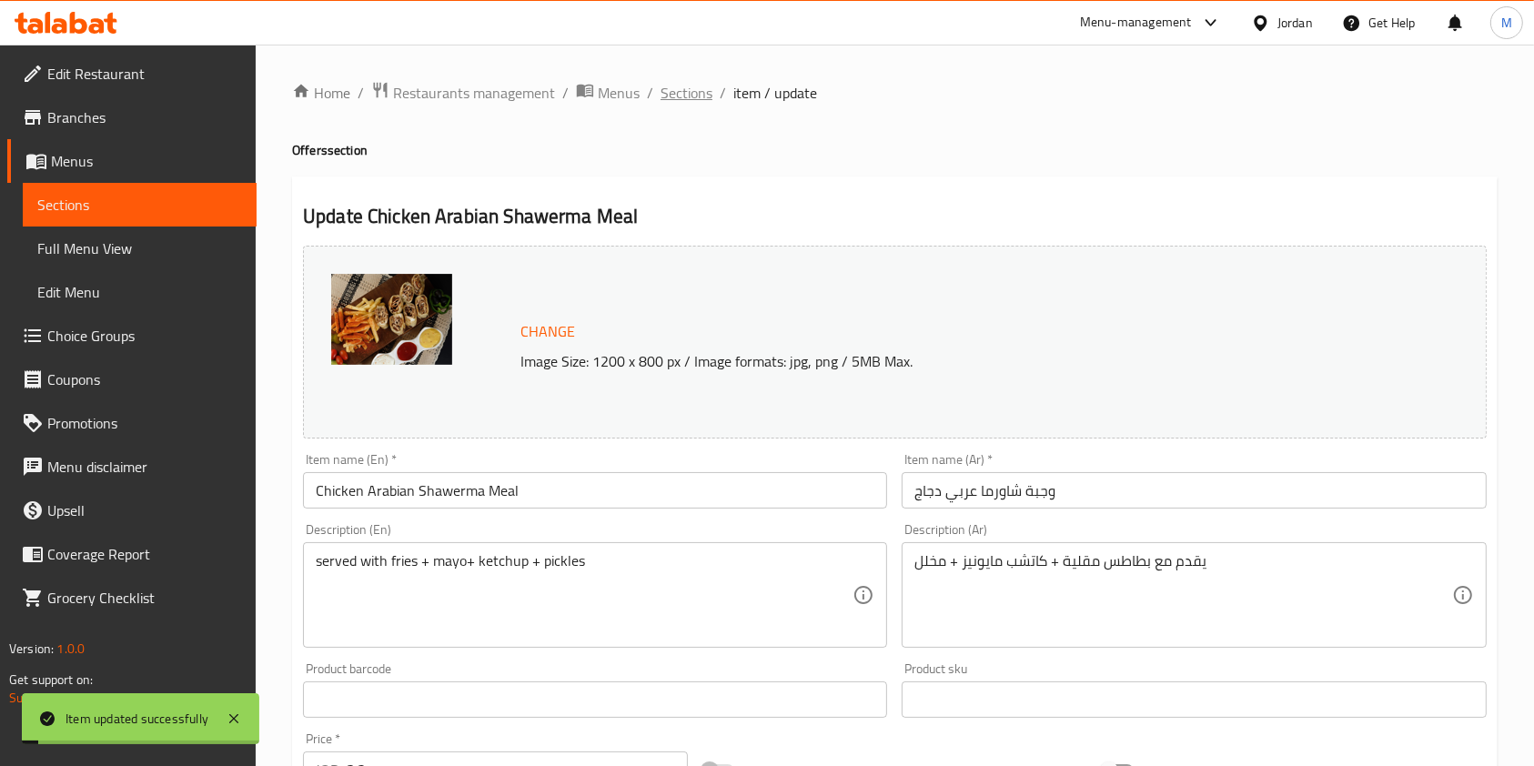
click at [696, 96] on span "Sections" at bounding box center [687, 93] width 52 height 22
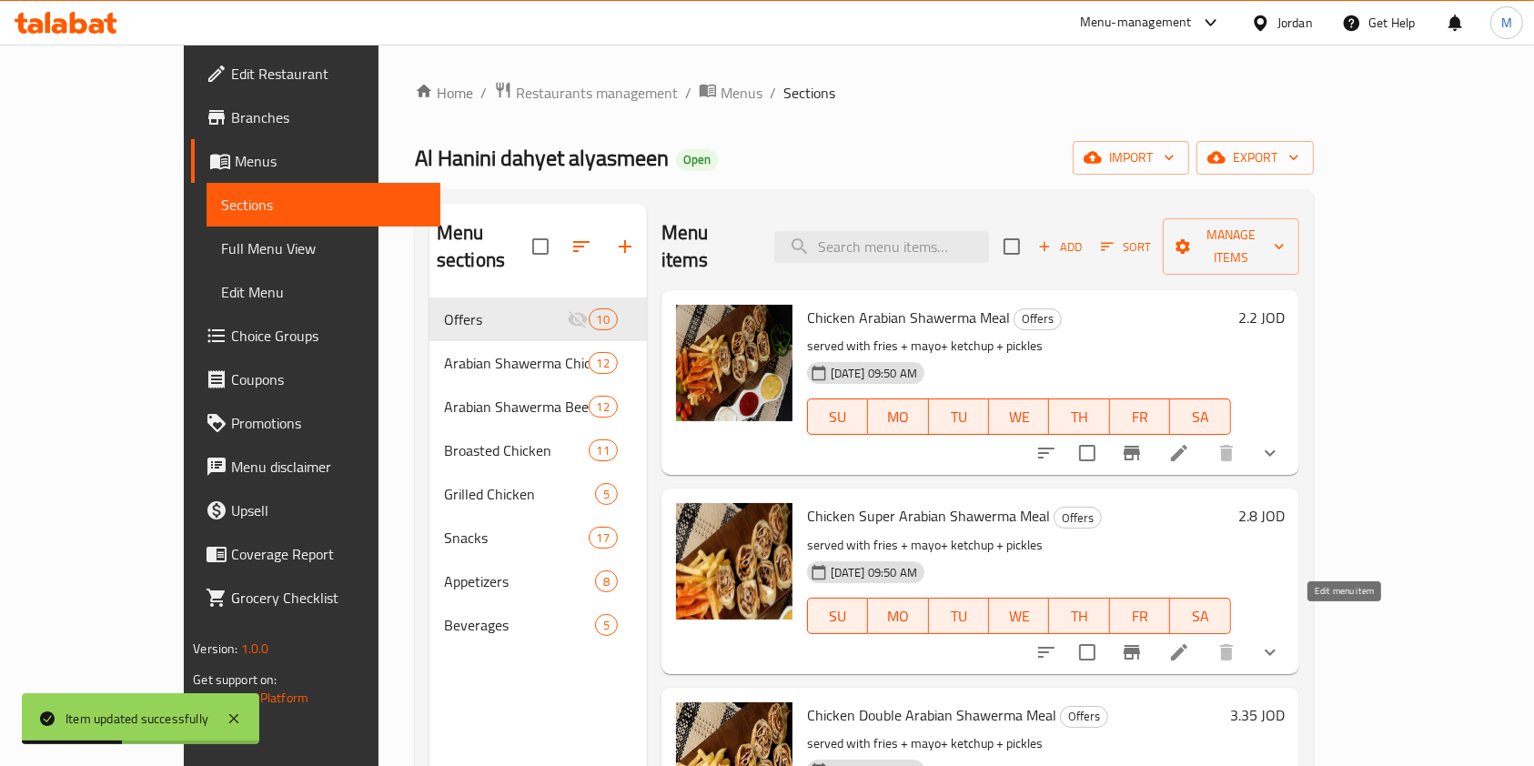
click at [1190, 642] on icon at bounding box center [1179, 653] width 22 height 22
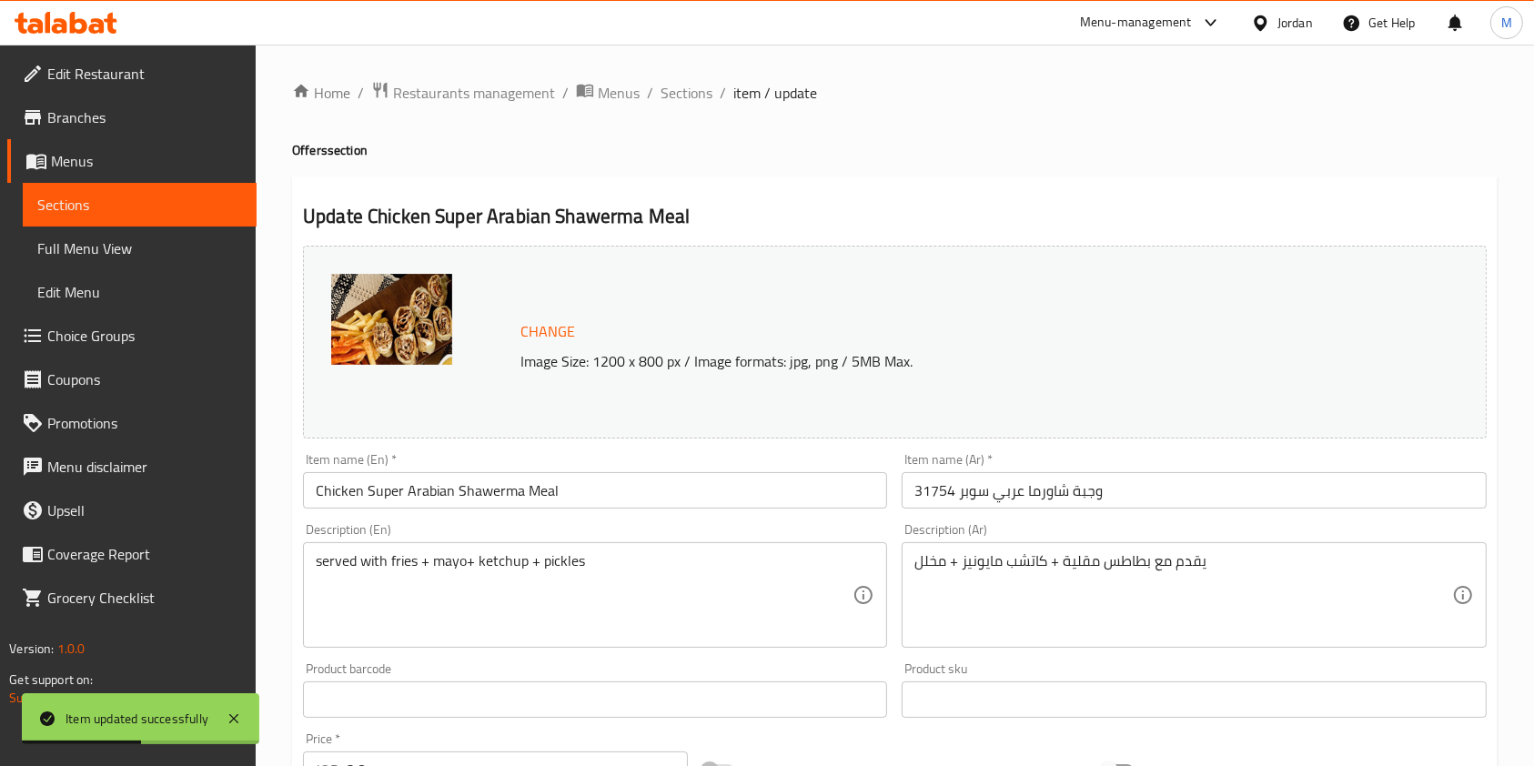
scroll to position [121, 0]
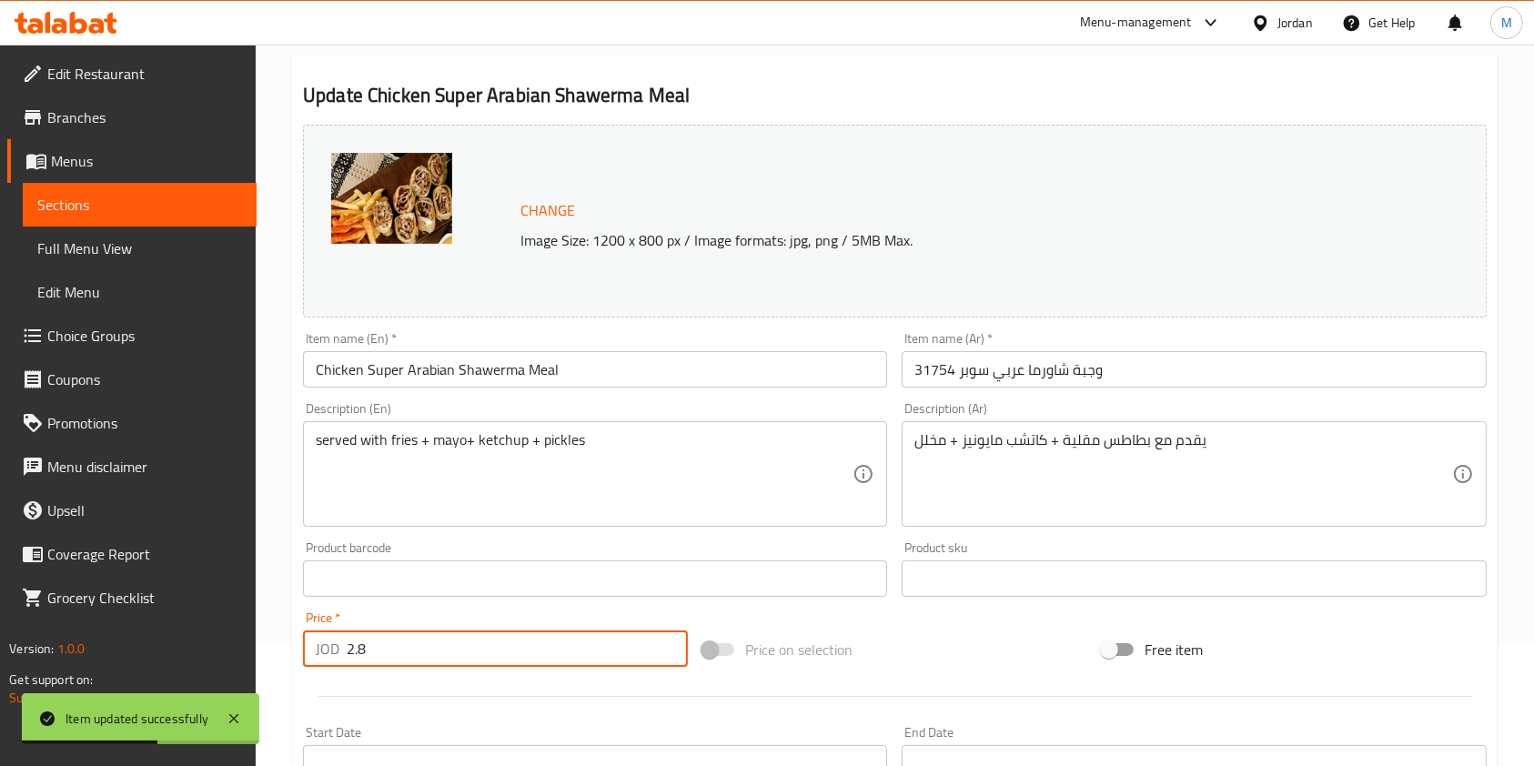
drag, startPoint x: 406, startPoint y: 642, endPoint x: 86, endPoint y: 601, distance: 322.0
click at [122, 603] on div "Edit Restaurant Branches Menus Sections Full Menu View Edit Menu Choice Groups …" at bounding box center [767, 647] width 1534 height 1447
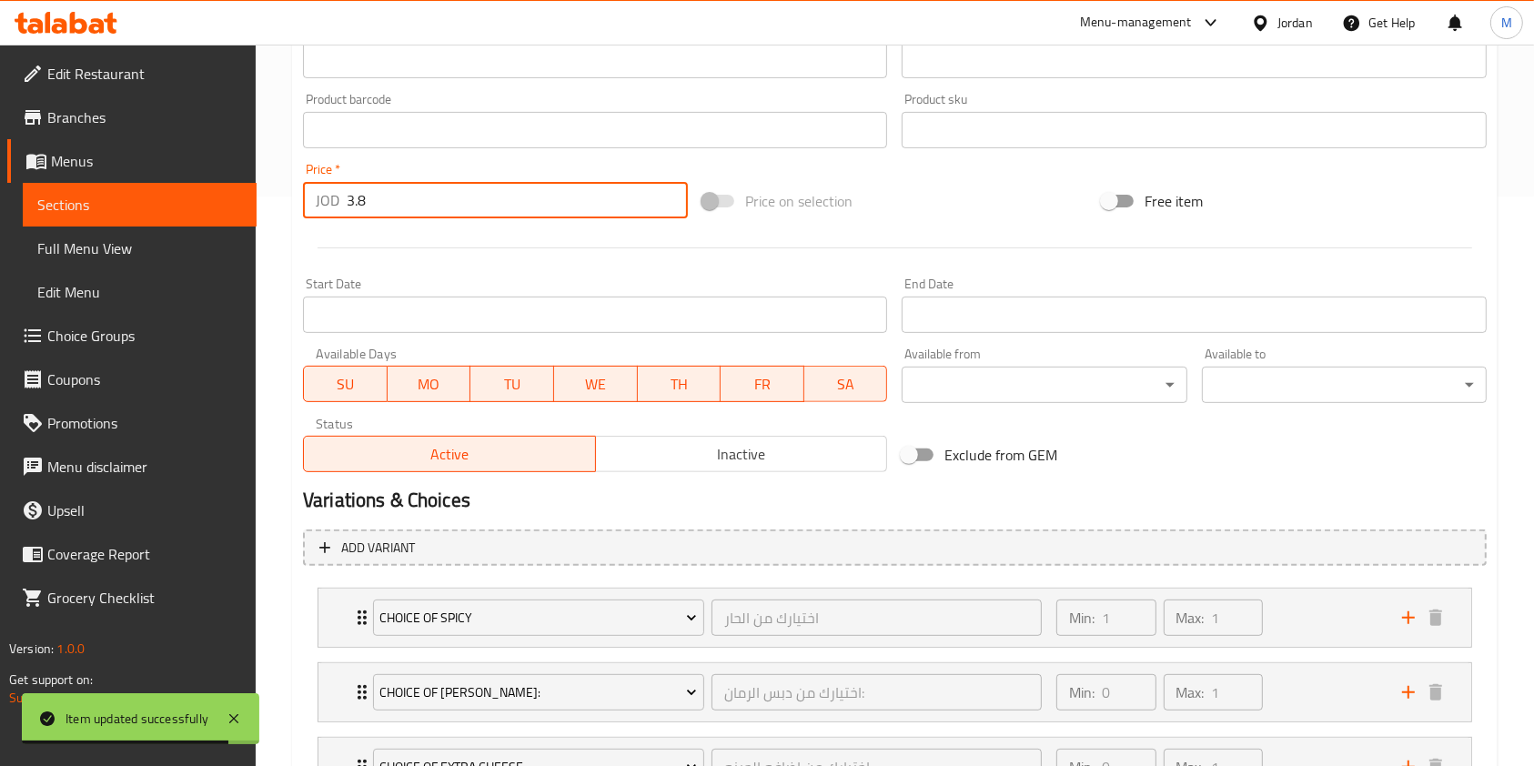
scroll to position [724, 0]
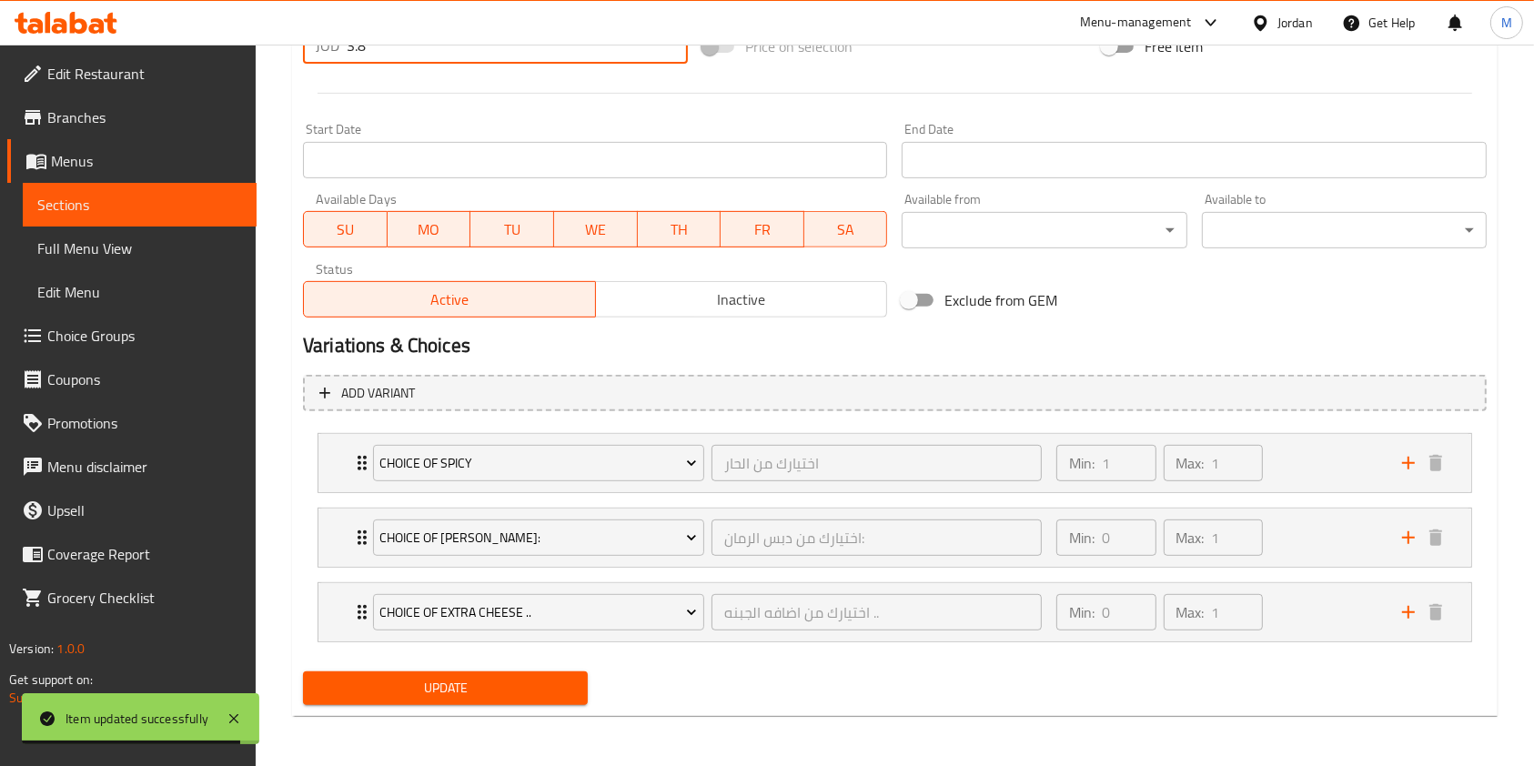
type input "3.8"
click at [486, 696] on span "Update" at bounding box center [446, 688] width 256 height 23
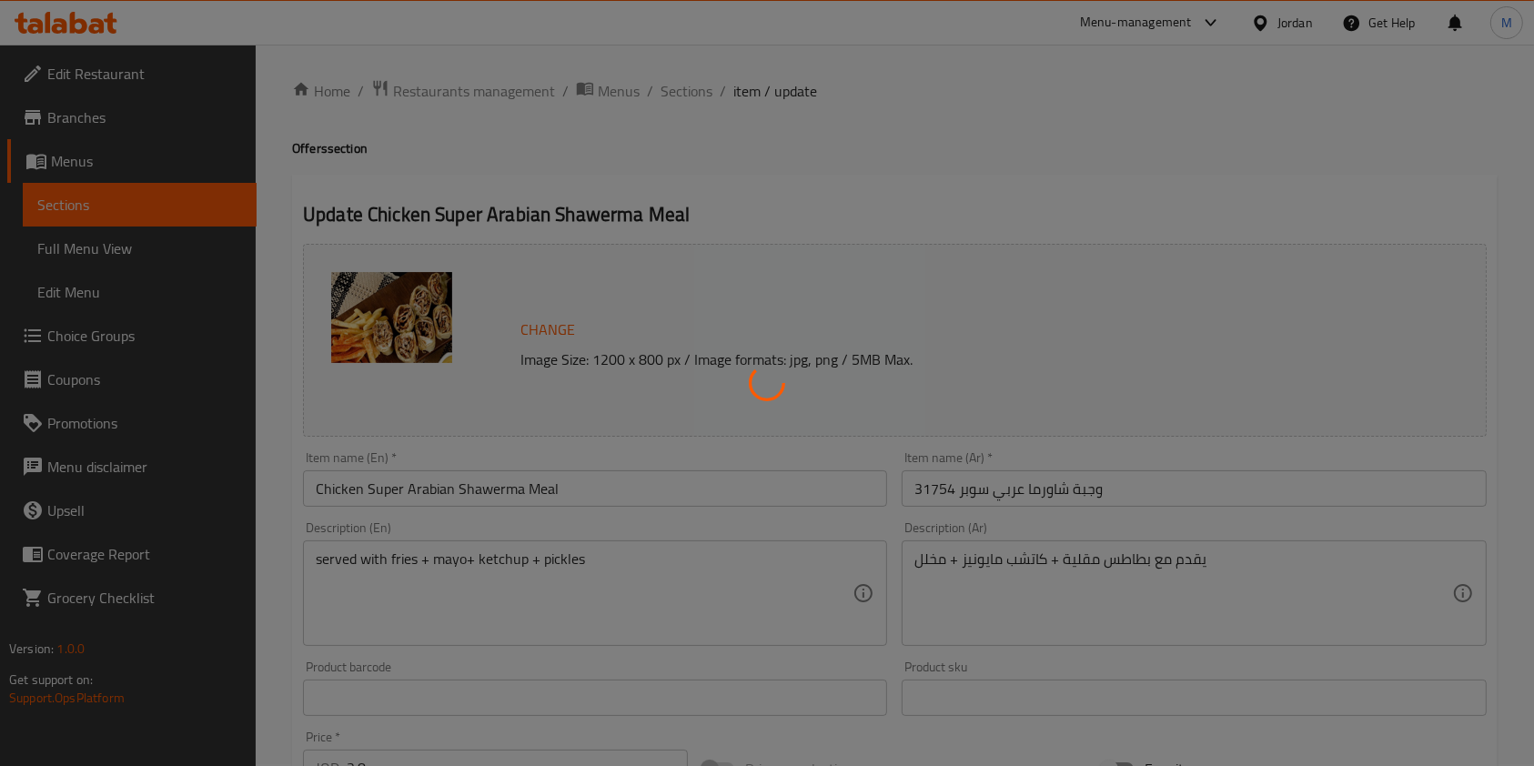
scroll to position [0, 0]
click at [675, 98] on div at bounding box center [767, 383] width 1534 height 766
click at [714, 134] on div at bounding box center [767, 383] width 1534 height 766
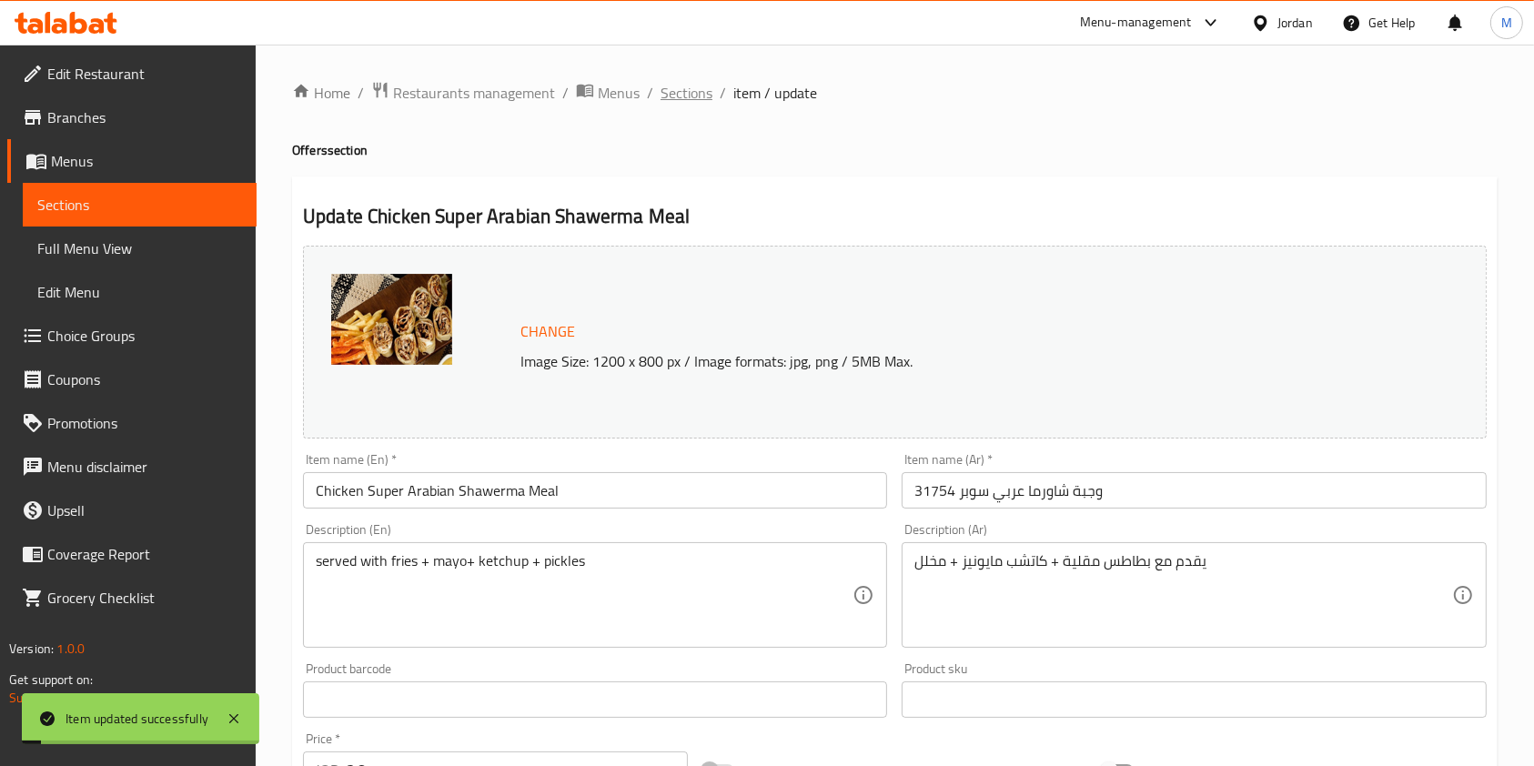
click at [695, 102] on span "Sections" at bounding box center [687, 93] width 52 height 22
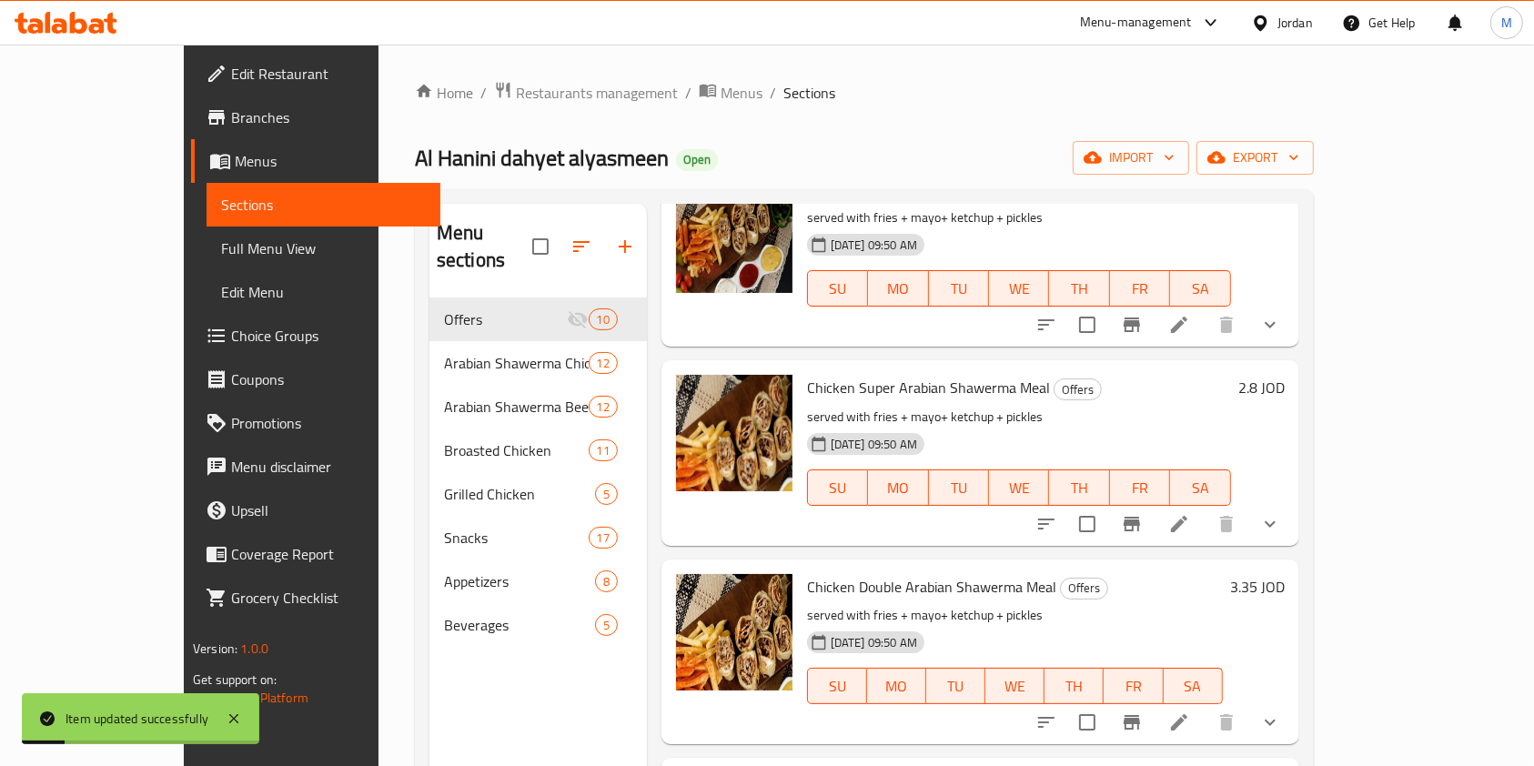
scroll to position [242, 0]
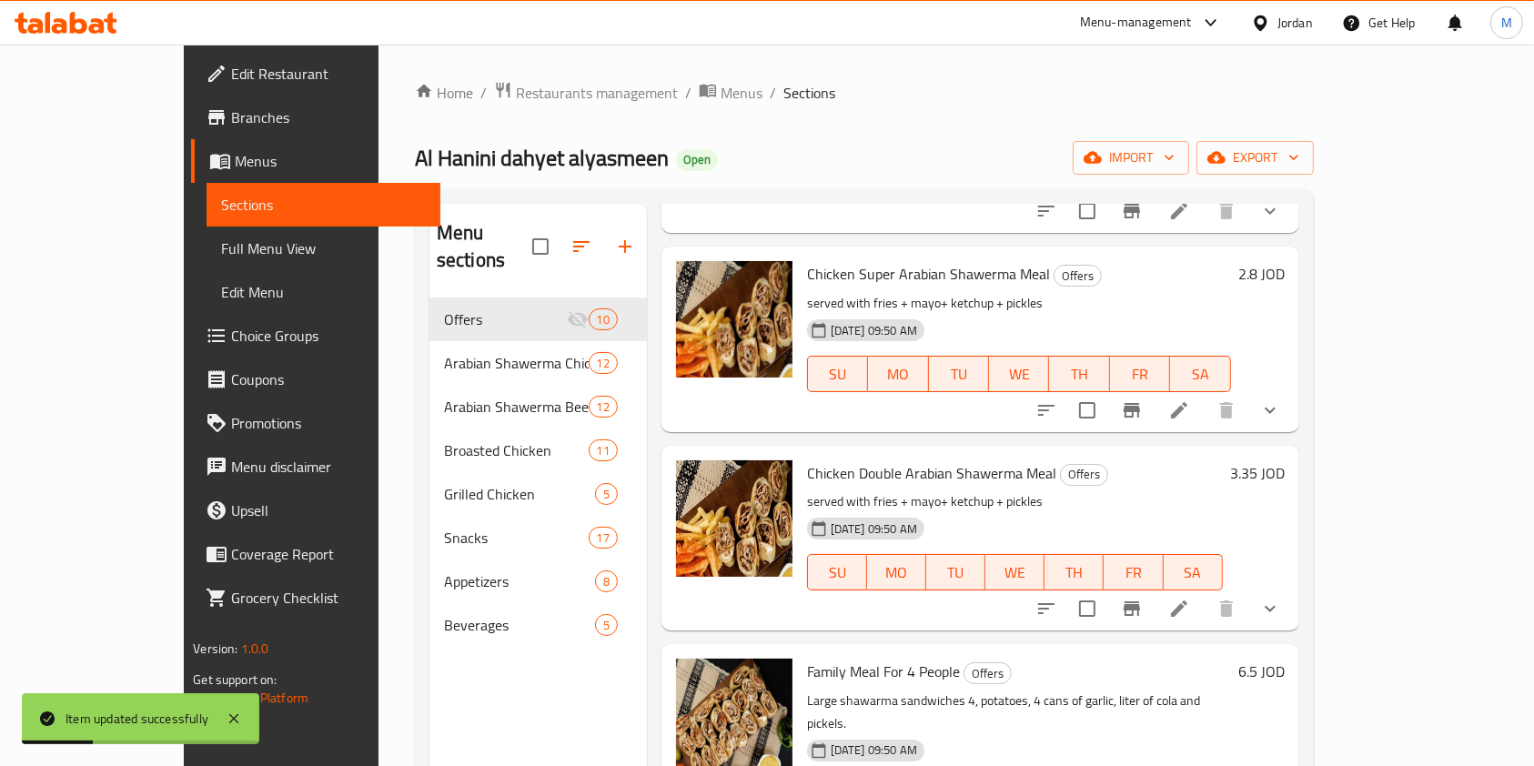
click at [1205, 592] on li at bounding box center [1179, 608] width 51 height 33
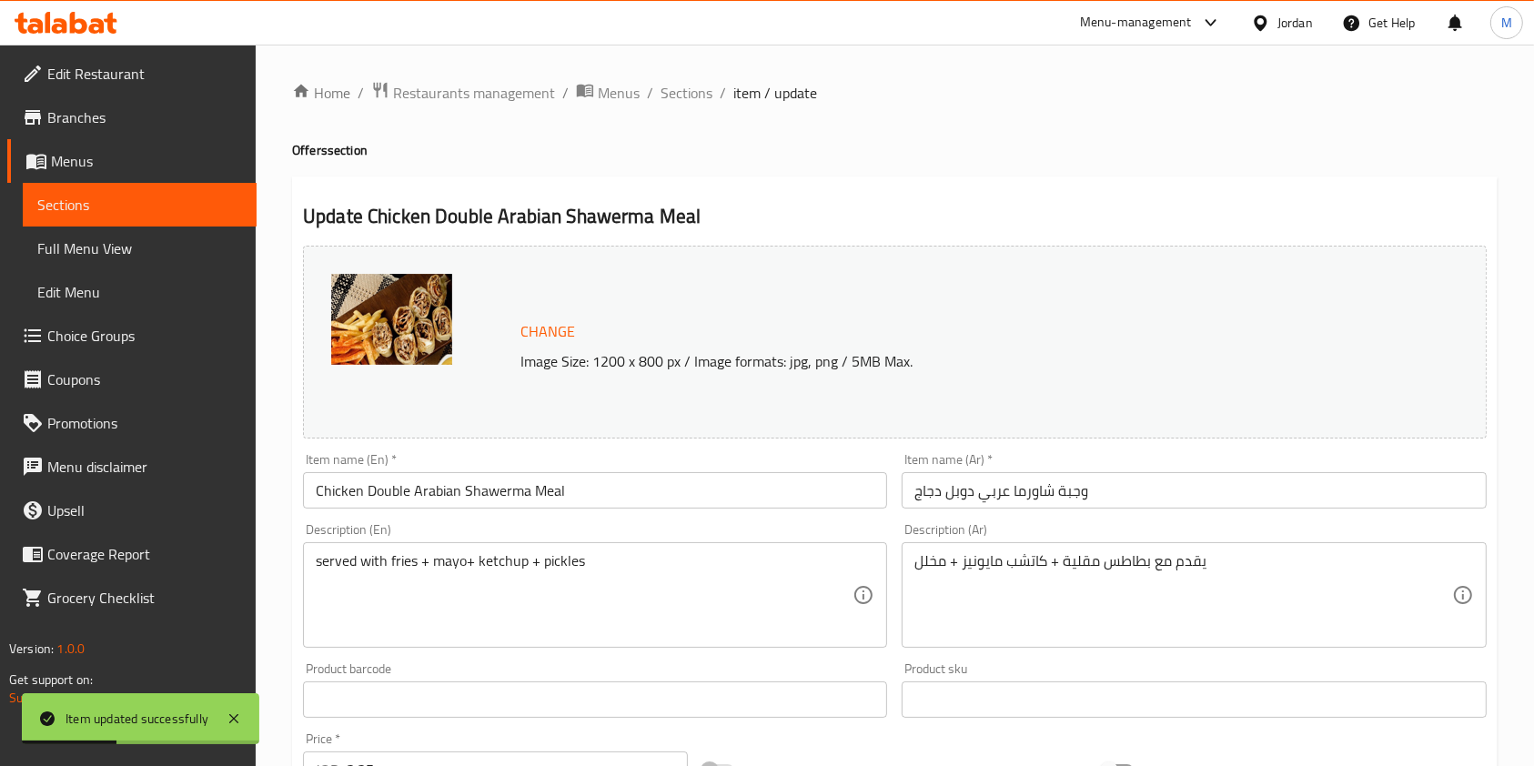
scroll to position [242, 0]
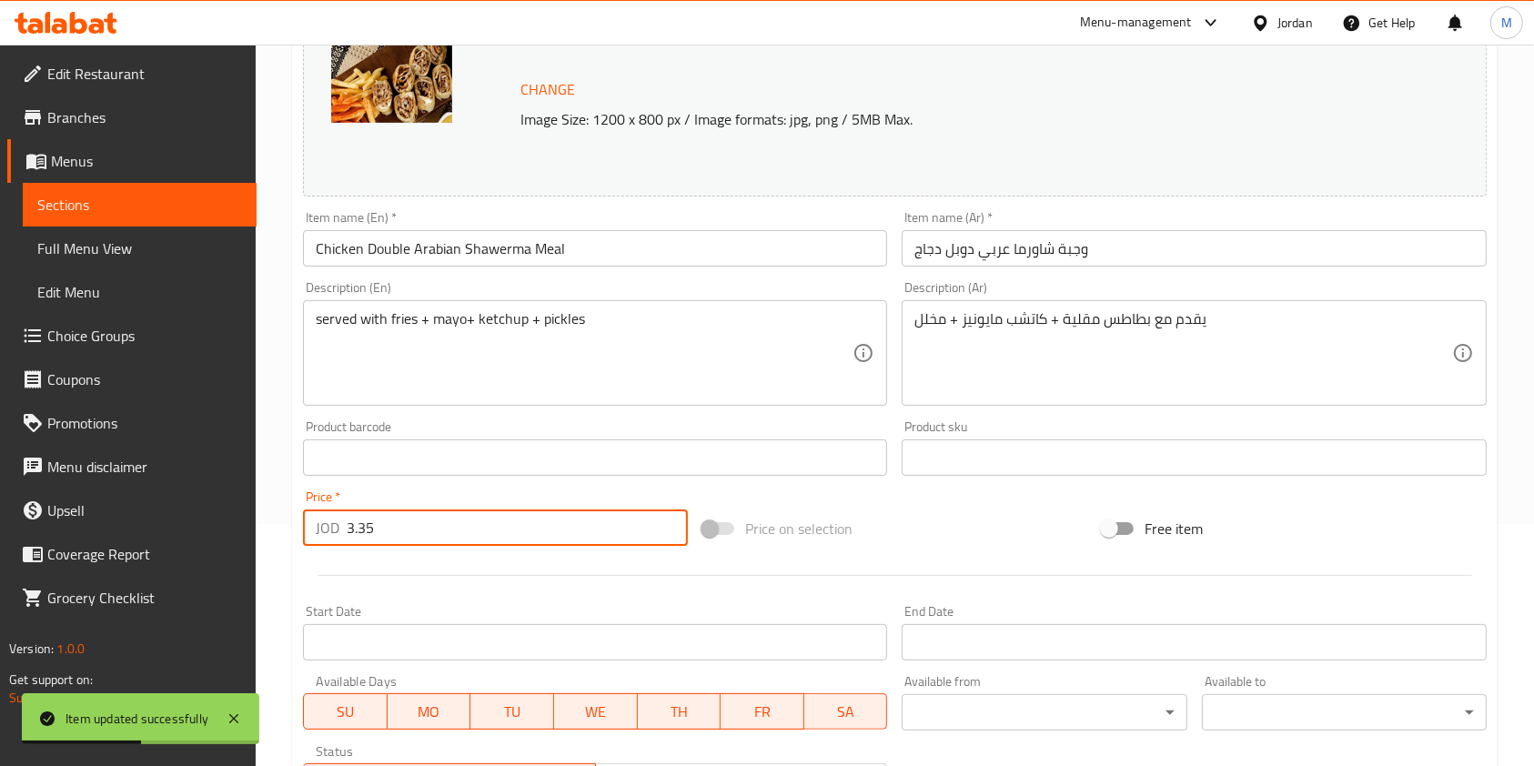
drag, startPoint x: 328, startPoint y: 526, endPoint x: 0, endPoint y: 473, distance: 331.8
click at [66, 501] on div "Edit Restaurant Branches Menus Sections Full Menu View Edit Menu Choice Groups …" at bounding box center [767, 526] width 1534 height 1447
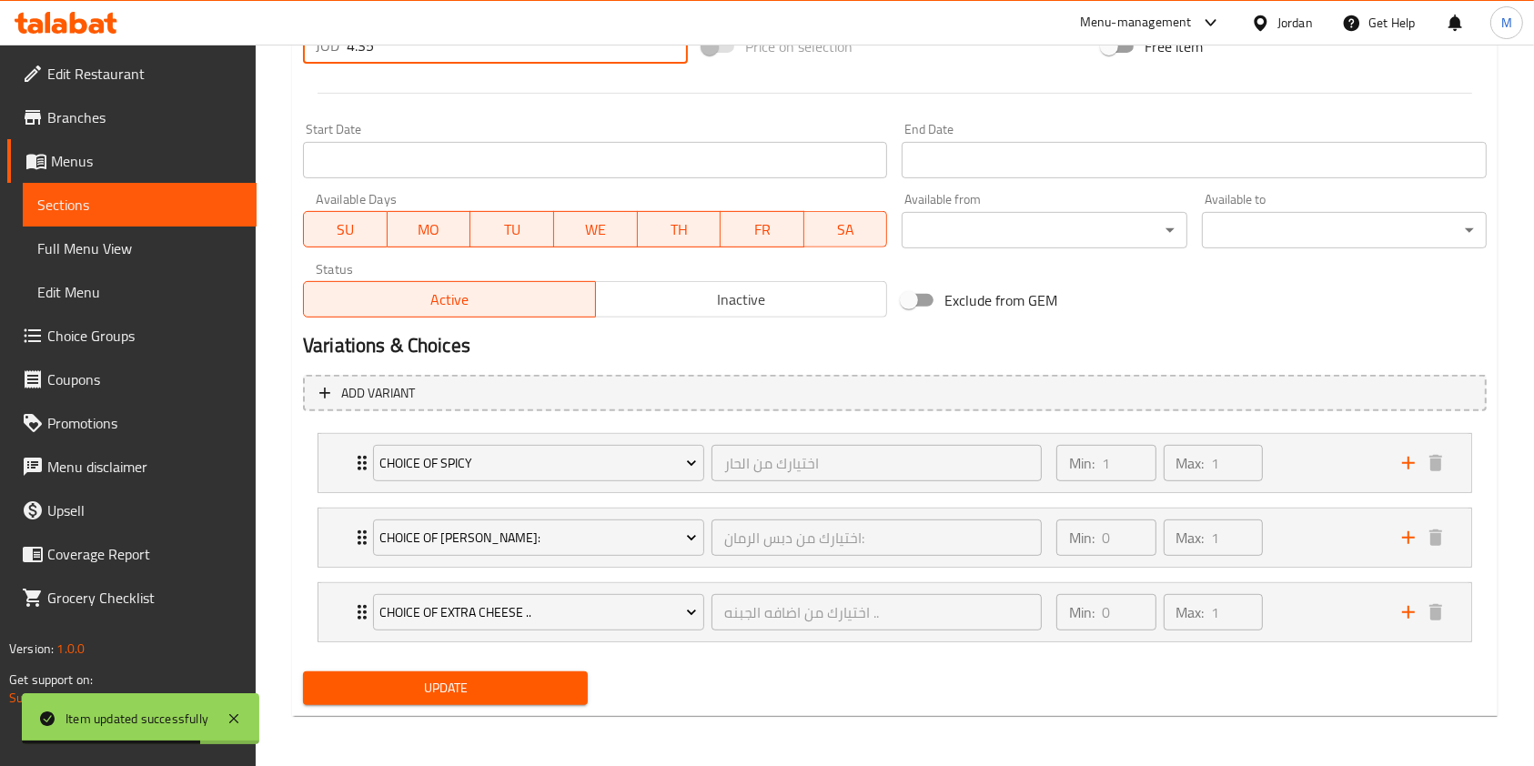
type input "4.35"
click at [450, 677] on span "Update" at bounding box center [446, 688] width 256 height 23
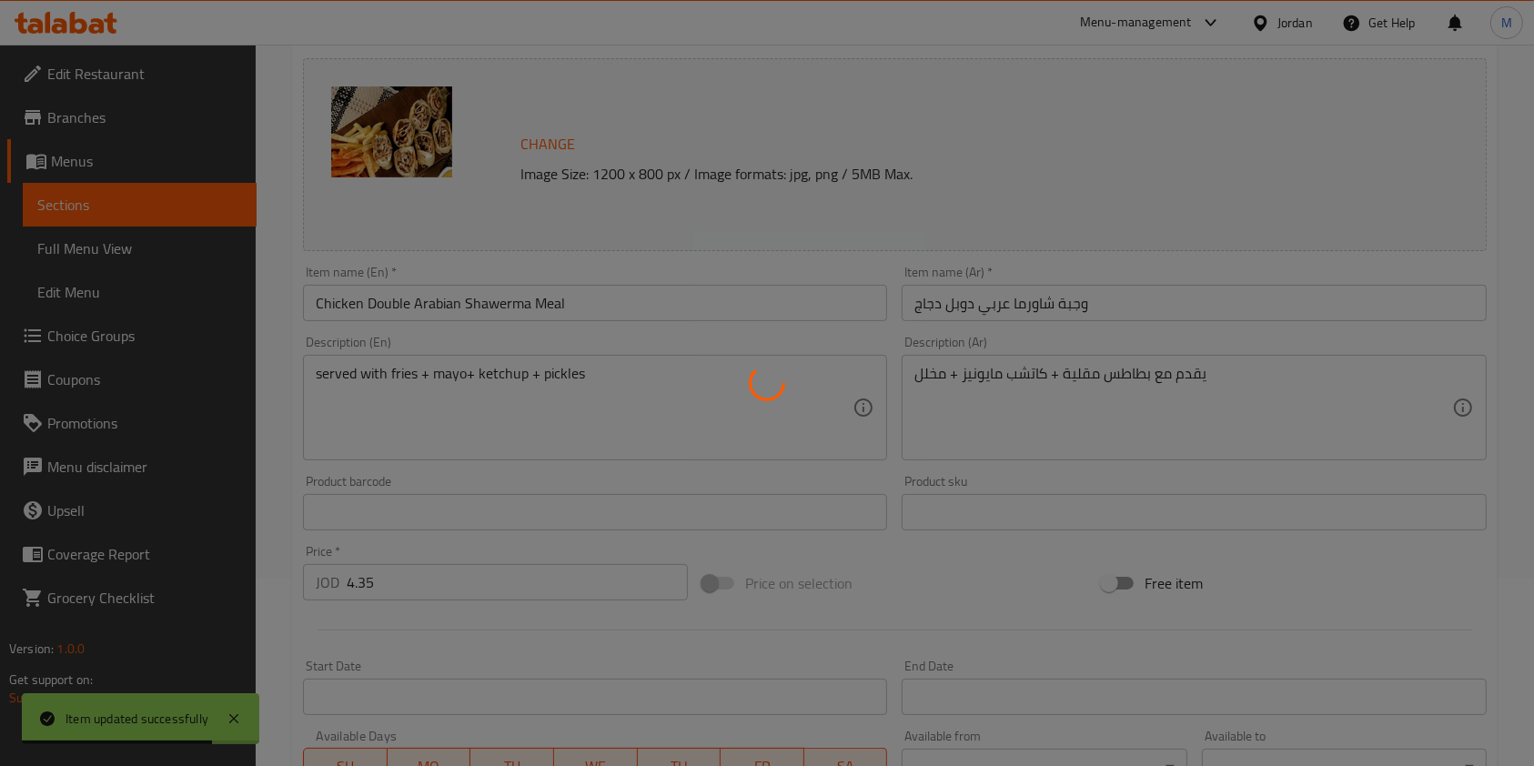
scroll to position [0, 0]
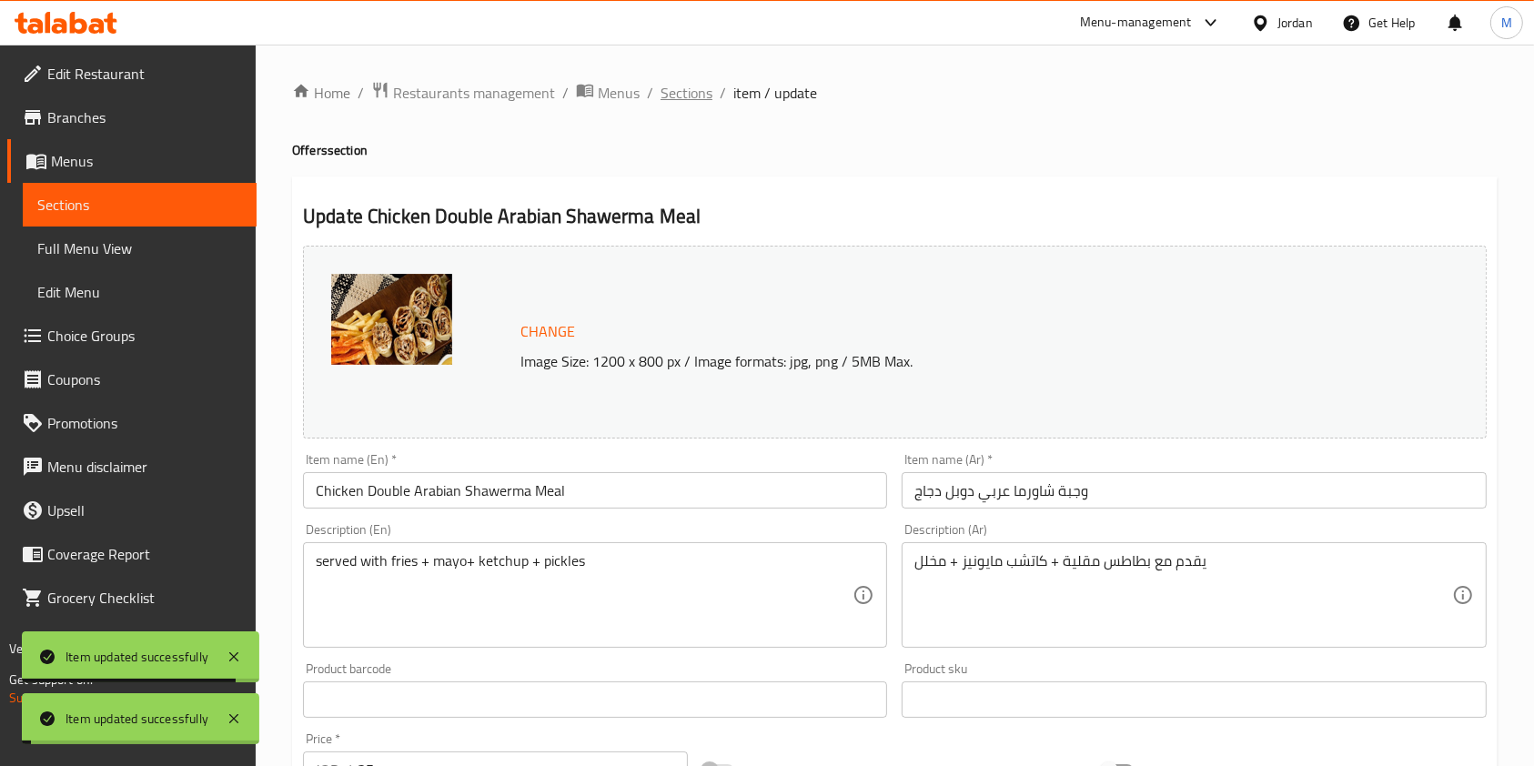
click at [689, 99] on span "Sections" at bounding box center [687, 93] width 52 height 22
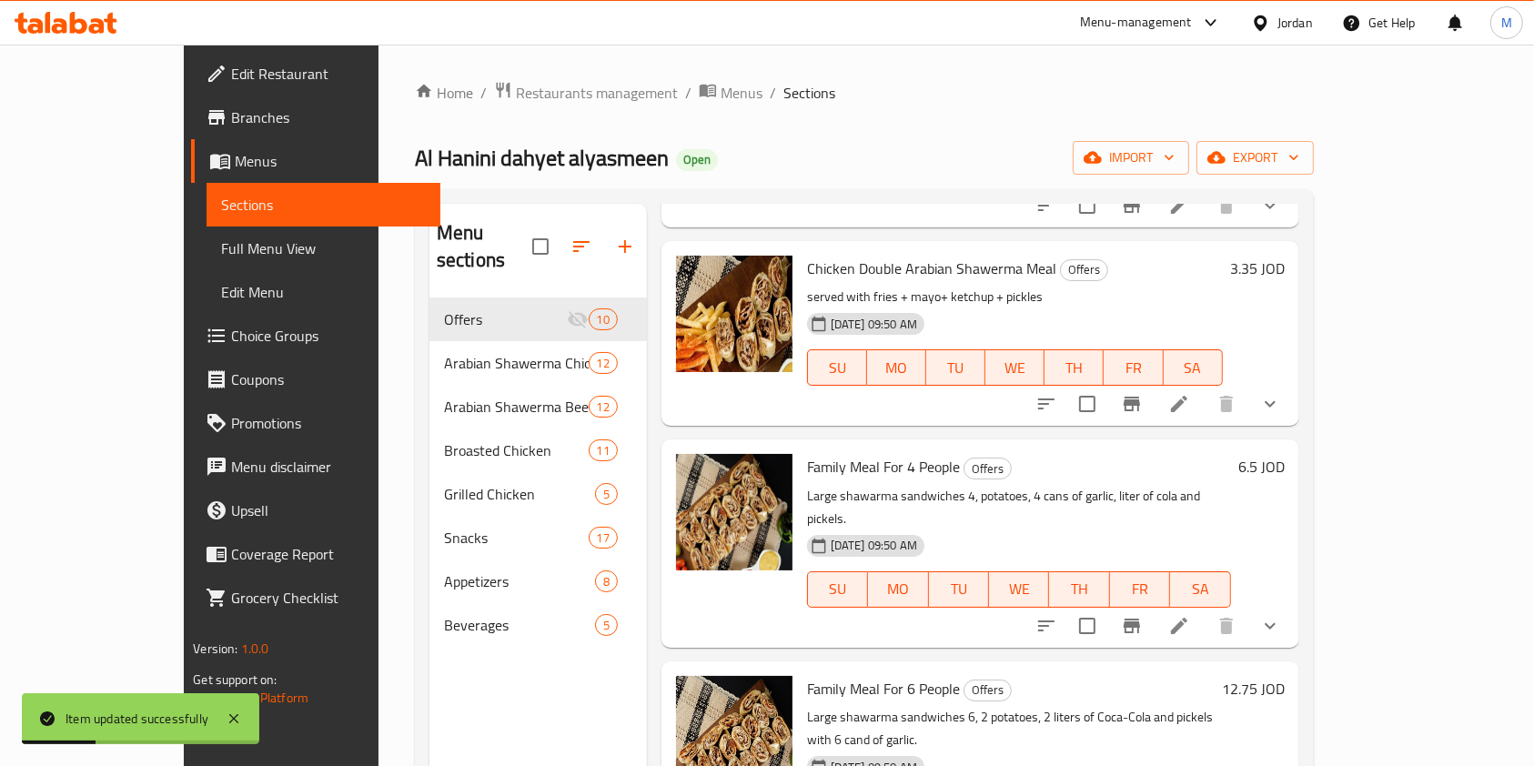
scroll to position [485, 0]
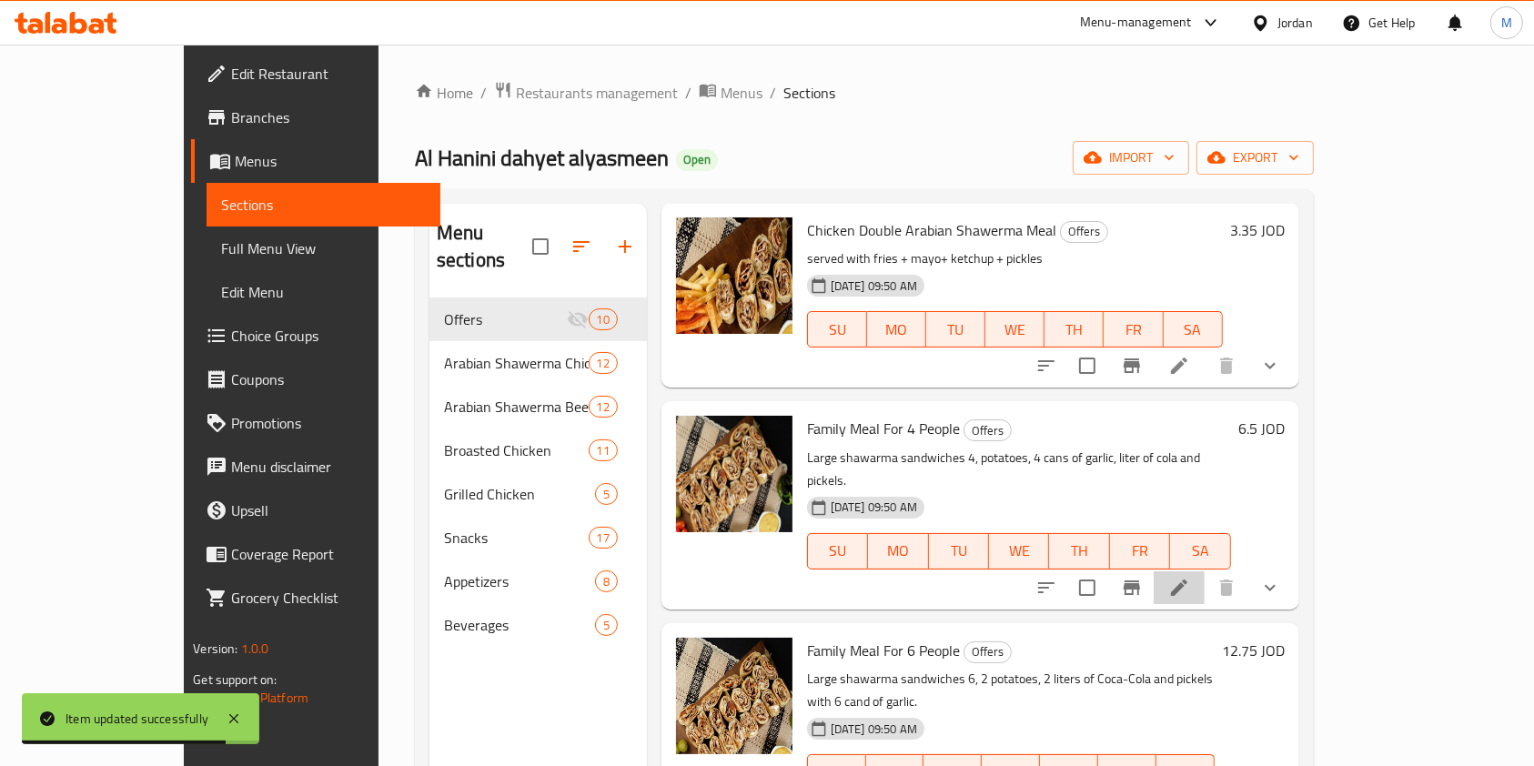
click at [1205, 571] on li at bounding box center [1179, 587] width 51 height 33
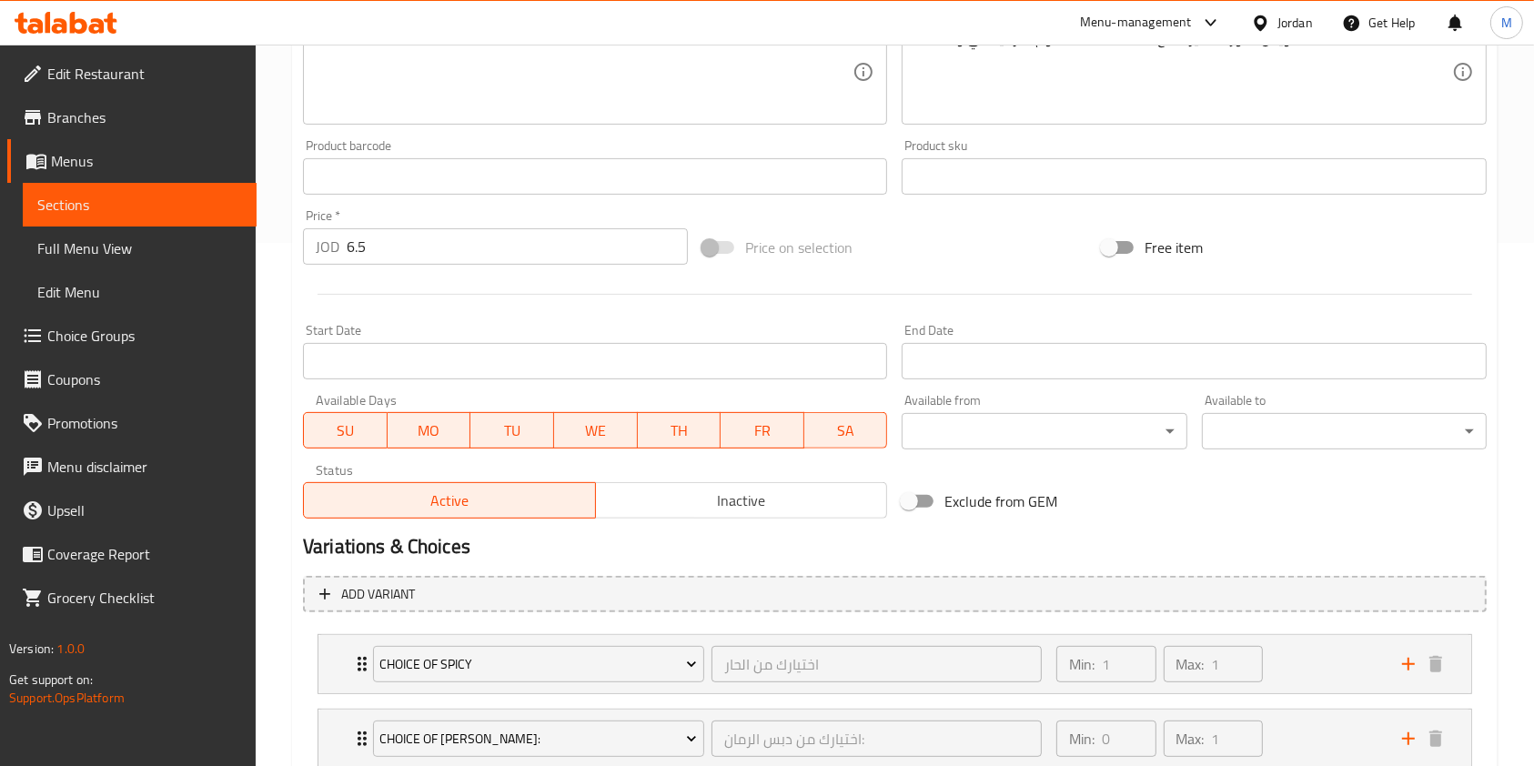
scroll to position [485, 0]
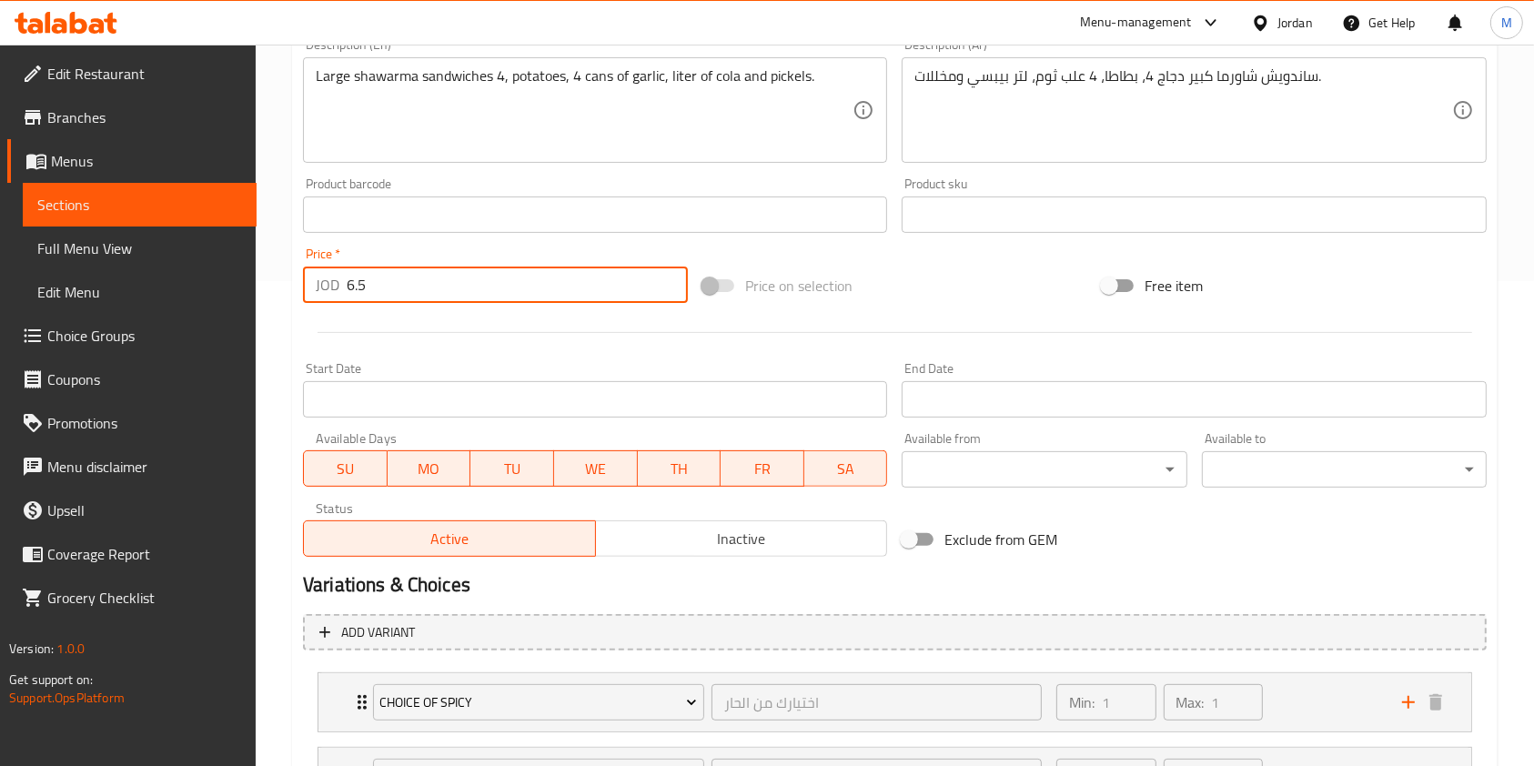
drag, startPoint x: 401, startPoint y: 288, endPoint x: 159, endPoint y: 300, distance: 242.4
click at [177, 302] on div "Edit Restaurant Branches Menus Sections Full Menu View Edit Menu Choice Groups …" at bounding box center [767, 283] width 1534 height 1447
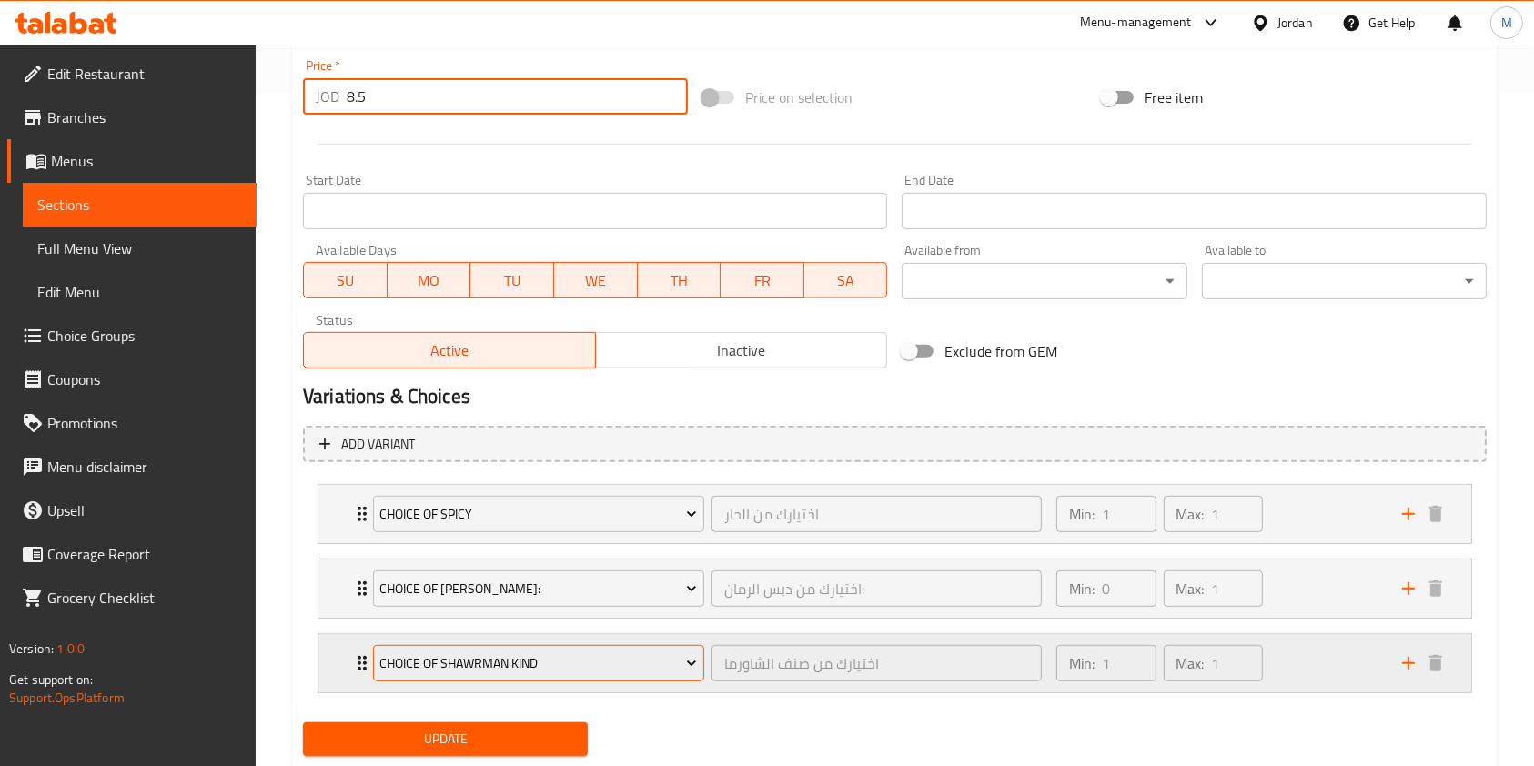
scroll to position [724, 0]
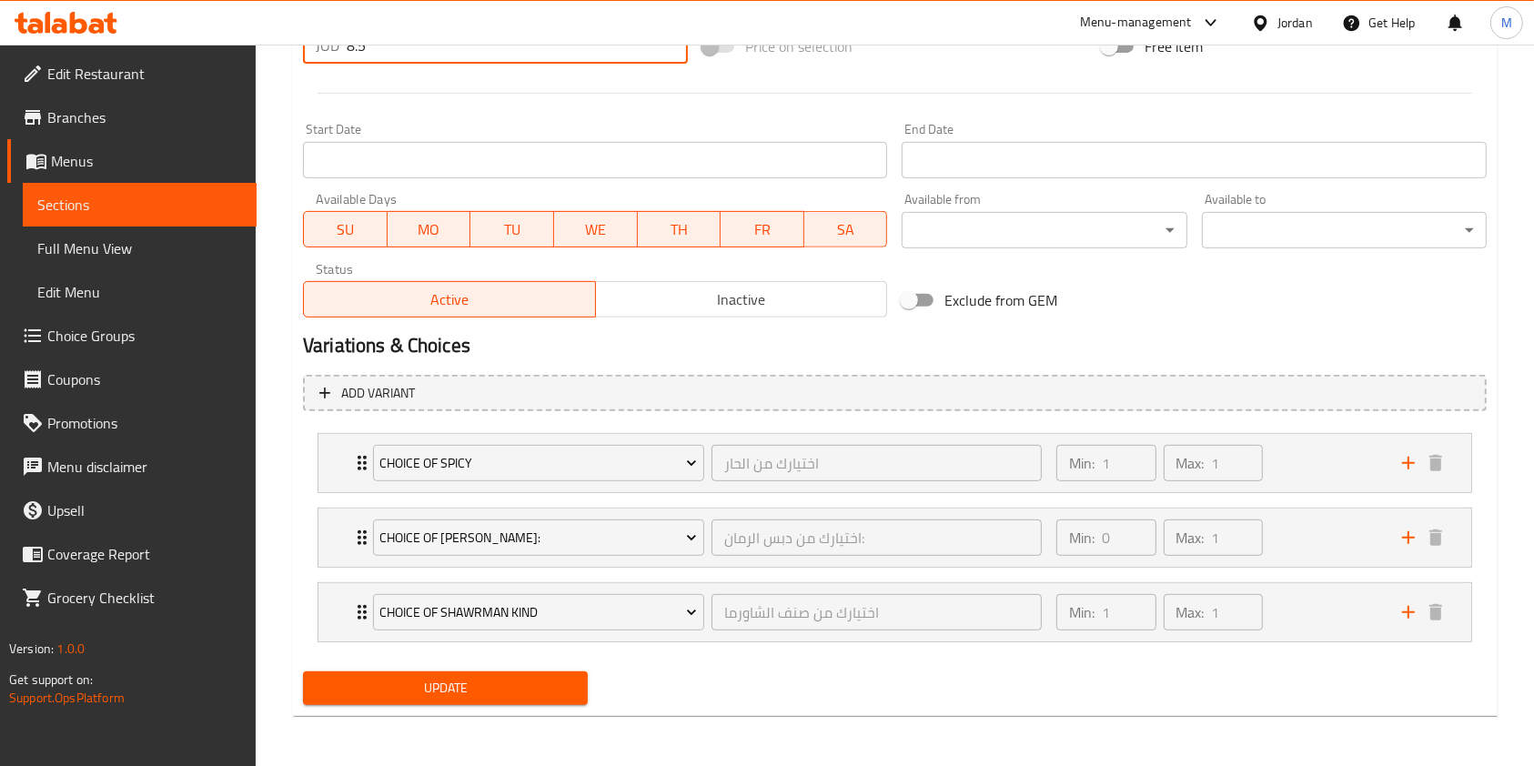
type input "8.5"
click at [431, 689] on span "Update" at bounding box center [446, 688] width 256 height 23
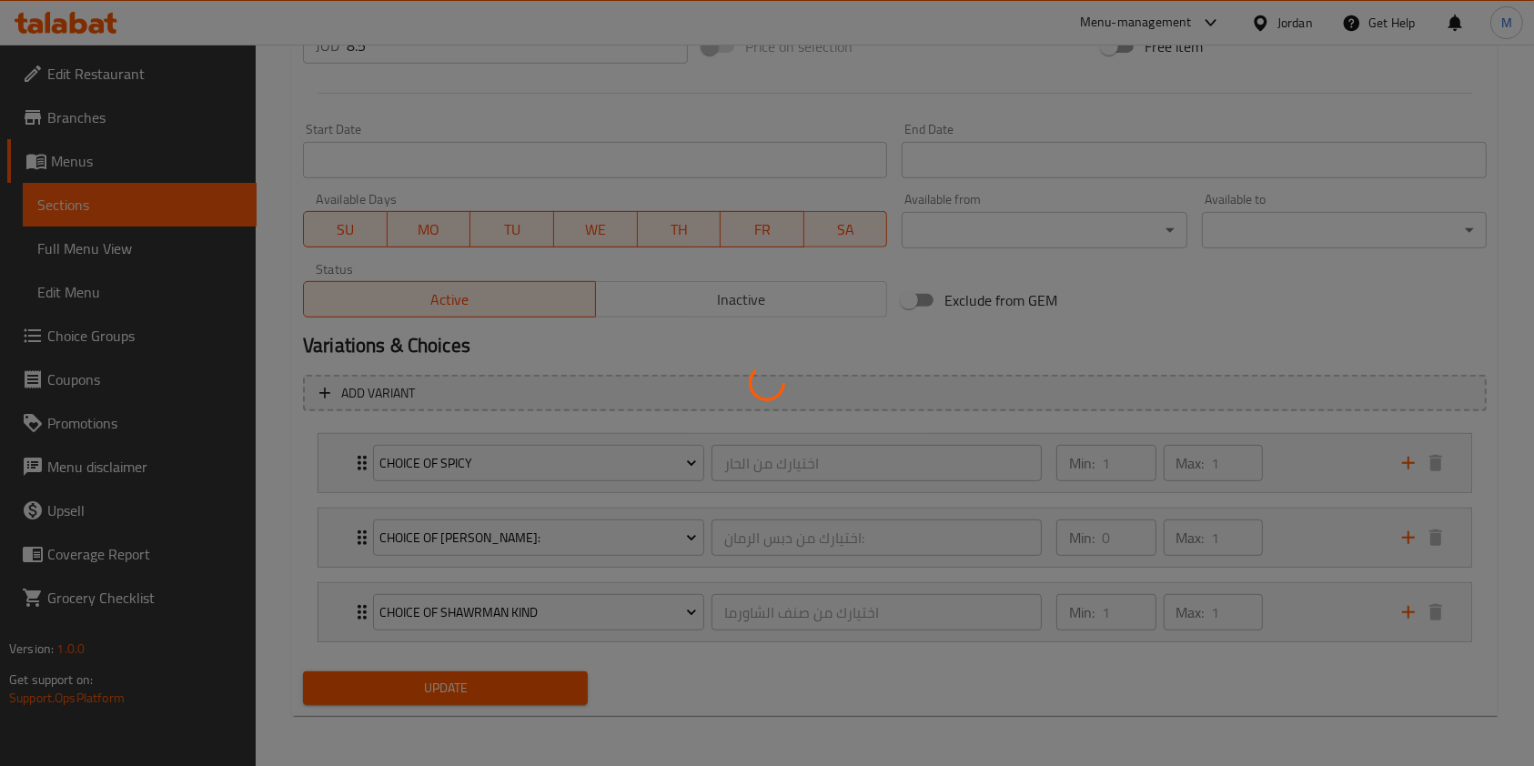
scroll to position [0, 0]
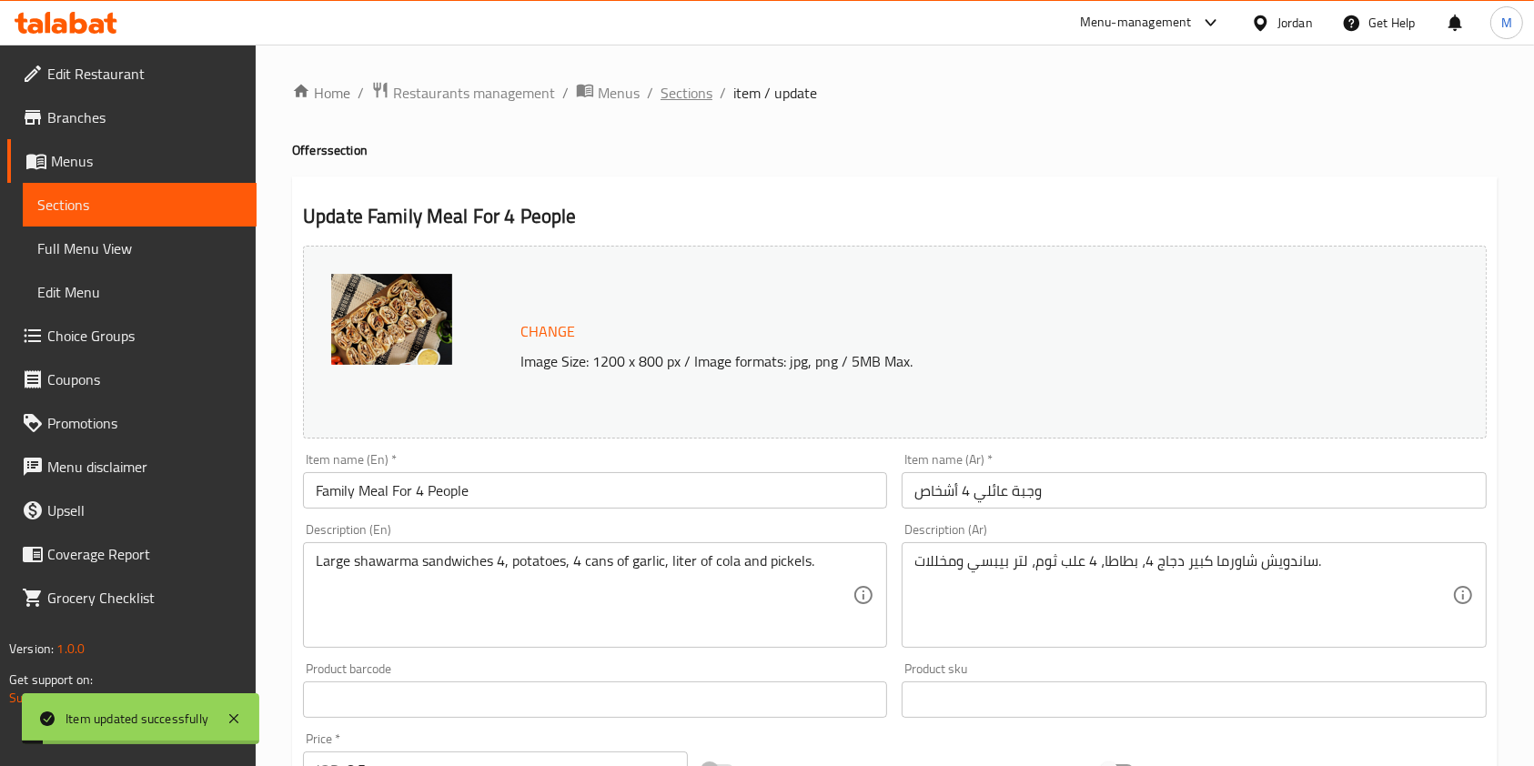
click at [691, 98] on span "Sections" at bounding box center [687, 93] width 52 height 22
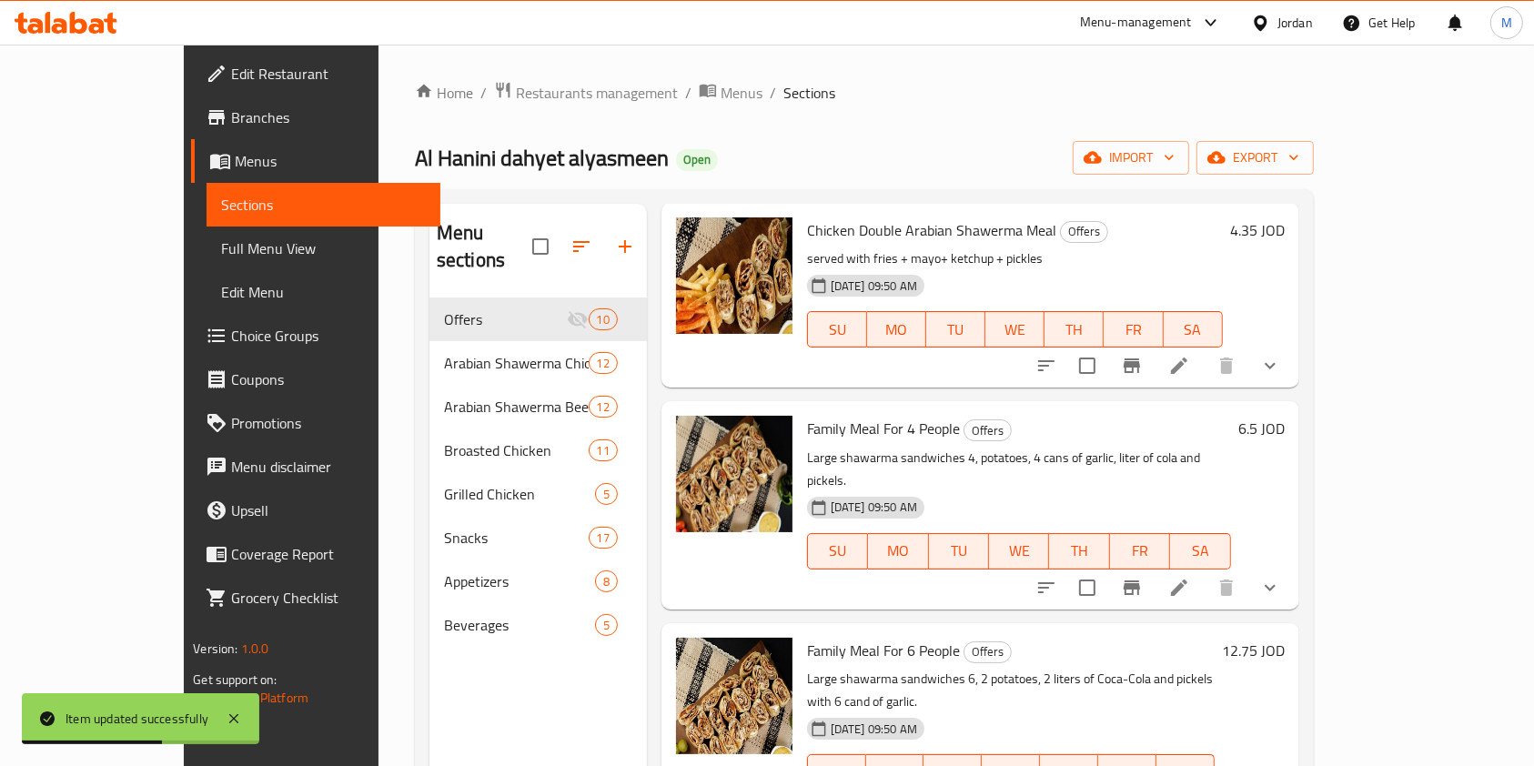
scroll to position [606, 0]
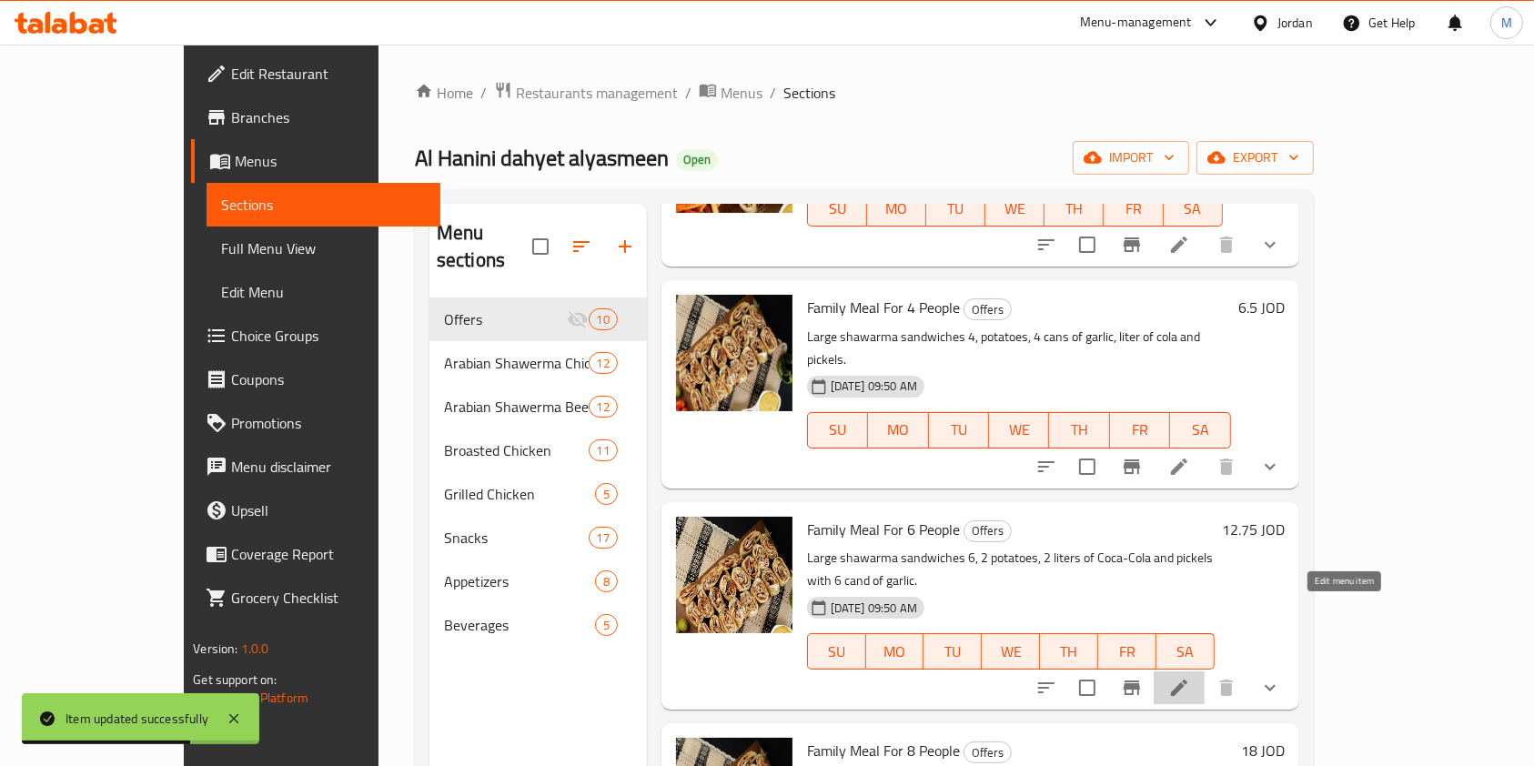
click at [1190, 677] on icon at bounding box center [1179, 688] width 22 height 22
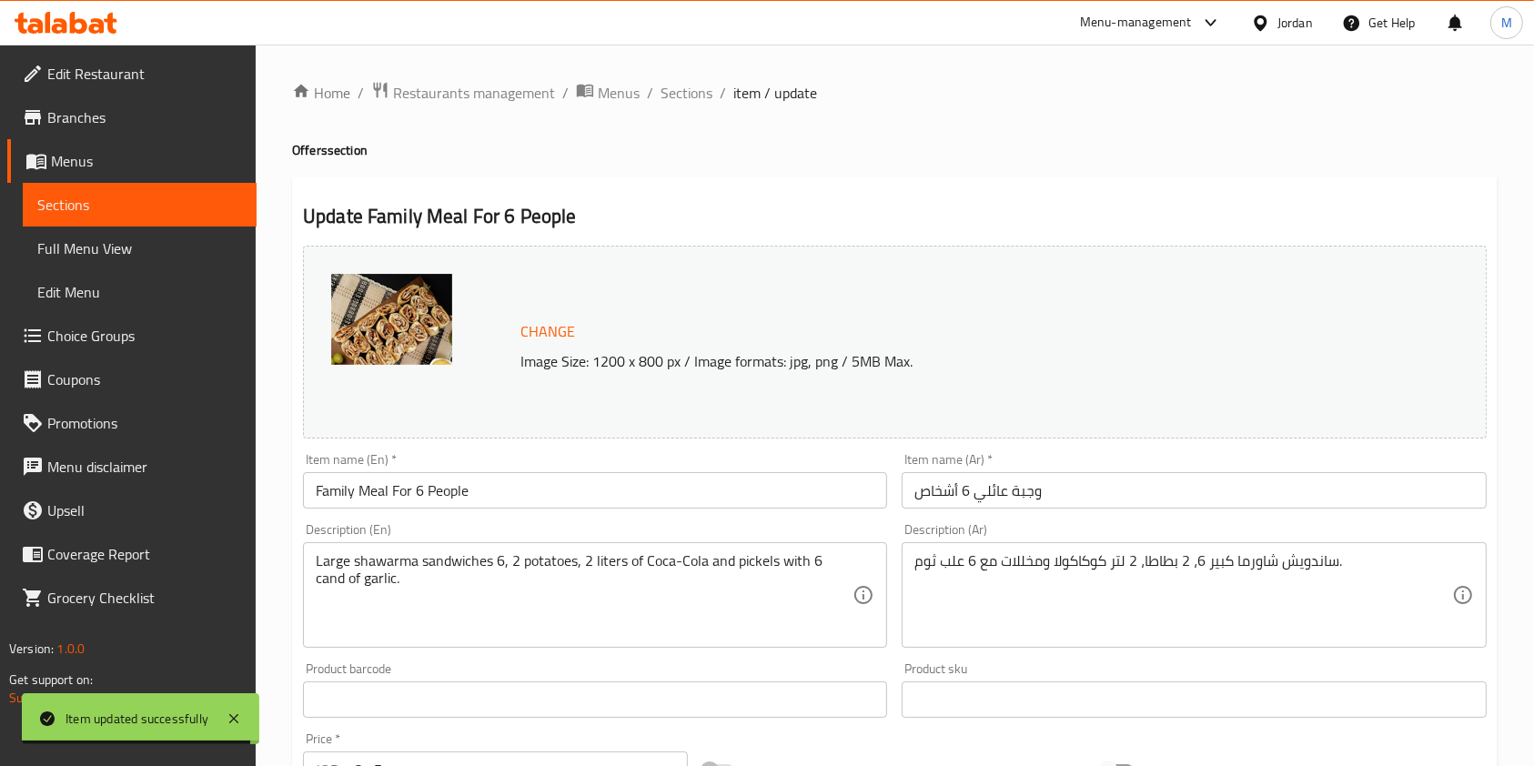
scroll to position [121, 0]
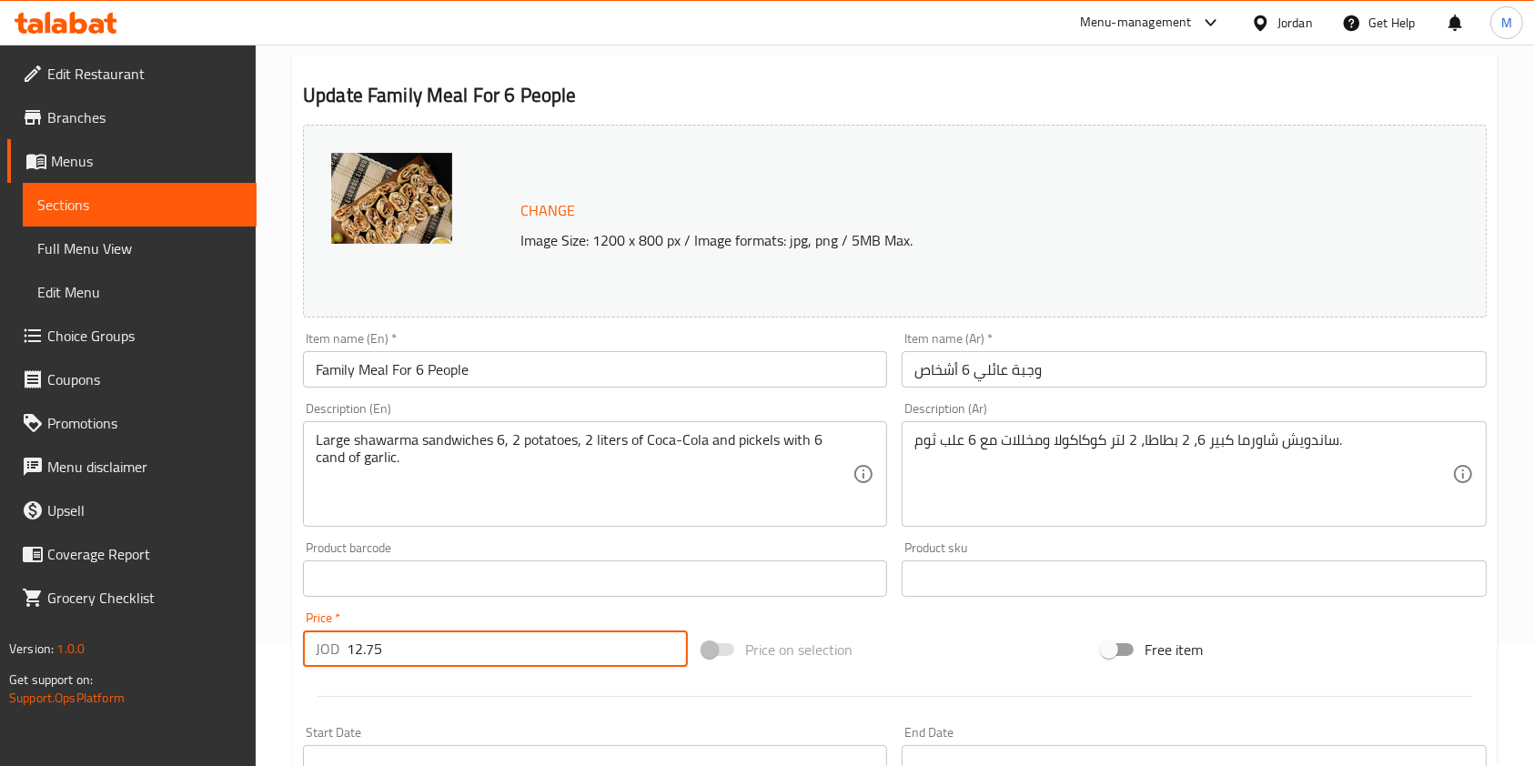
drag, startPoint x: 412, startPoint y: 641, endPoint x: 79, endPoint y: 607, distance: 334.7
click at [79, 607] on div "Edit Restaurant Branches Menus Sections Full Menu View Edit Menu Choice Groups …" at bounding box center [767, 647] width 1534 height 1447
type input "14"
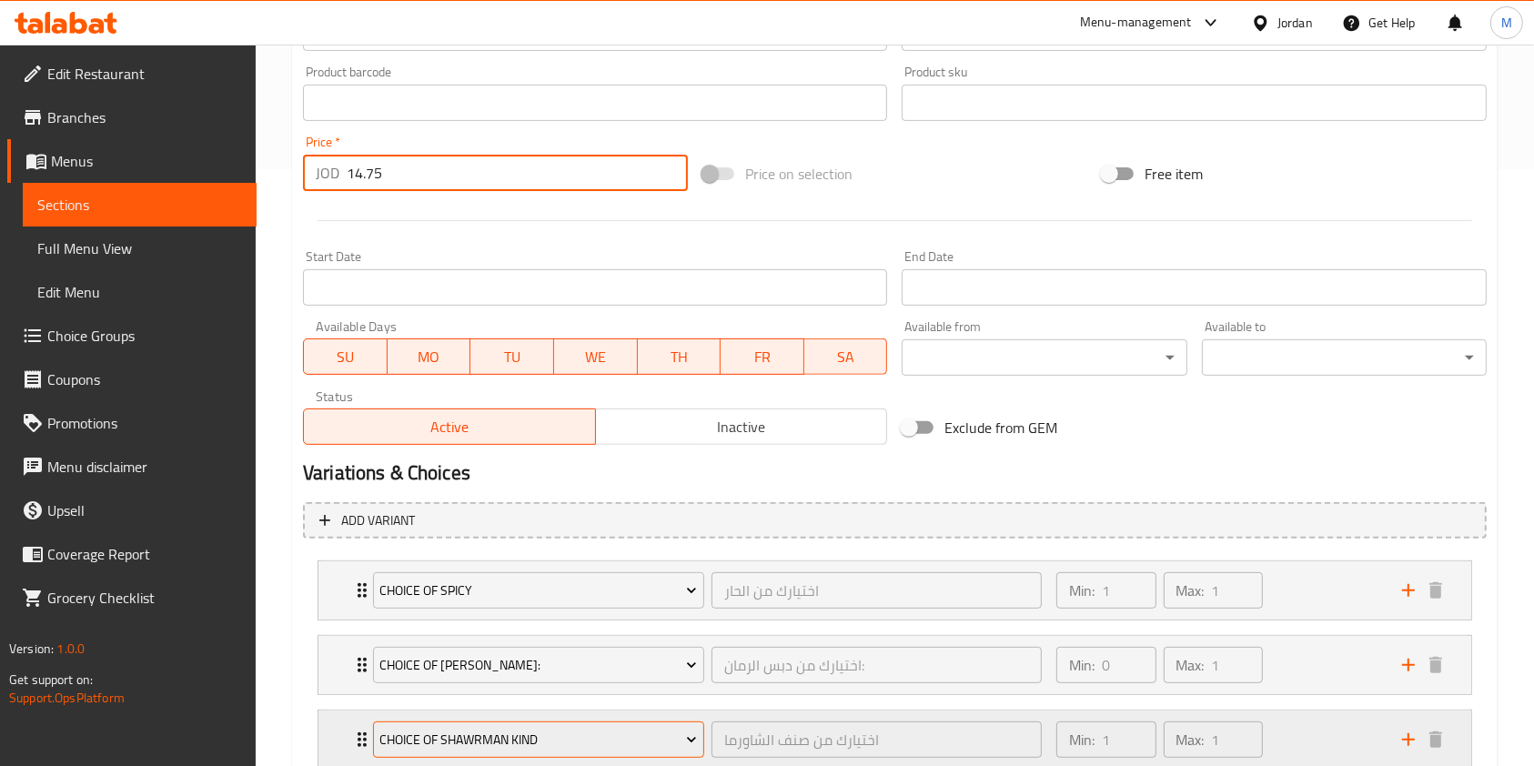
scroll to position [724, 0]
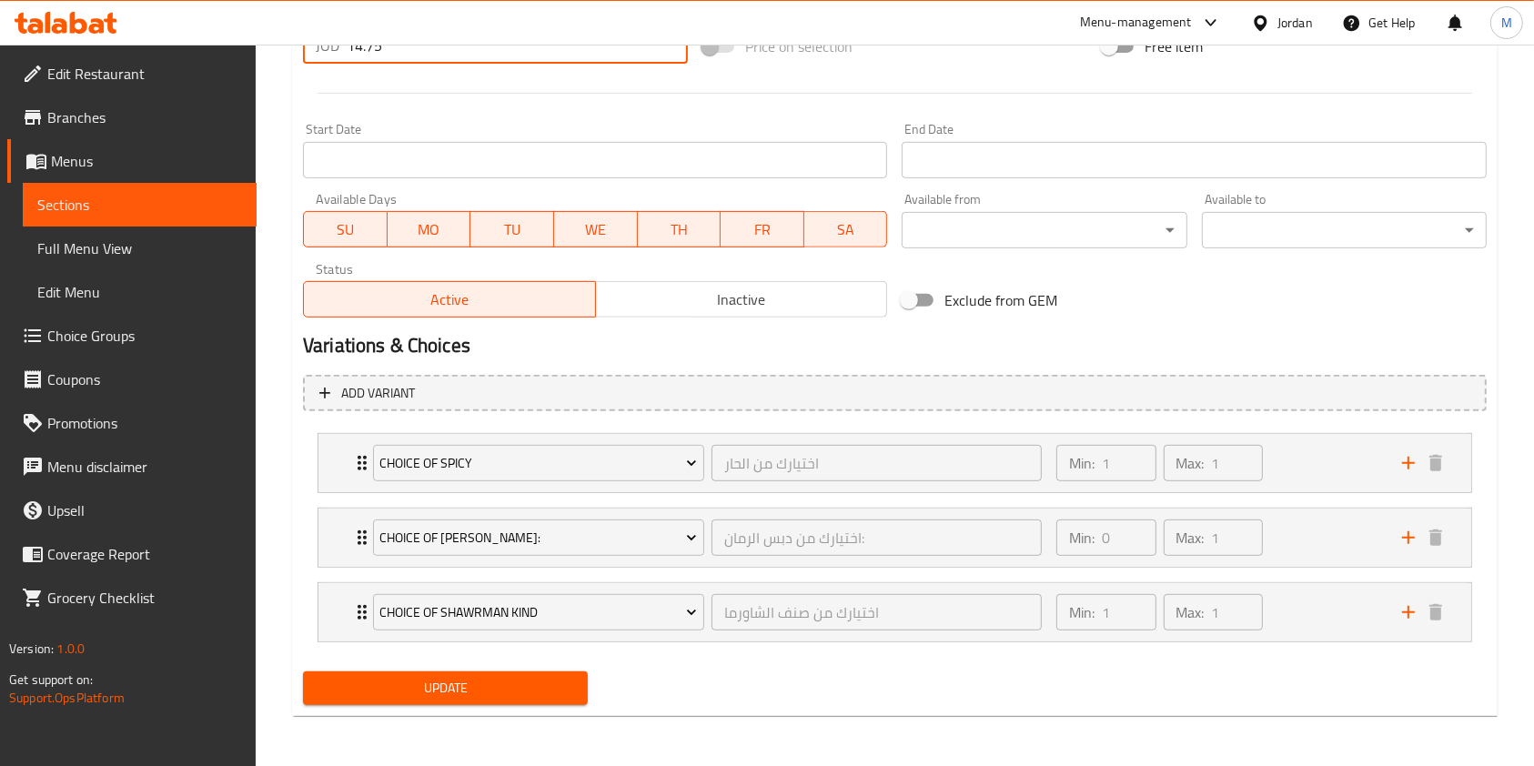
type input "14.75"
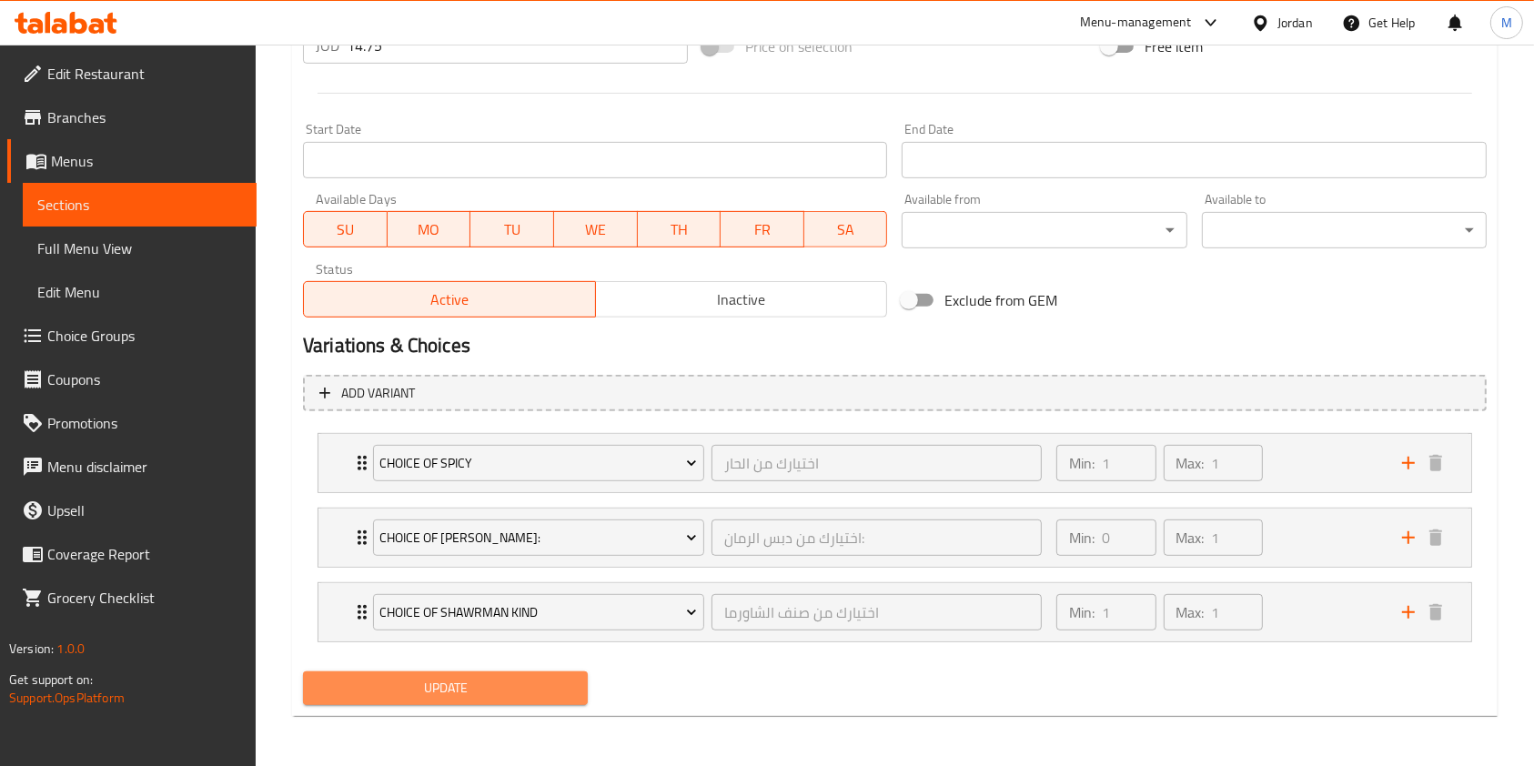
click at [473, 672] on button "Update" at bounding box center [445, 689] width 285 height 34
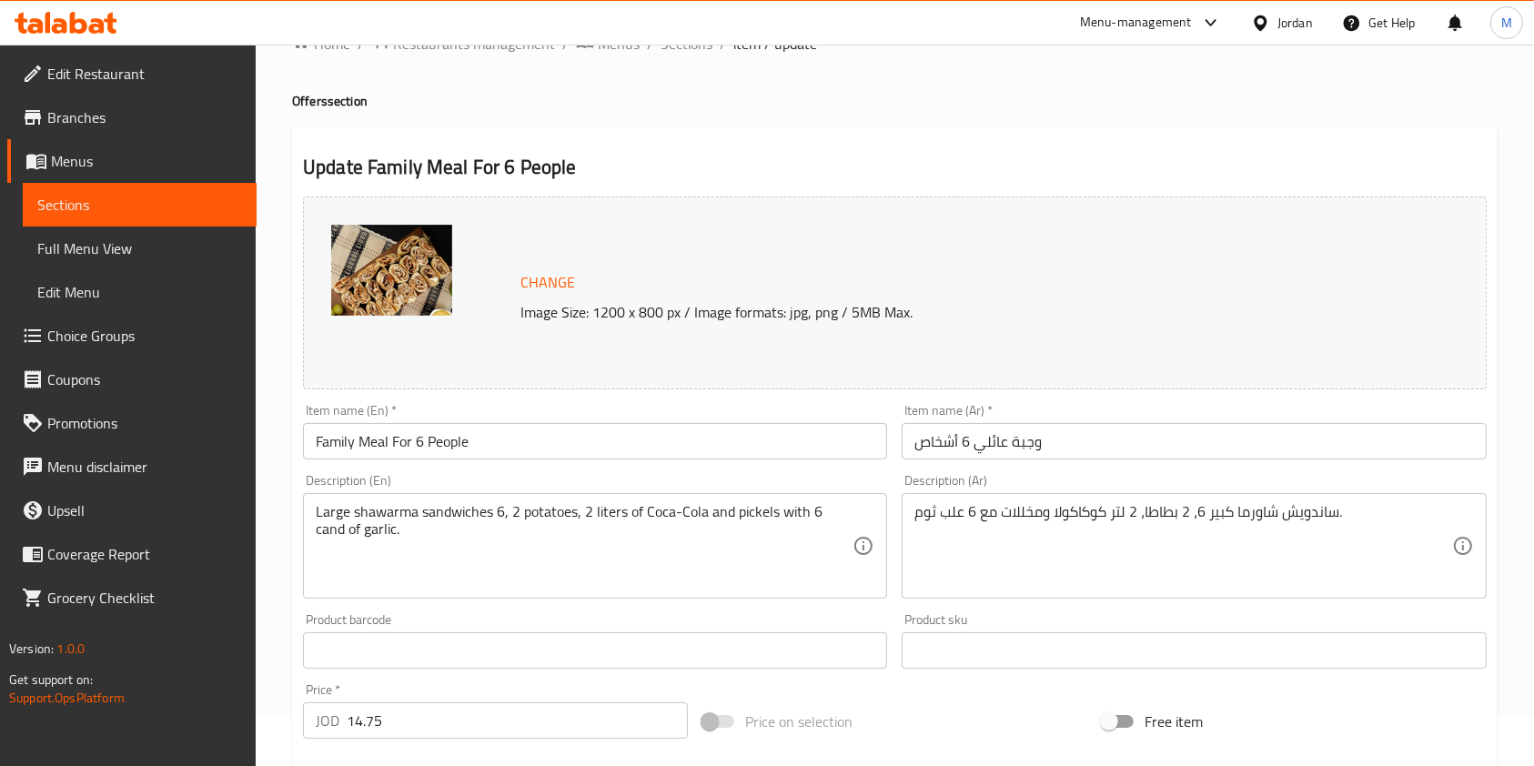
scroll to position [0, 0]
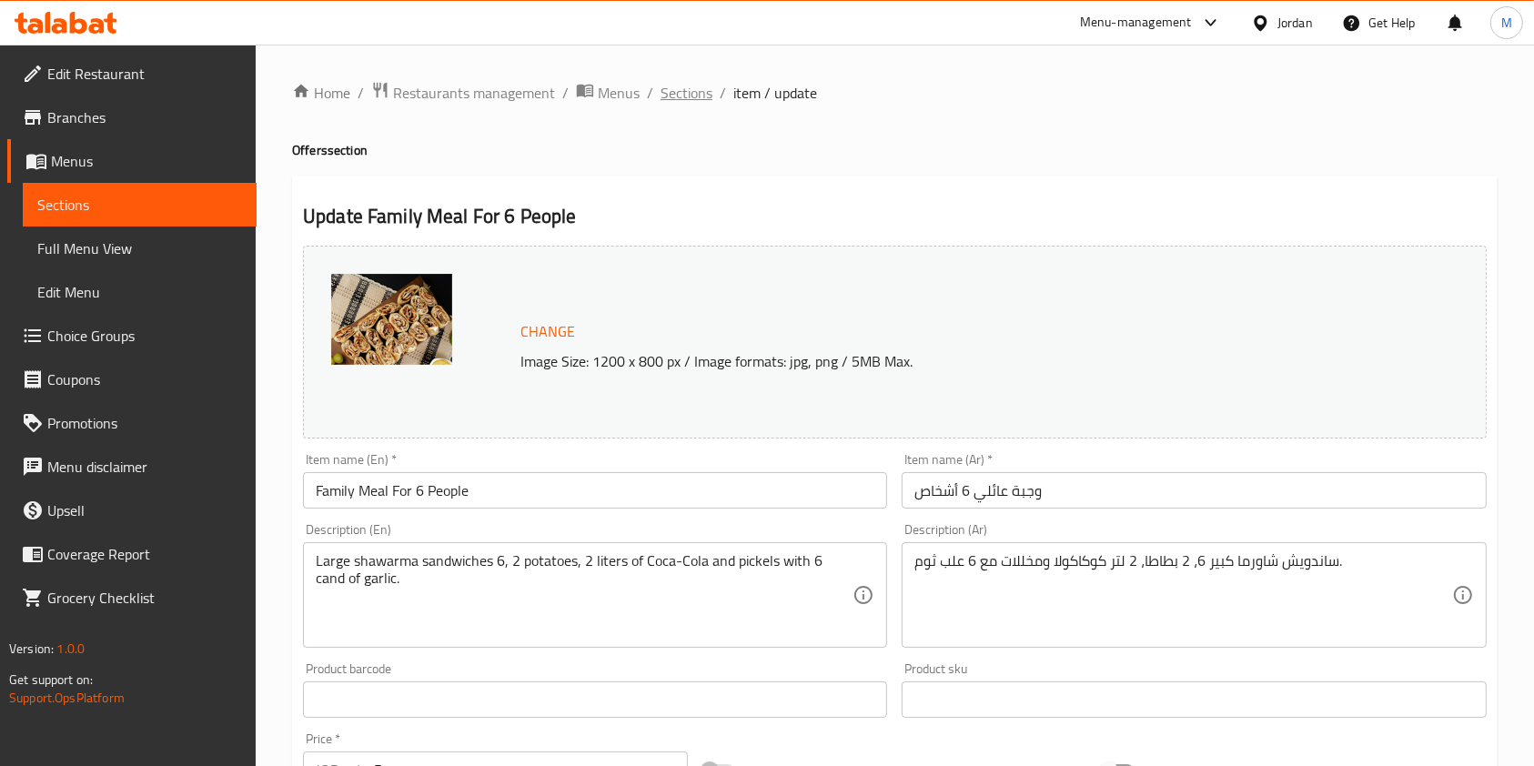
click at [684, 92] on span "Sections" at bounding box center [687, 93] width 52 height 22
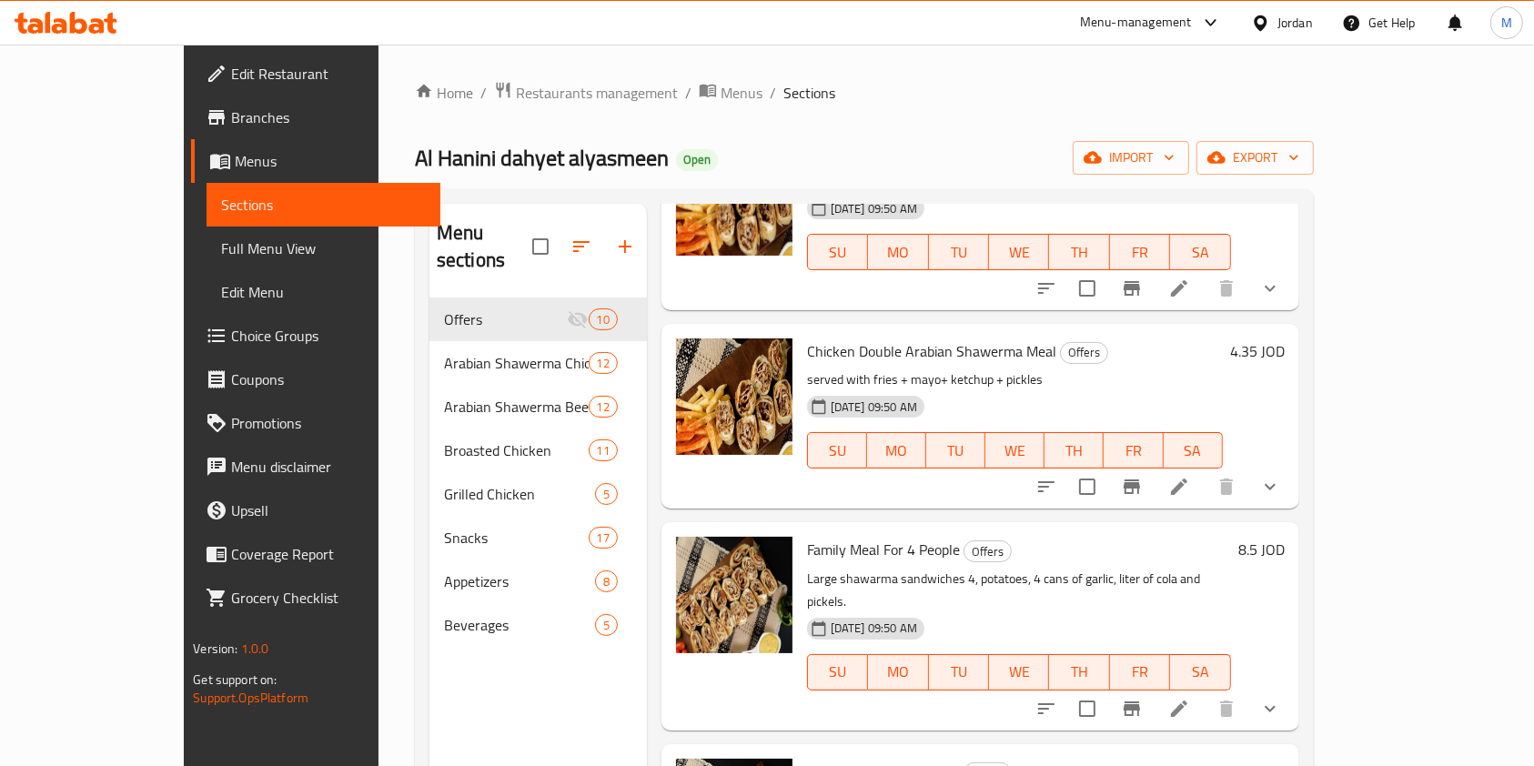
scroll to position [485, 0]
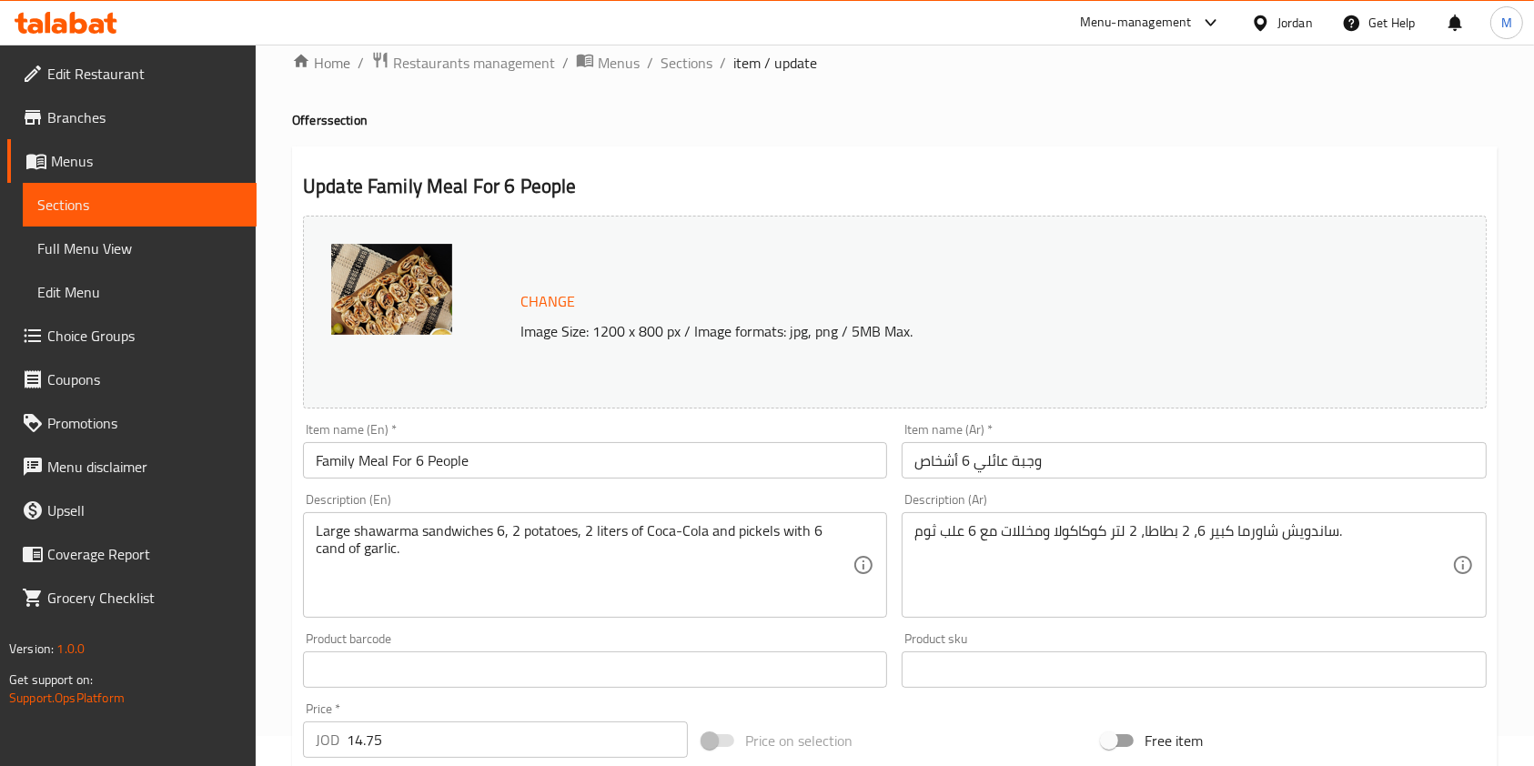
scroll to position [121, 0]
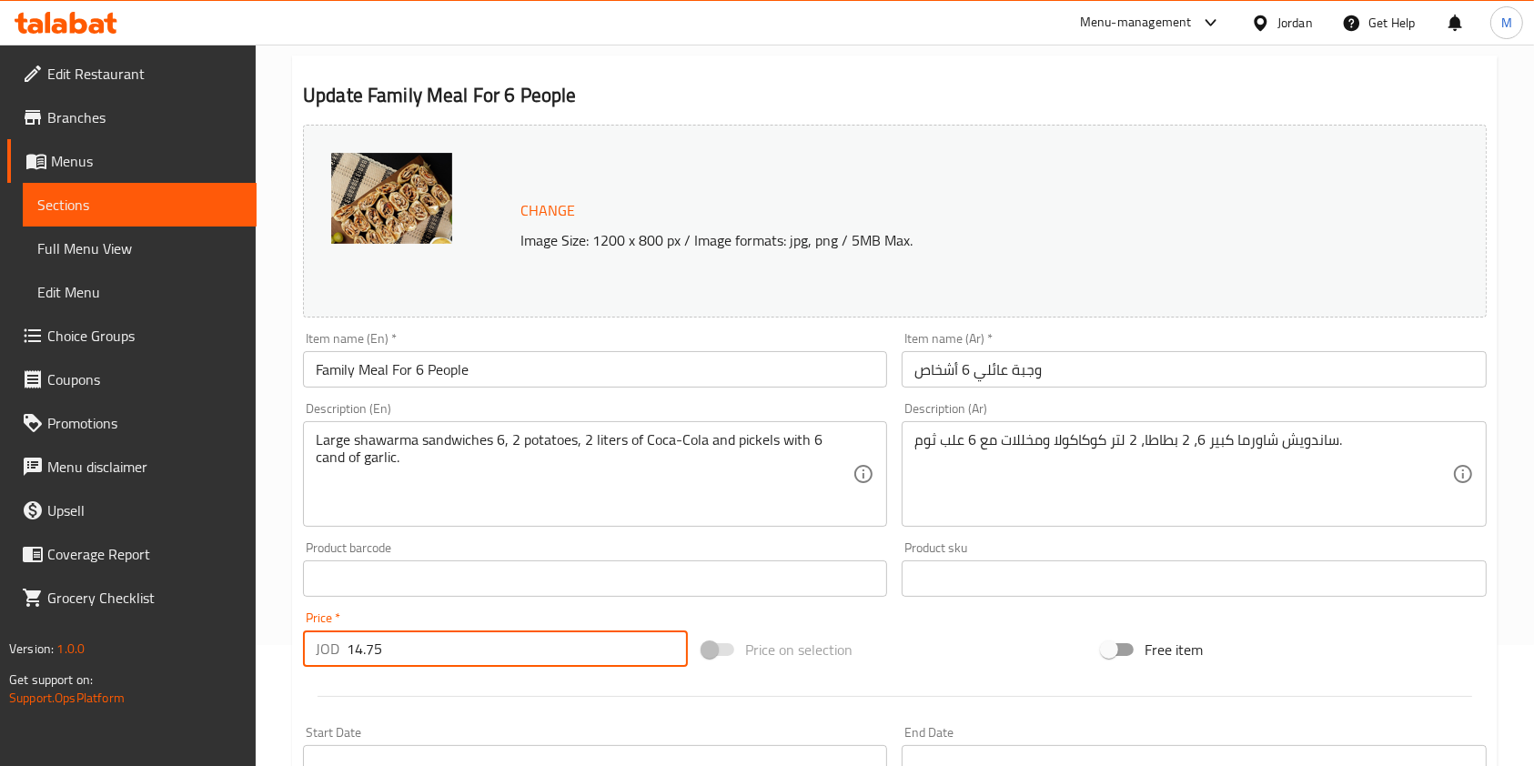
drag, startPoint x: 391, startPoint y: 648, endPoint x: 369, endPoint y: 651, distance: 22.0
click at [369, 651] on input "14.75" at bounding box center [517, 649] width 341 height 36
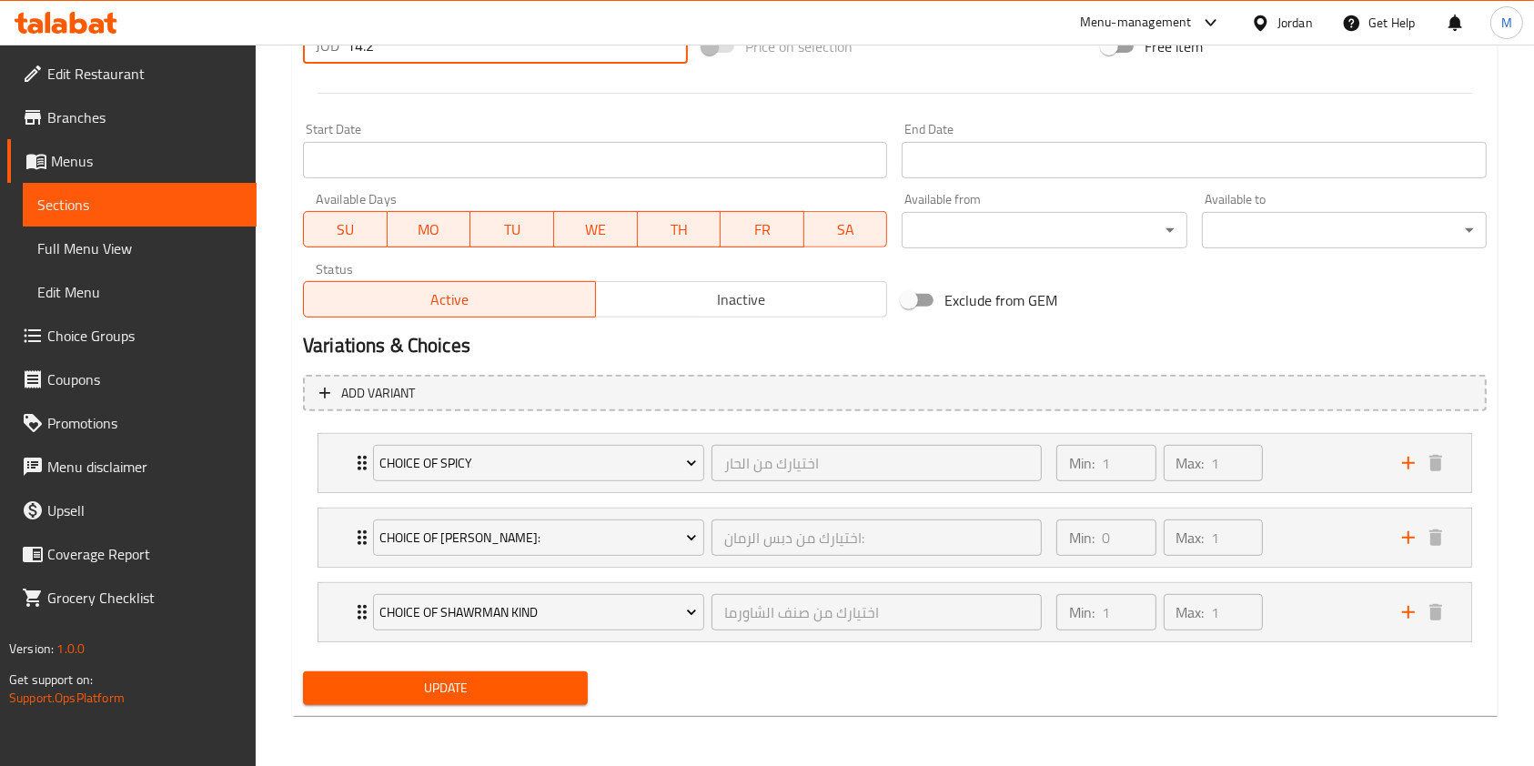
click at [395, 683] on span "Update" at bounding box center [446, 688] width 256 height 23
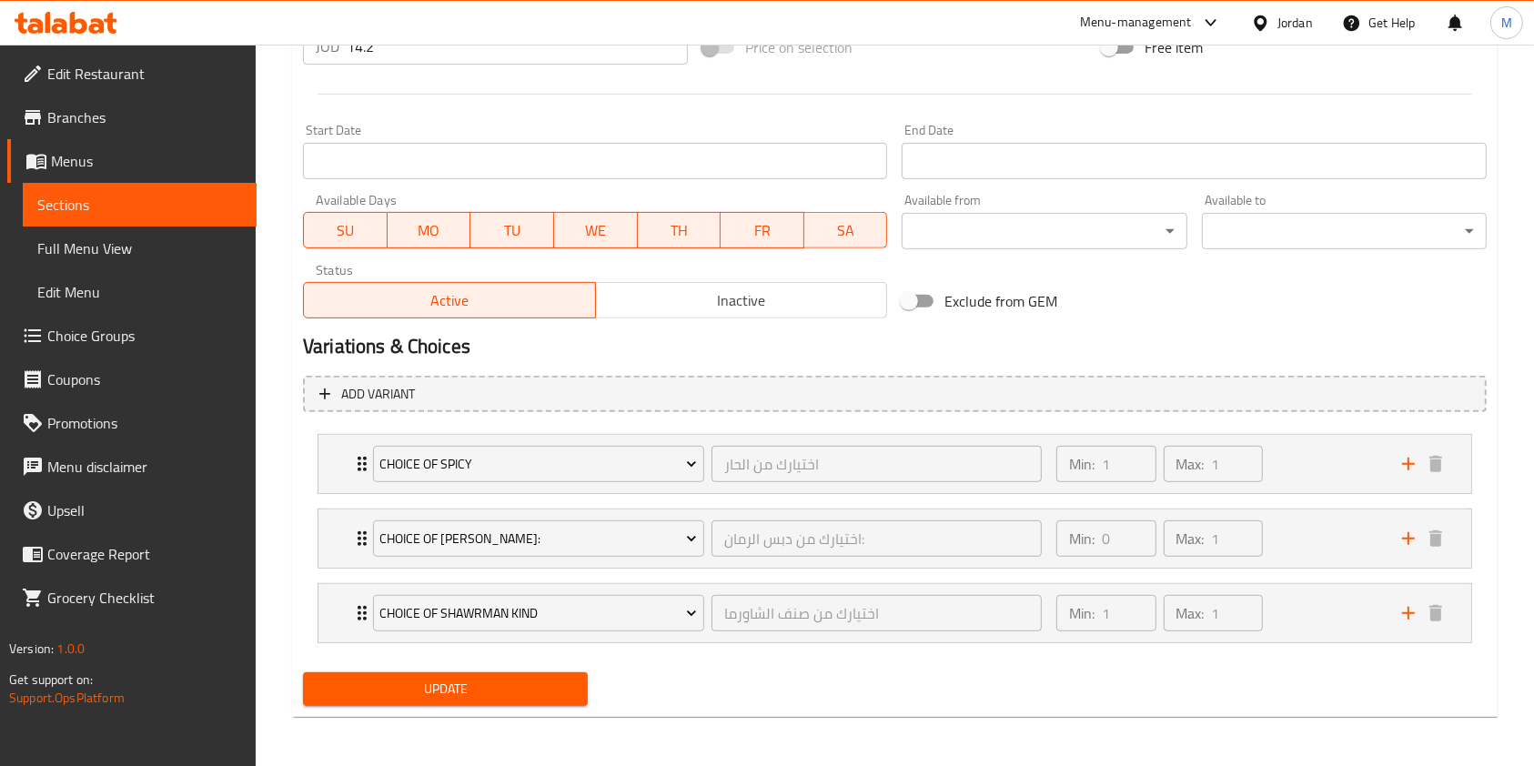
scroll to position [724, 0]
click at [507, 683] on span "Update" at bounding box center [446, 688] width 256 height 23
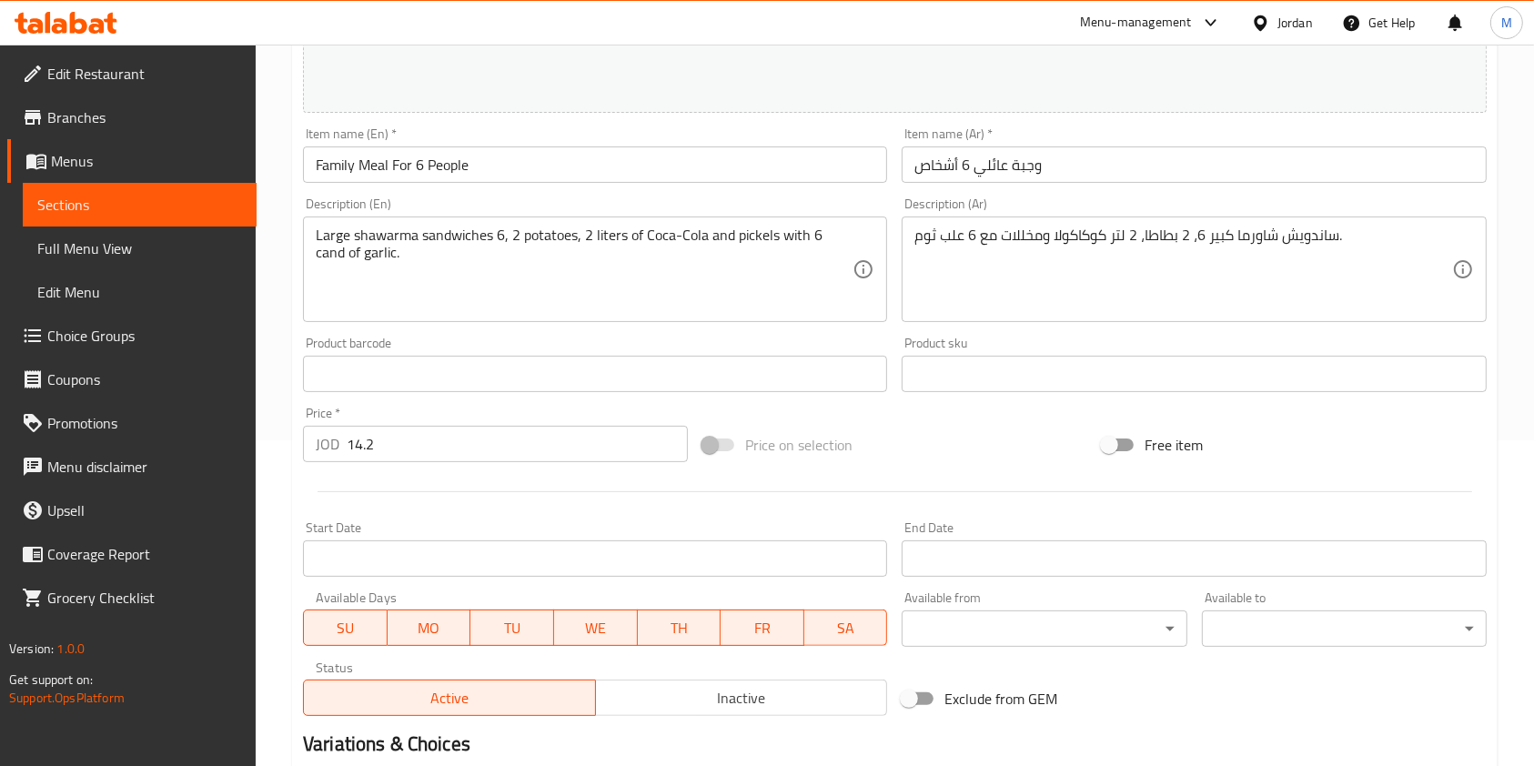
scroll to position [364, 0]
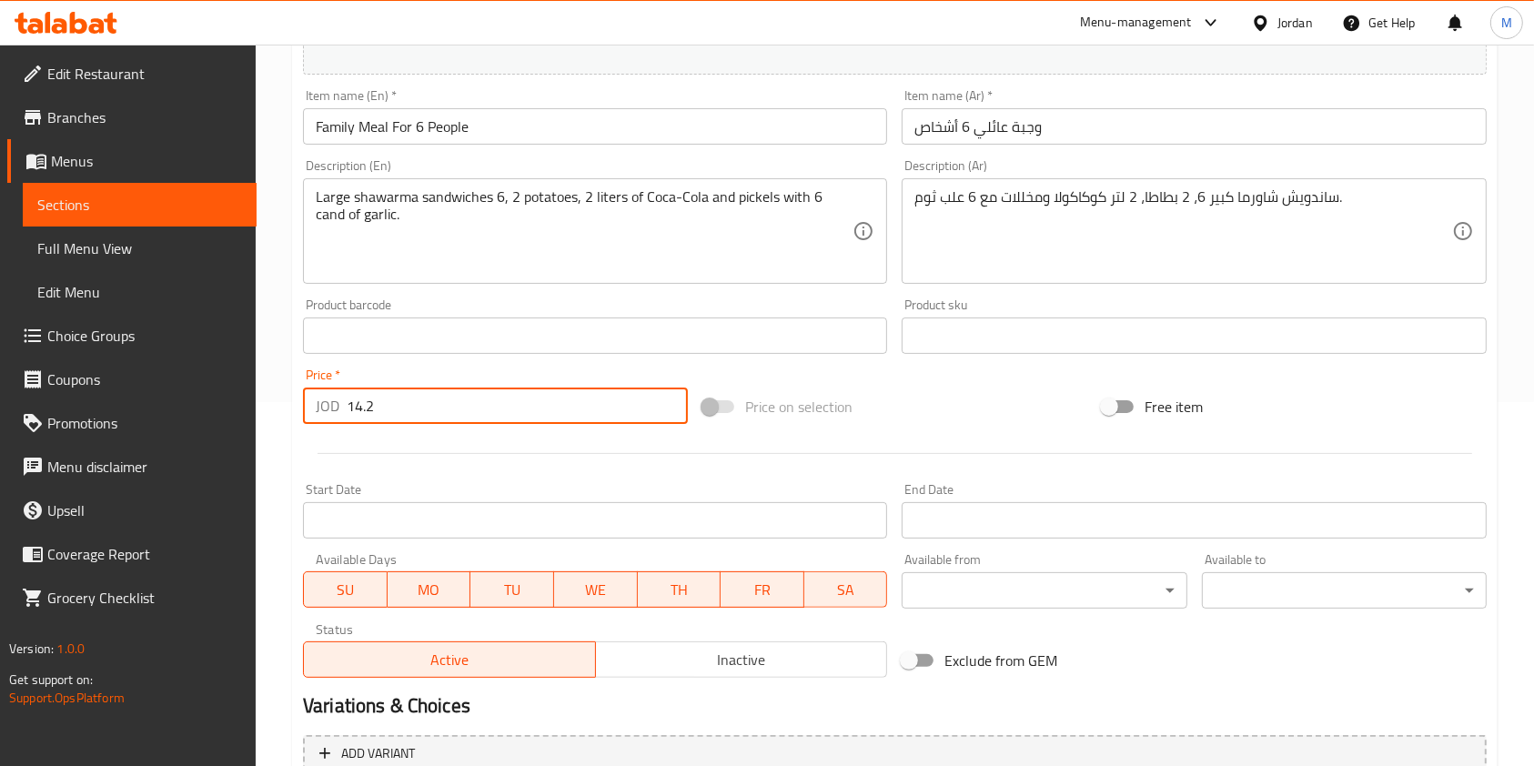
click at [362, 416] on input "14.2" at bounding box center [517, 406] width 341 height 36
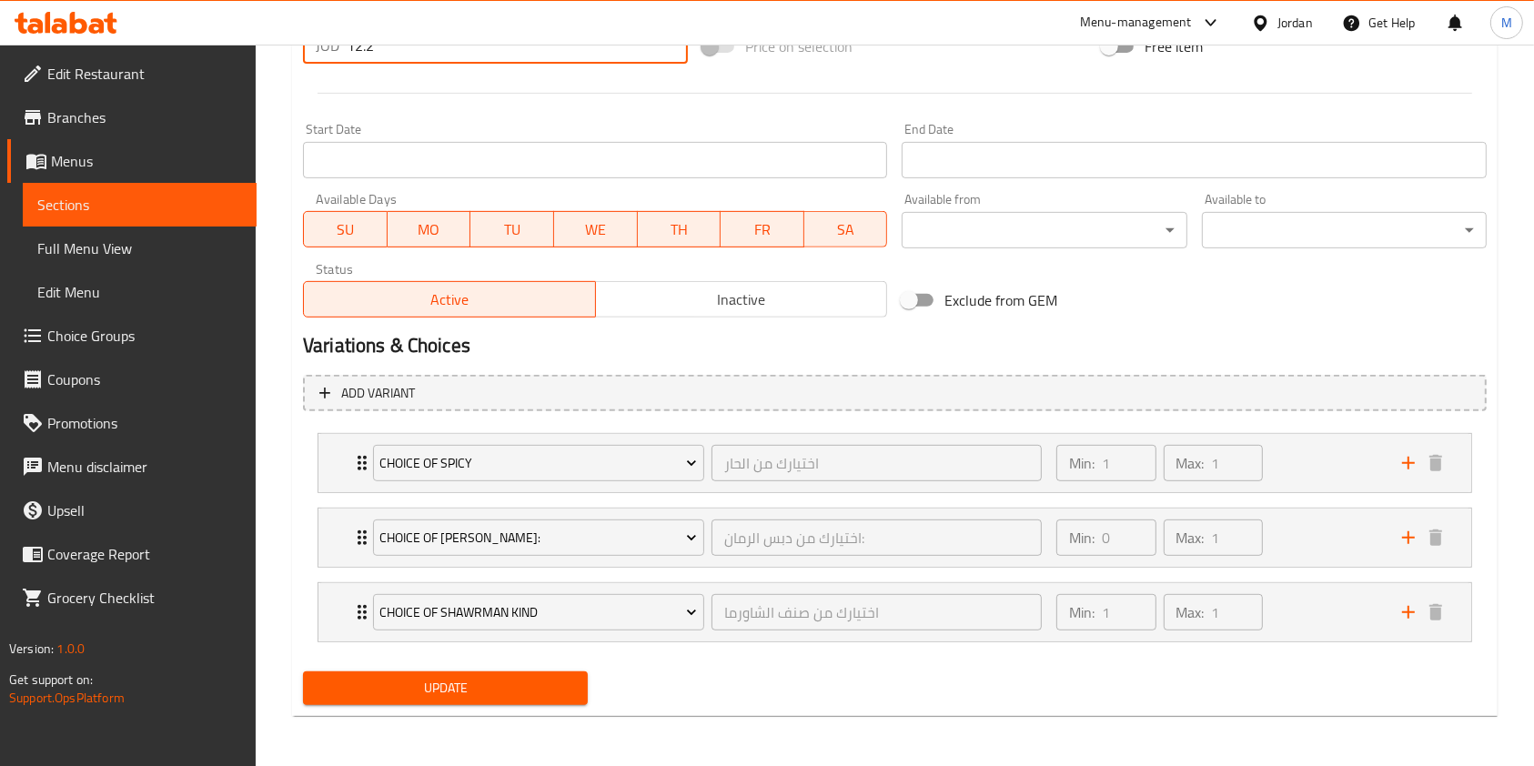
type input "12.2"
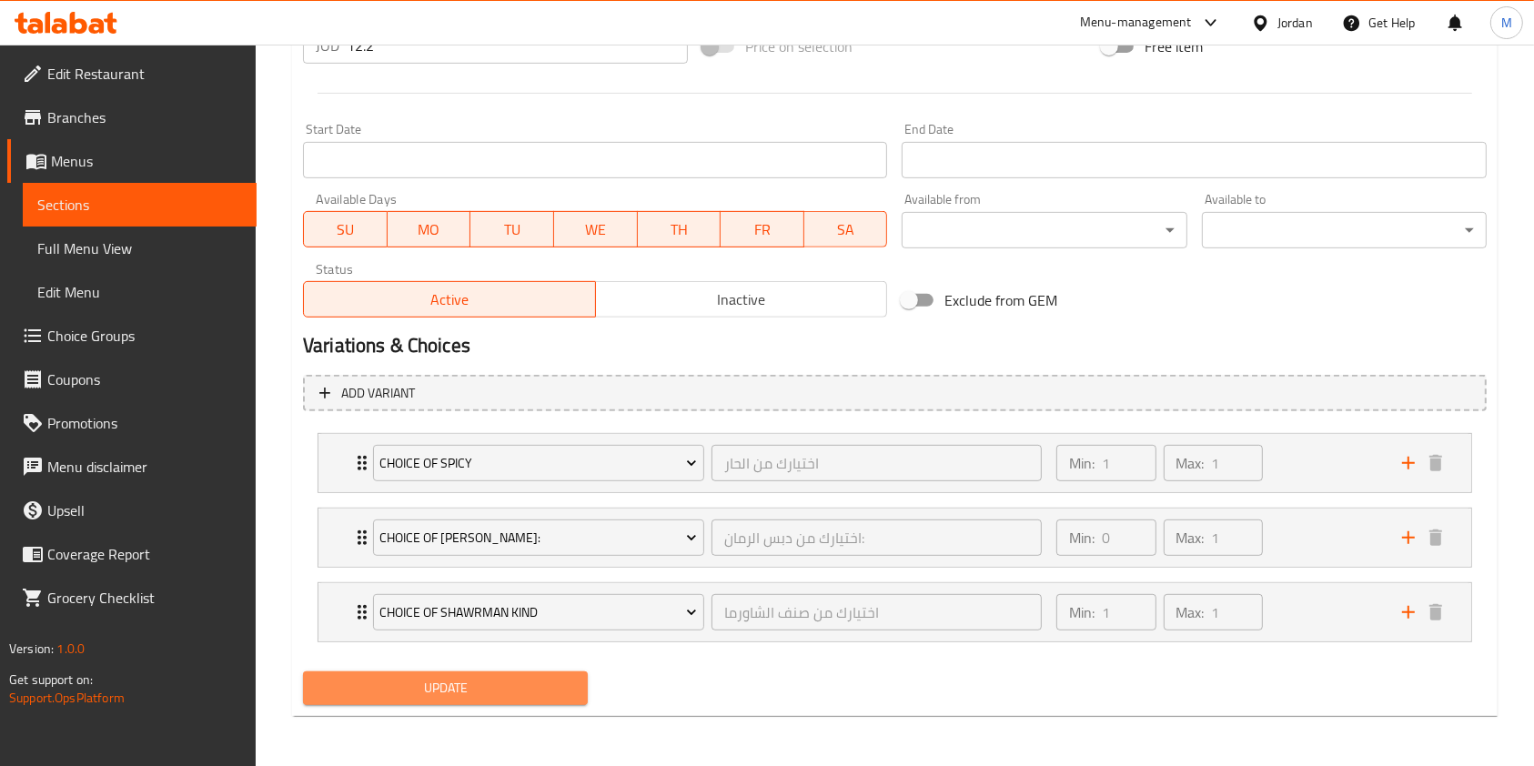
click at [500, 695] on span "Update" at bounding box center [446, 688] width 256 height 23
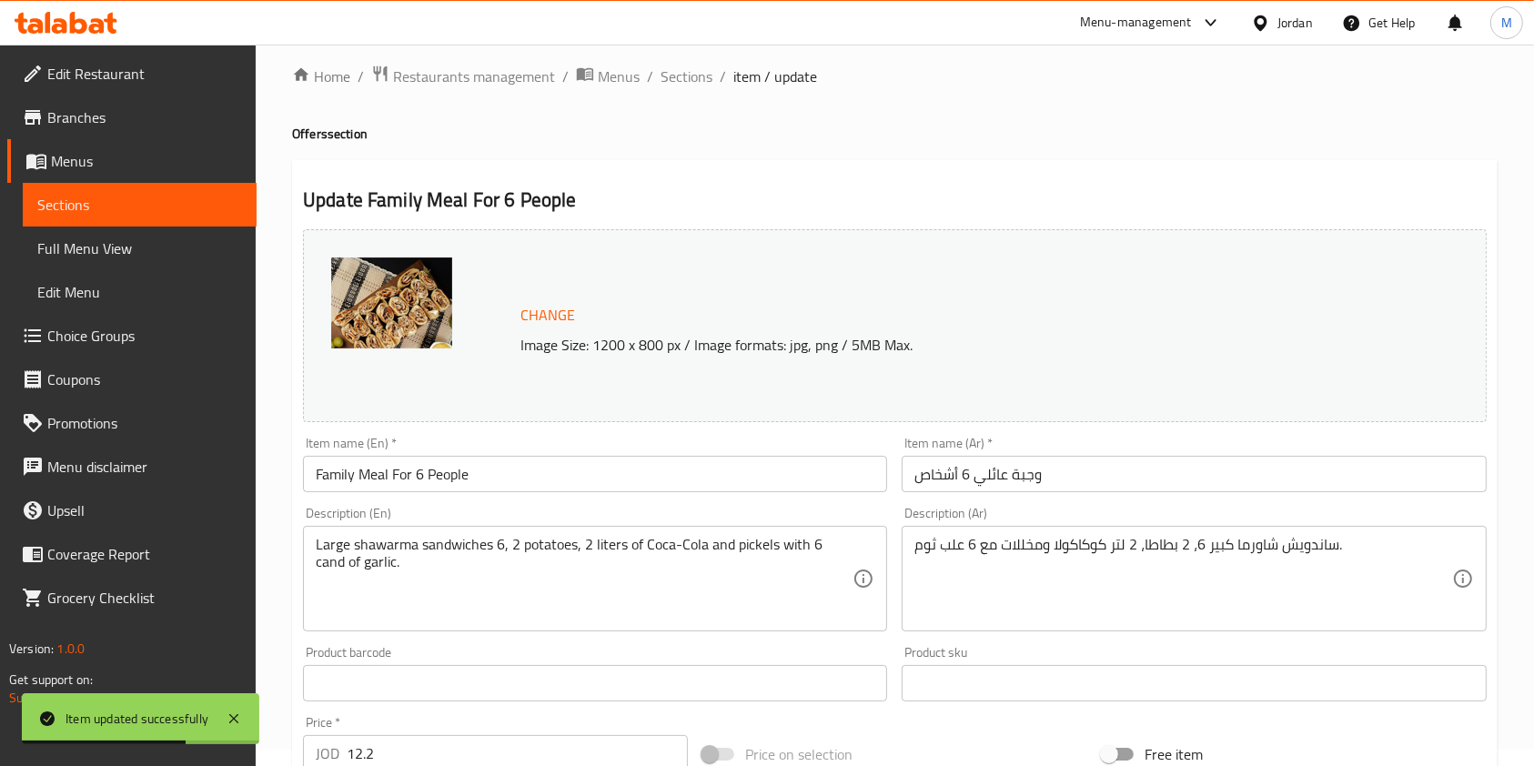
scroll to position [0, 0]
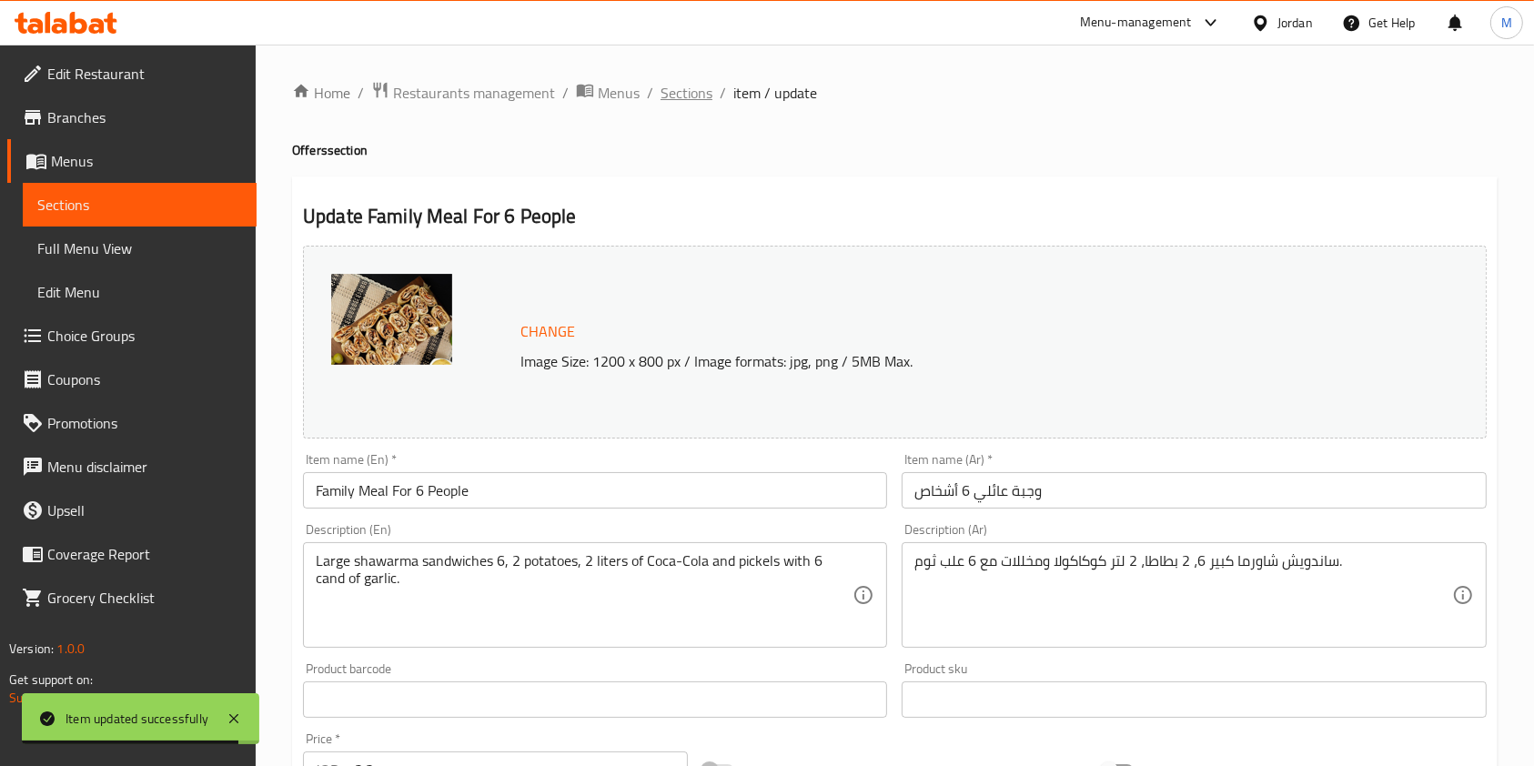
click at [699, 96] on span "Sections" at bounding box center [687, 93] width 52 height 22
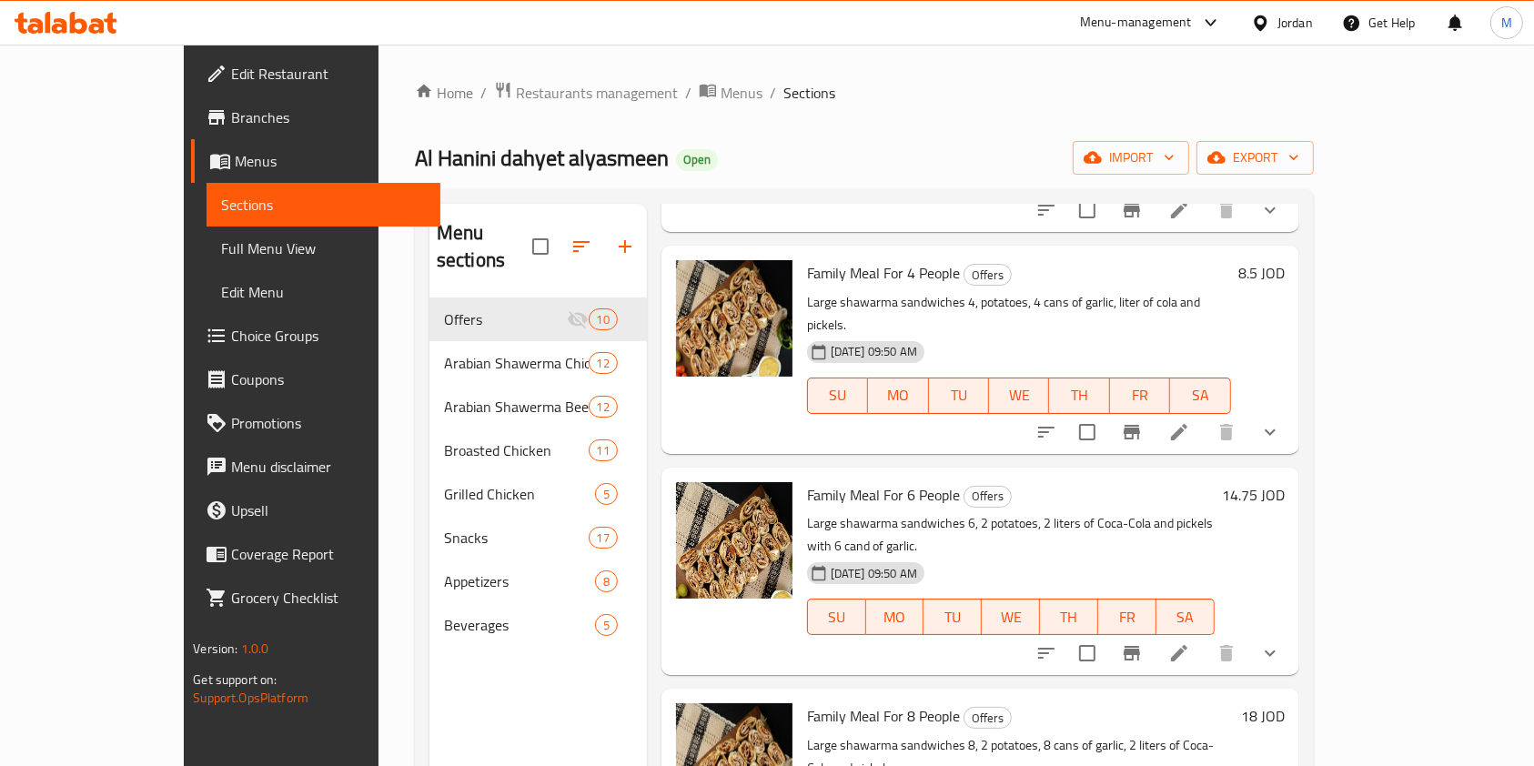
scroll to position [728, 0]
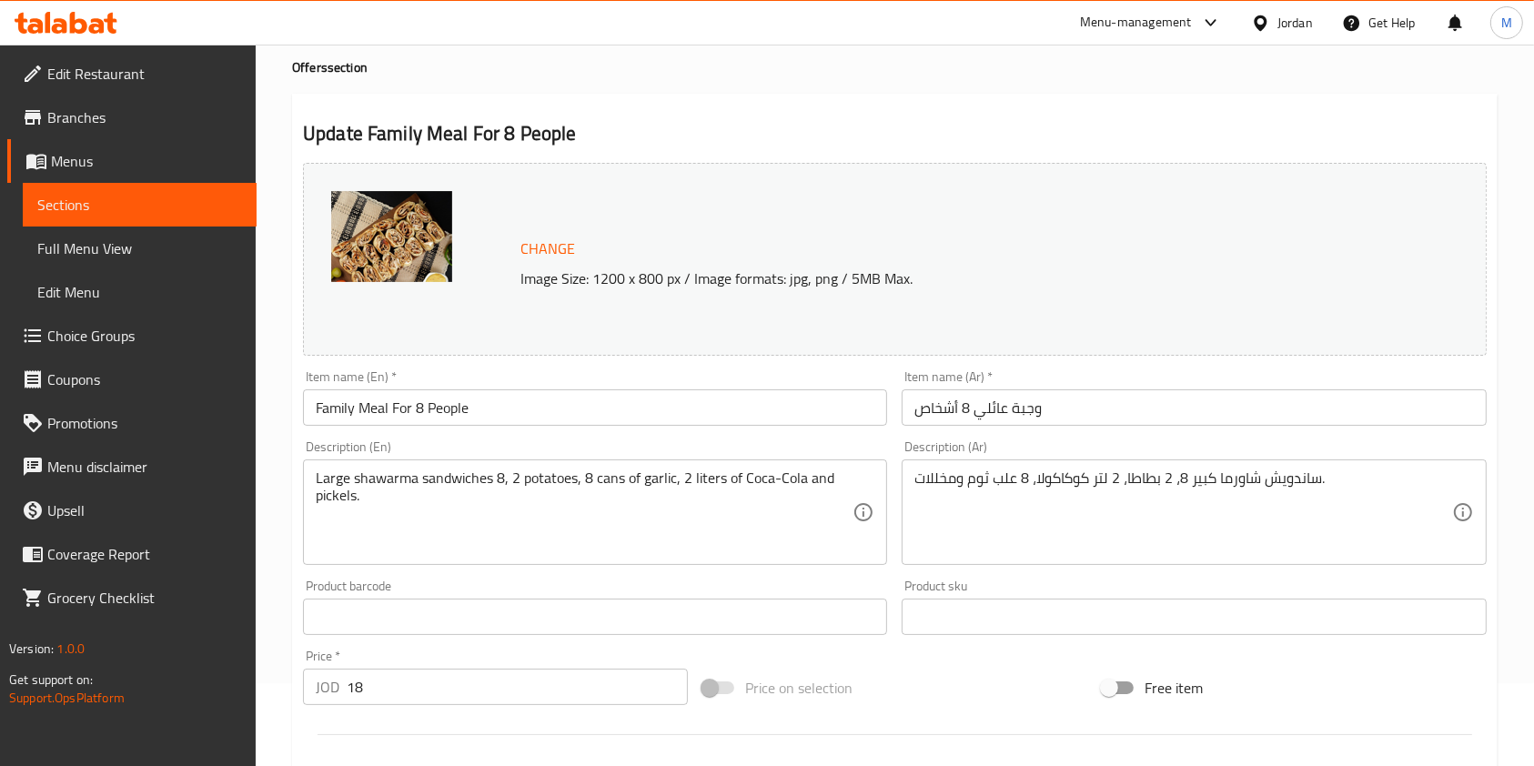
scroll to position [121, 0]
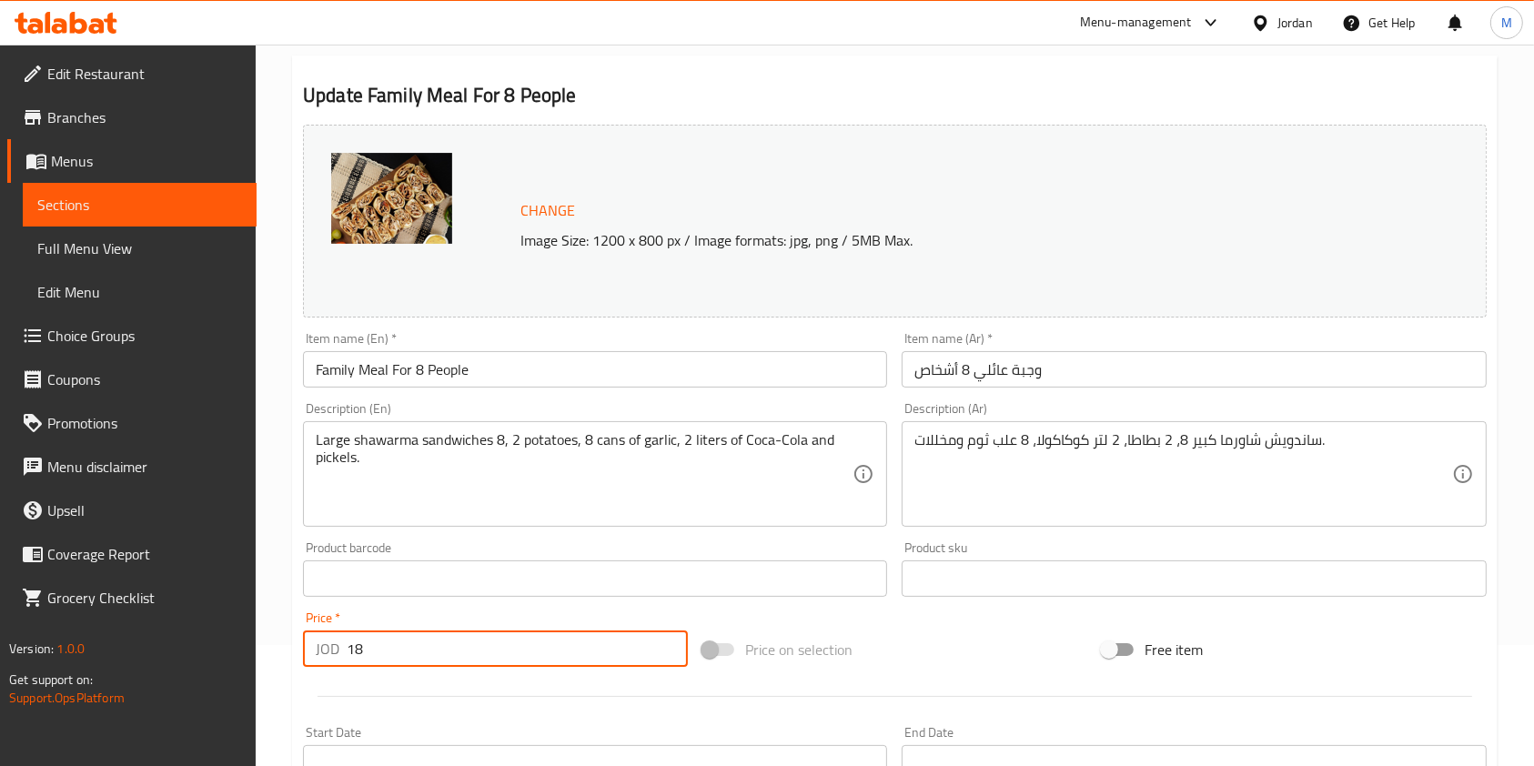
drag, startPoint x: 406, startPoint y: 652, endPoint x: 69, endPoint y: 666, distance: 337.0
click at [69, 666] on div "Edit Restaurant Branches Menus Sections Full Menu View Edit Menu Choice Groups …" at bounding box center [767, 647] width 1534 height 1447
type input "1"
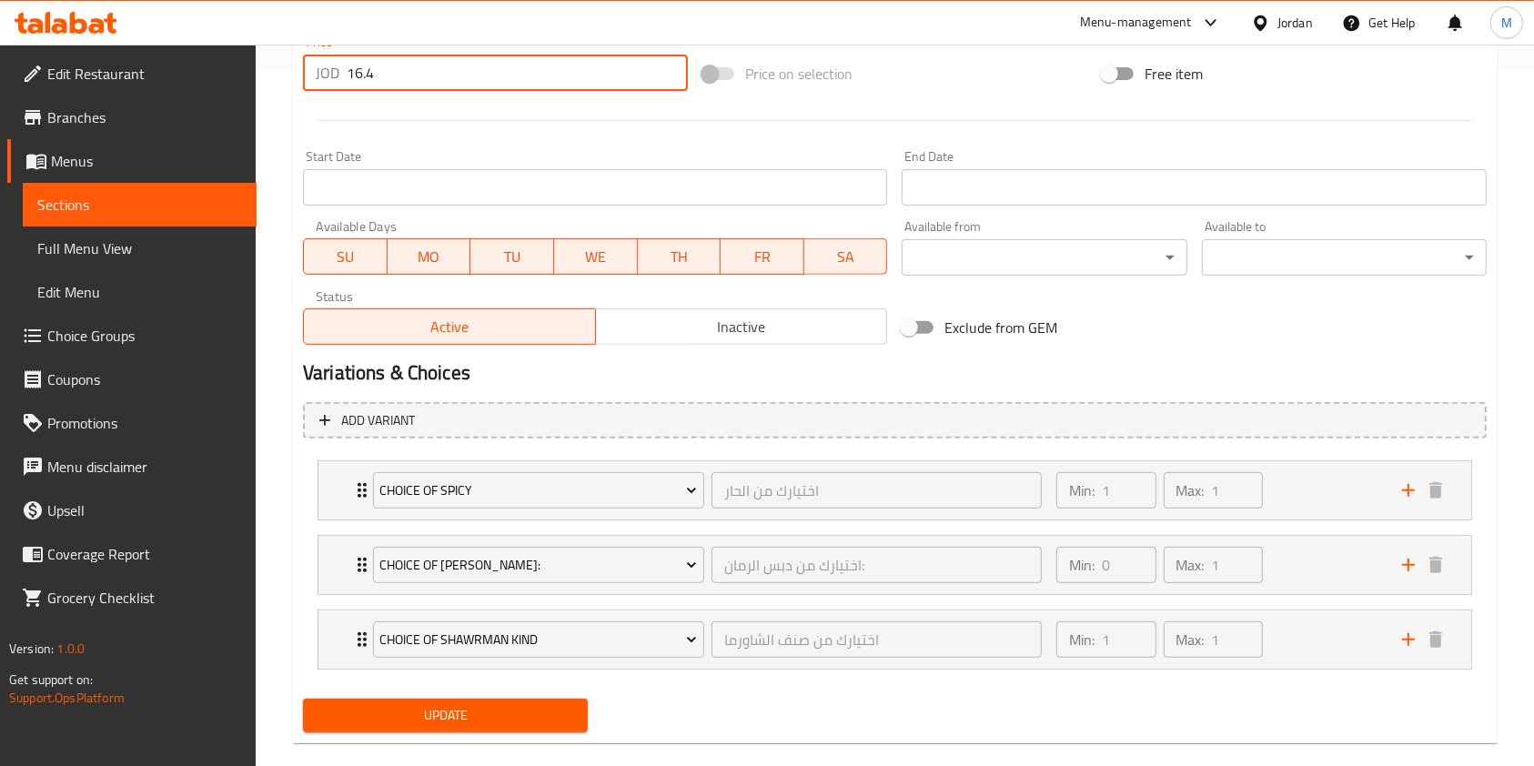
scroll to position [724, 0]
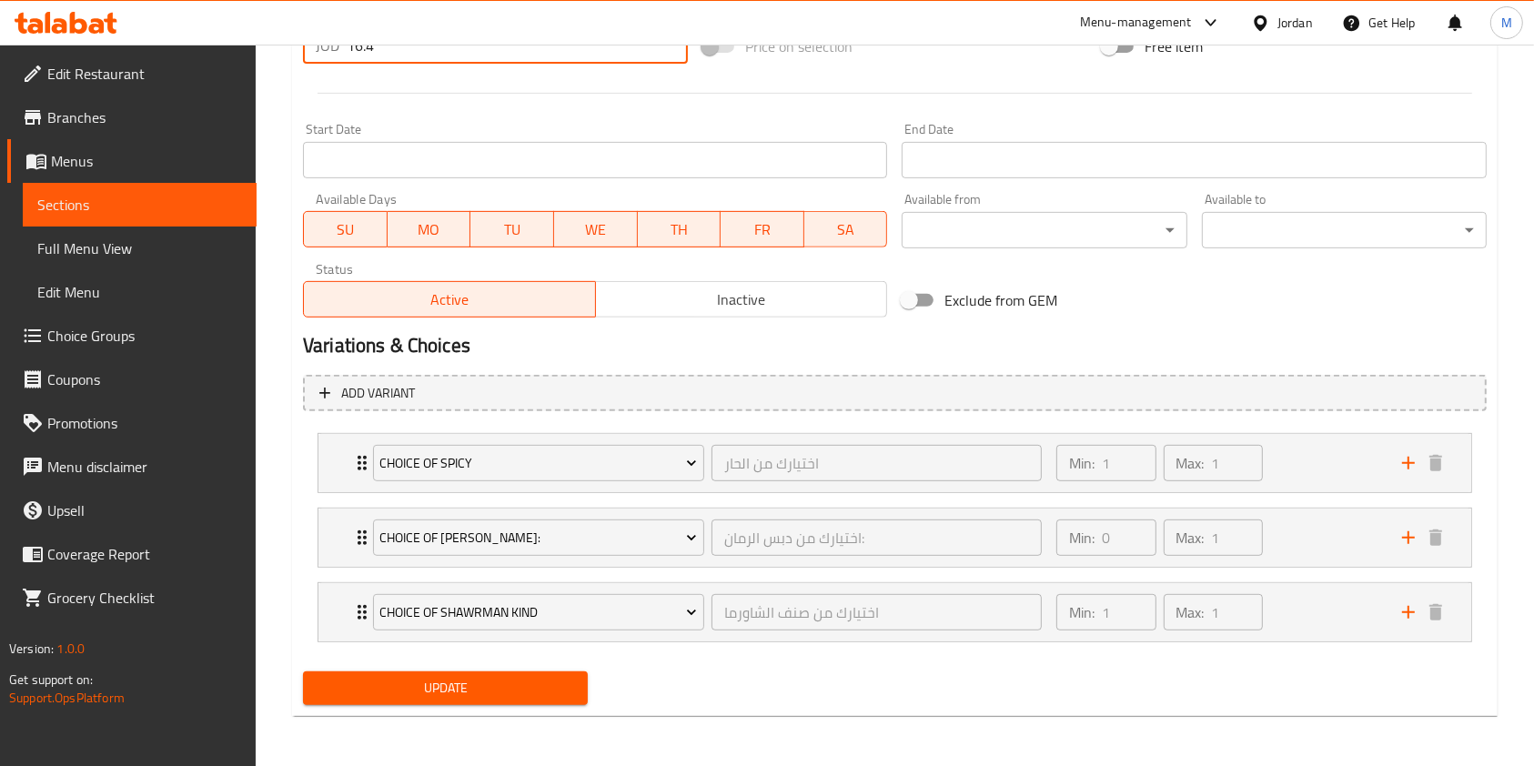
type input "16.4"
click at [412, 682] on span "Update" at bounding box center [446, 688] width 256 height 23
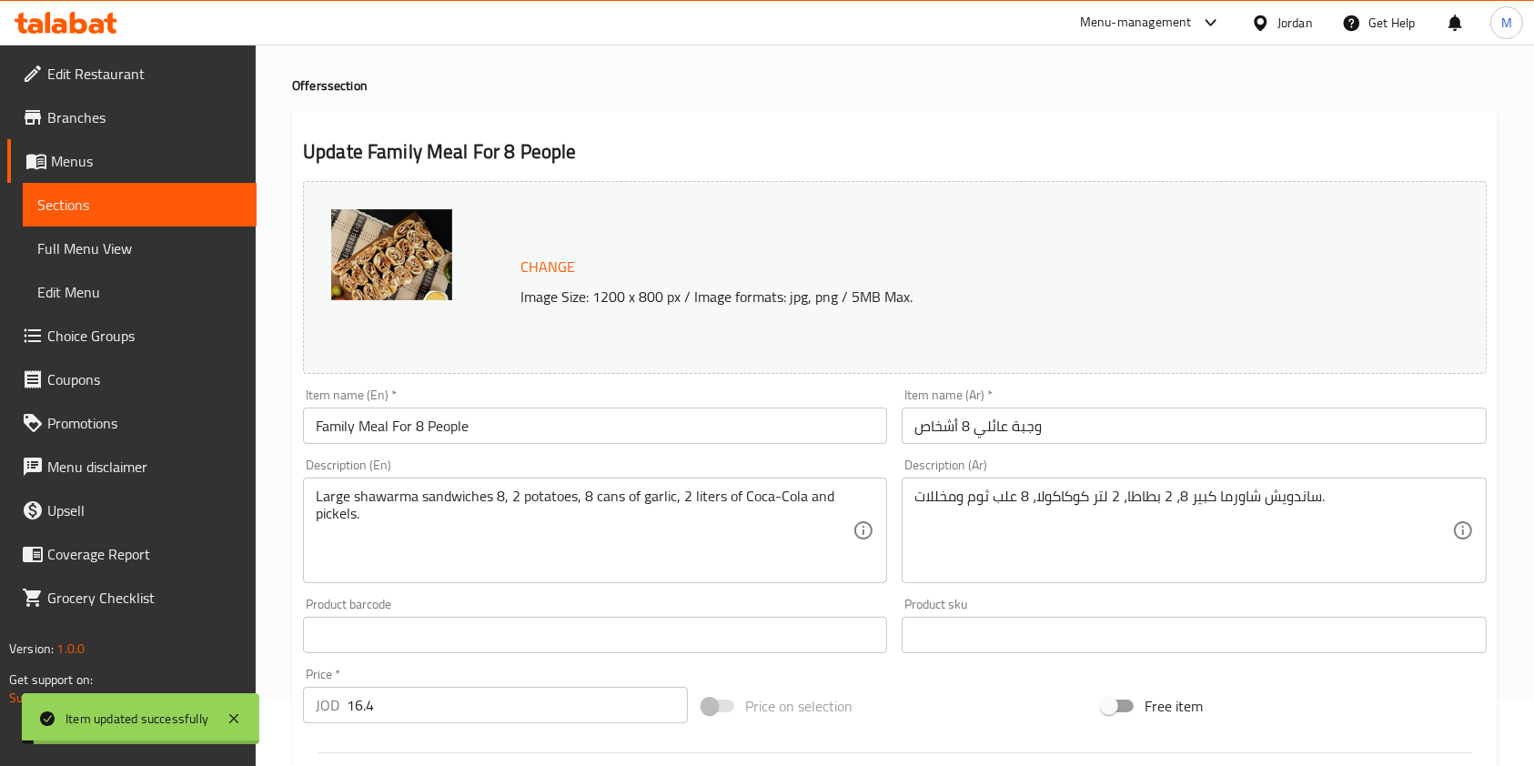
scroll to position [0, 0]
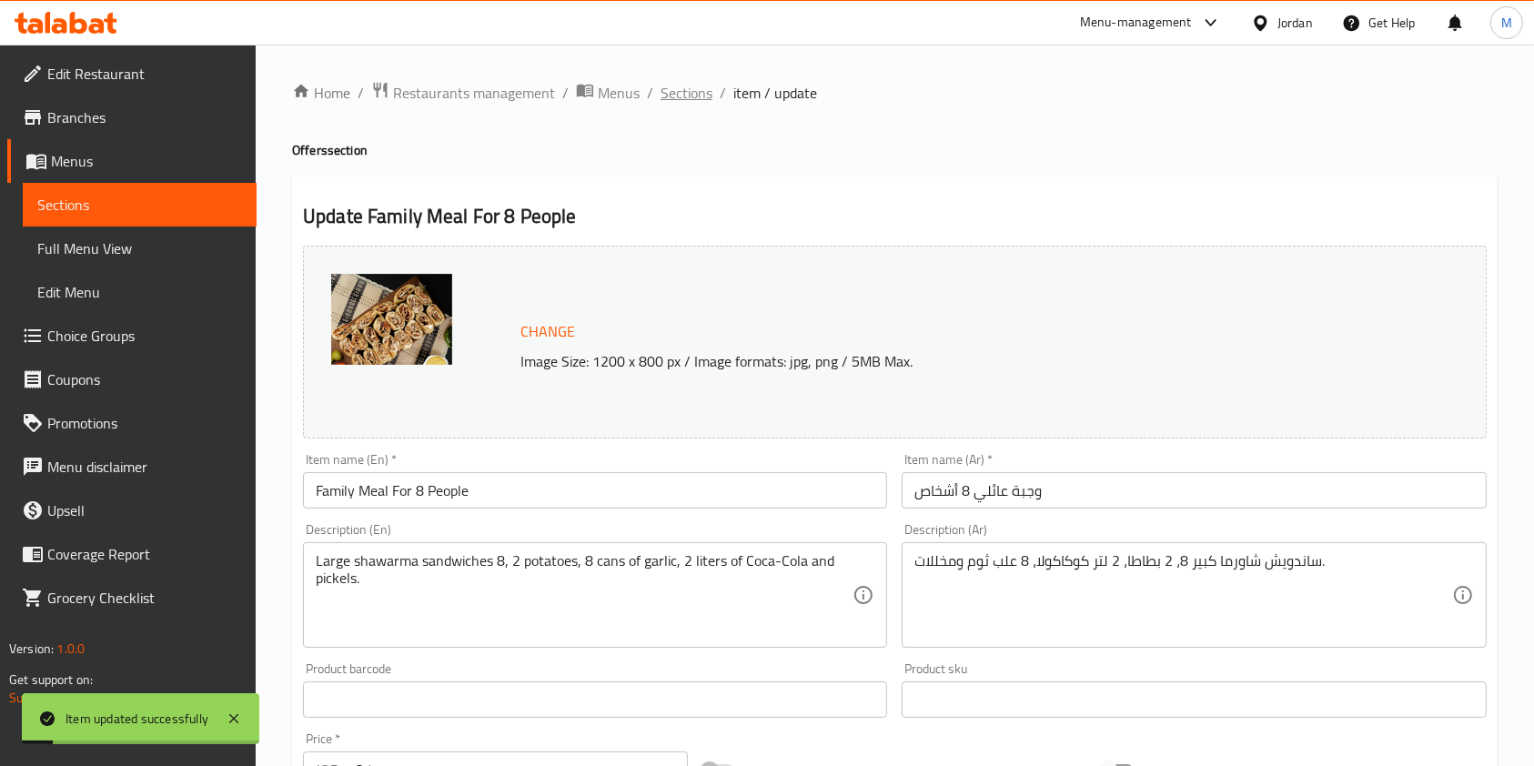
click at [693, 90] on span "Sections" at bounding box center [687, 93] width 52 height 22
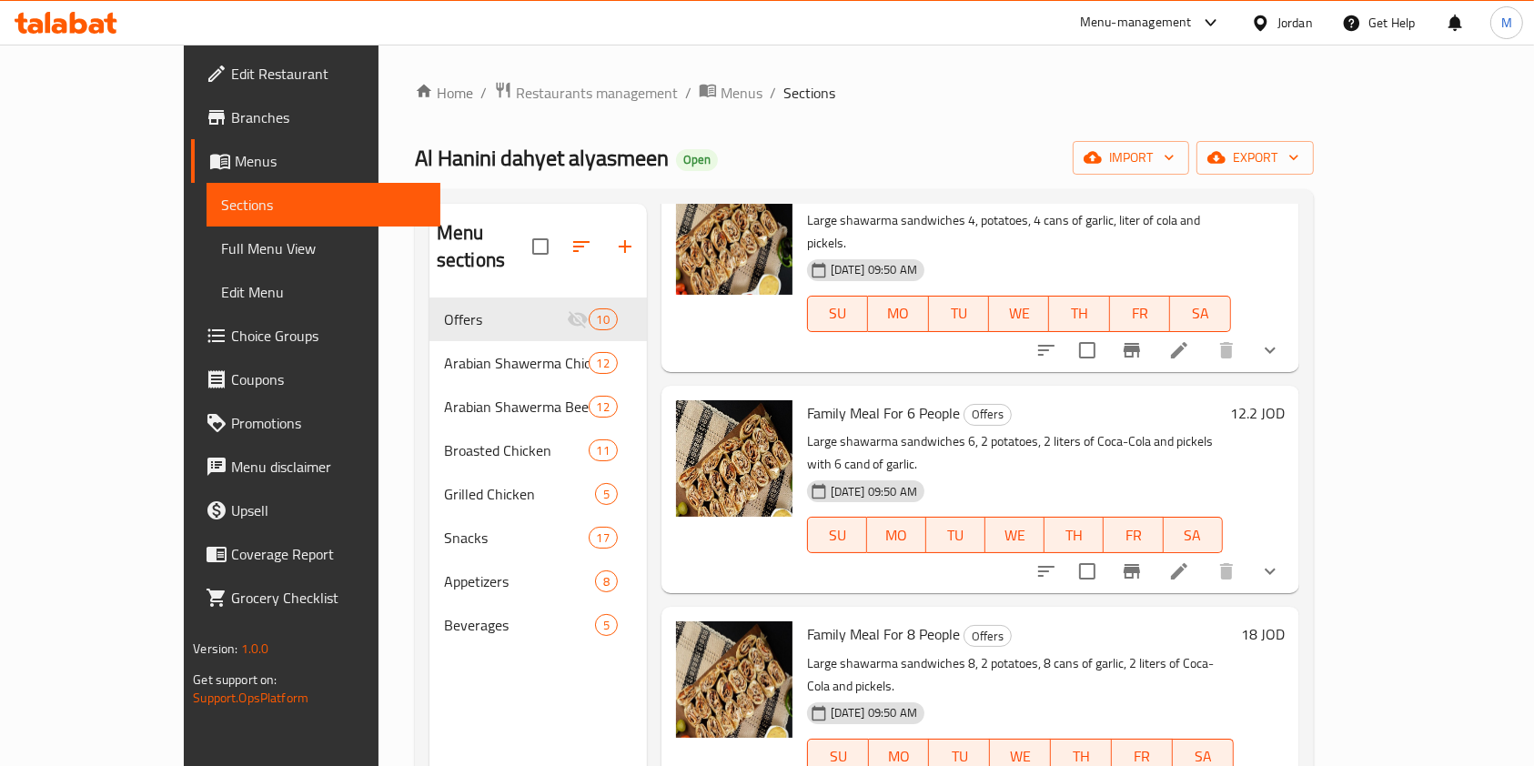
scroll to position [849, 0]
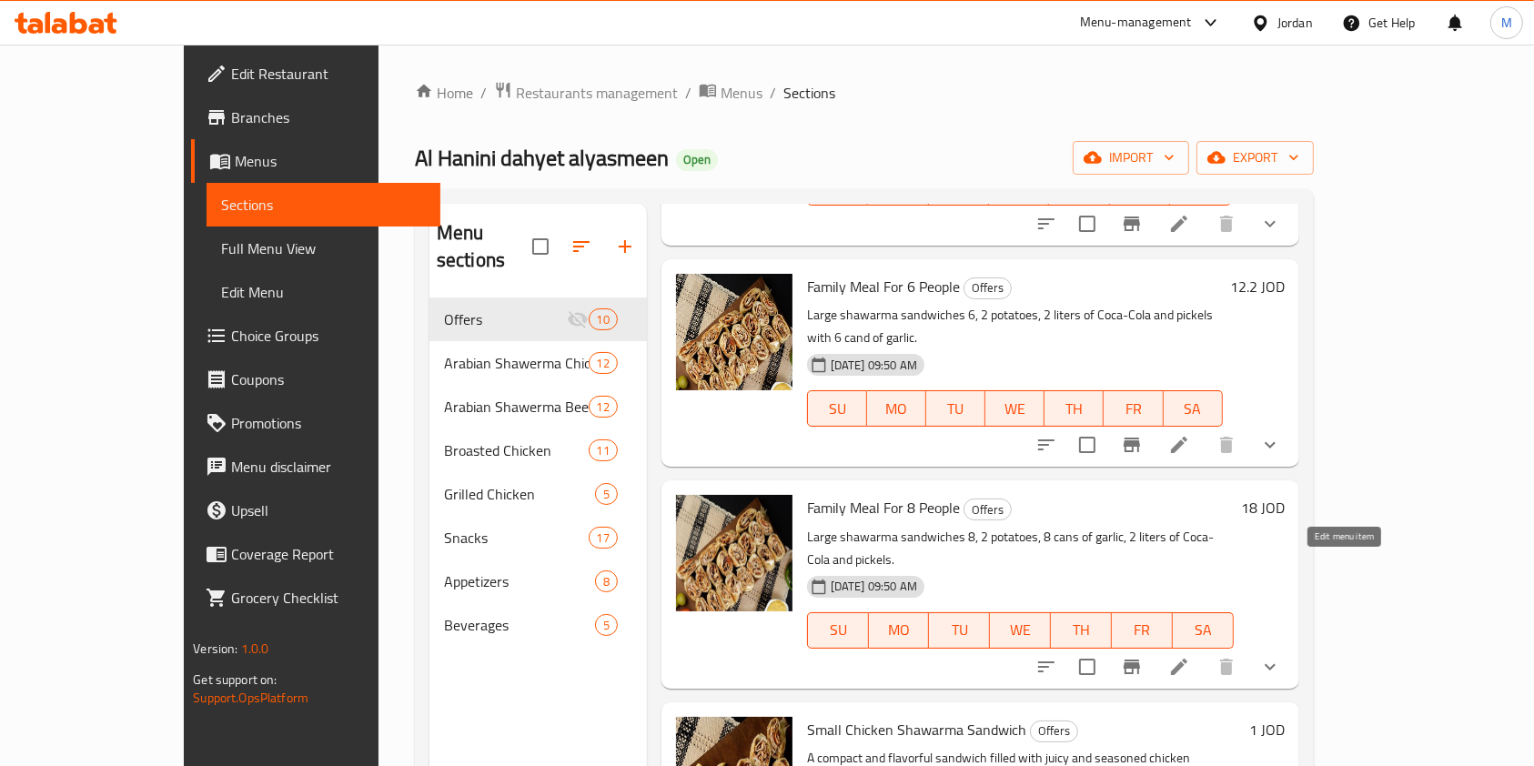
click at [1190, 656] on icon at bounding box center [1179, 667] width 22 height 22
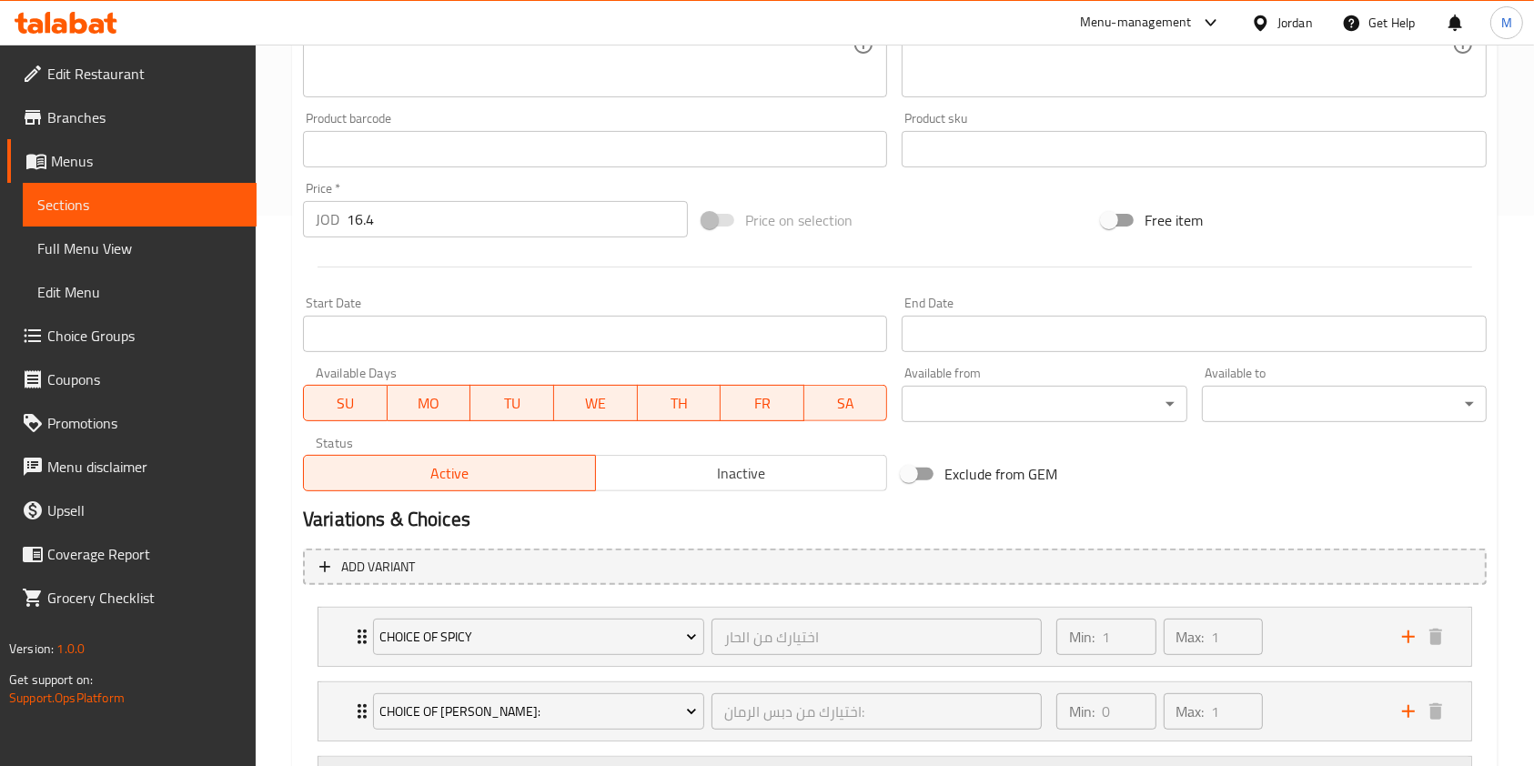
scroll to position [724, 0]
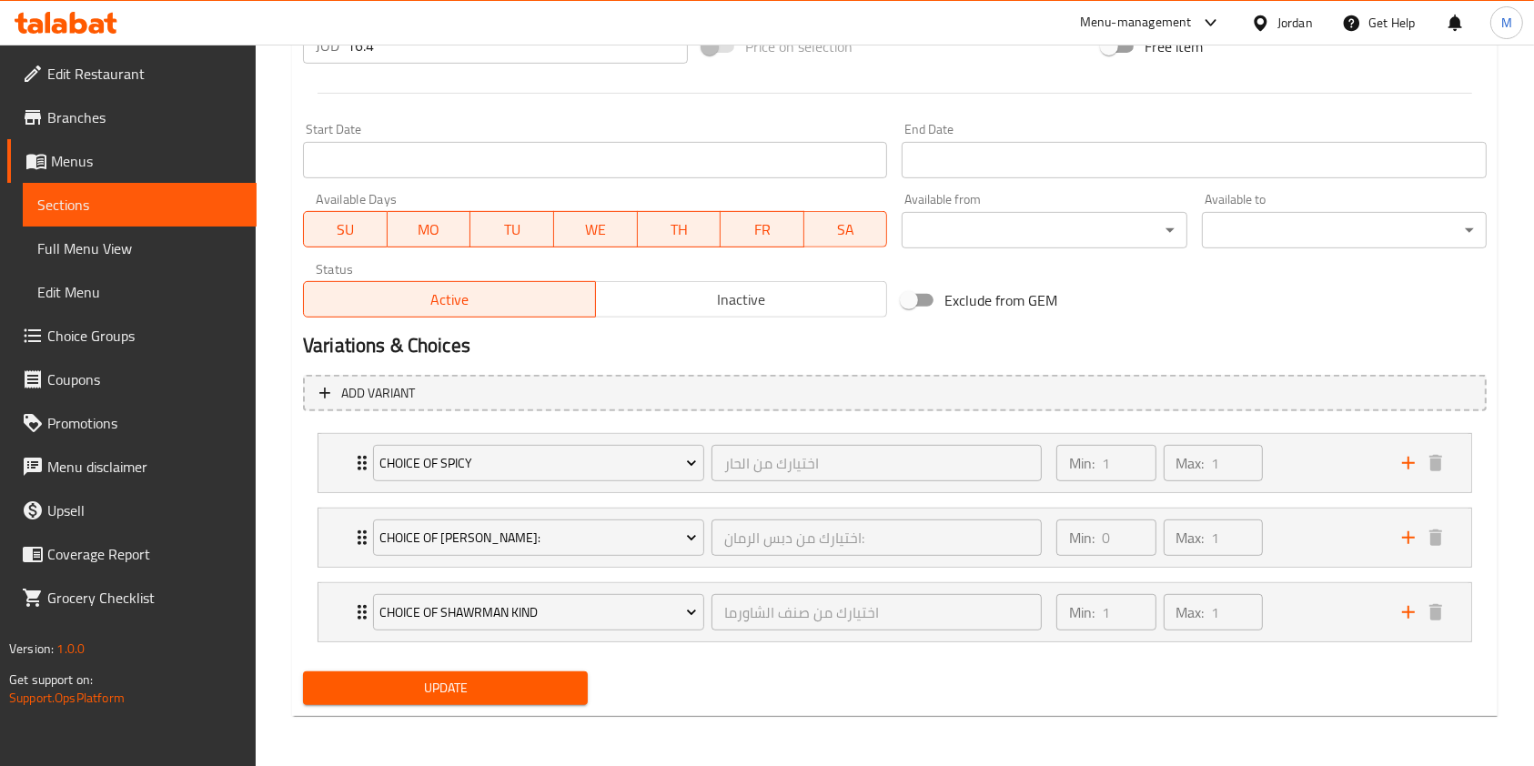
click at [528, 707] on div "Update" at bounding box center [445, 688] width 299 height 48
click at [531, 693] on span "Update" at bounding box center [446, 688] width 256 height 23
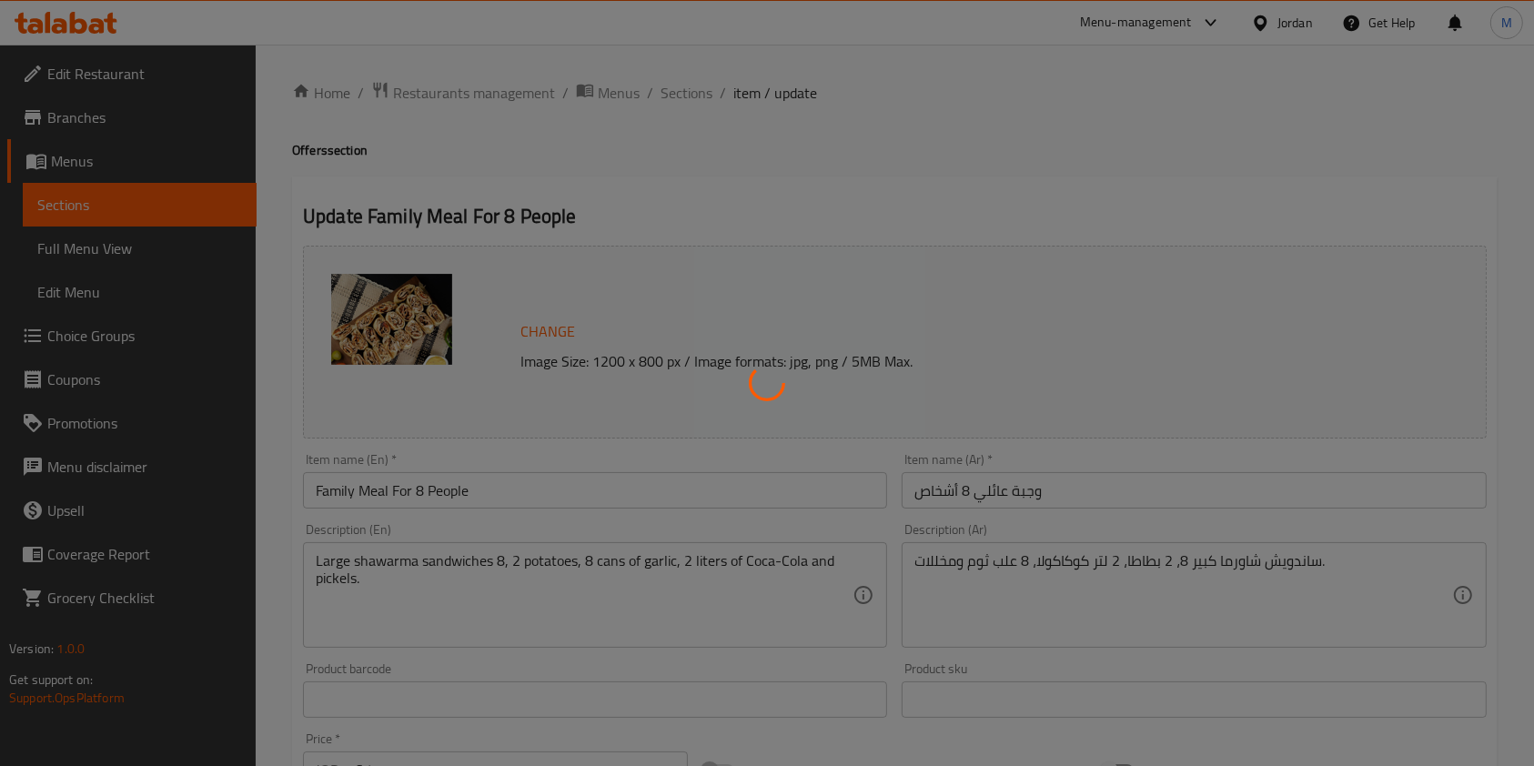
scroll to position [0, 0]
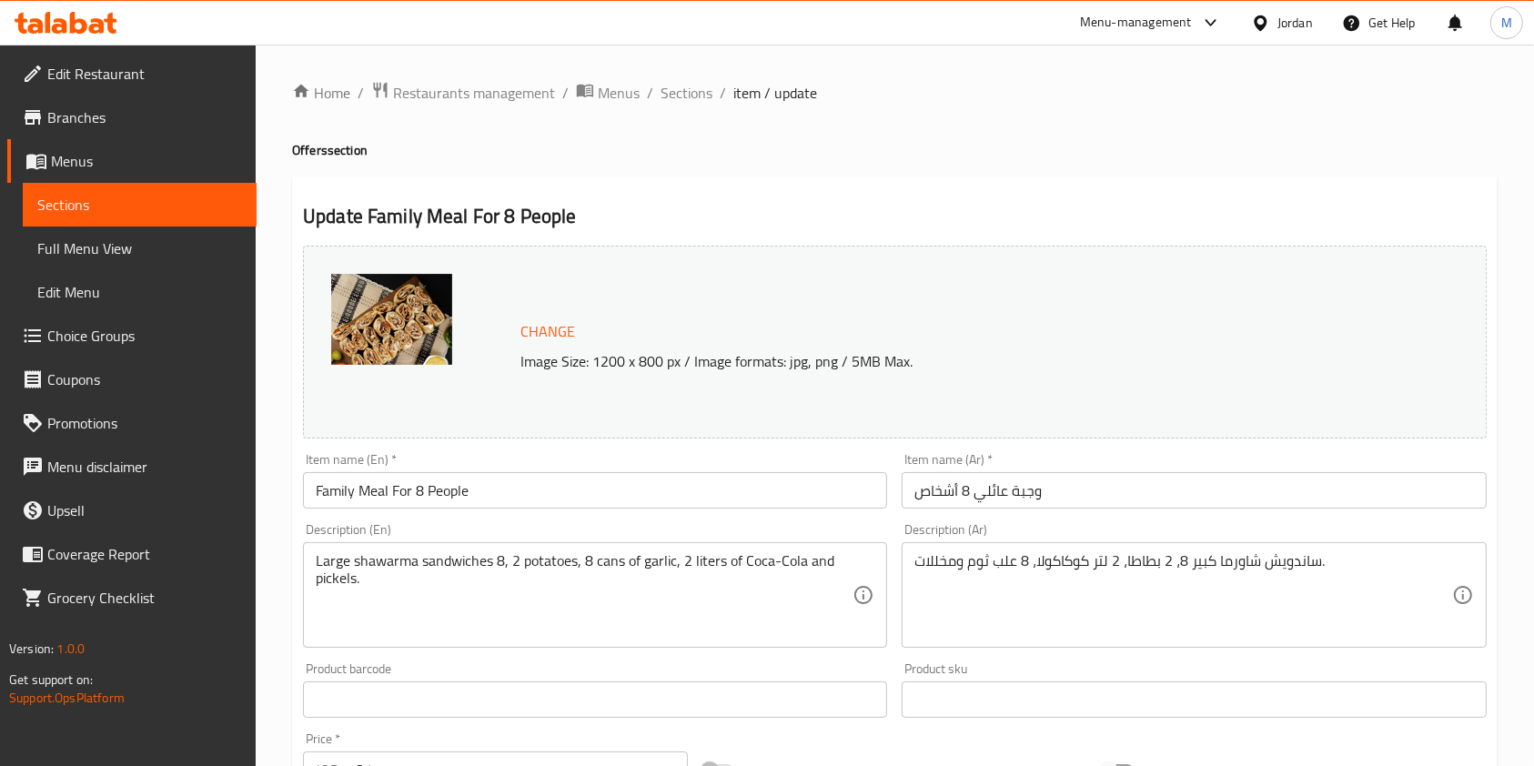
click at [103, 99] on link "Branches" at bounding box center [131, 118] width 249 height 44
